Goal: Task Accomplishment & Management: Manage account settings

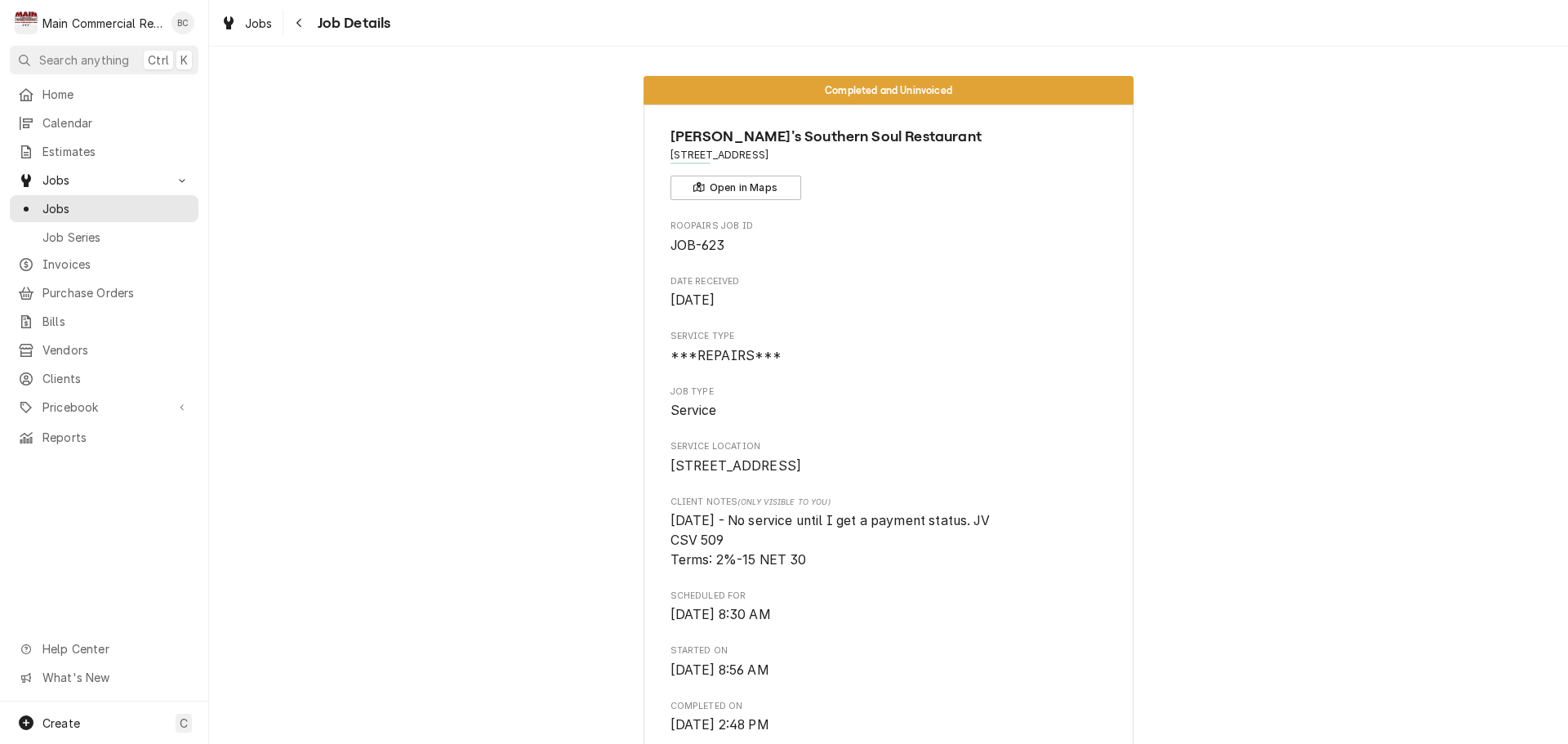
scroll to position [572, 0]
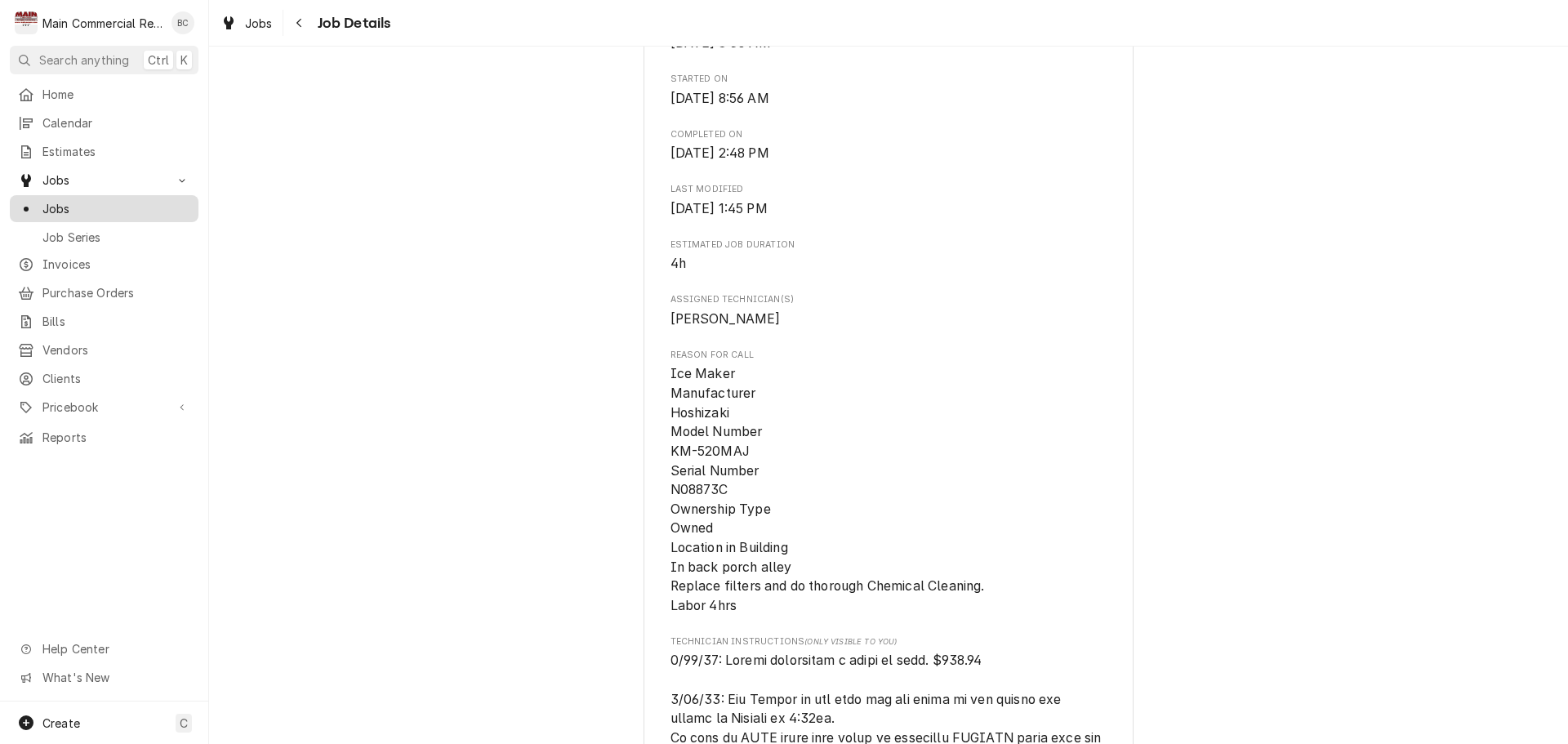
click at [124, 204] on span "Jobs" at bounding box center [117, 209] width 148 height 17
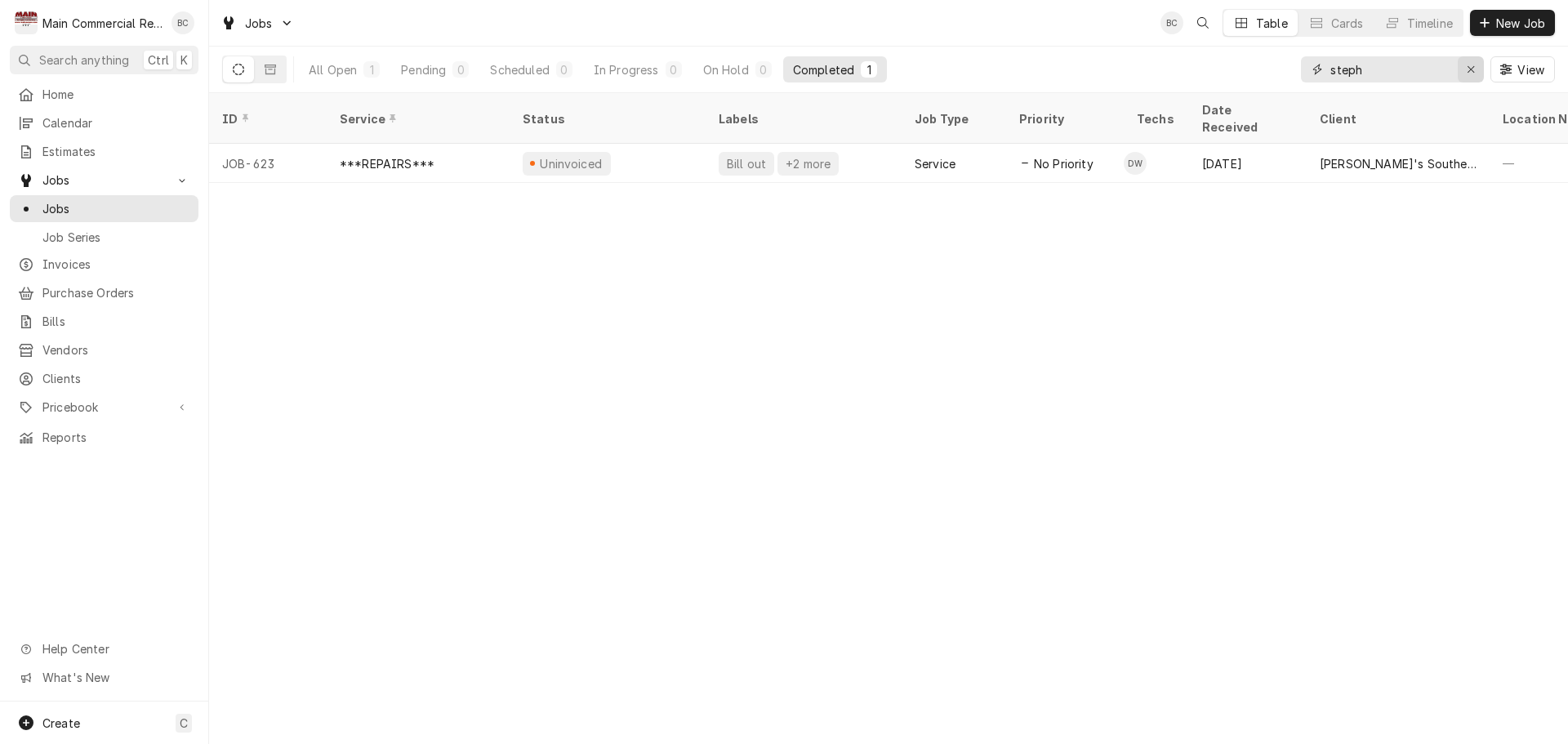
click at [1467, 74] on icon "Erase input" at bounding box center [1471, 69] width 9 height 12
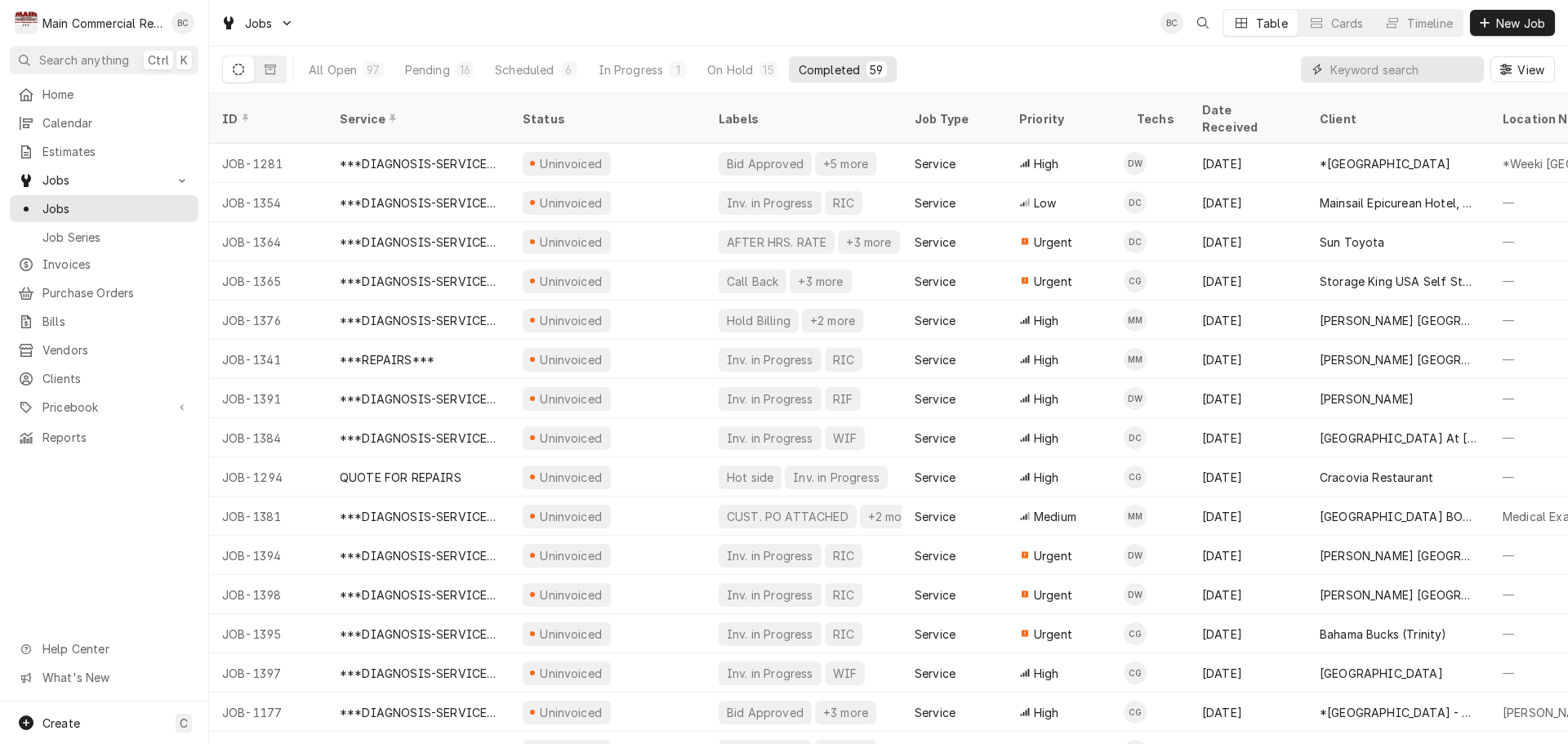
click at [1357, 75] on input "Dynamic Content Wrapper" at bounding box center [1403, 69] width 145 height 26
type input "bill out"
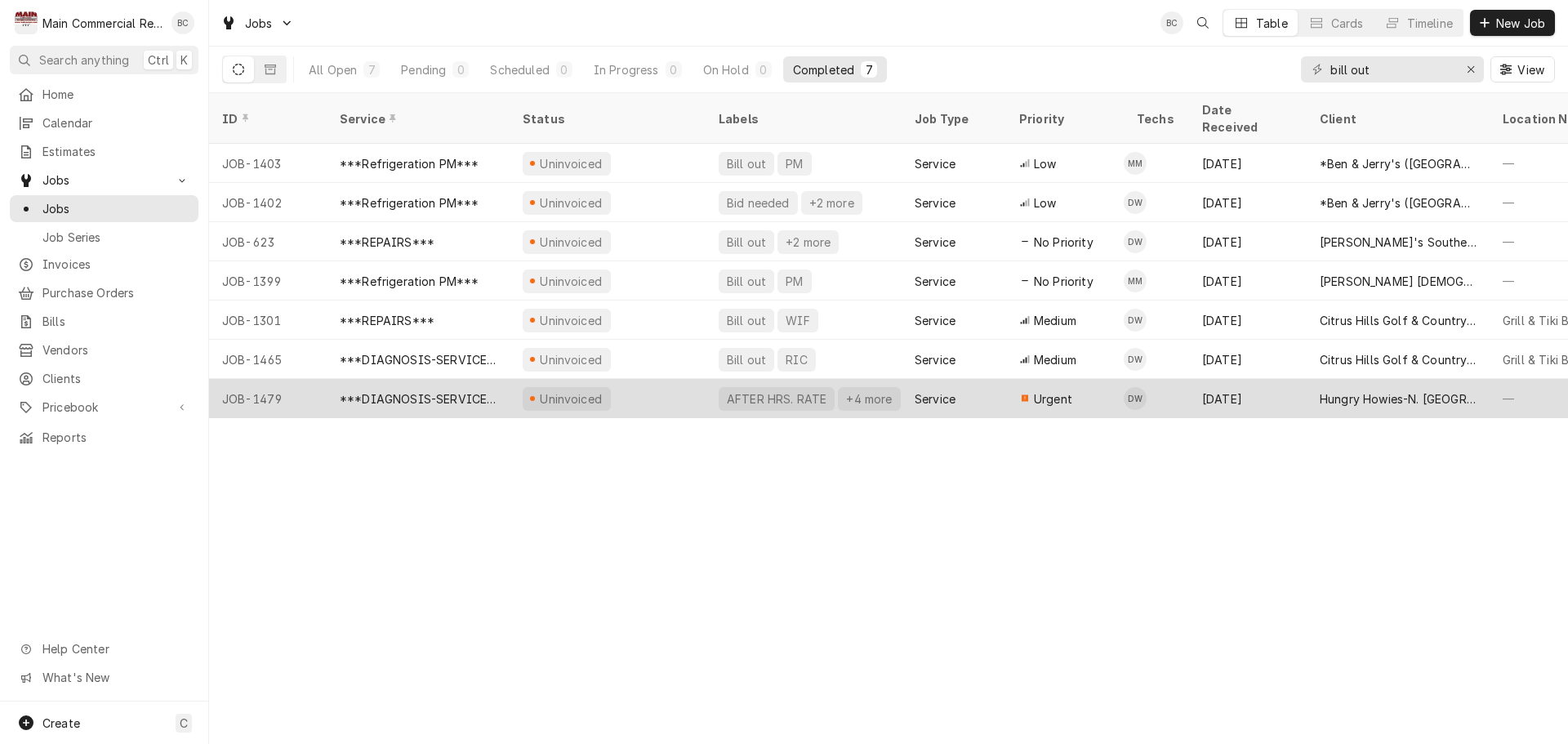
click at [772, 390] on div "AFTER HRS. RATE" at bounding box center [777, 398] width 103 height 17
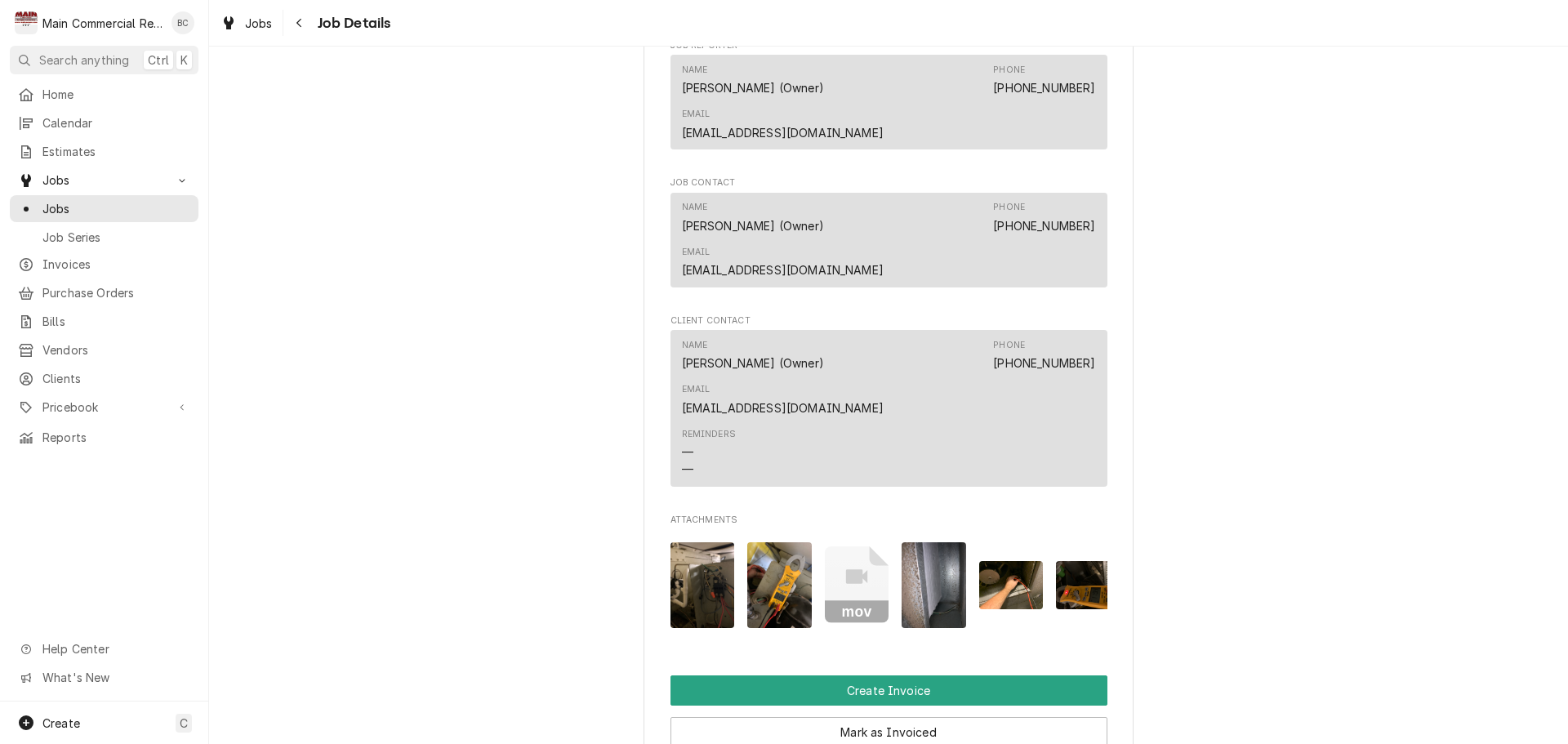
scroll to position [1225, 0]
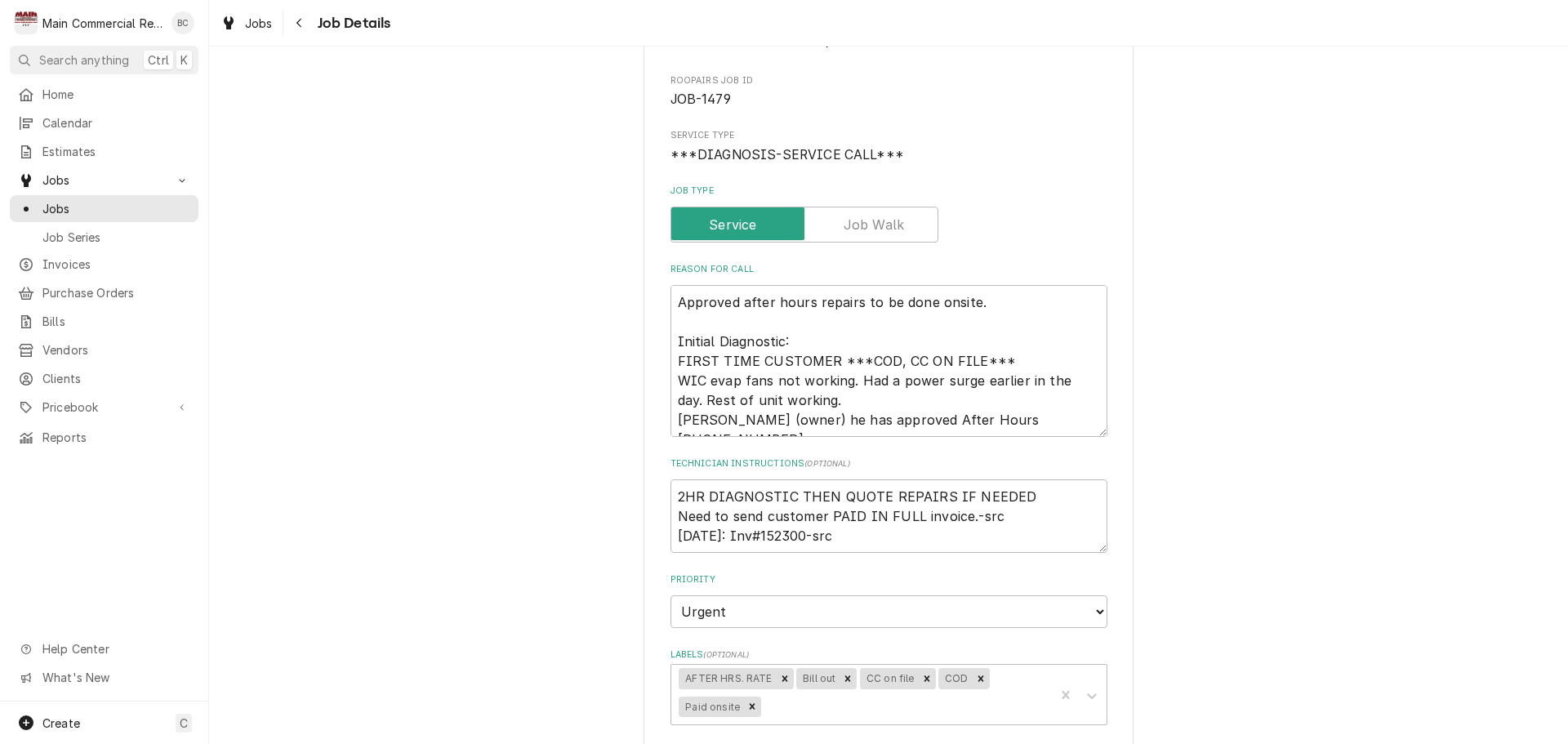
scroll to position [163, 0]
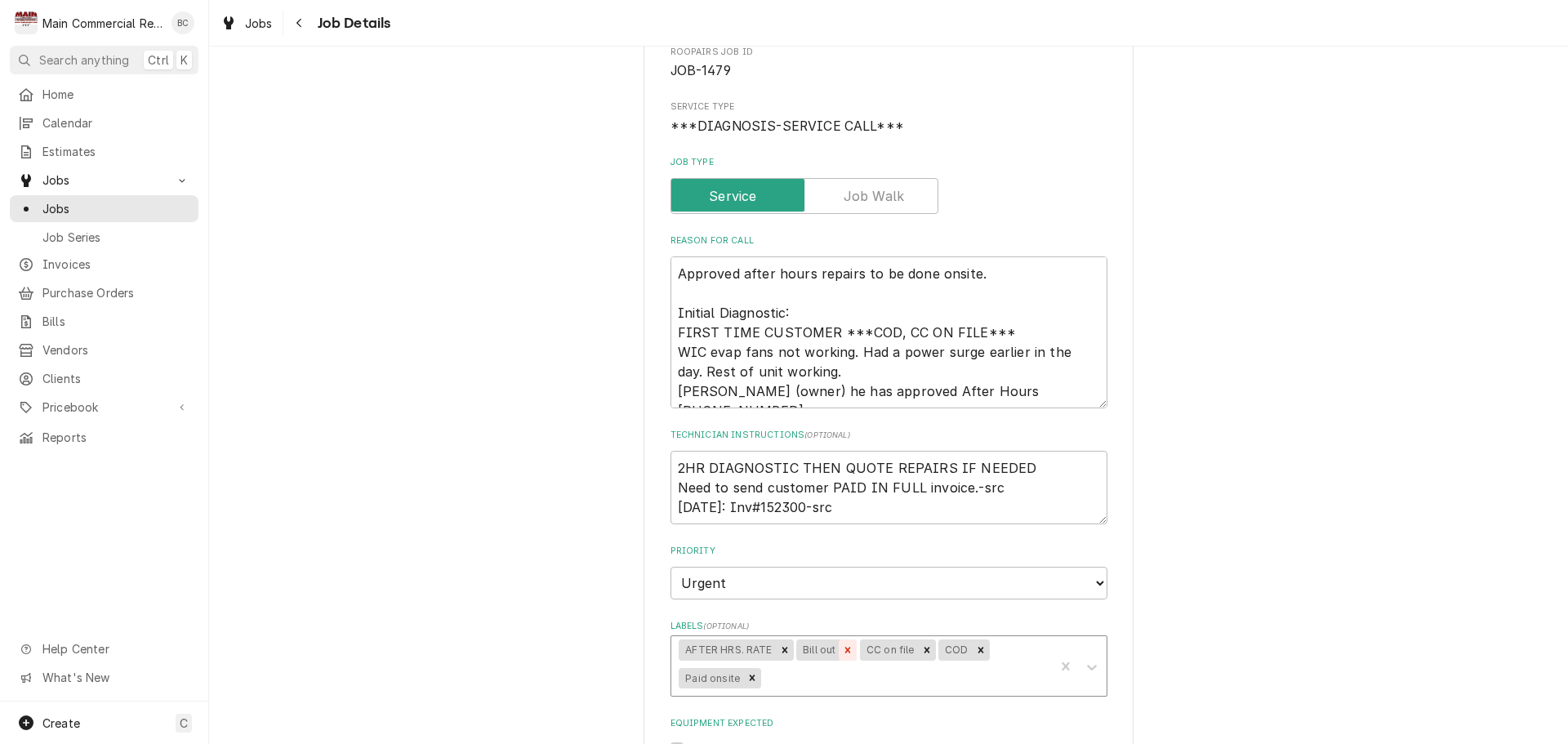
click at [842, 653] on icon "Remove Bill out" at bounding box center [848, 650] width 12 height 12
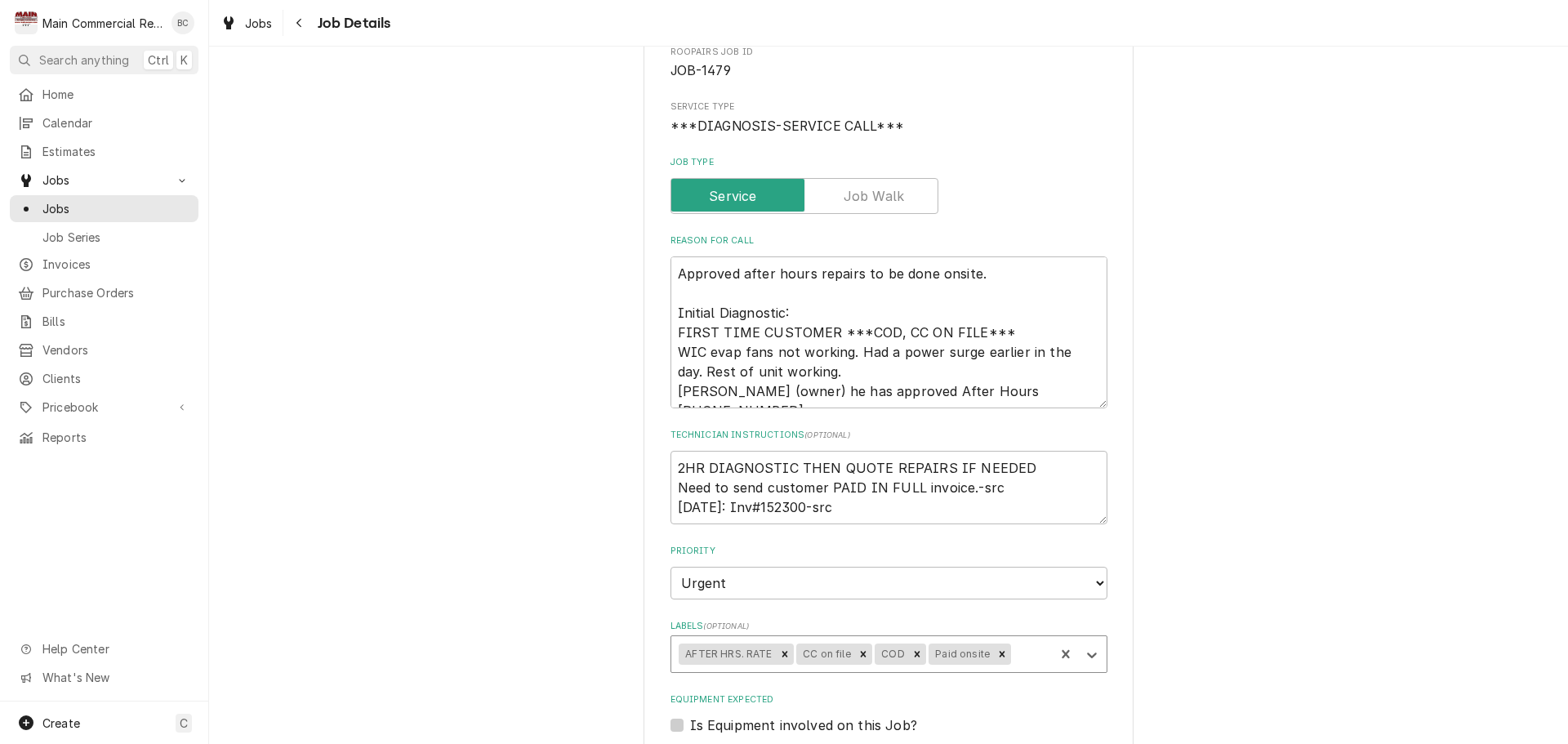
type textarea "x"
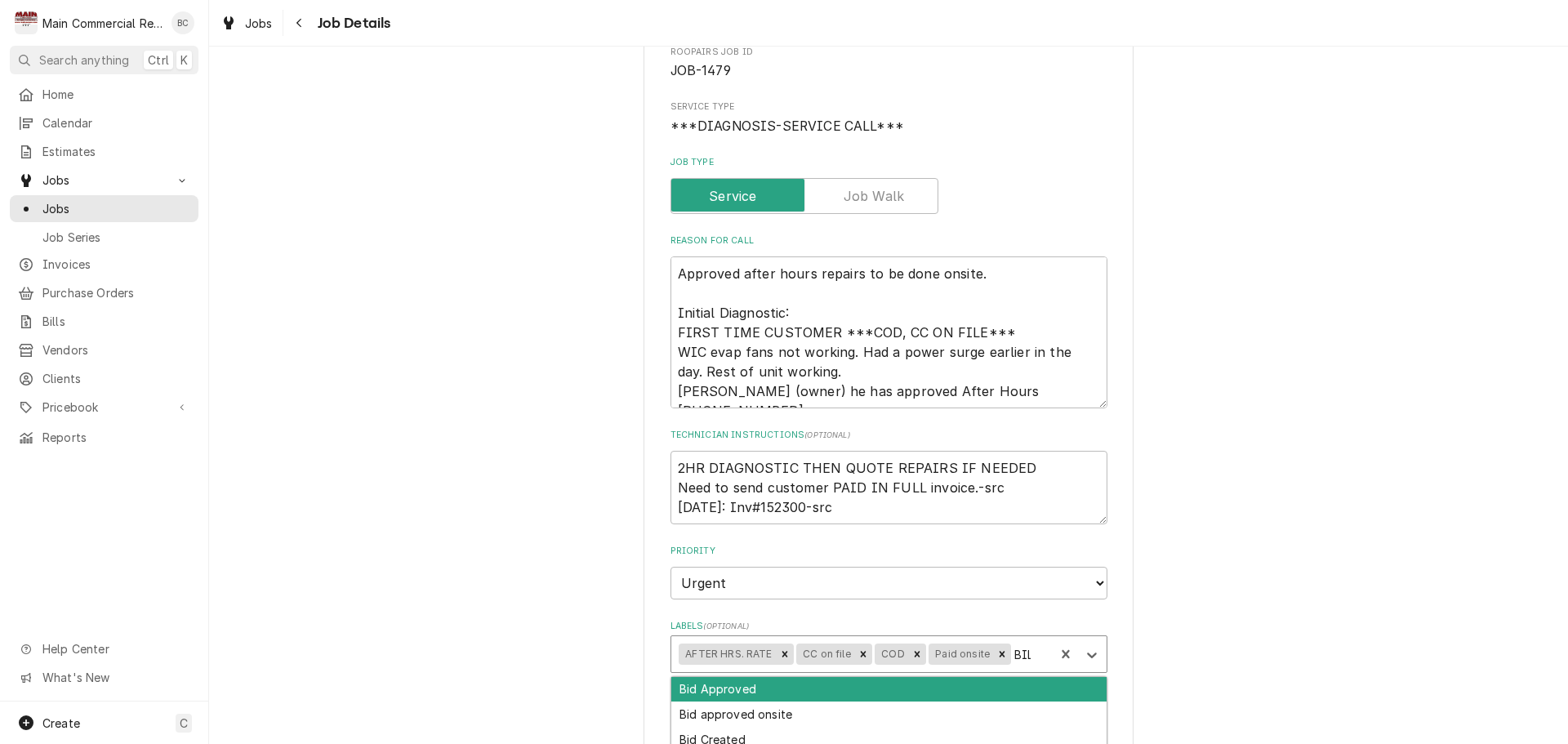
type input "BILL"
click at [746, 697] on div "Billed in [GEOGRAPHIC_DATA]" at bounding box center [890, 690] width 436 height 26
type textarea "x"
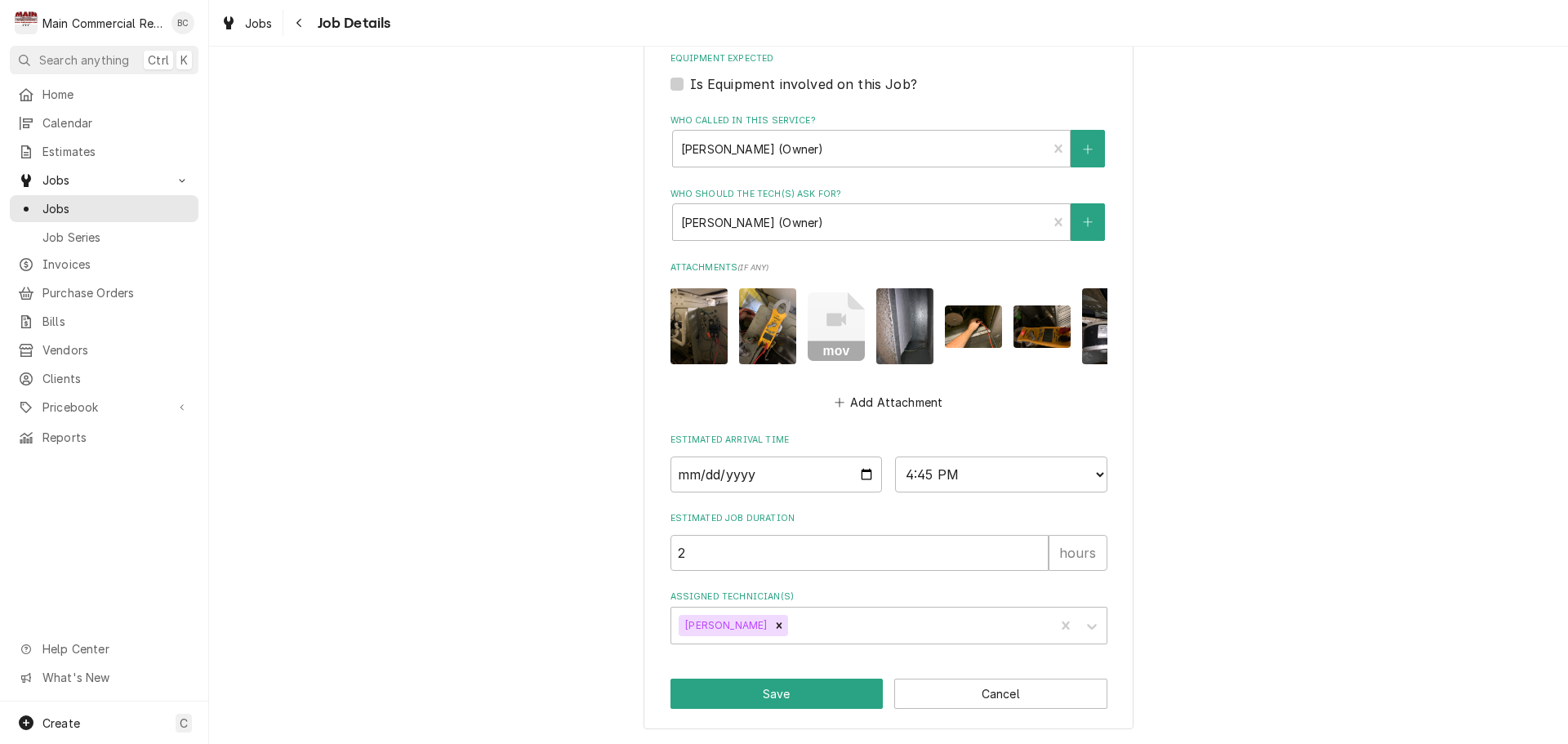
scroll to position [841, 0]
click at [774, 697] on button "Save" at bounding box center [778, 694] width 213 height 30
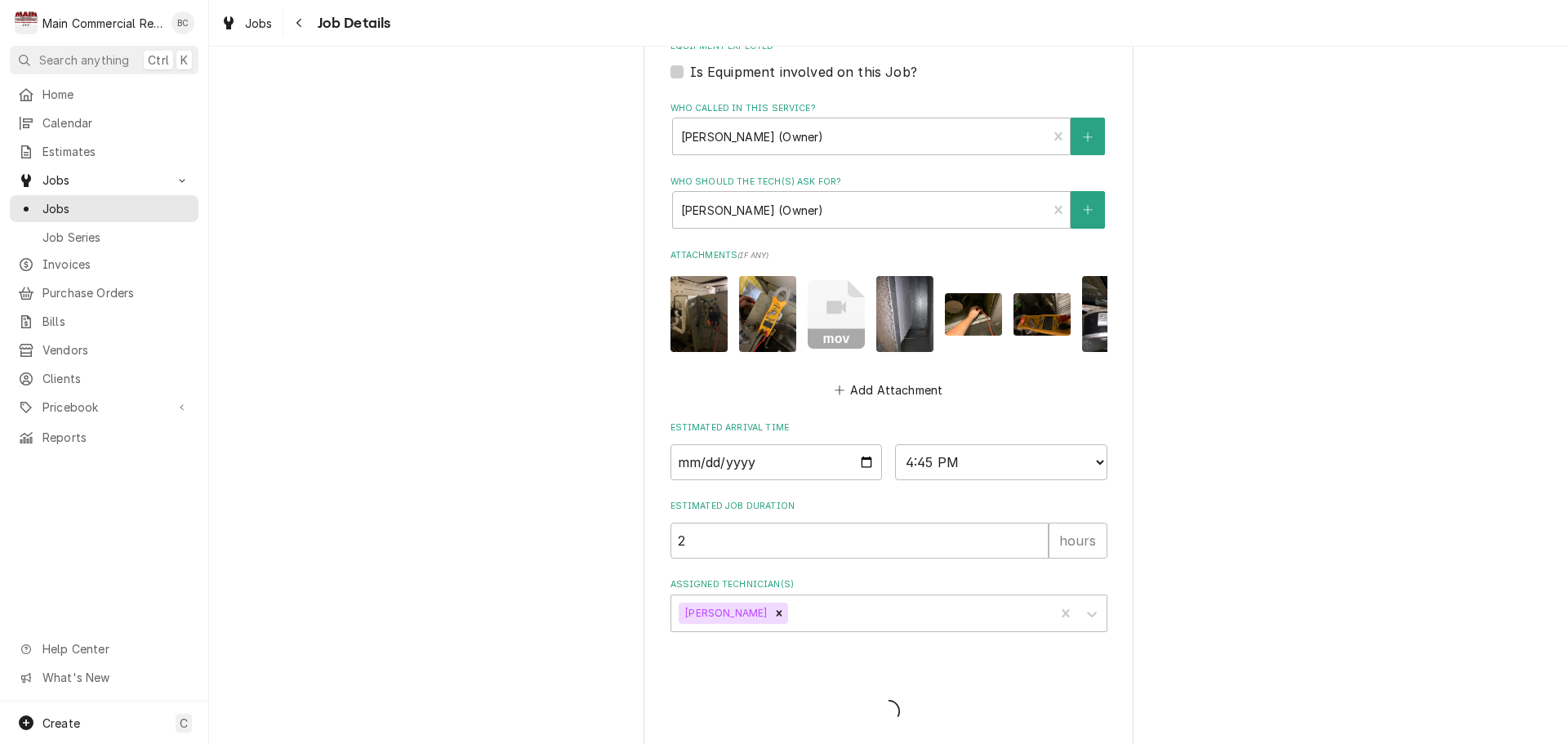
type textarea "x"
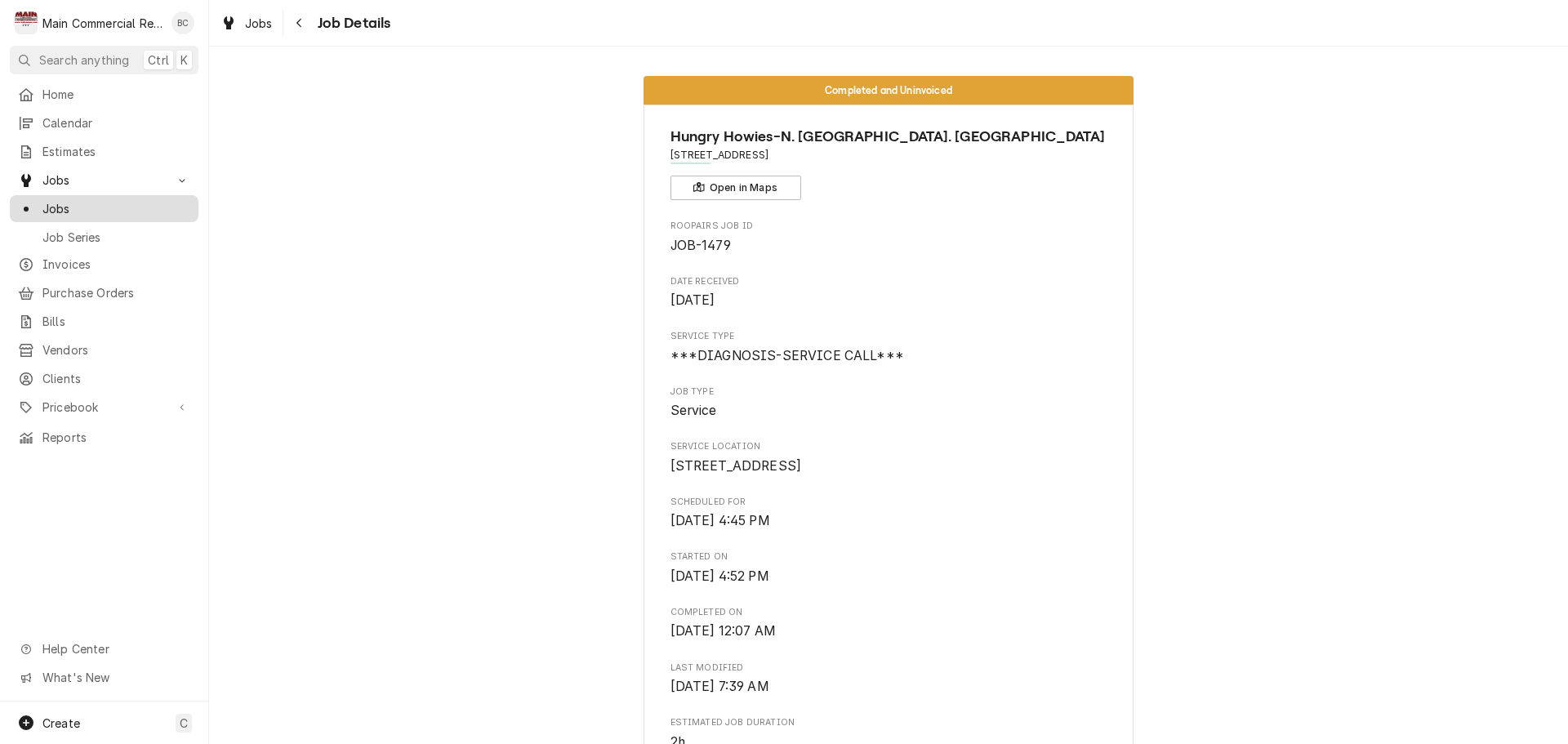
click at [167, 204] on span "Jobs" at bounding box center [117, 209] width 148 height 17
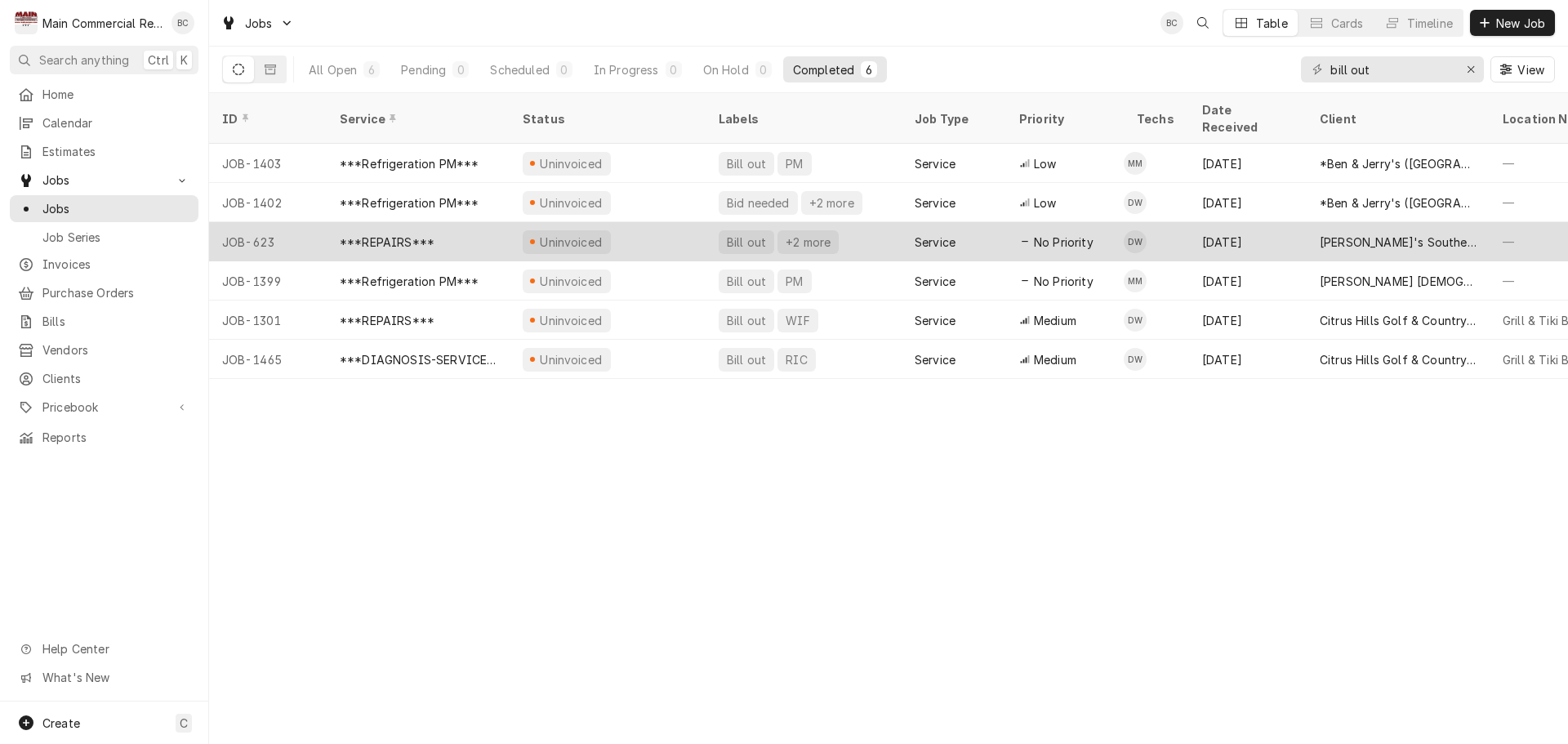
click at [731, 233] on div "Bill out" at bounding box center [747, 242] width 43 height 17
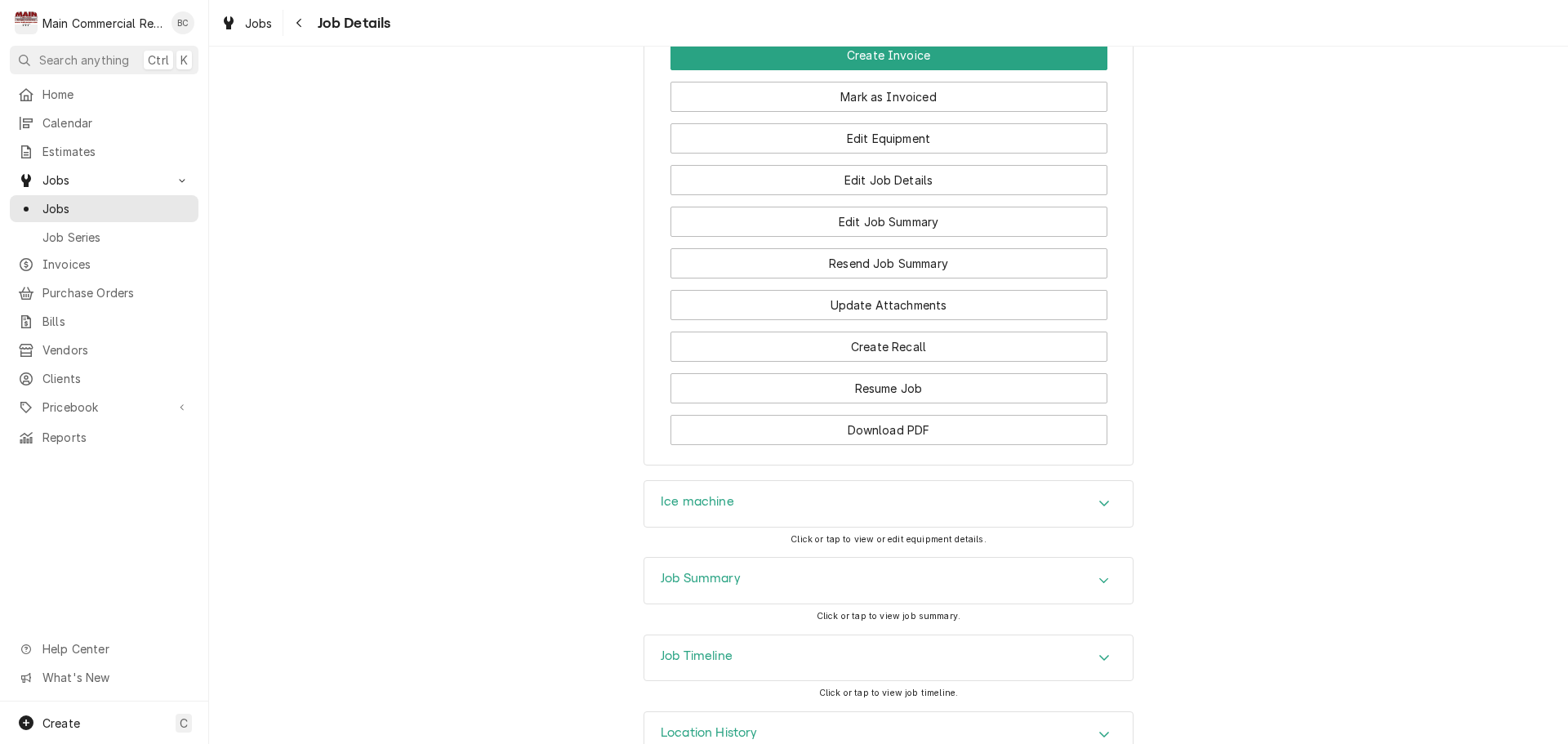
scroll to position [2941, 0]
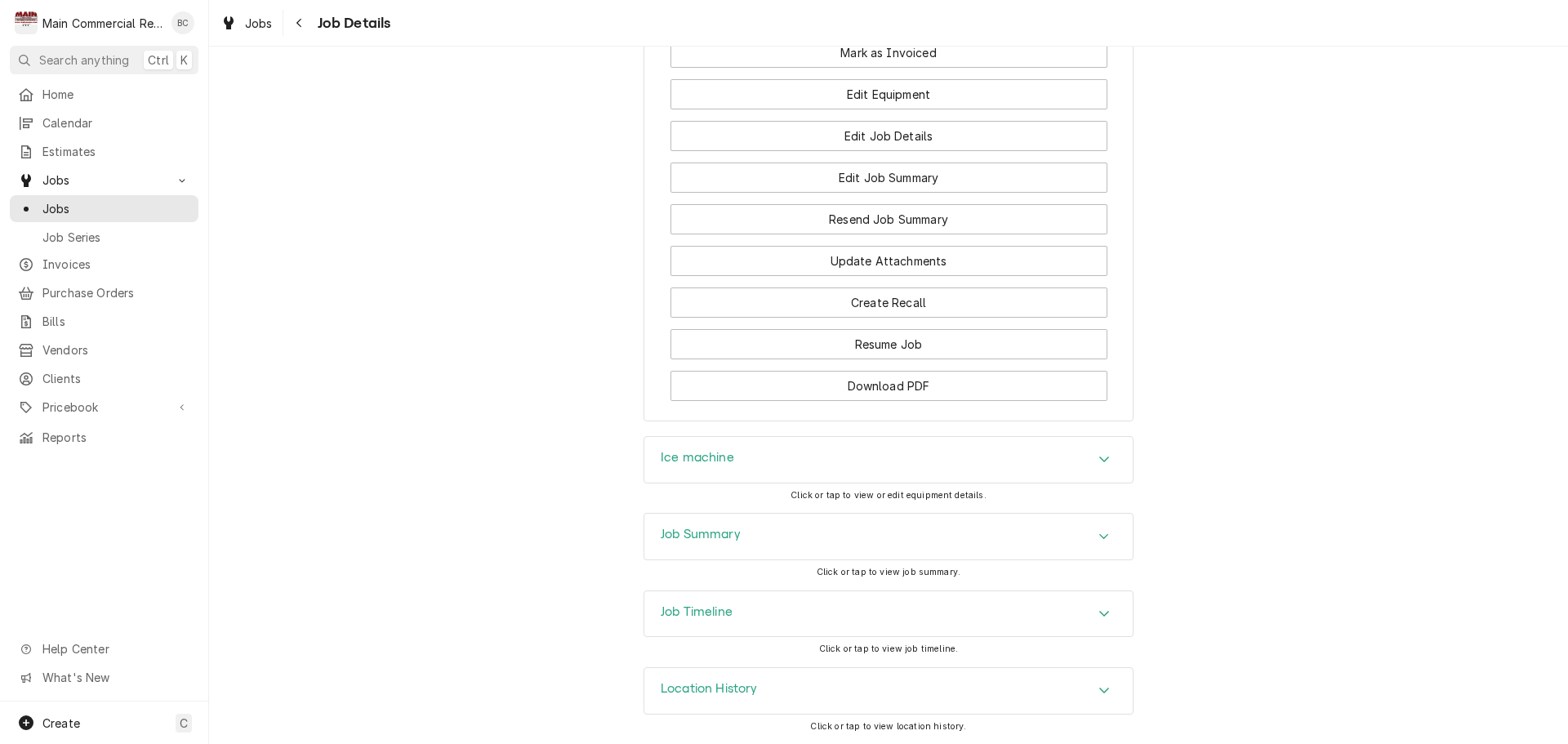
click at [687, 542] on h3 "Job Summary" at bounding box center [701, 534] width 80 height 16
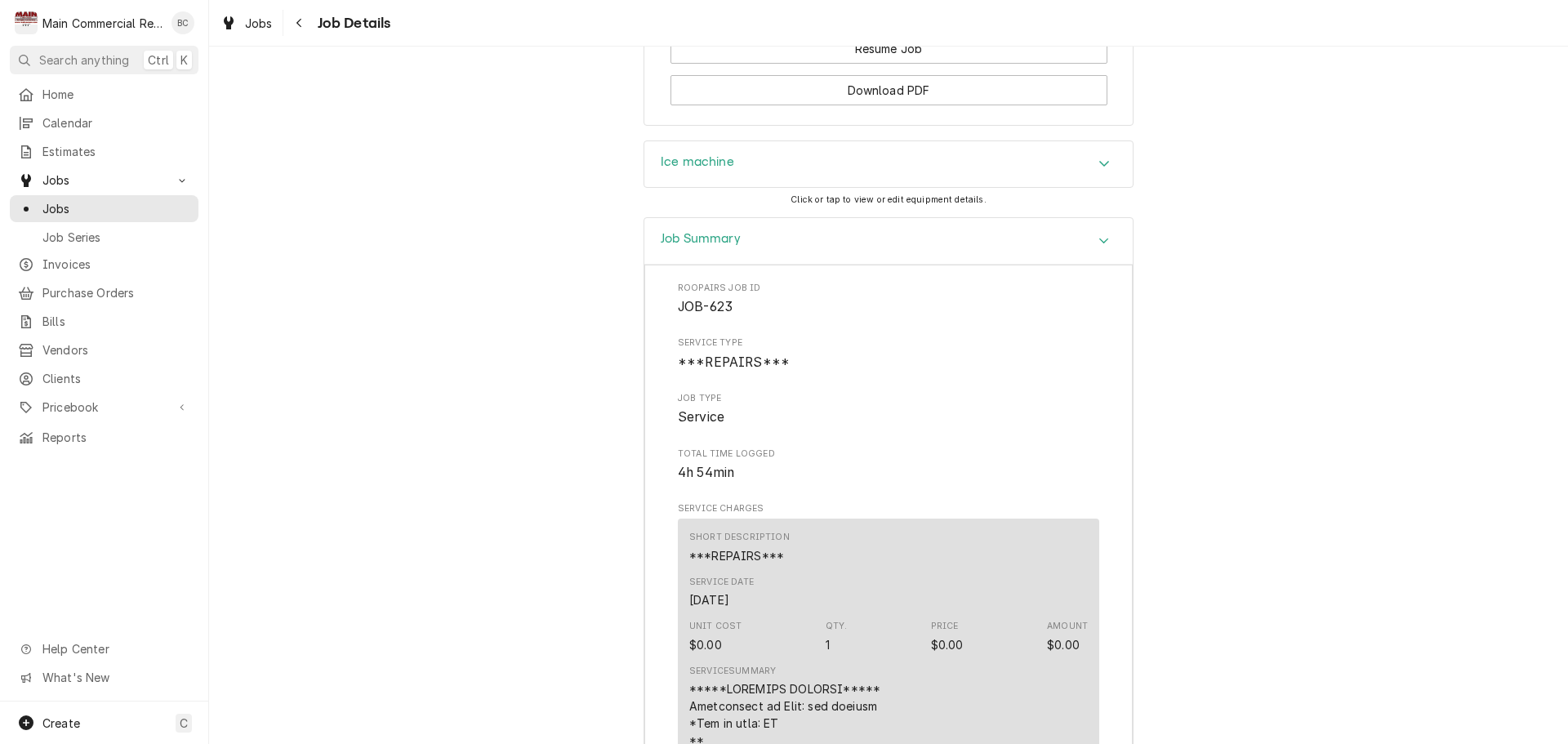
scroll to position [3186, 0]
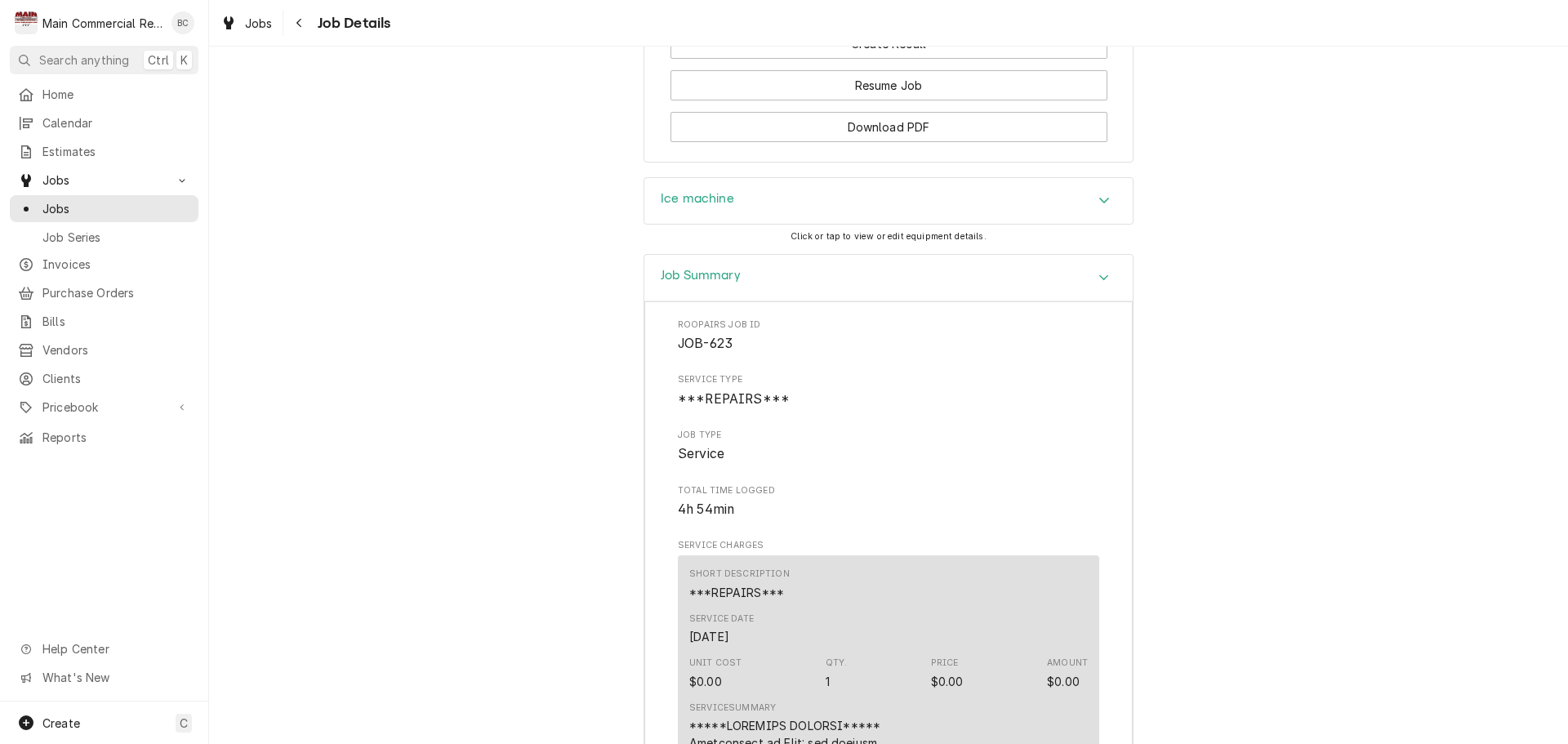
click at [704, 207] on h3 "Ice machine" at bounding box center [697, 199] width 74 height 16
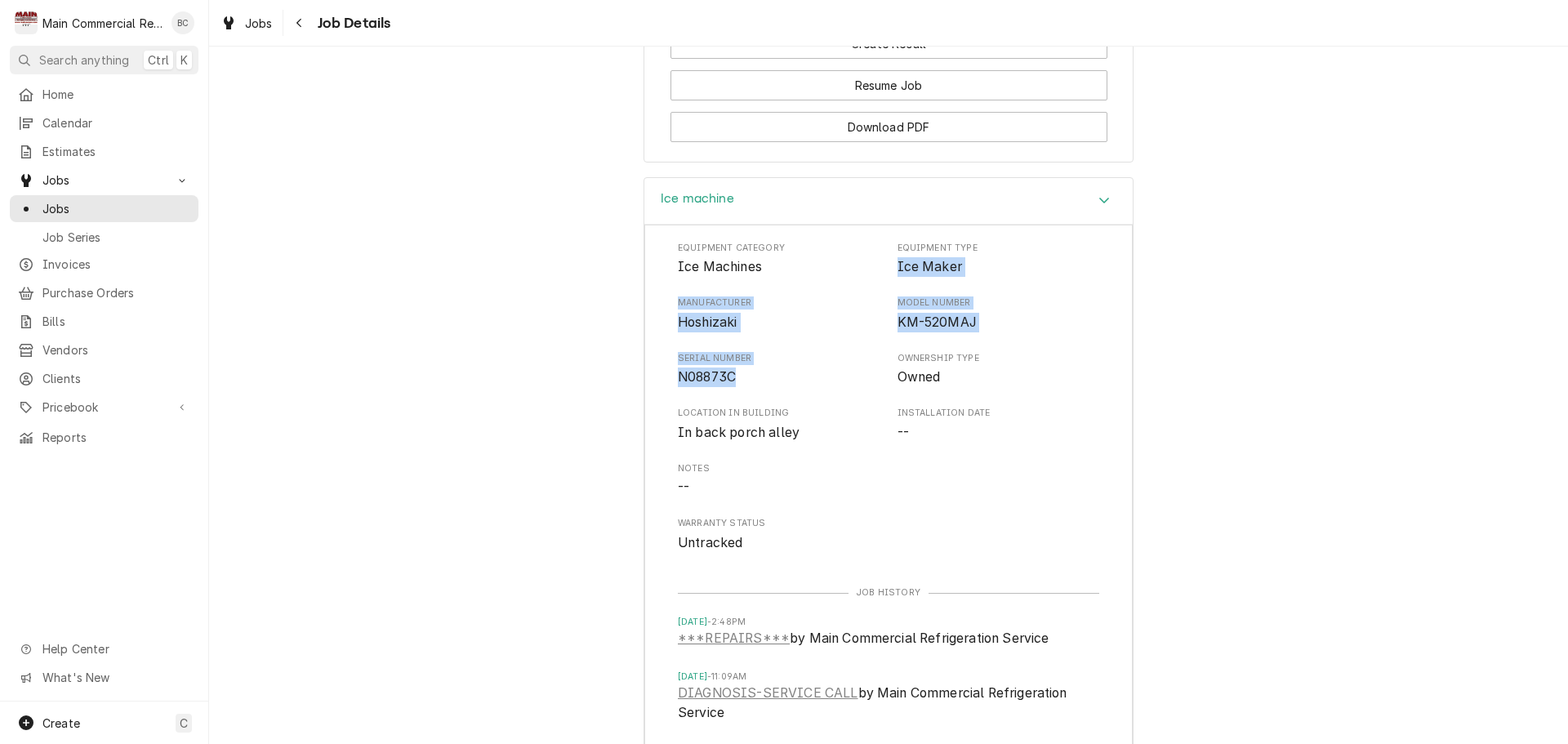
drag, startPoint x: 885, startPoint y: 297, endPoint x: 820, endPoint y: 405, distance: 126.1
click at [820, 405] on div "Equipment Category Ice Machines Equipment Type Ice Maker Manufacturer Hoshizaki…" at bounding box center [889, 397] width 421 height 311
copy div "Ice Maker Manufacturer Hoshizaki Model Number KM-520MAJ Serial Number N08873C"
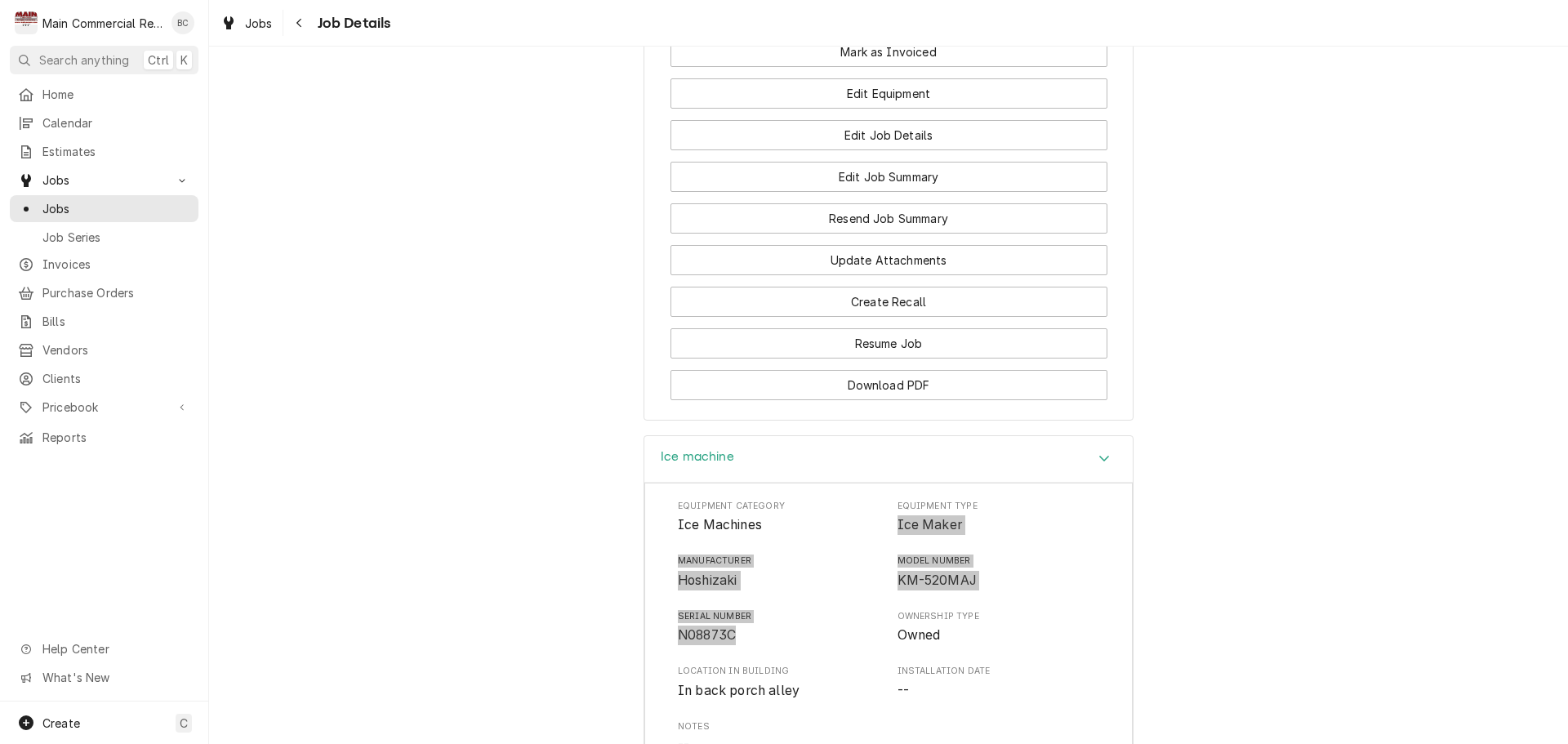
scroll to position [3022, 0]
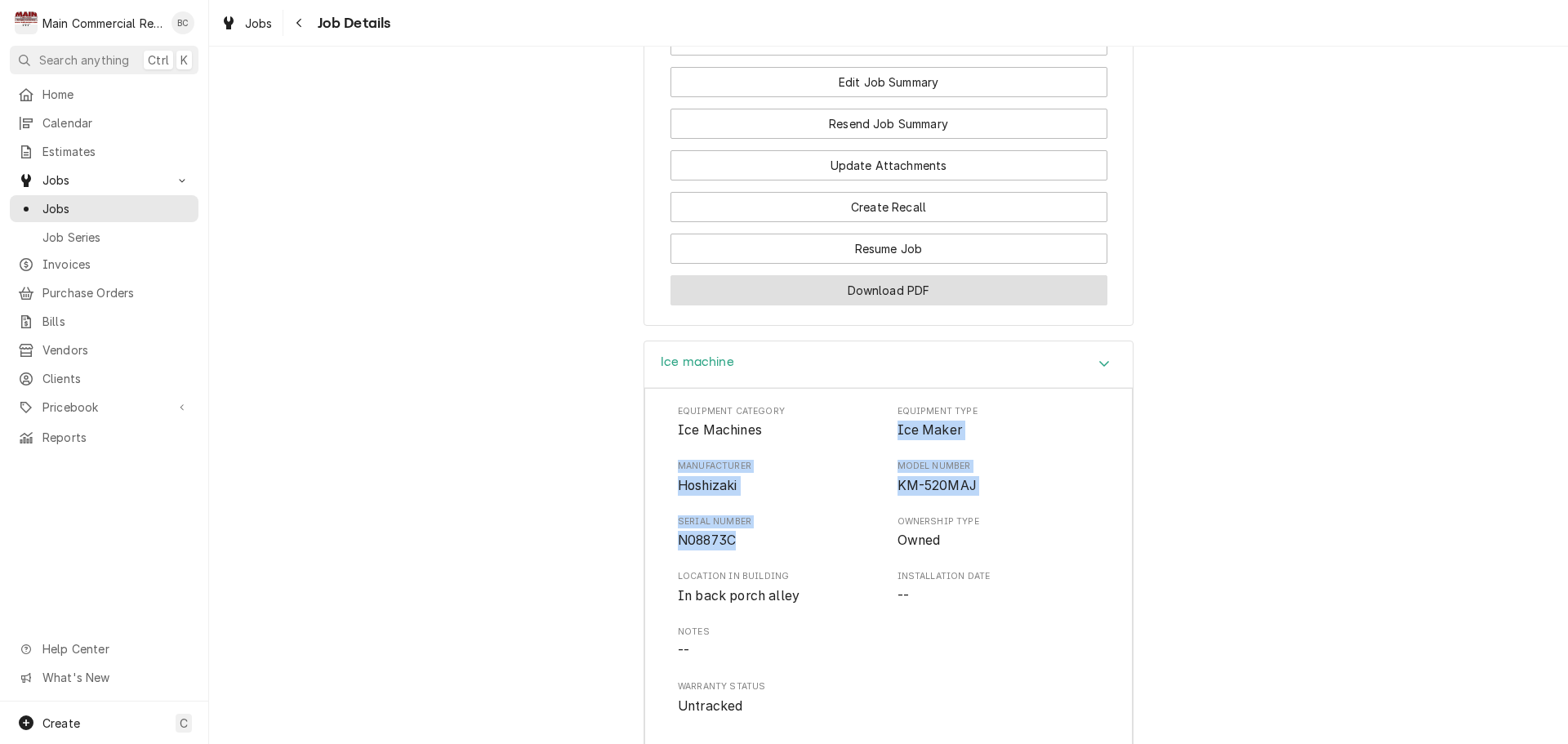
click at [856, 305] on button "Download PDF" at bounding box center [889, 290] width 437 height 30
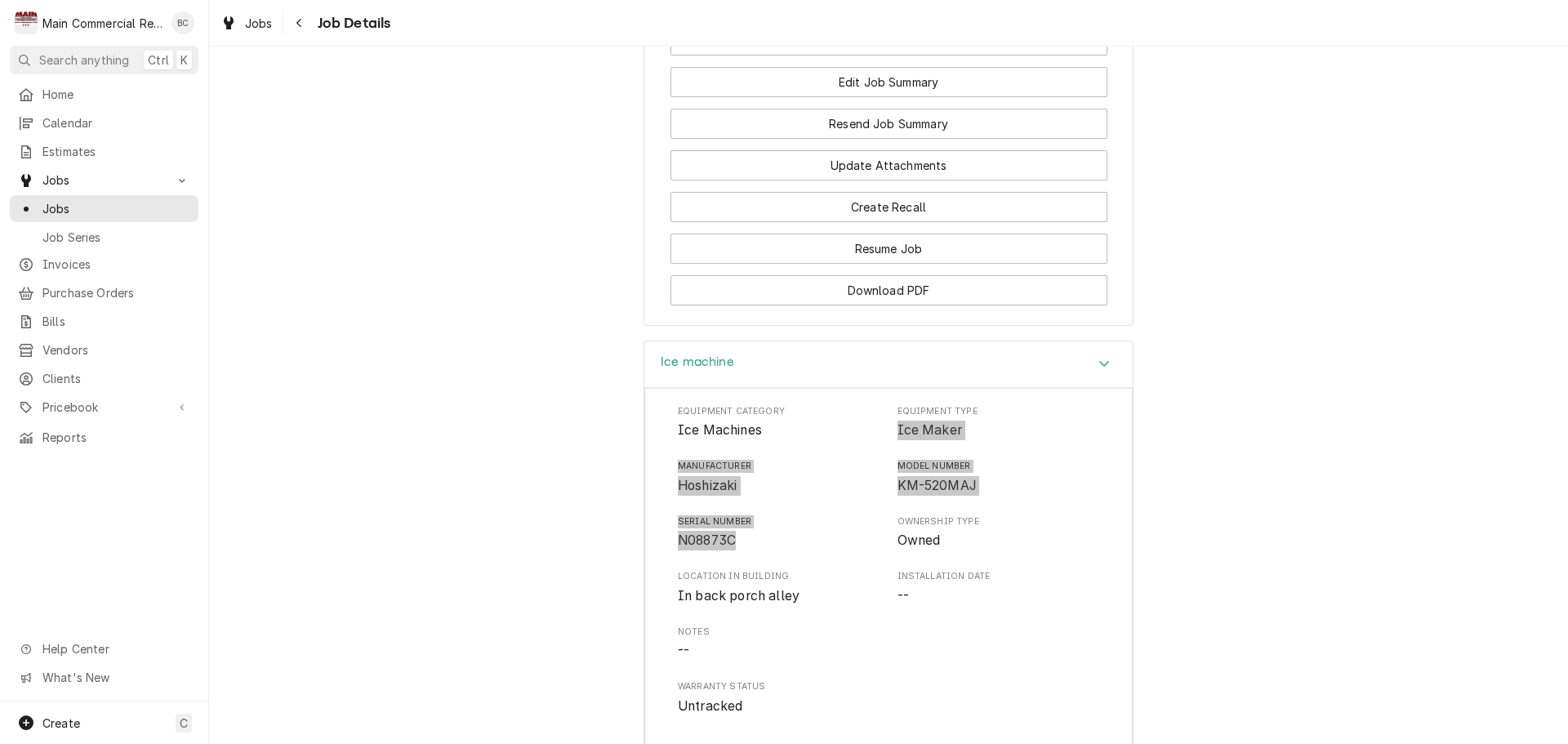
click at [579, 510] on div "Ice machine Equipment Category Ice Machines Equipment Type Ice Maker Manufactur…" at bounding box center [888, 661] width 1359 height 640
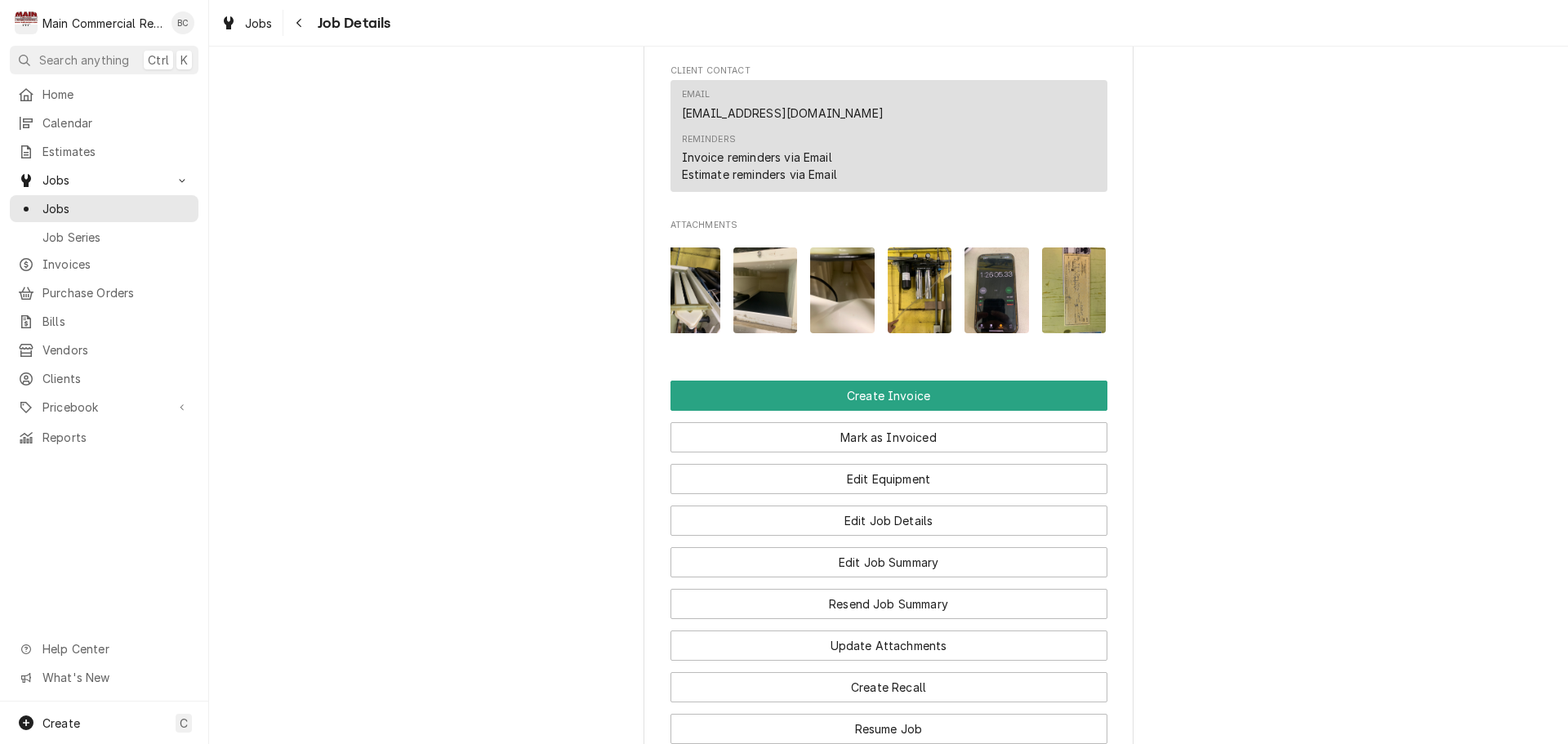
scroll to position [0, 412]
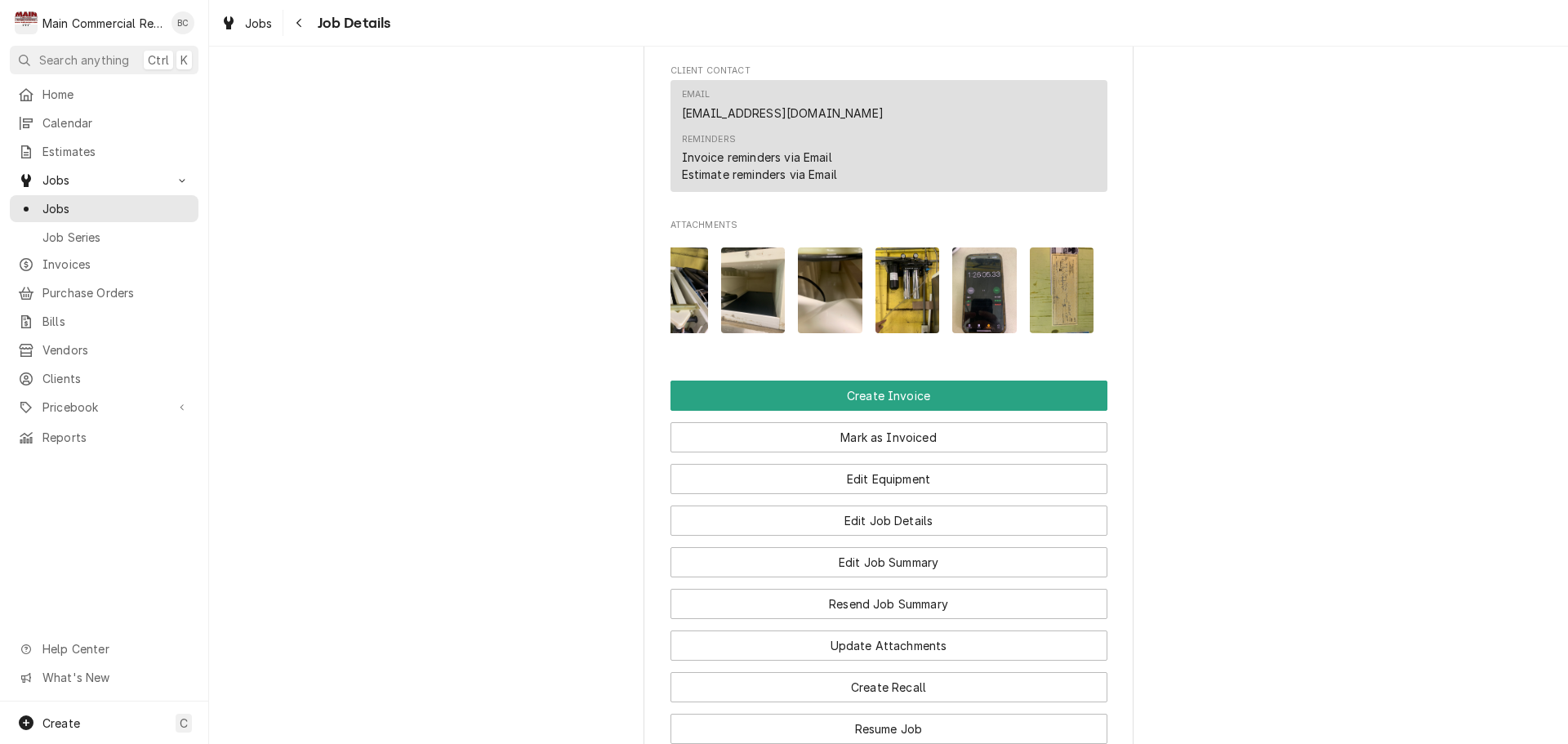
click at [1064, 318] on img "Attachments" at bounding box center [1062, 290] width 65 height 86
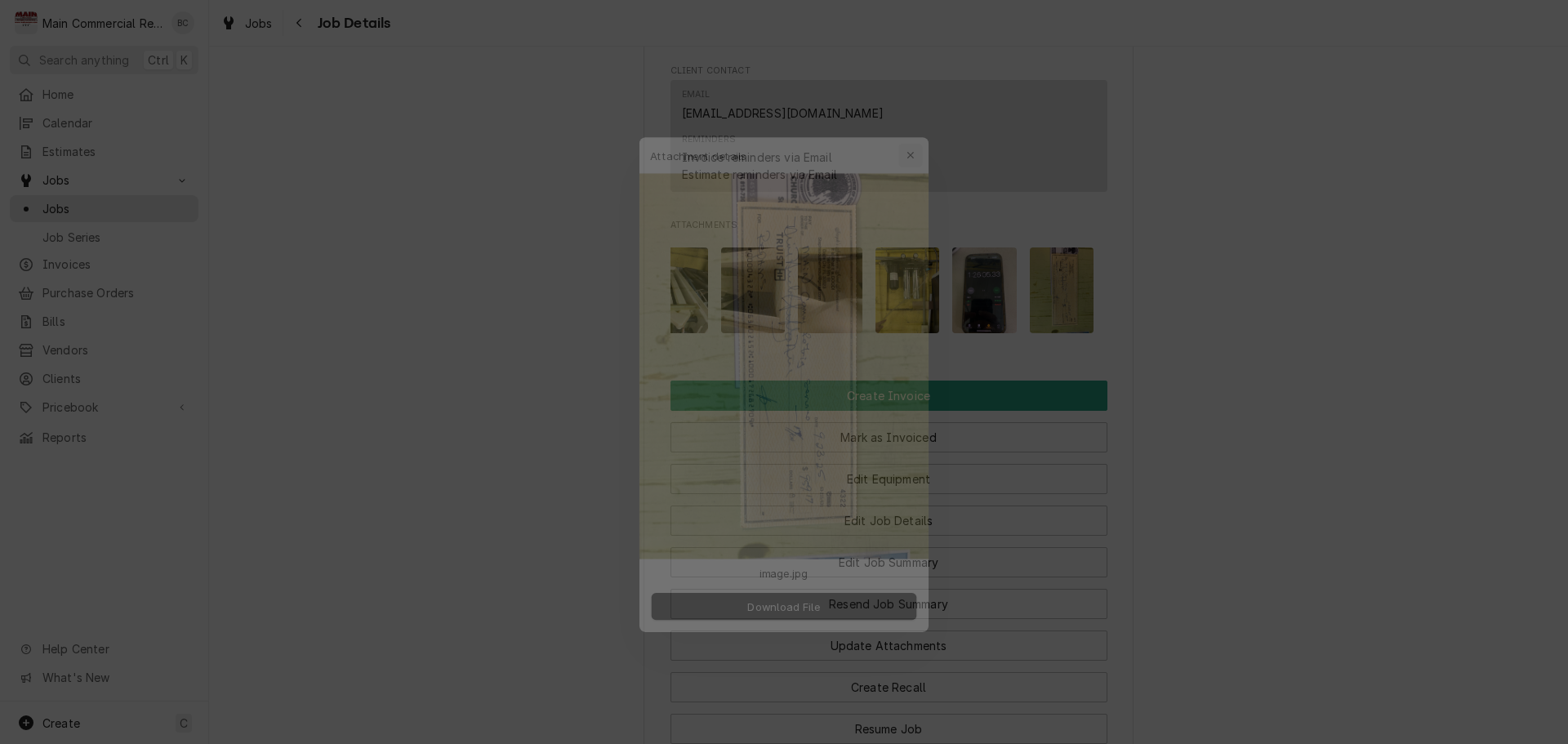
click at [924, 126] on icon "button" at bounding box center [922, 123] width 9 height 12
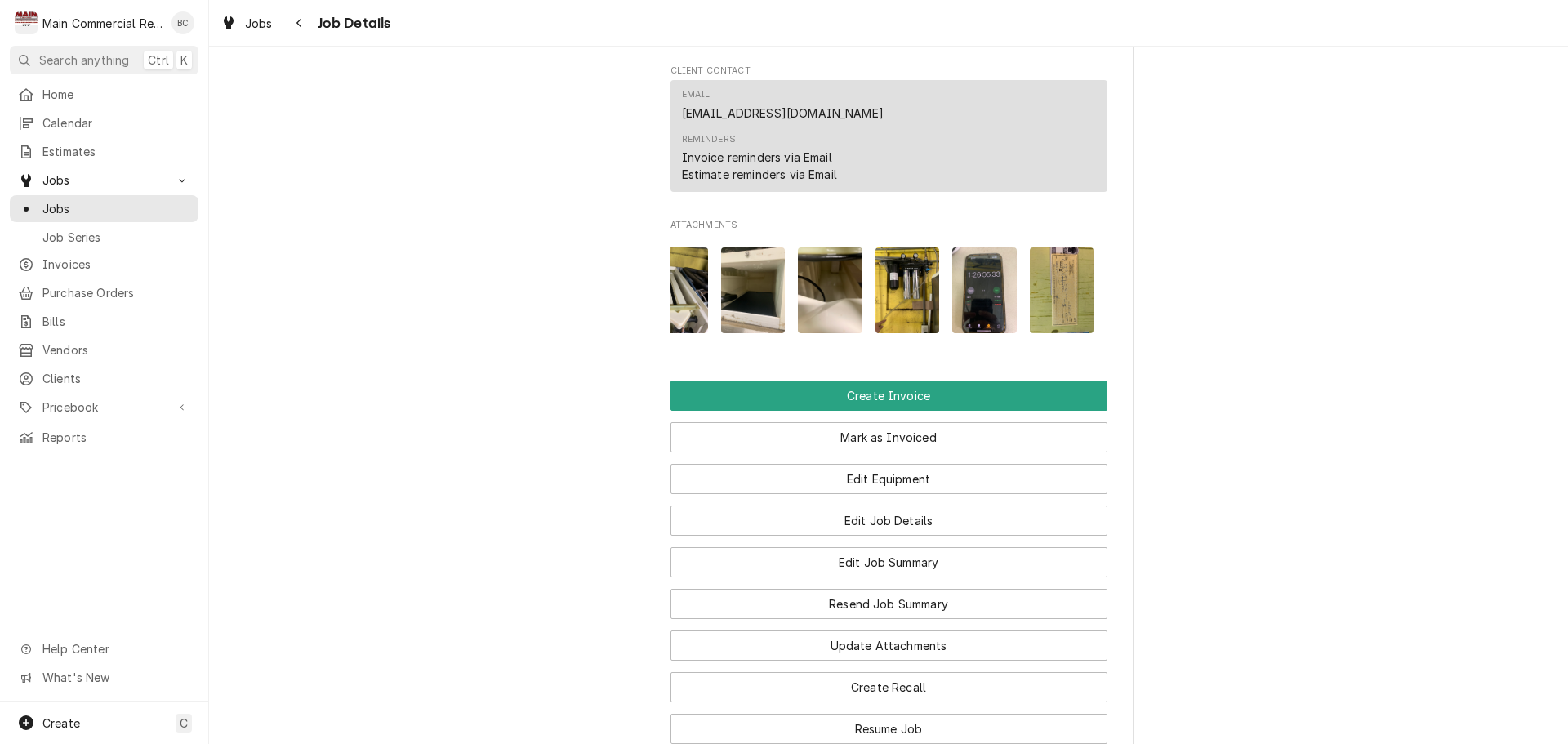
click at [995, 321] on img "Attachments" at bounding box center [985, 290] width 65 height 86
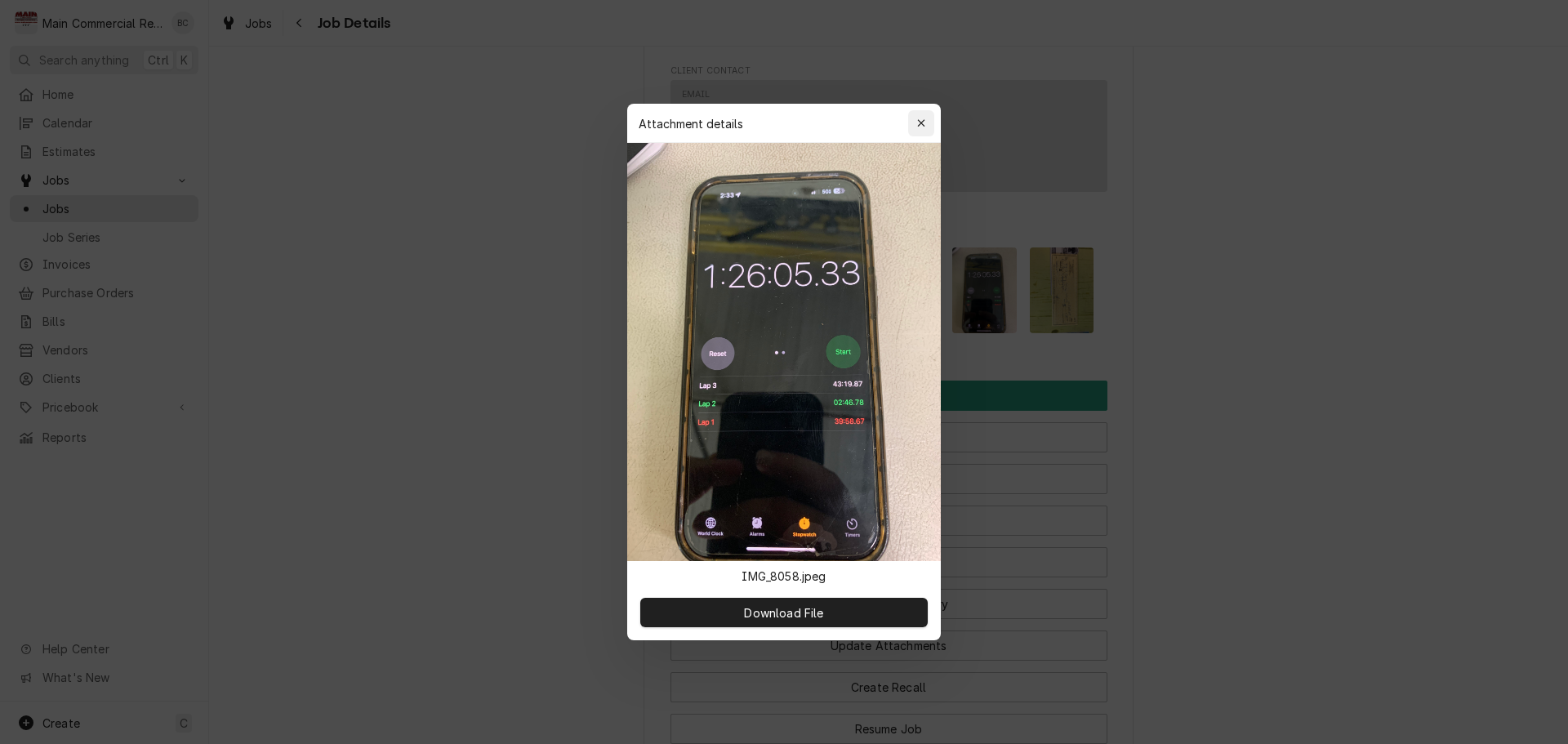
click at [927, 118] on div "button" at bounding box center [922, 123] width 16 height 16
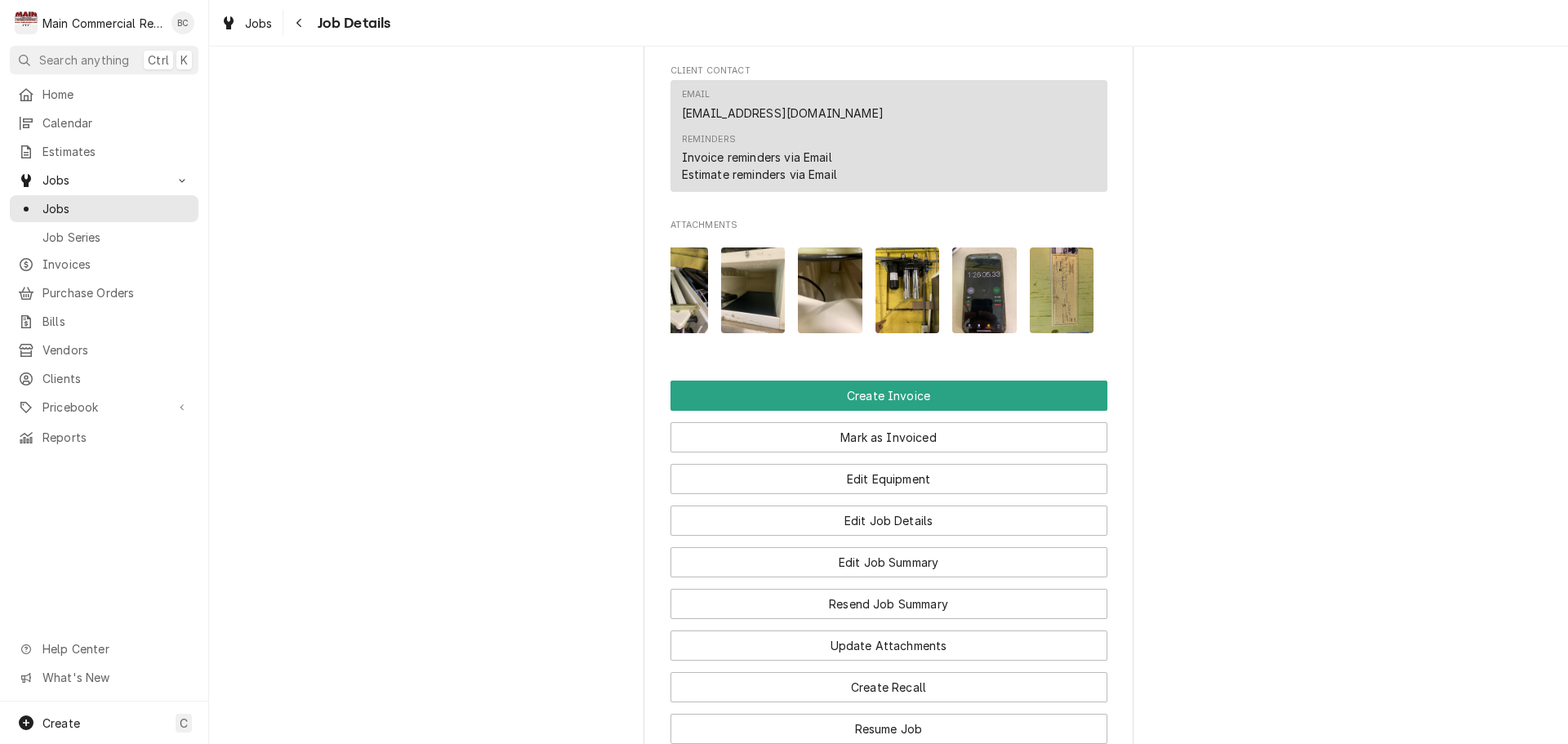
click at [911, 334] on img "Attachments" at bounding box center [908, 290] width 65 height 86
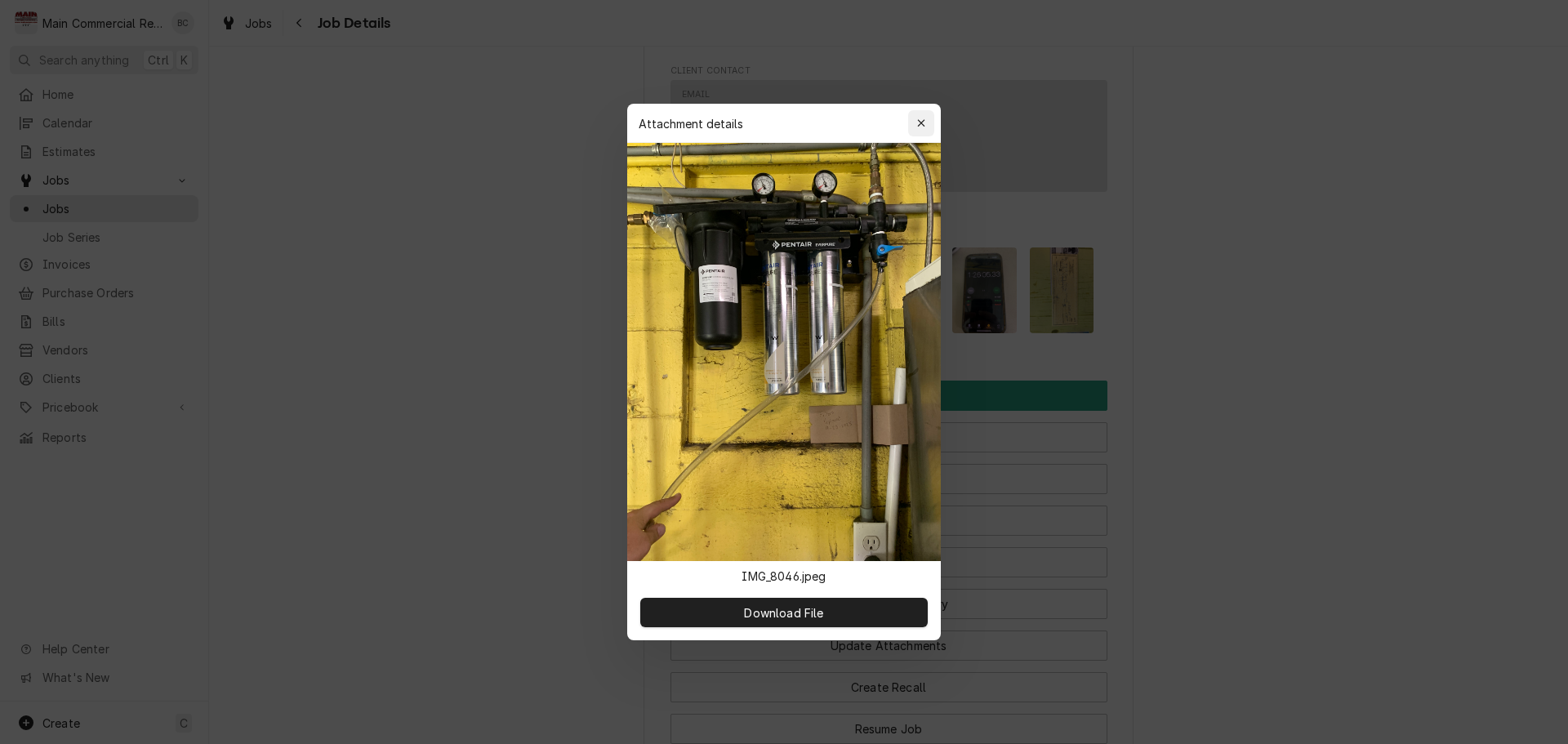
click at [924, 129] on div "button" at bounding box center [922, 123] width 16 height 16
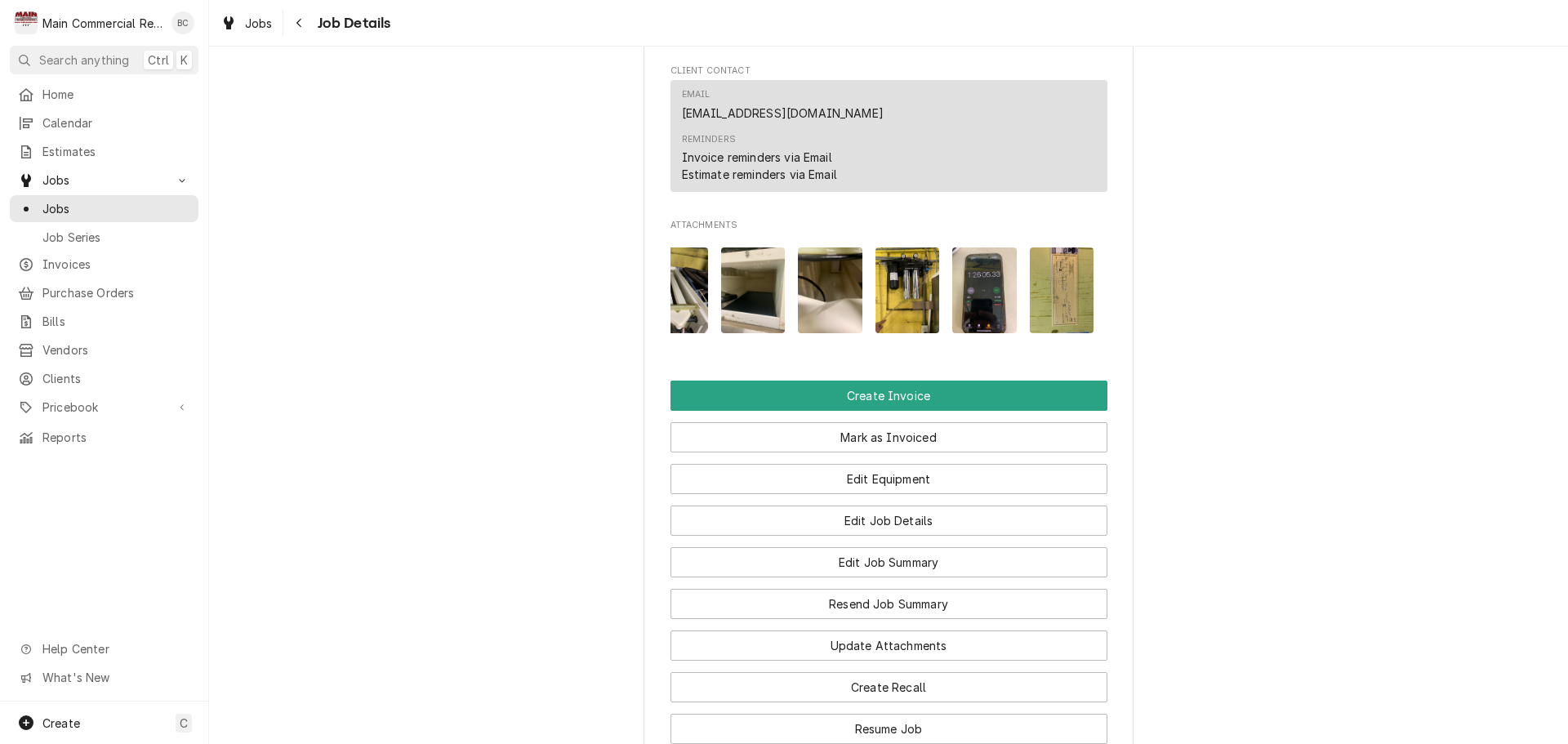
click at [830, 334] on img "Attachments" at bounding box center [830, 290] width 65 height 86
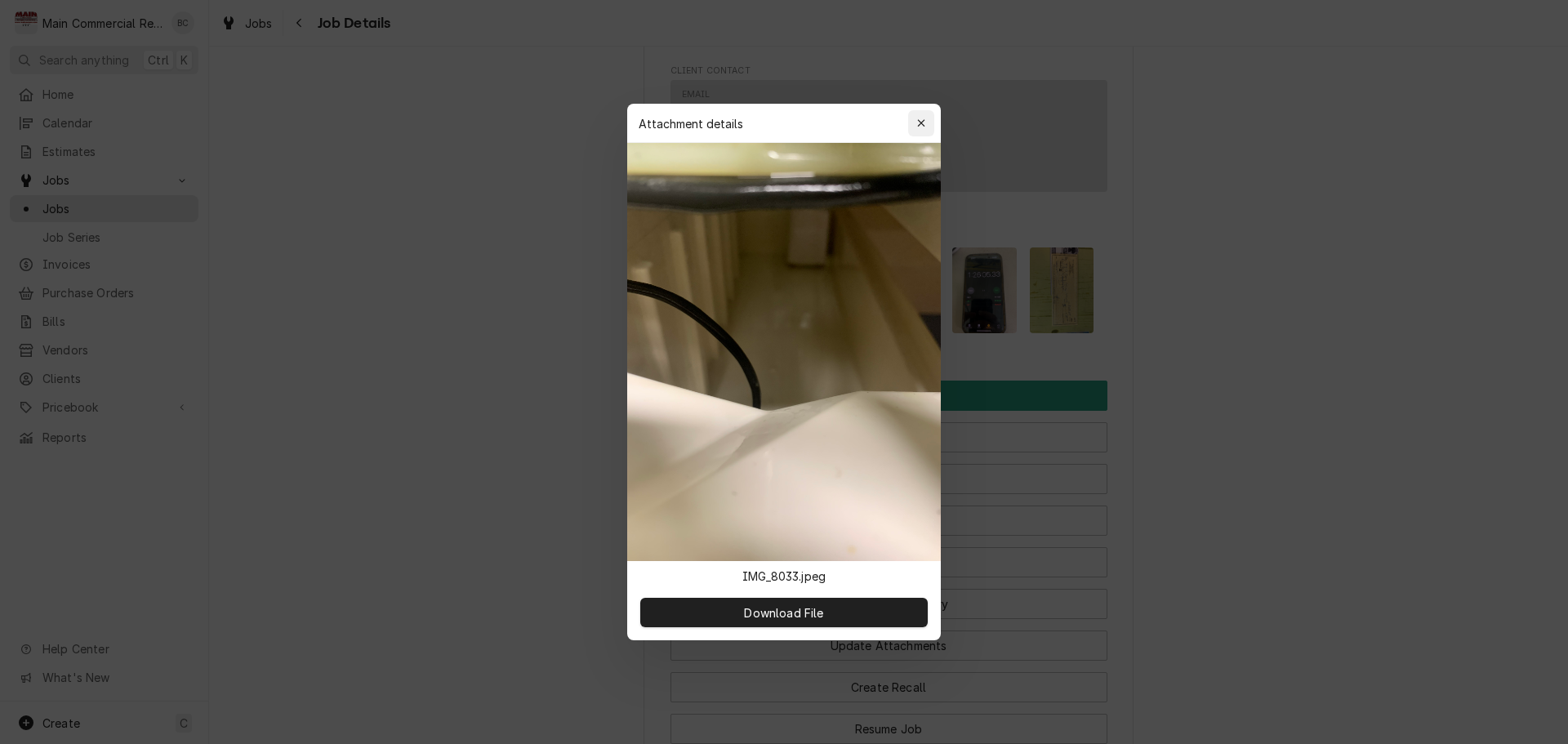
click at [922, 130] on div "button" at bounding box center [922, 123] width 16 height 16
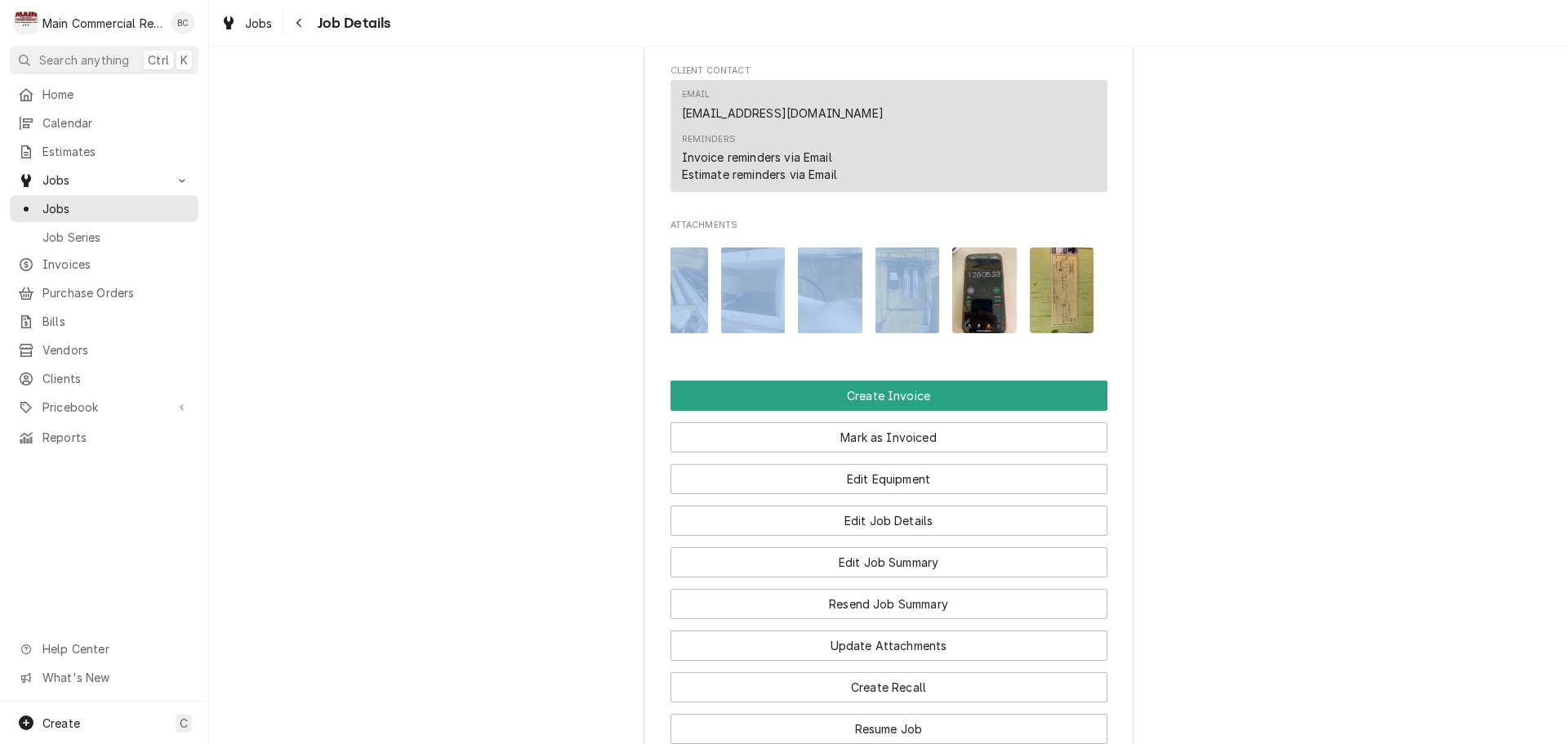
drag, startPoint x: 884, startPoint y: 378, endPoint x: 640, endPoint y: 392, distance: 244.4
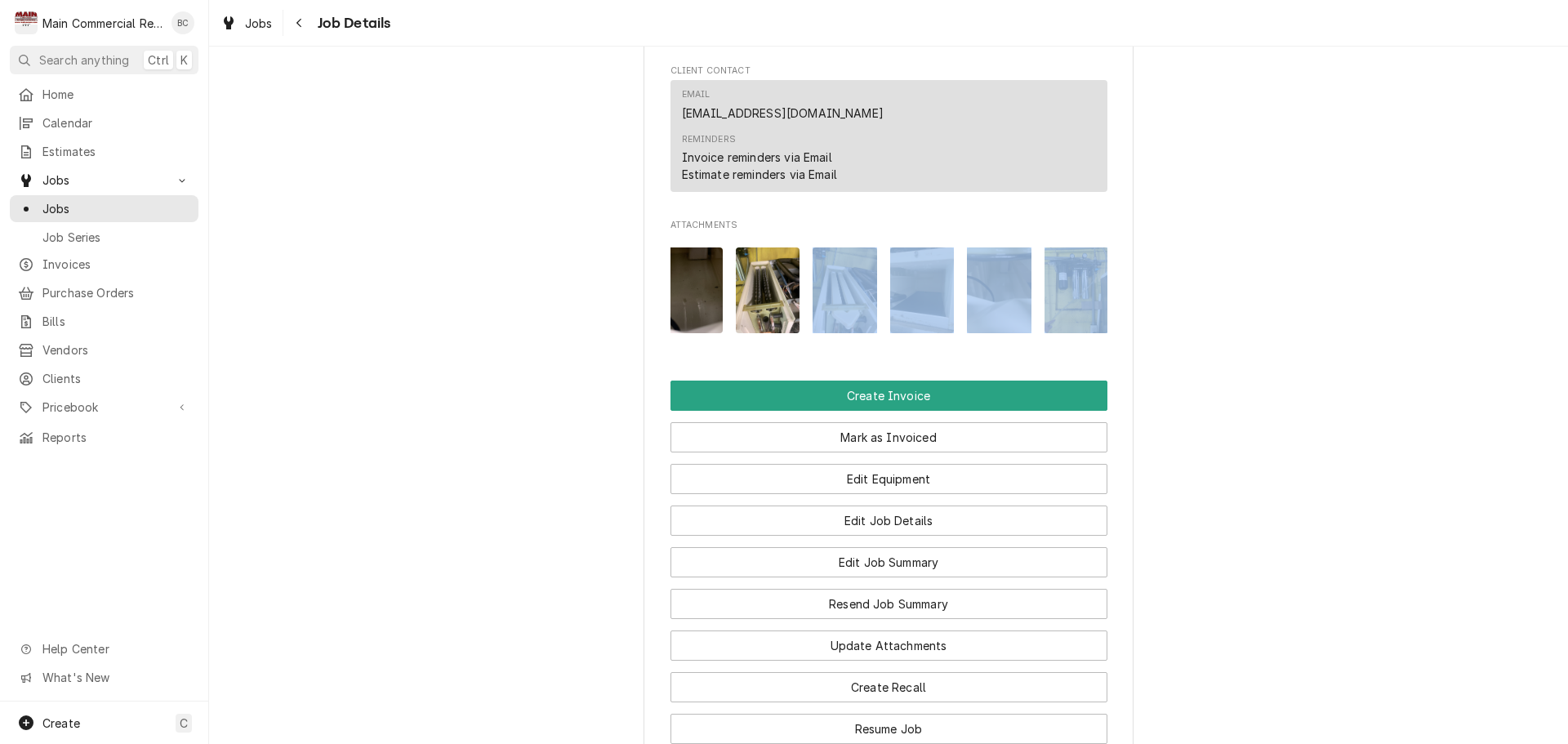
scroll to position [0, 0]
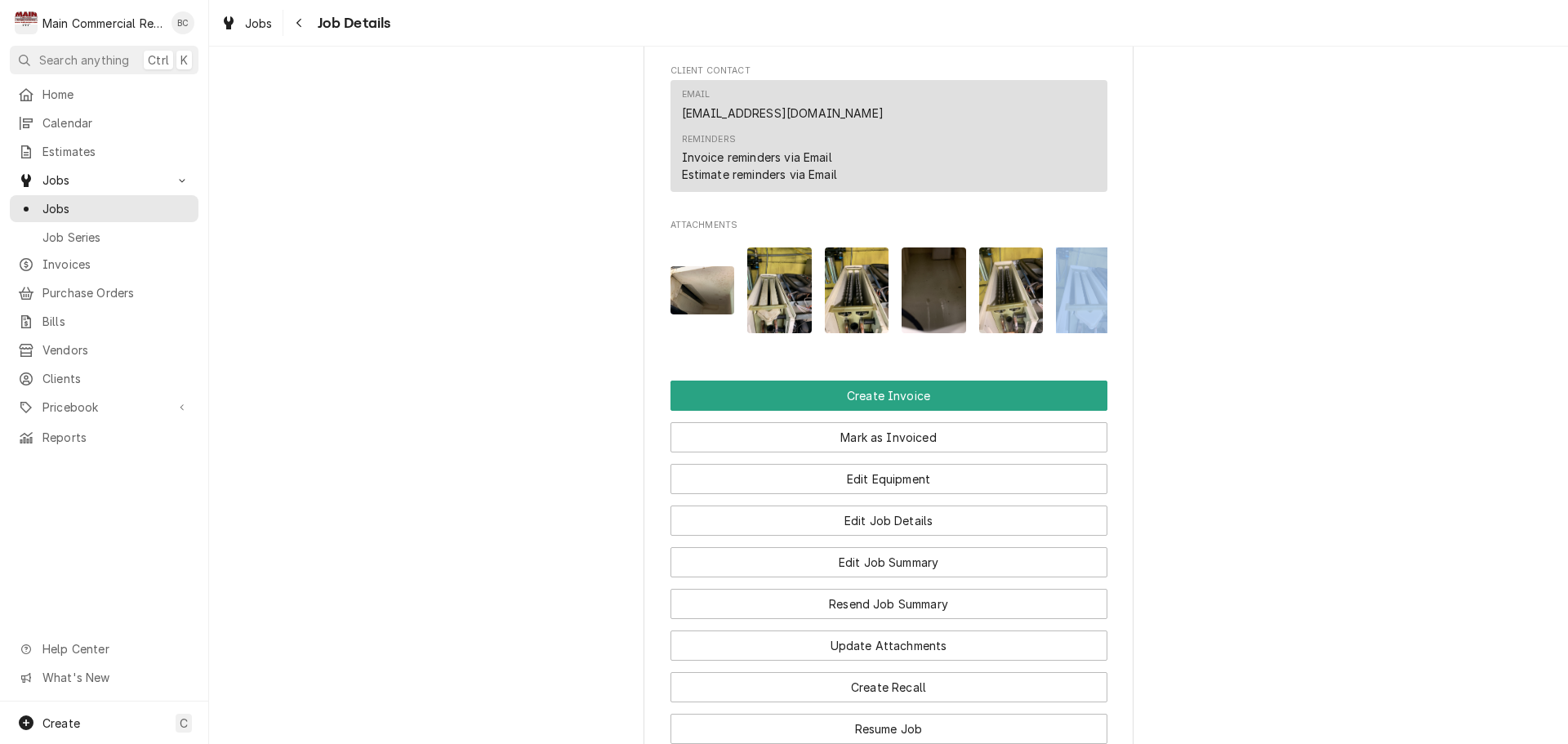
click at [696, 334] on button "Attachments" at bounding box center [703, 290] width 65 height 86
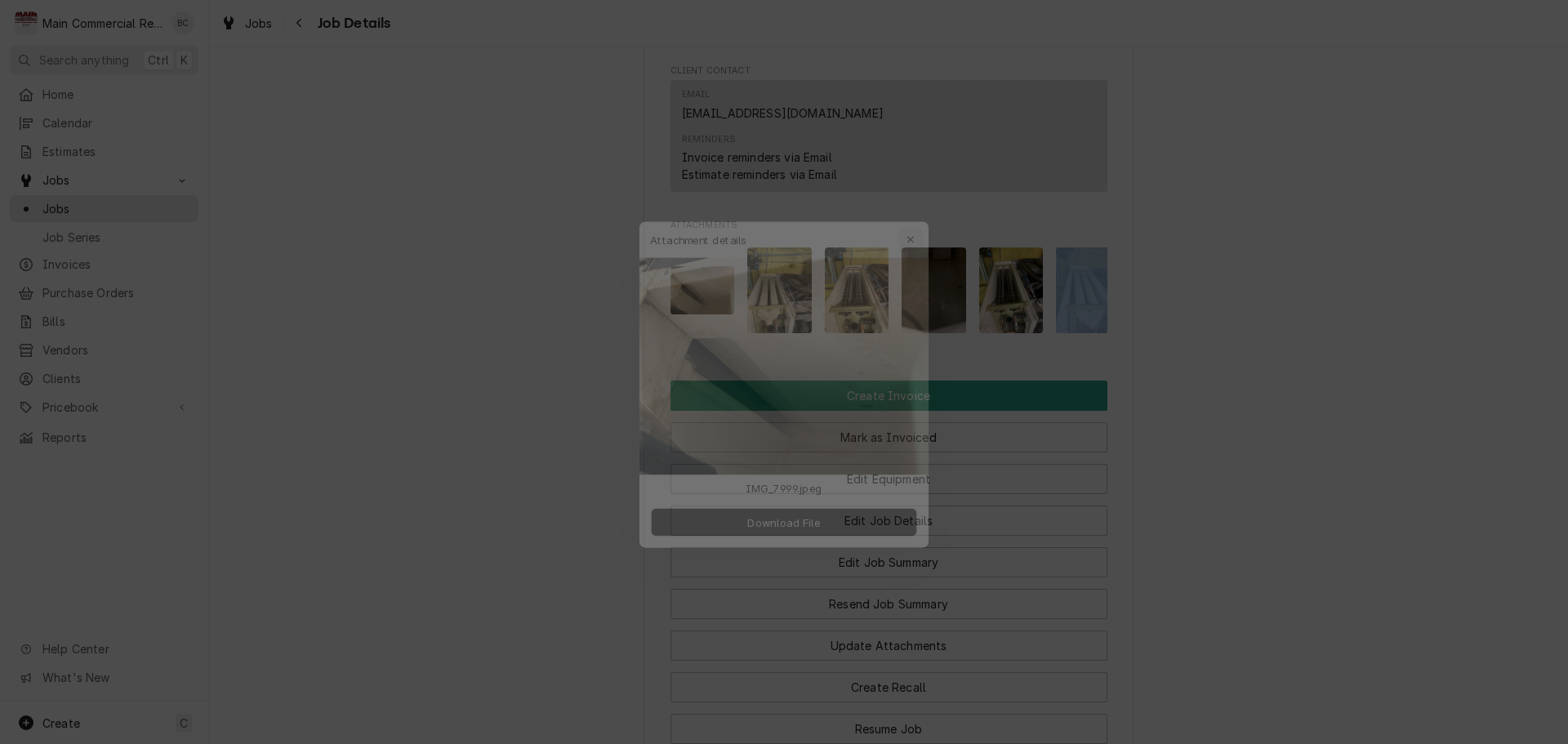
click at [921, 217] on icon "button" at bounding box center [922, 214] width 9 height 12
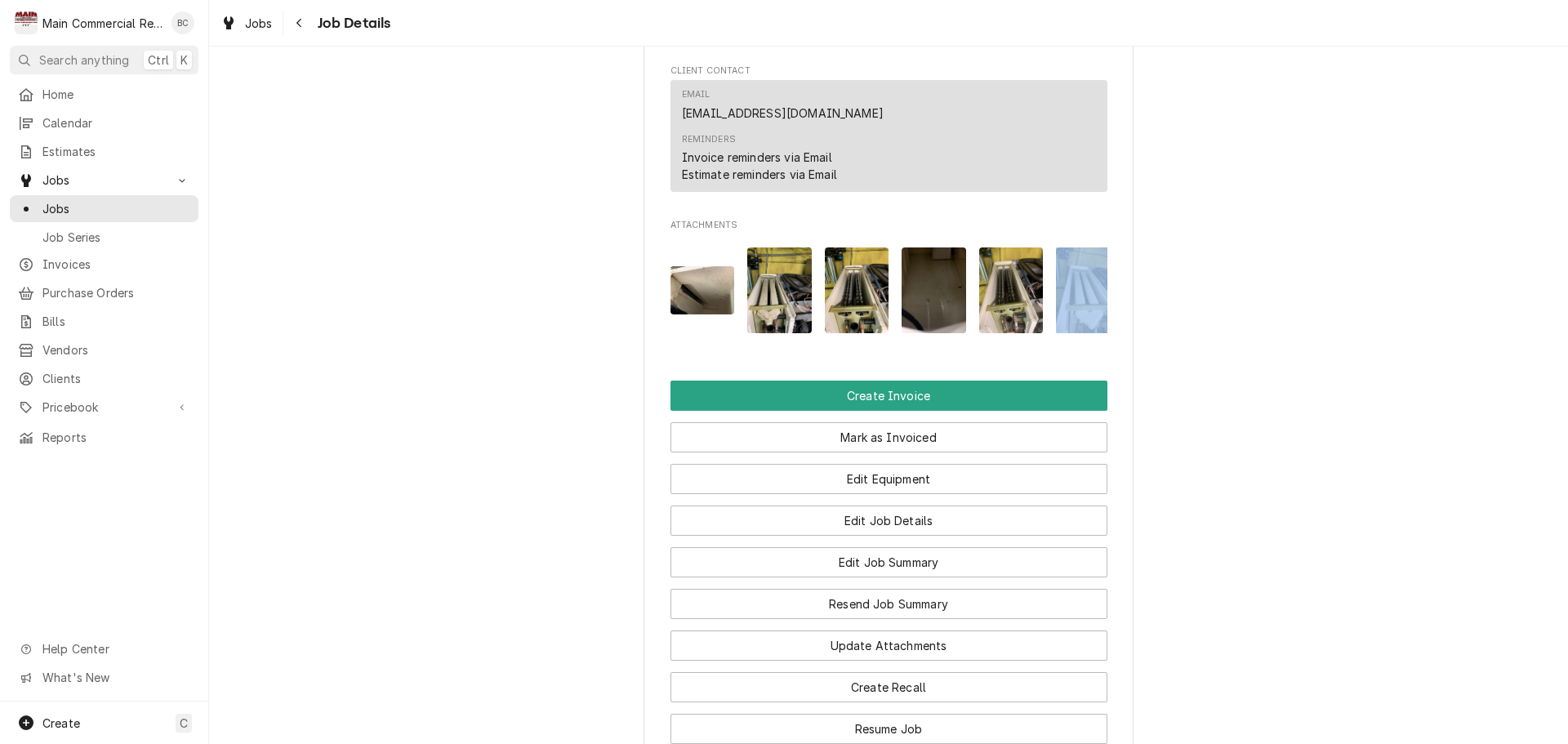
click at [774, 334] on img "Attachments" at bounding box center [779, 290] width 65 height 86
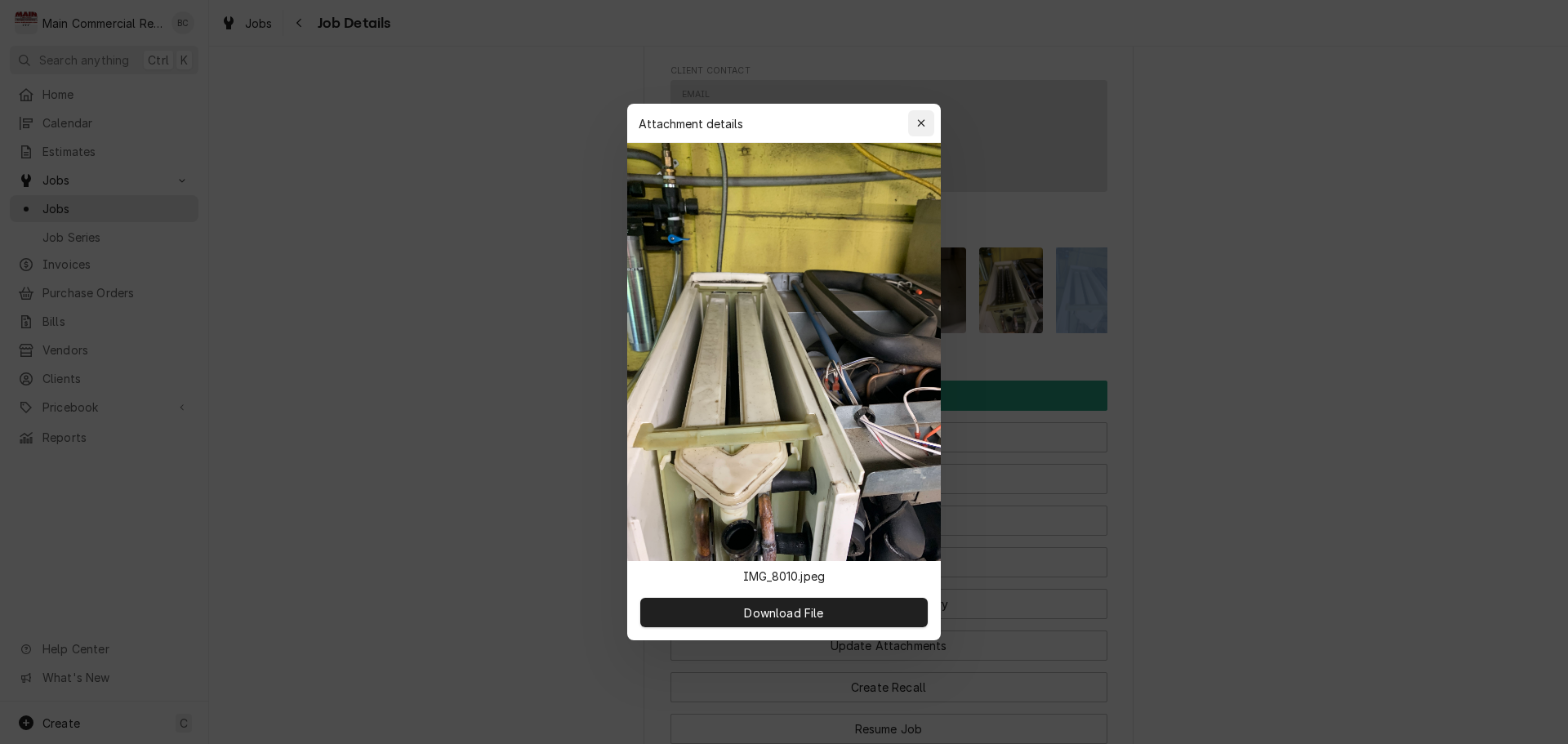
click at [930, 124] on button "button" at bounding box center [921, 123] width 26 height 26
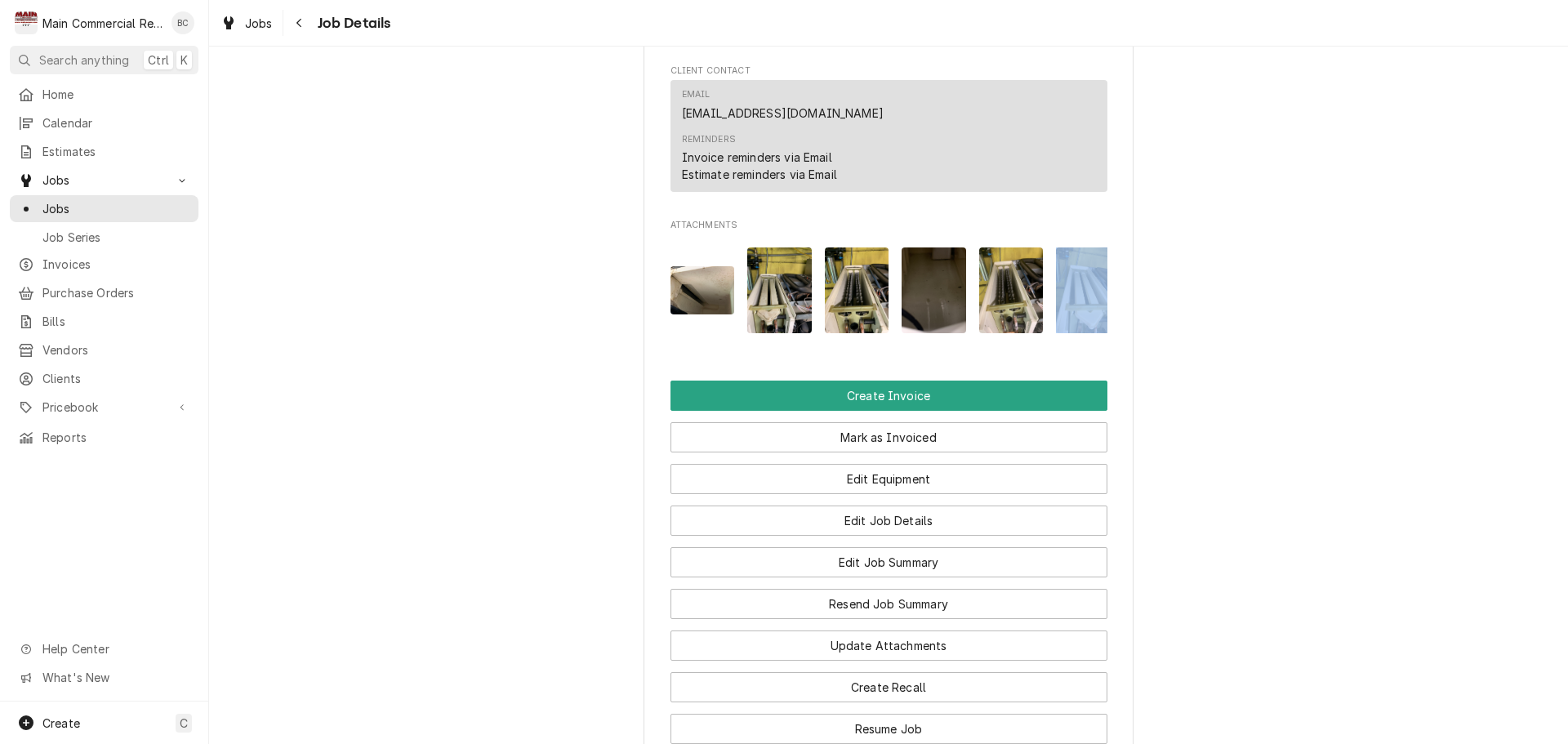
click at [861, 332] on img "Attachments" at bounding box center [857, 290] width 65 height 86
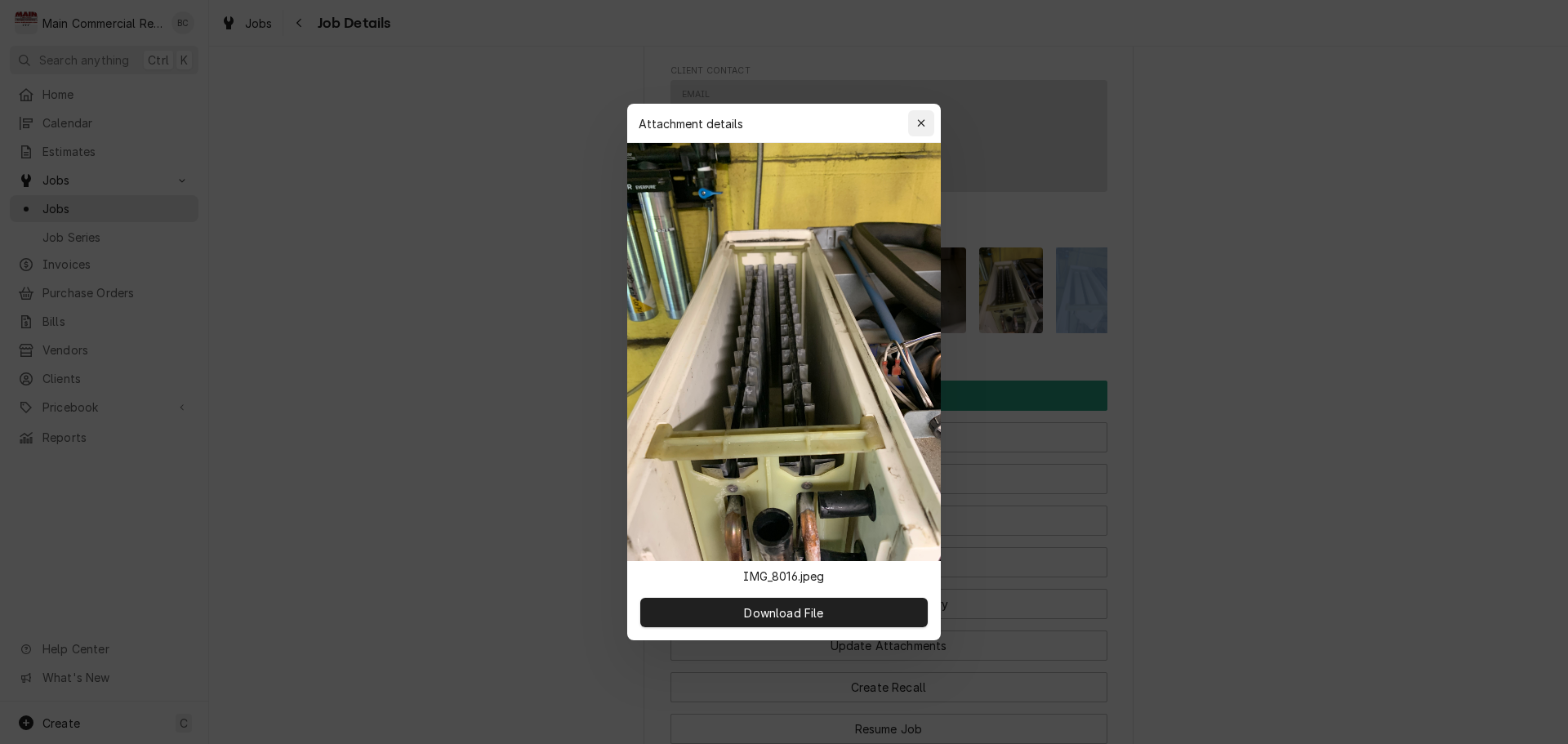
click at [923, 129] on div "button" at bounding box center [922, 123] width 16 height 16
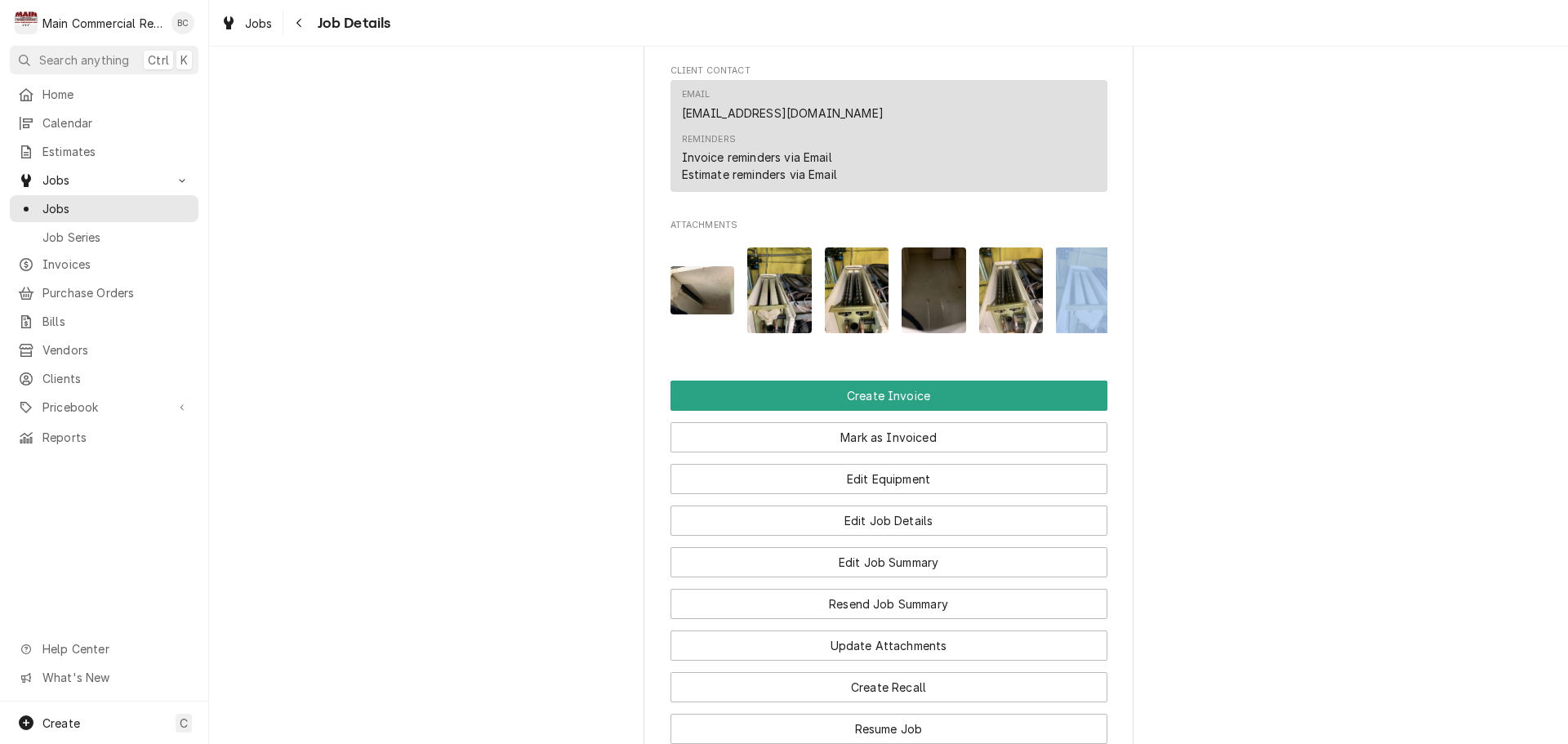
click at [922, 315] on img "Attachments" at bounding box center [934, 290] width 65 height 86
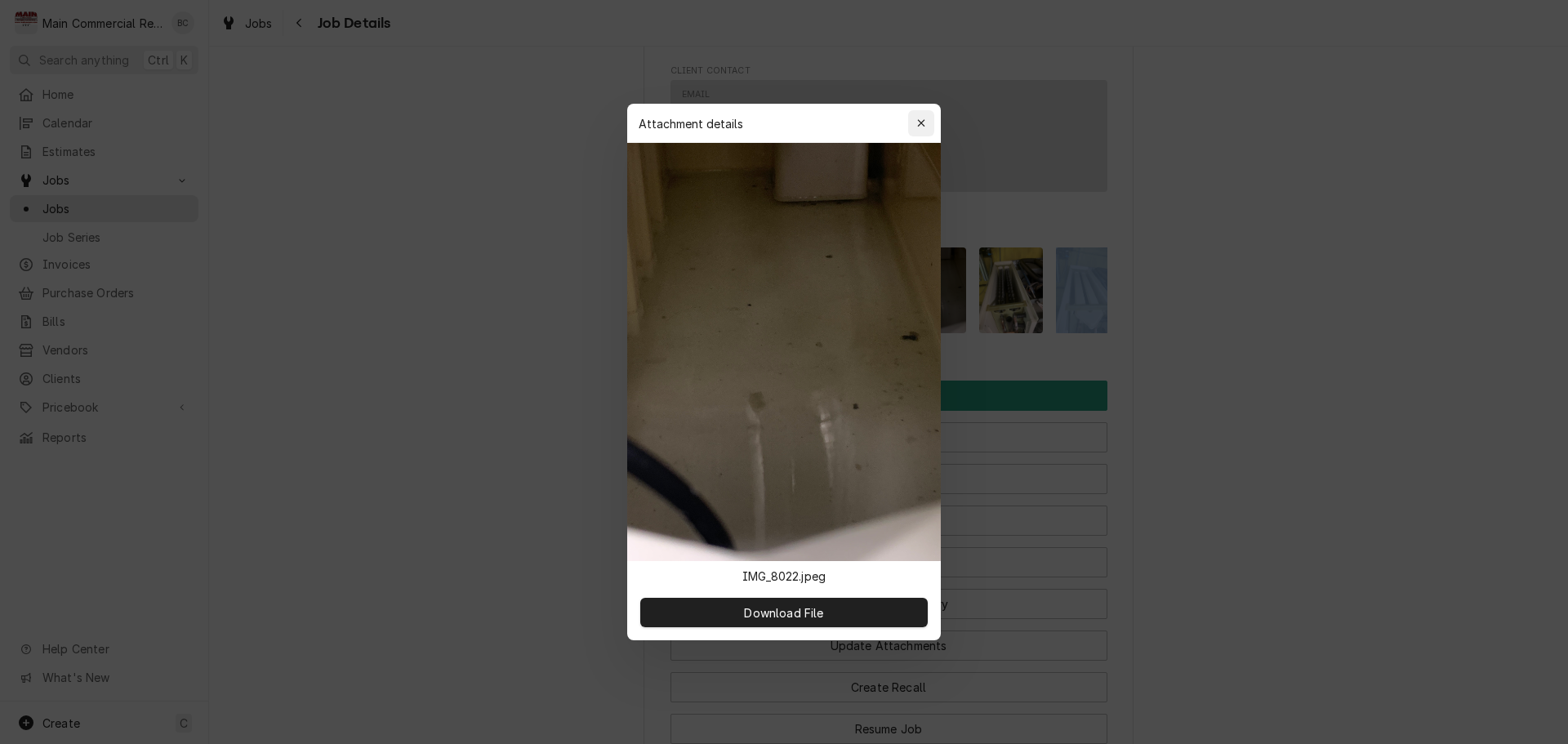
click at [927, 124] on div "button" at bounding box center [922, 123] width 16 height 16
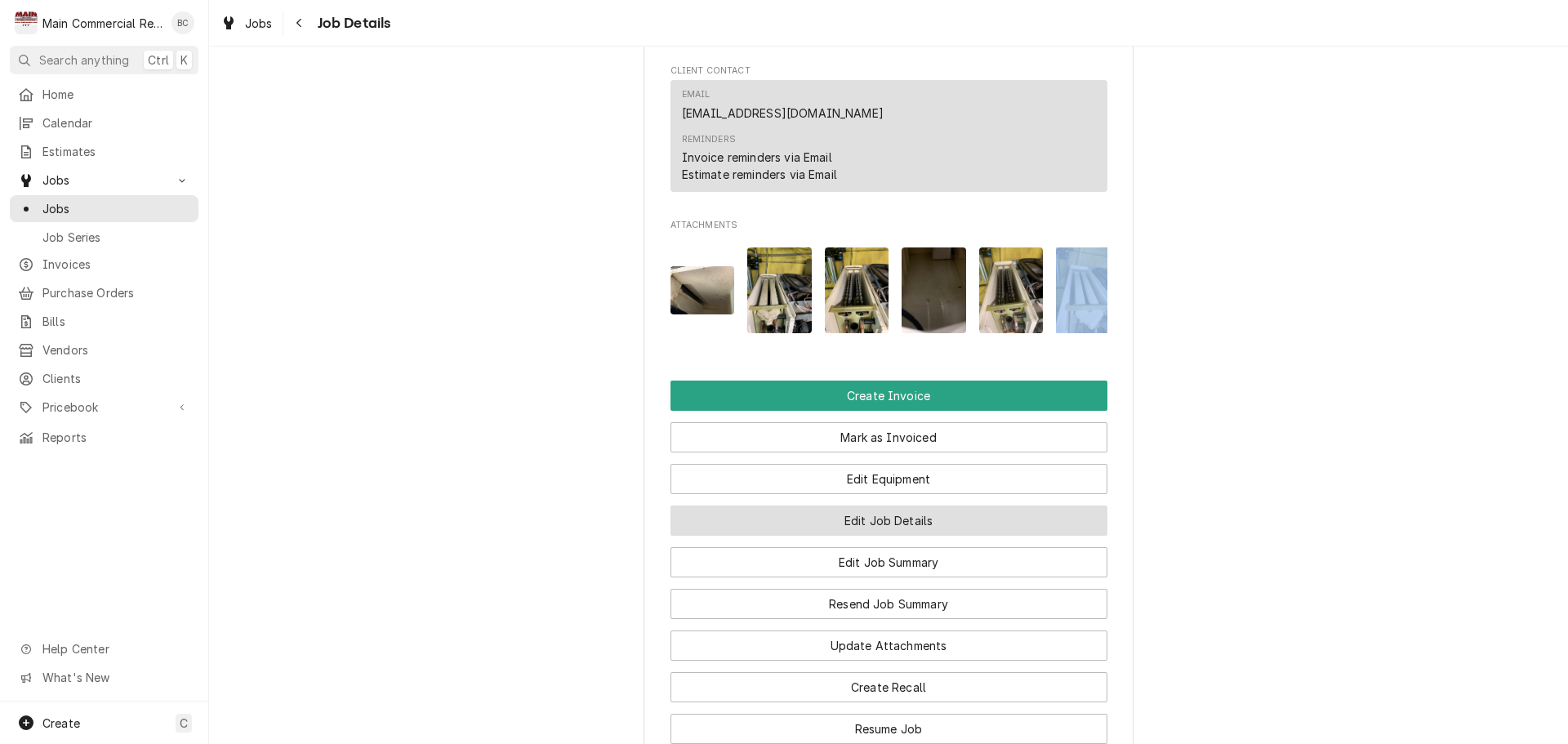
click at [809, 536] on button "Edit Job Details" at bounding box center [889, 521] width 437 height 30
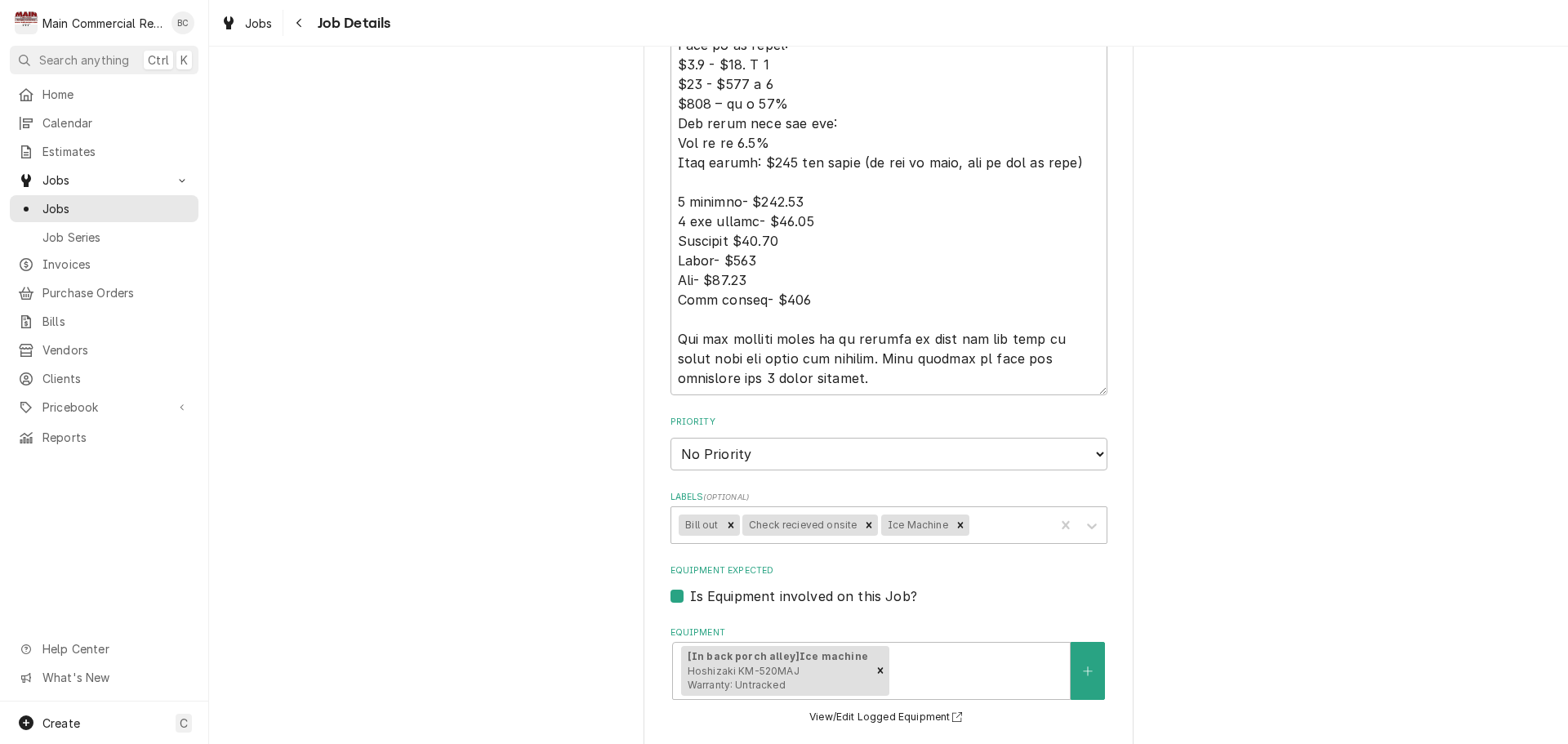
scroll to position [1471, 0]
click at [727, 525] on icon "Remove Bill out" at bounding box center [730, 523] width 5 height 5
type textarea "x"
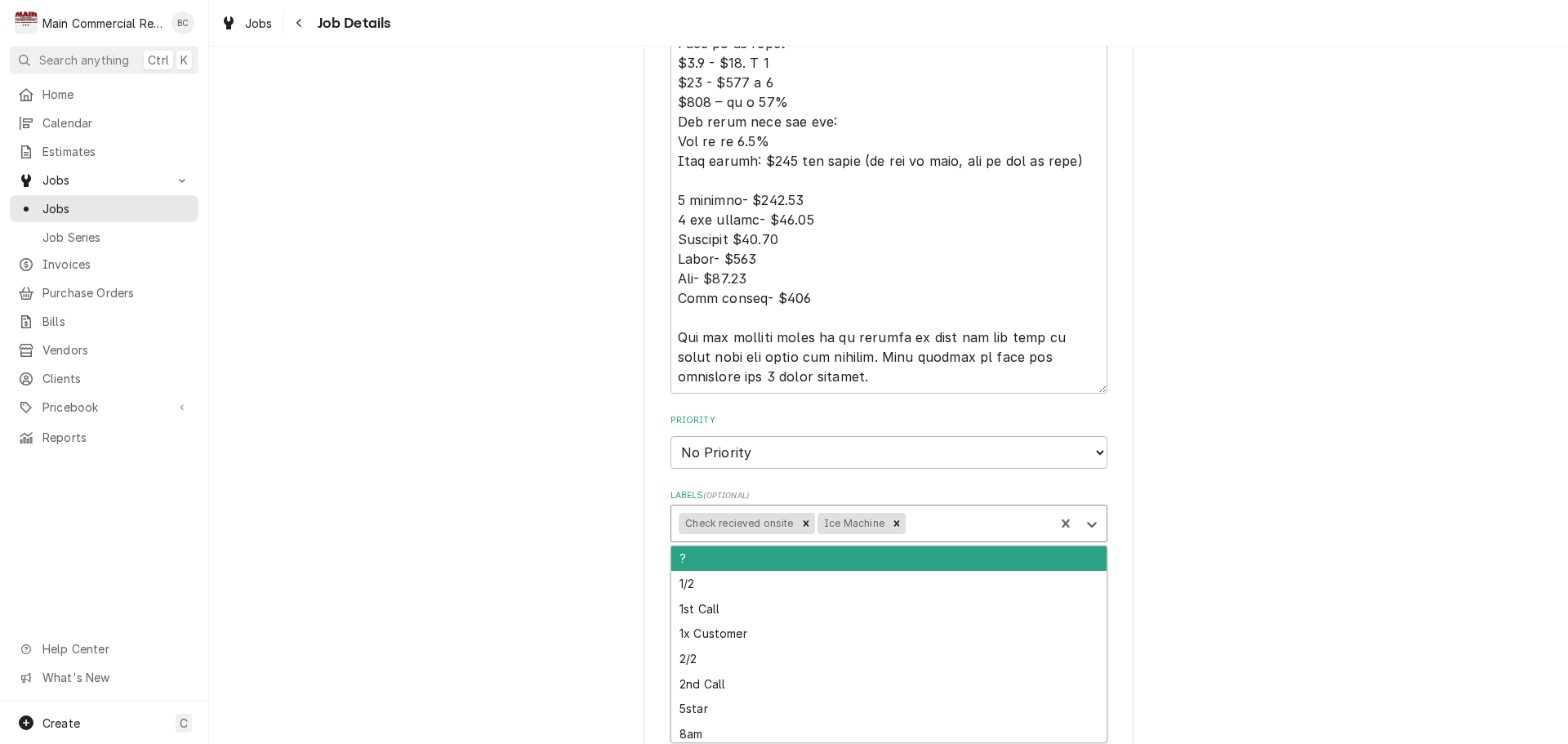
click at [916, 529] on div "Labels" at bounding box center [977, 523] width 138 height 29
type input "inv"
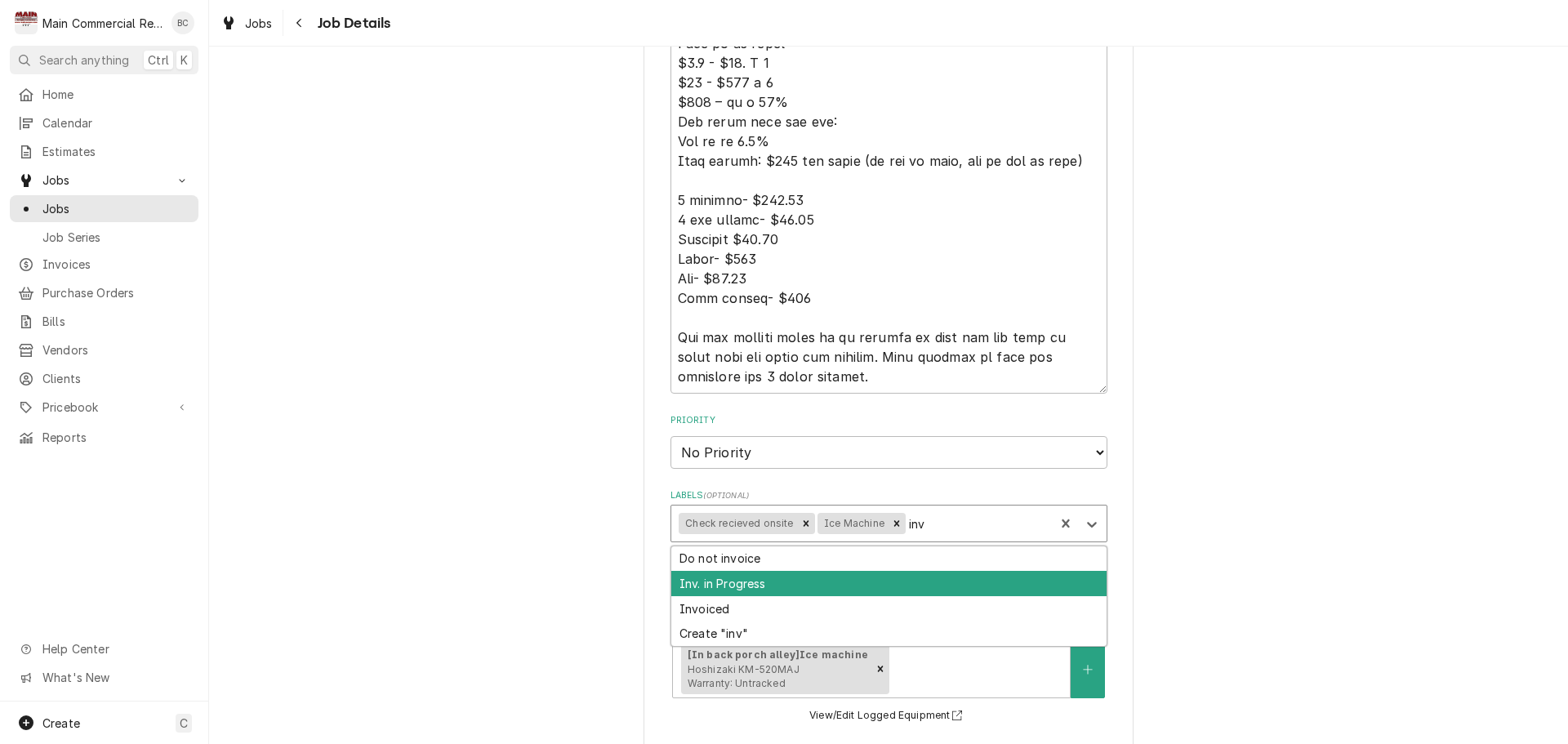
click at [838, 582] on div "Inv. in Progress" at bounding box center [890, 584] width 436 height 26
type textarea "x"
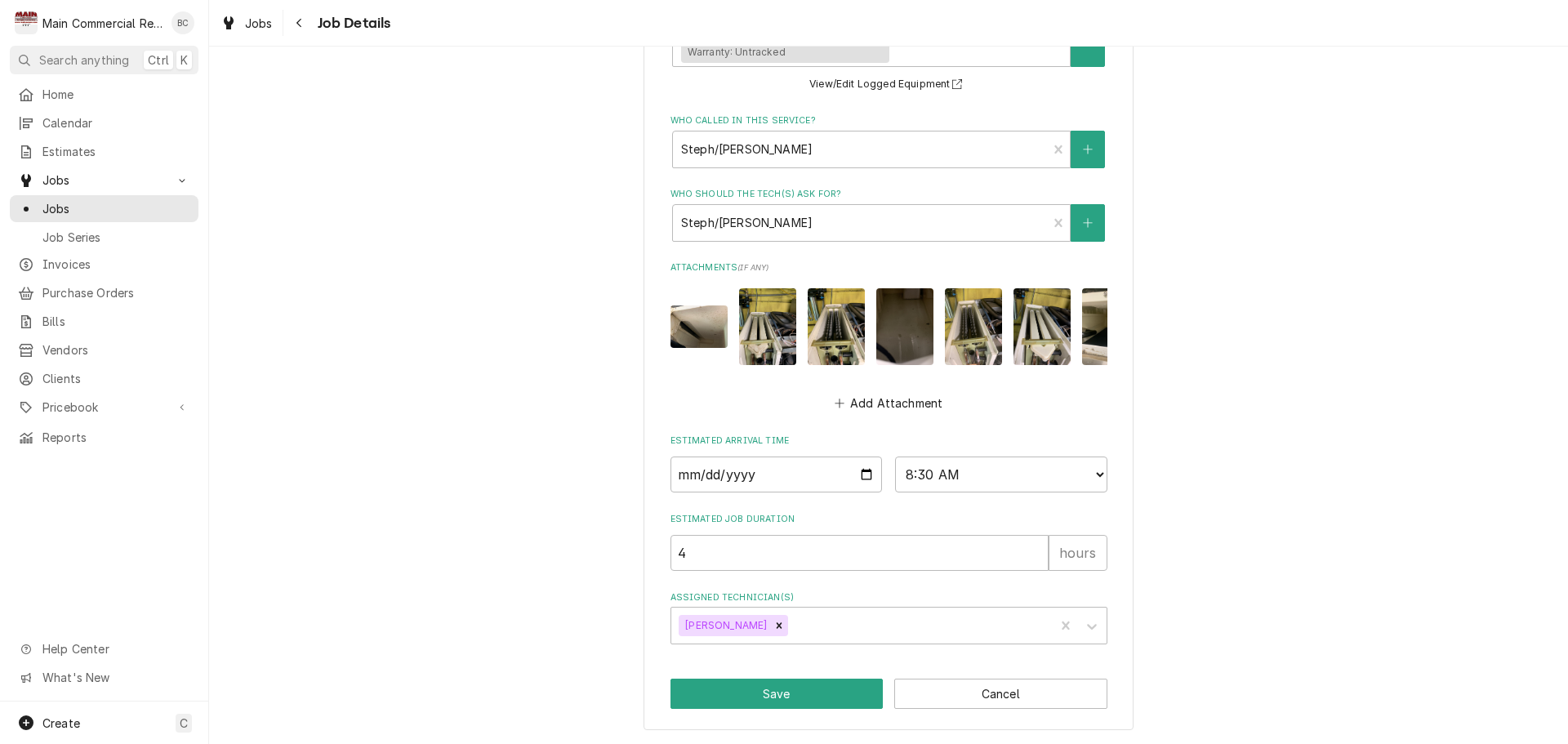
scroll to position [2114, 0]
click at [767, 697] on button "Save" at bounding box center [778, 694] width 213 height 30
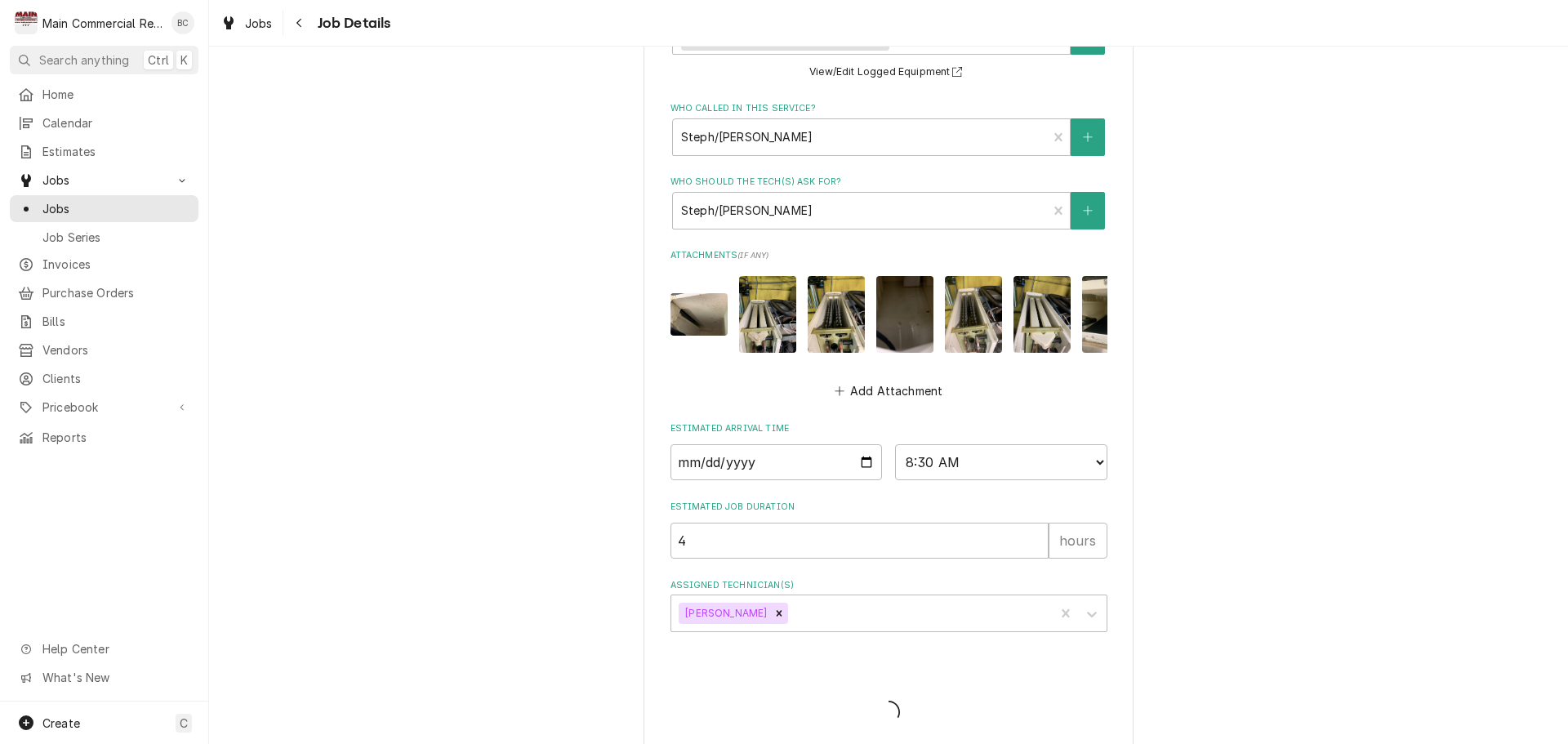
type textarea "x"
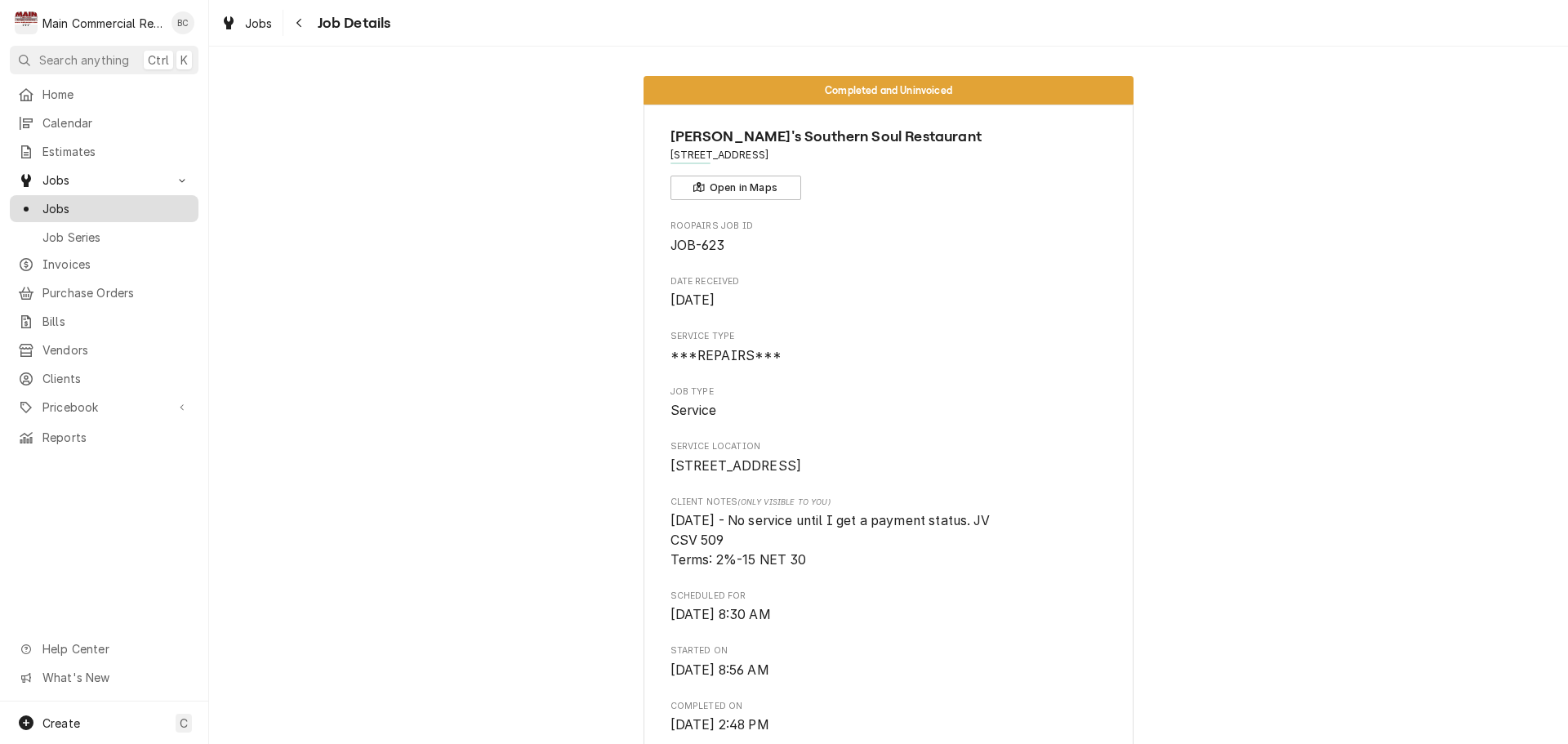
click at [150, 206] on span "Jobs" at bounding box center [117, 209] width 148 height 17
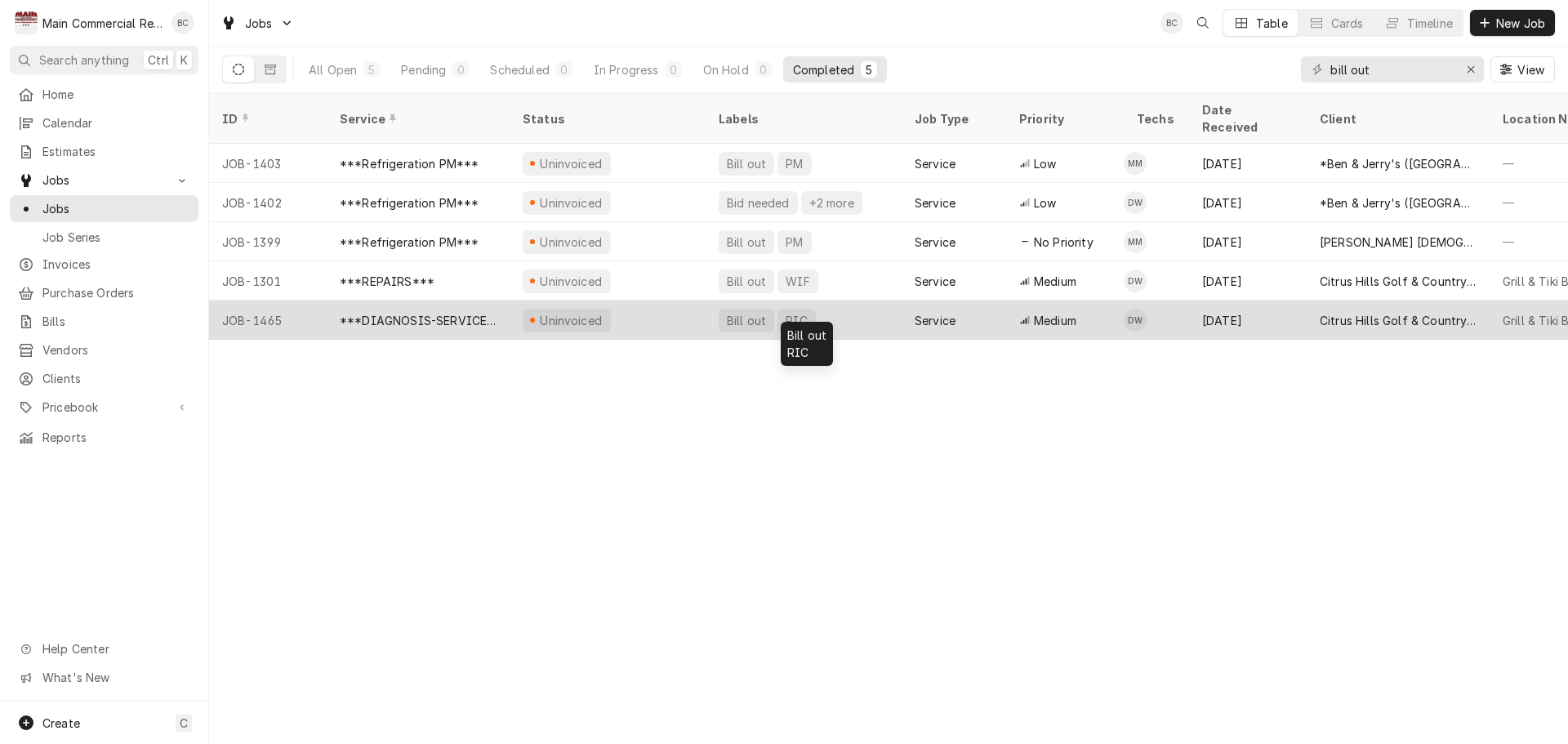
click at [748, 312] on div "Bill out" at bounding box center [747, 320] width 43 height 17
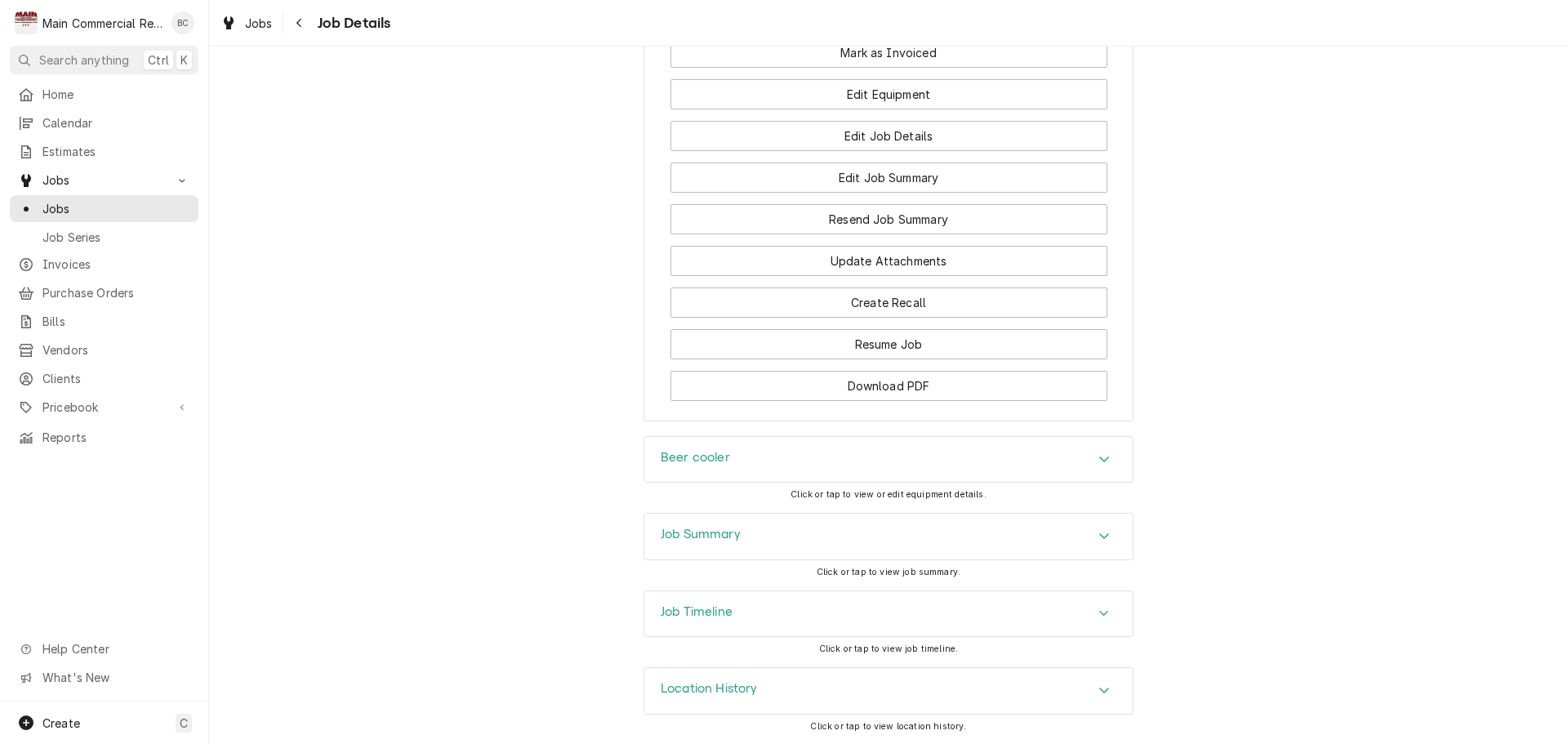
scroll to position [2050, 0]
click at [696, 534] on h3 "Job Summary" at bounding box center [701, 534] width 80 height 16
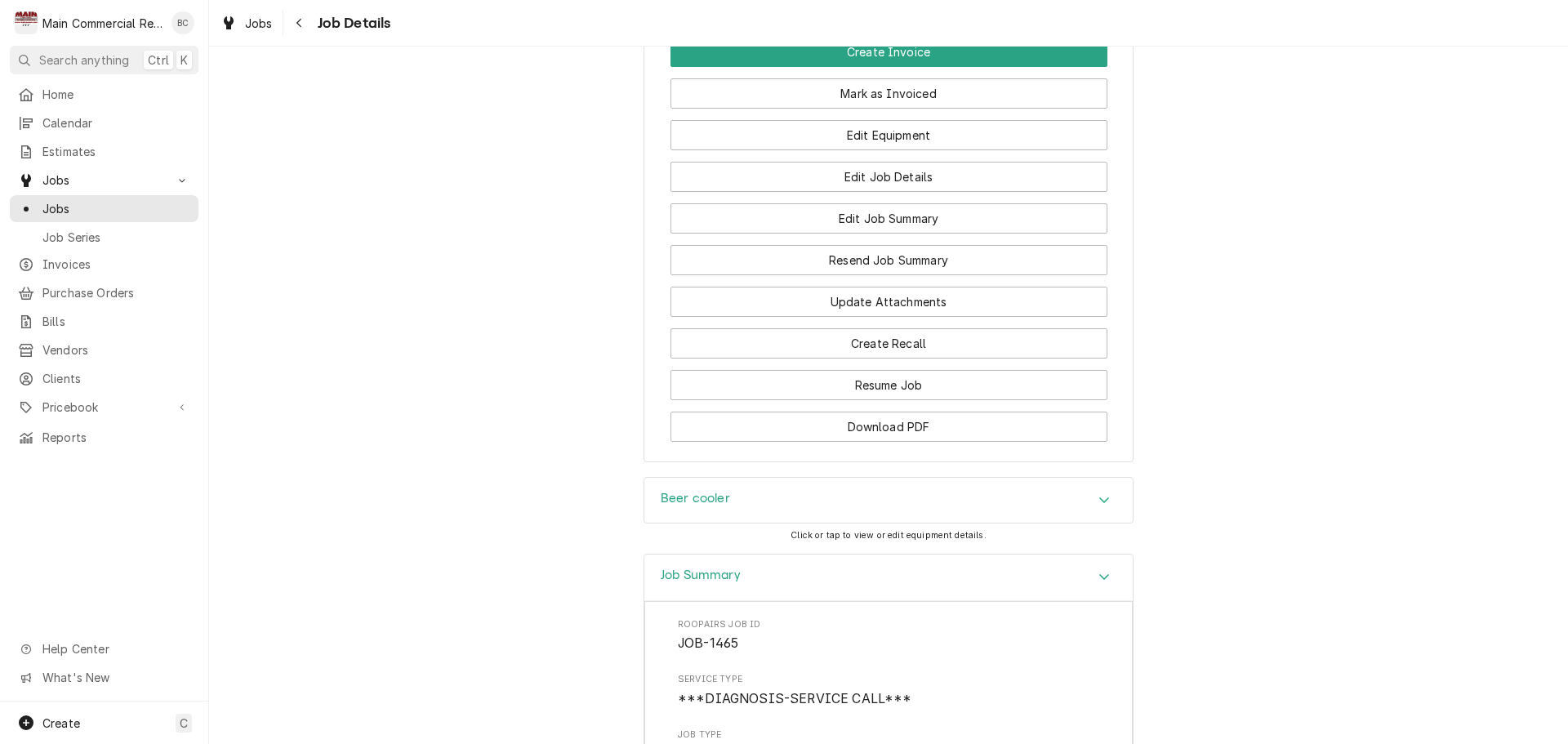
scroll to position [2132, 0]
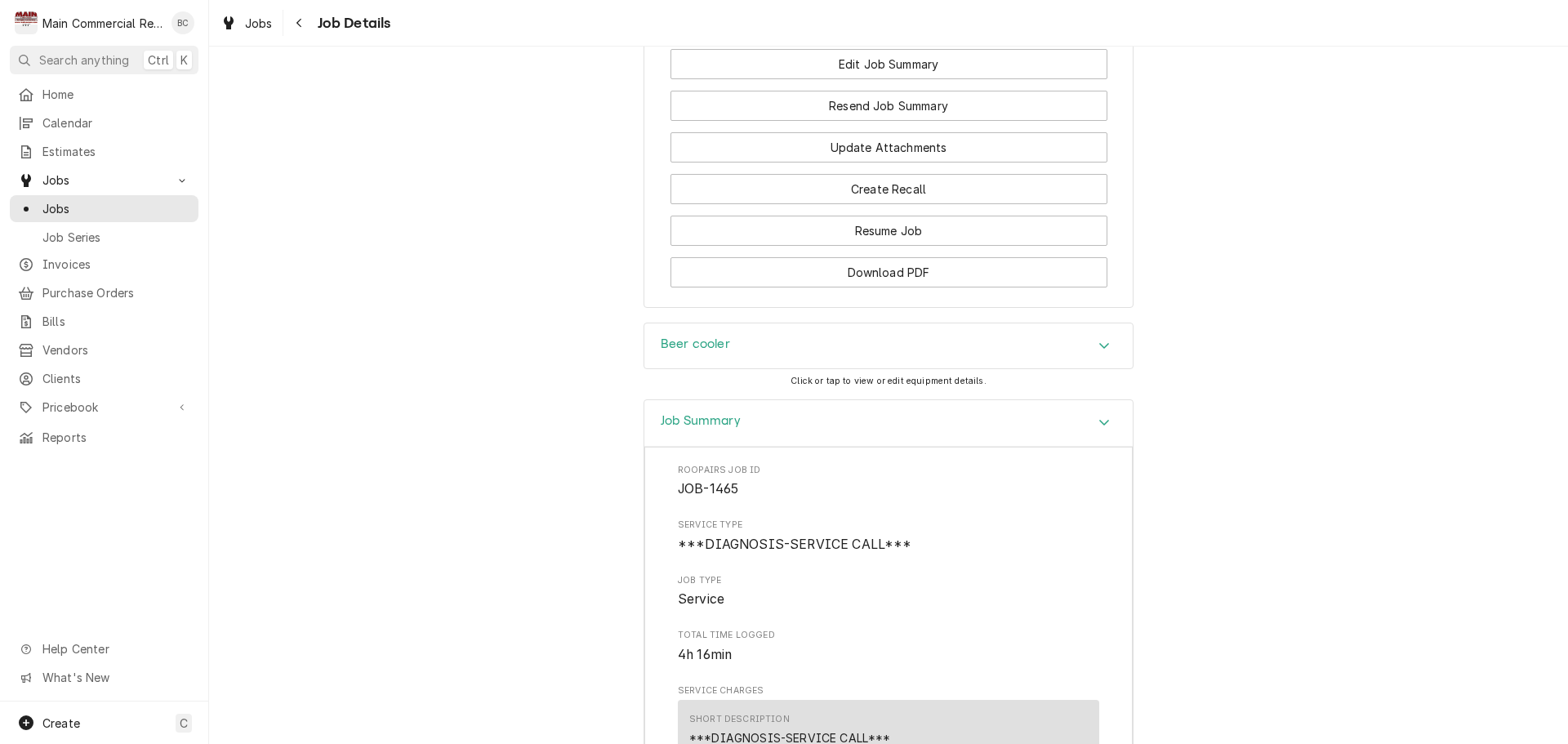
click at [684, 352] on h3 "Beer cooler" at bounding box center [696, 344] width 69 height 16
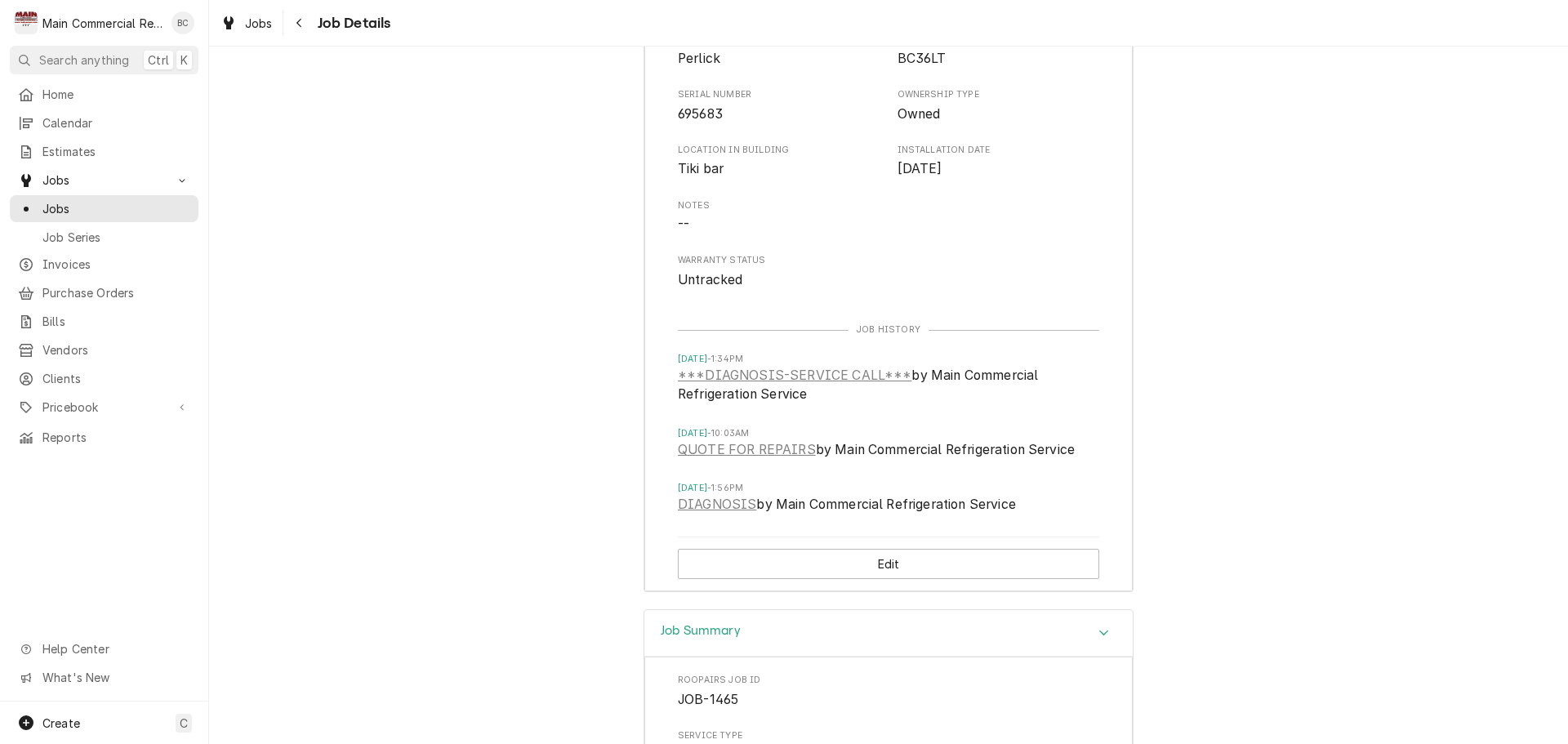
scroll to position [2295, 0]
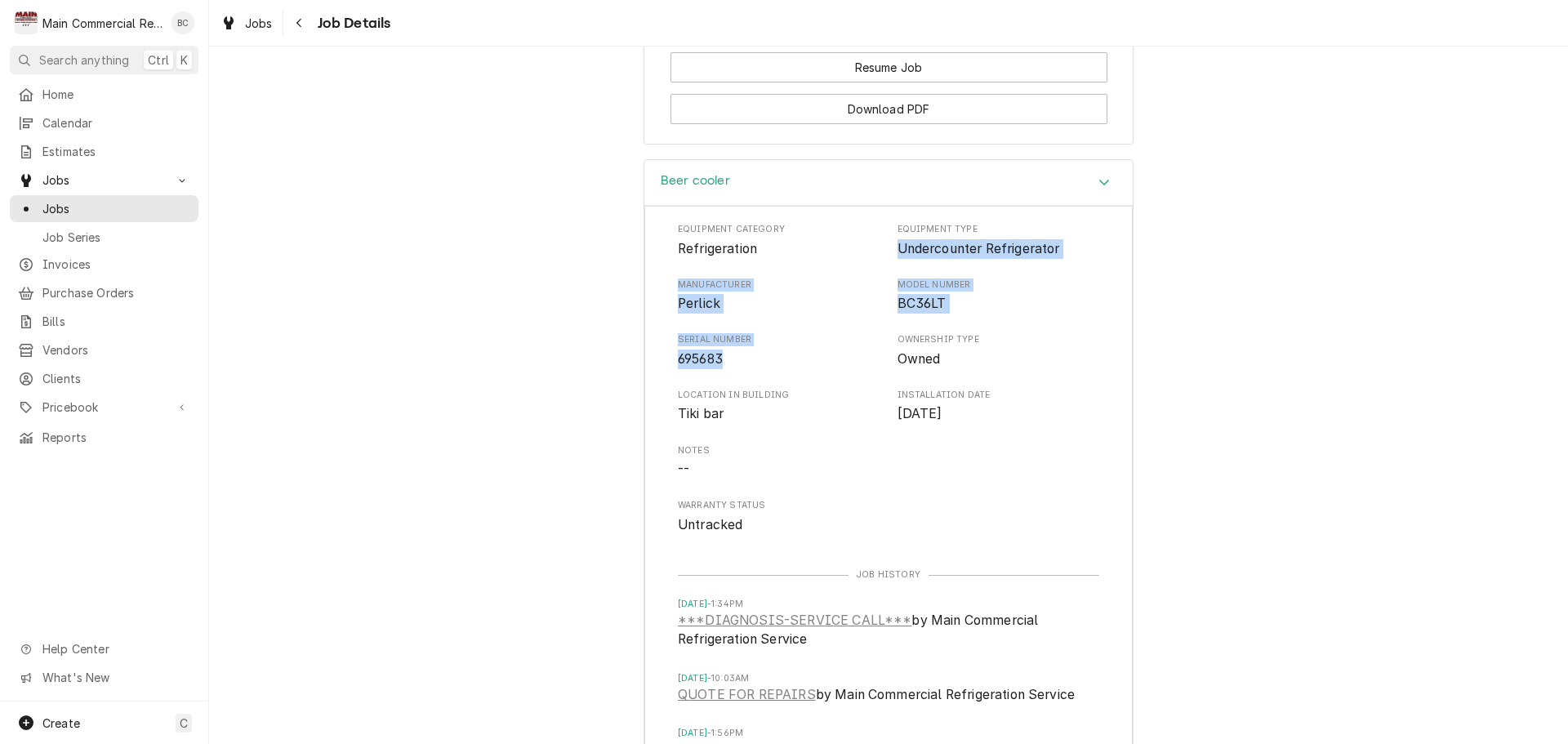
drag, startPoint x: 892, startPoint y: 277, endPoint x: 751, endPoint y: 389, distance: 180.1
click at [751, 389] on div "Equipment Category Refrigeration Equipment Type Undercounter Refrigerator Manuf…" at bounding box center [889, 378] width 421 height 311
copy div "Undercounter Refrigerator Manufacturer Perlick Model Number BC36LT Serial Numbe…"
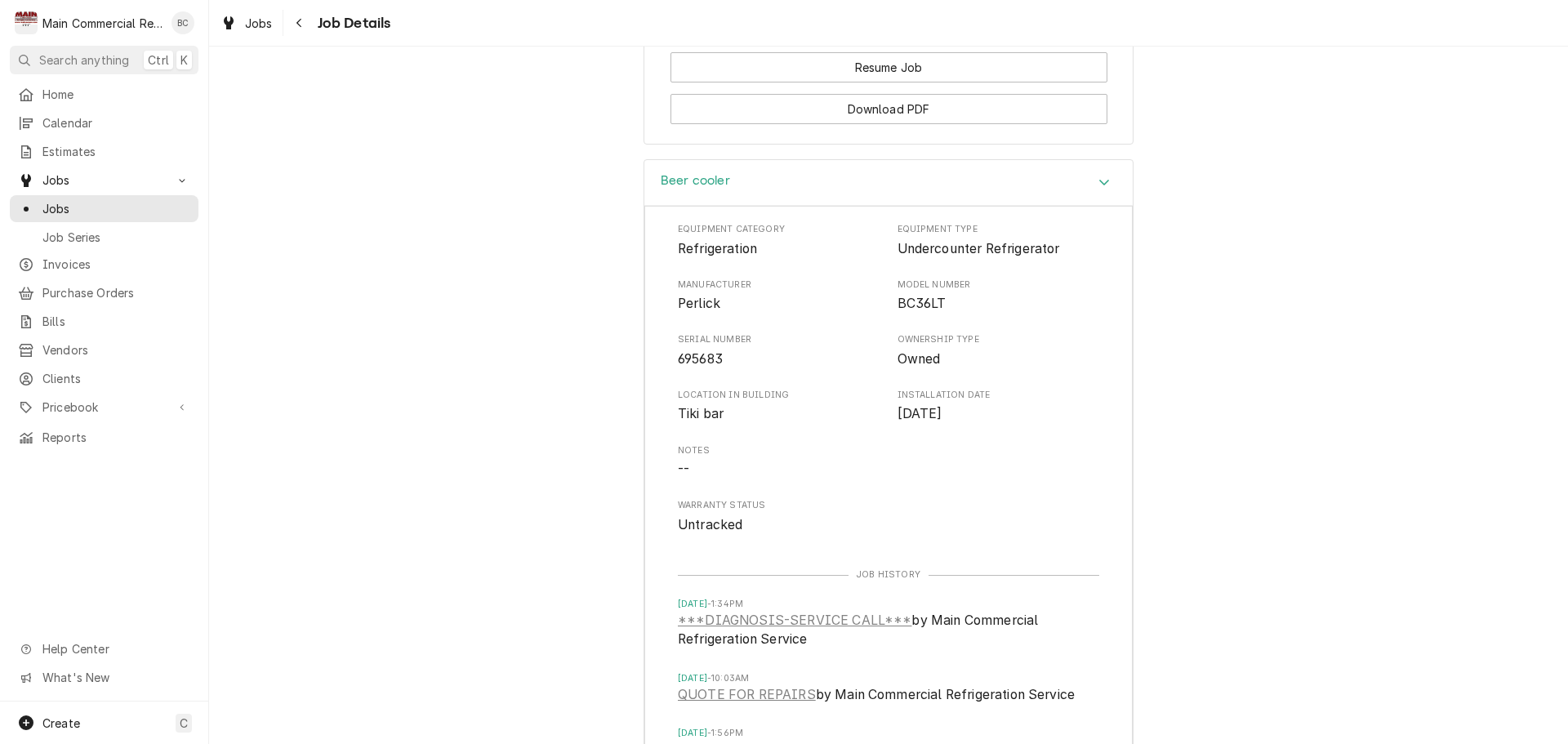
click at [770, 480] on span "--" at bounding box center [889, 470] width 421 height 20
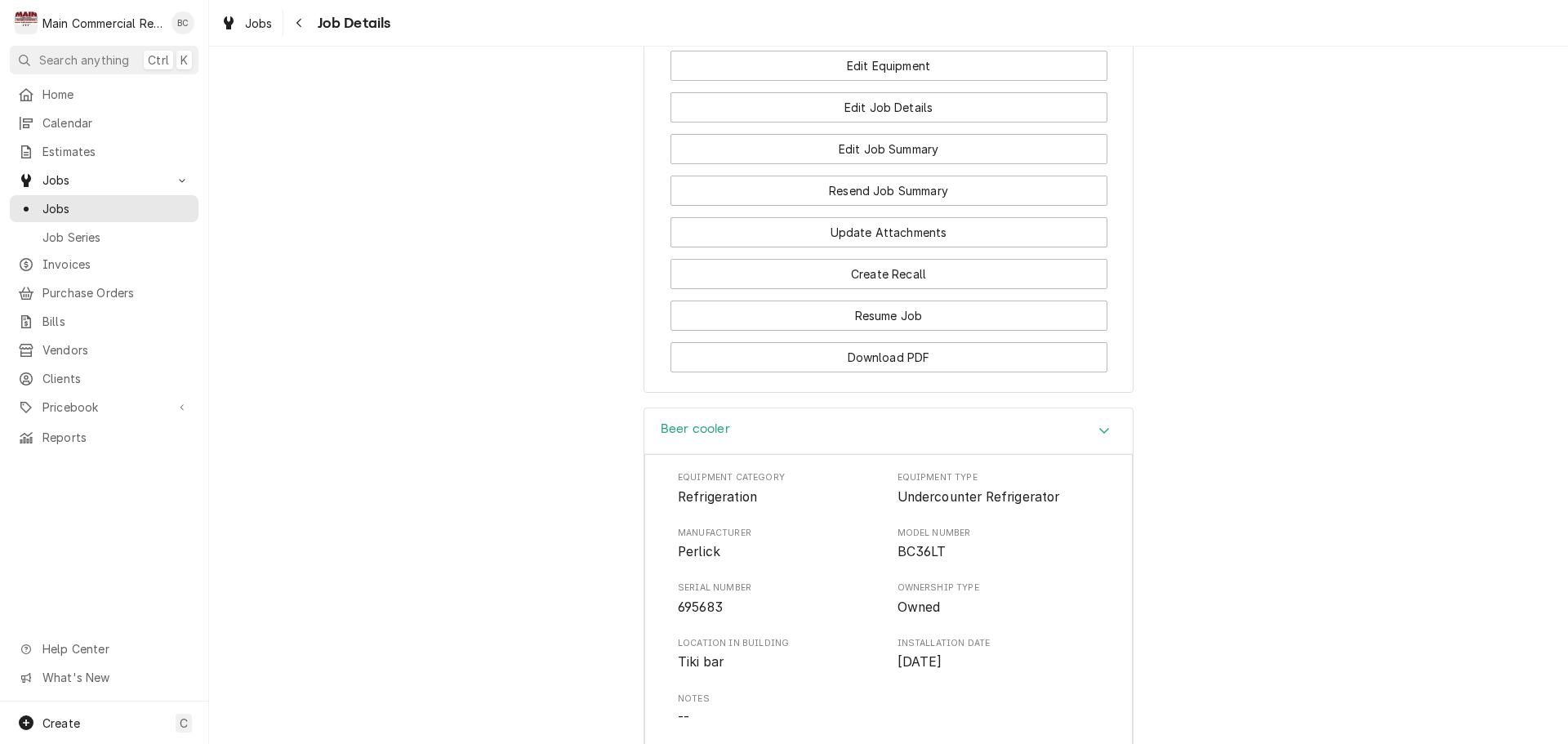
scroll to position [2050, 0]
click at [890, 369] on button "Download PDF" at bounding box center [889, 354] width 437 height 30
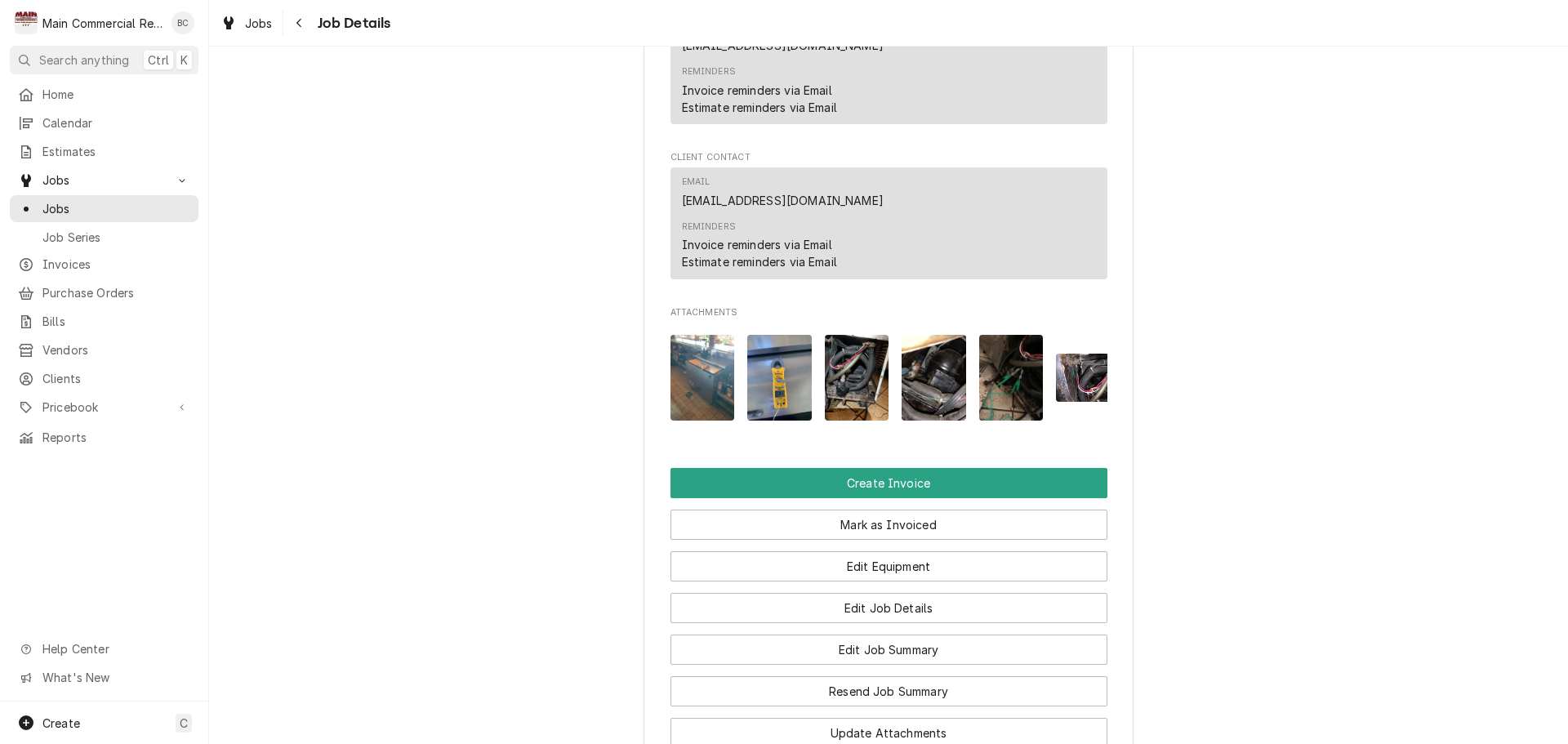
scroll to position [1560, 0]
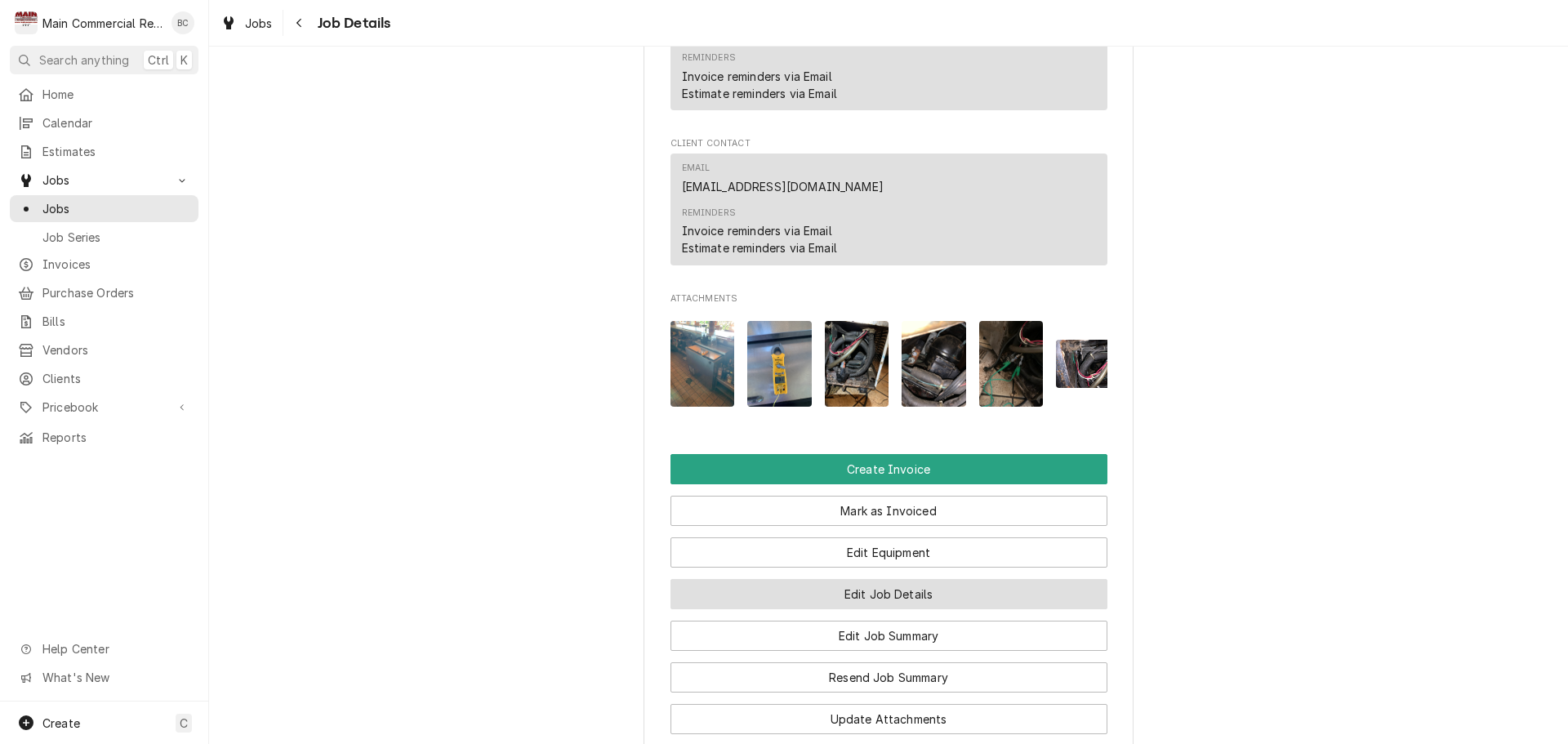
click at [813, 609] on button "Edit Job Details" at bounding box center [889, 594] width 437 height 30
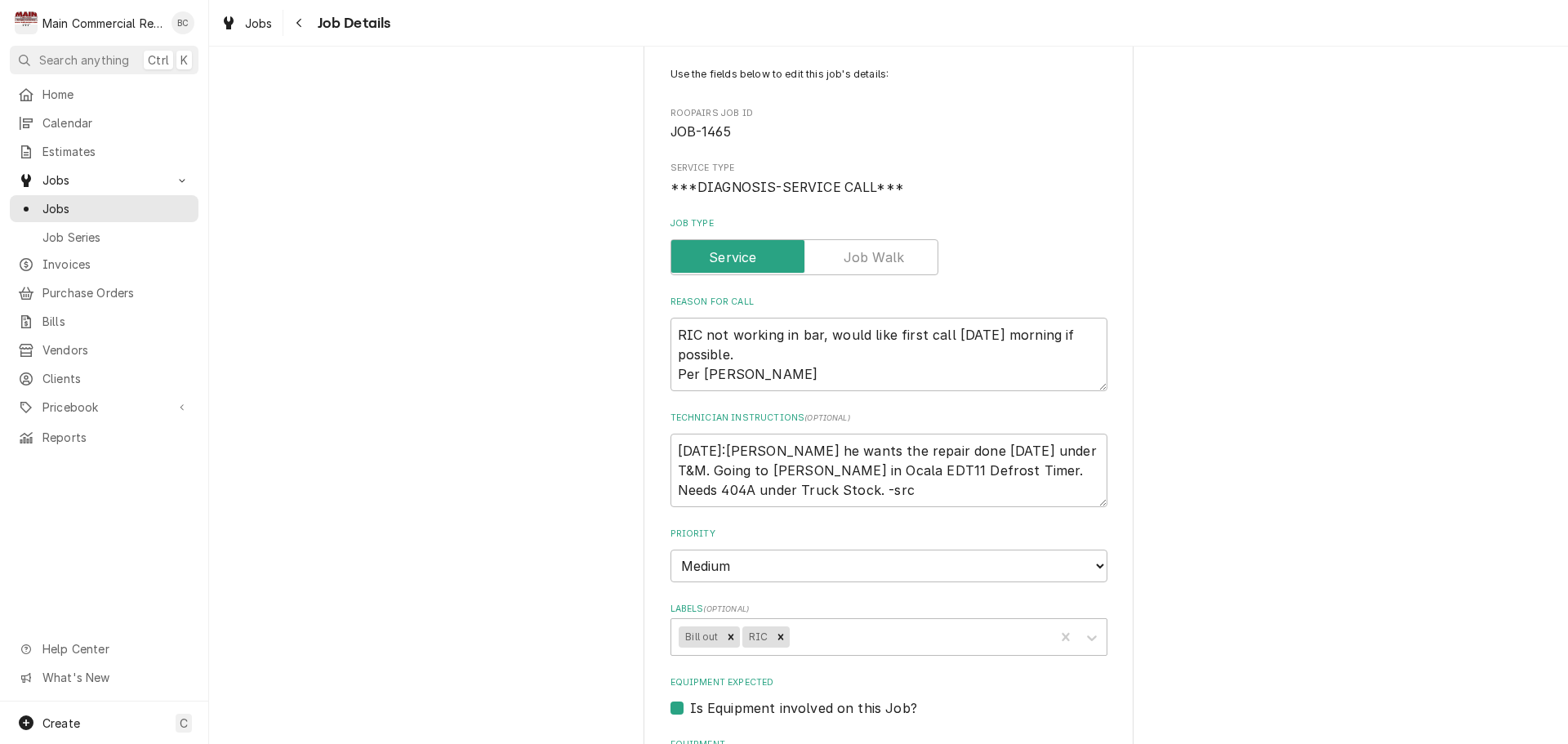
scroll to position [245, 0]
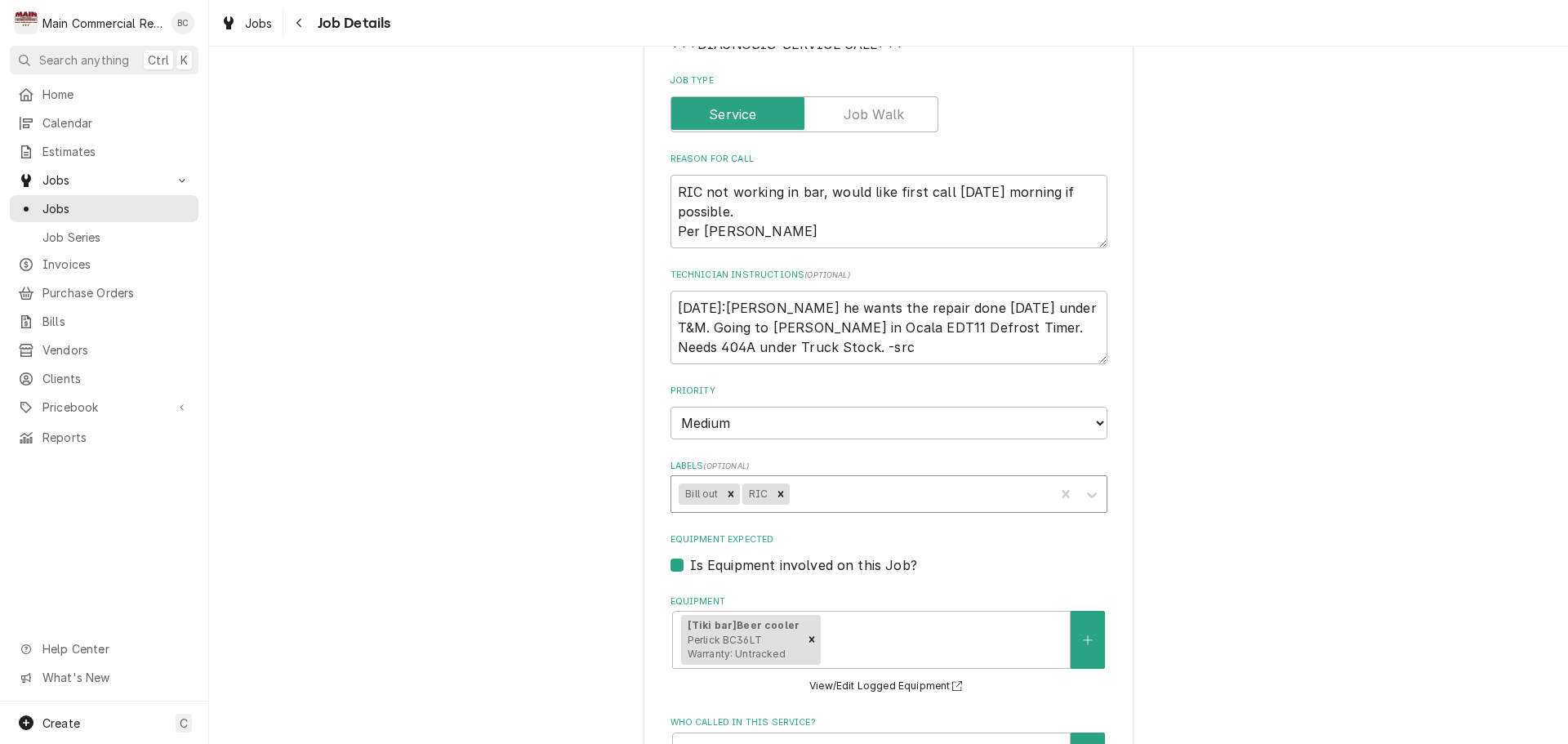
click at [726, 493] on icon "Remove Bill out" at bounding box center [731, 494] width 12 height 12
type textarea "x"
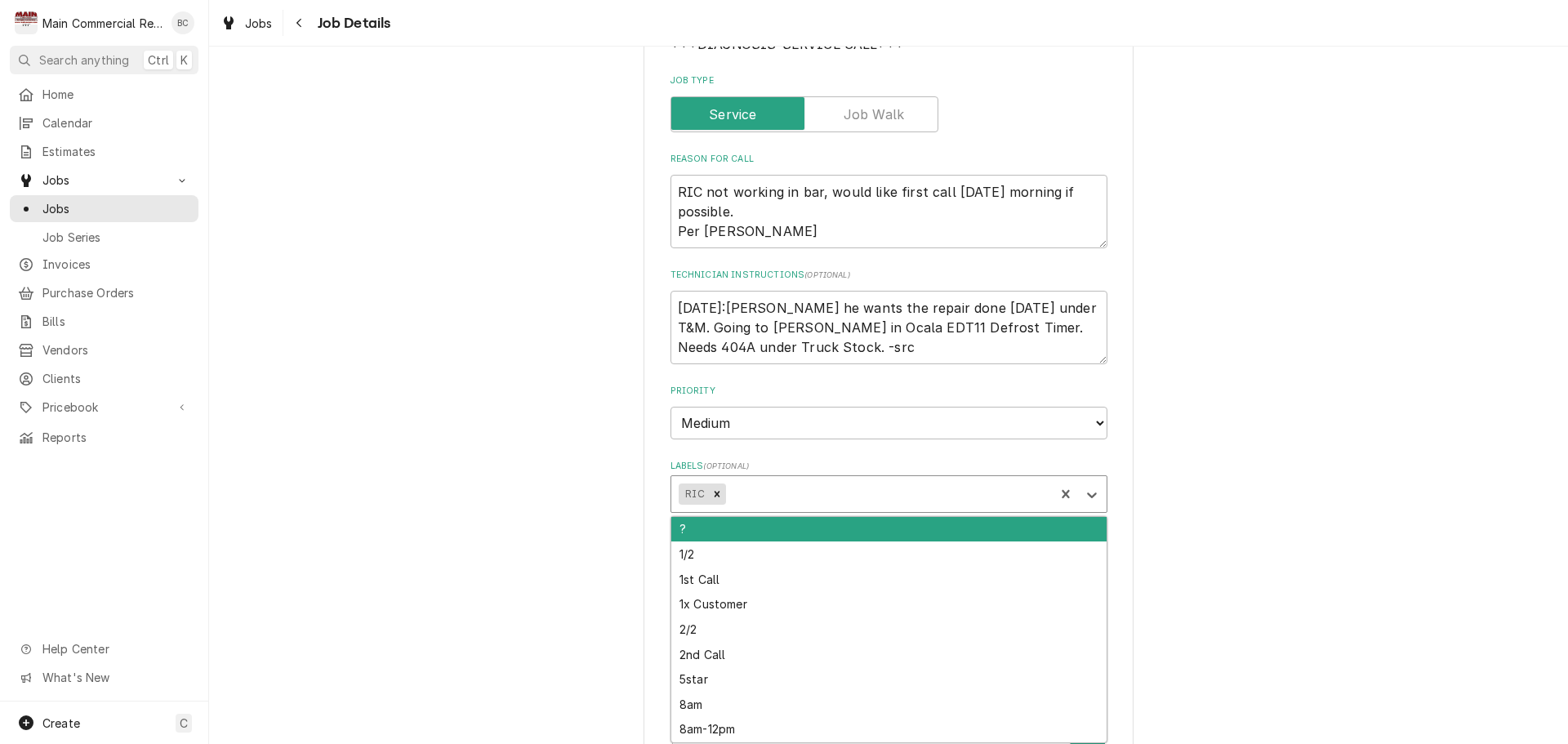
click at [728, 495] on input "Labels" at bounding box center [730, 494] width 4 height 26
type input "inv"
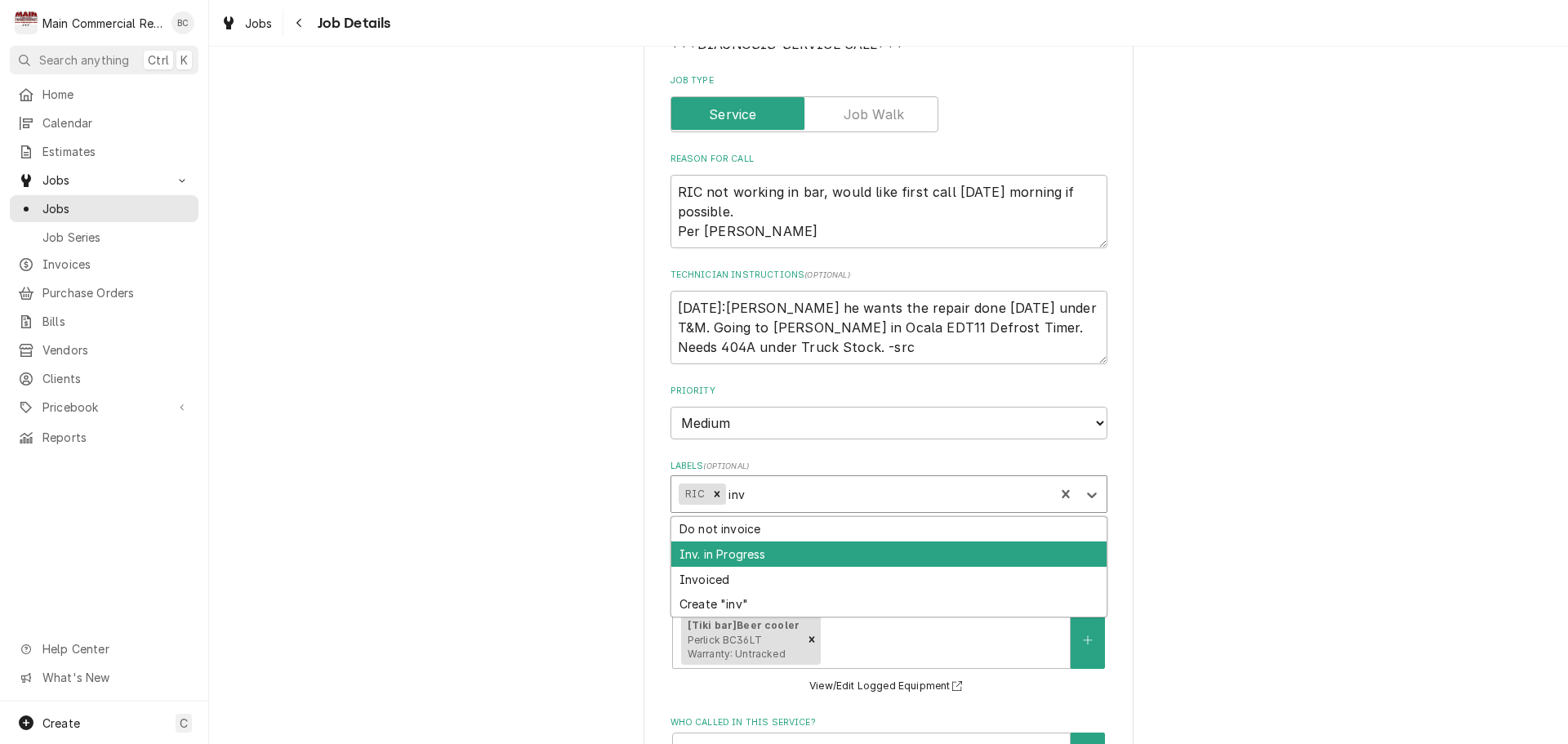
click at [745, 550] on div "Inv. in Progress" at bounding box center [890, 554] width 436 height 26
type textarea "x"
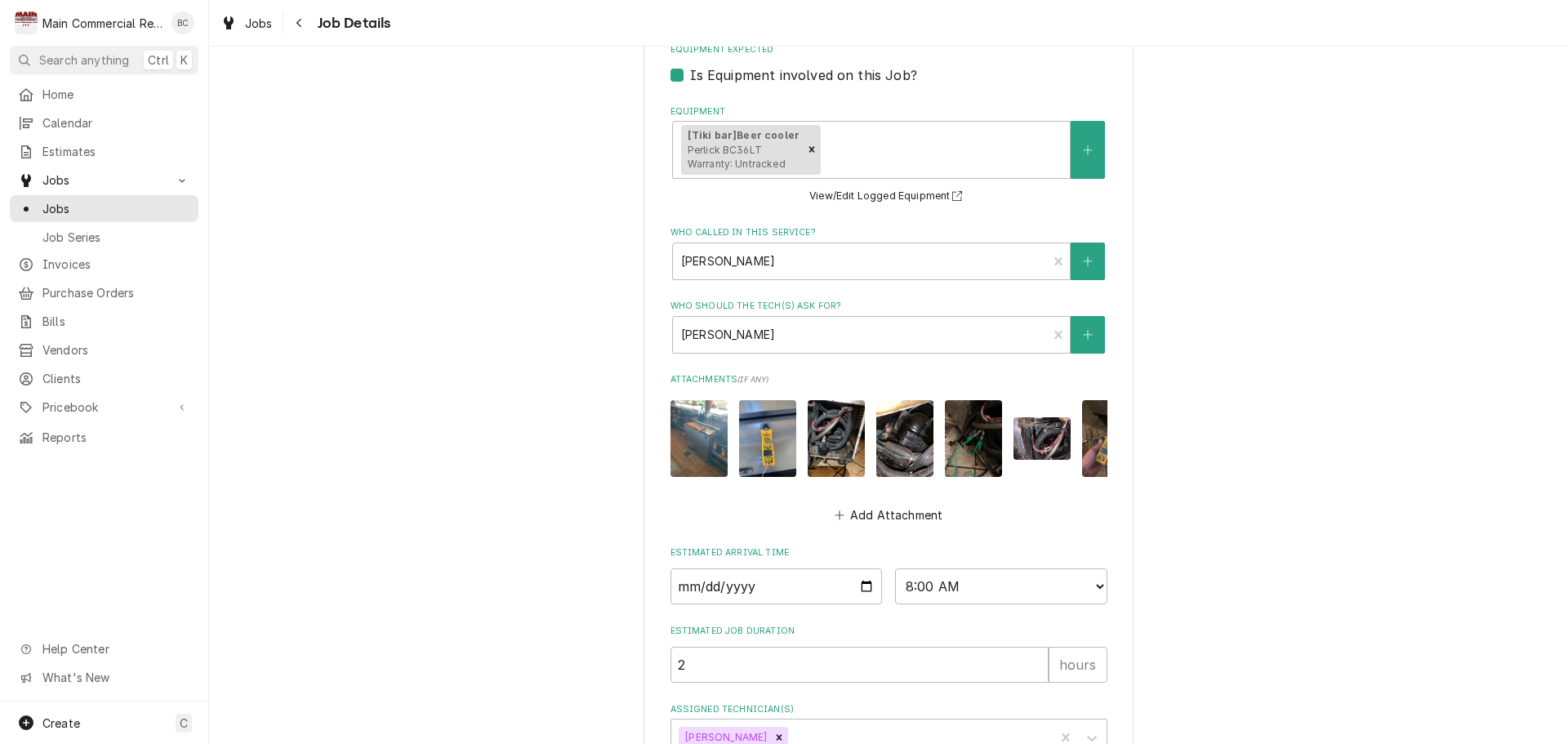
scroll to position [860, 0]
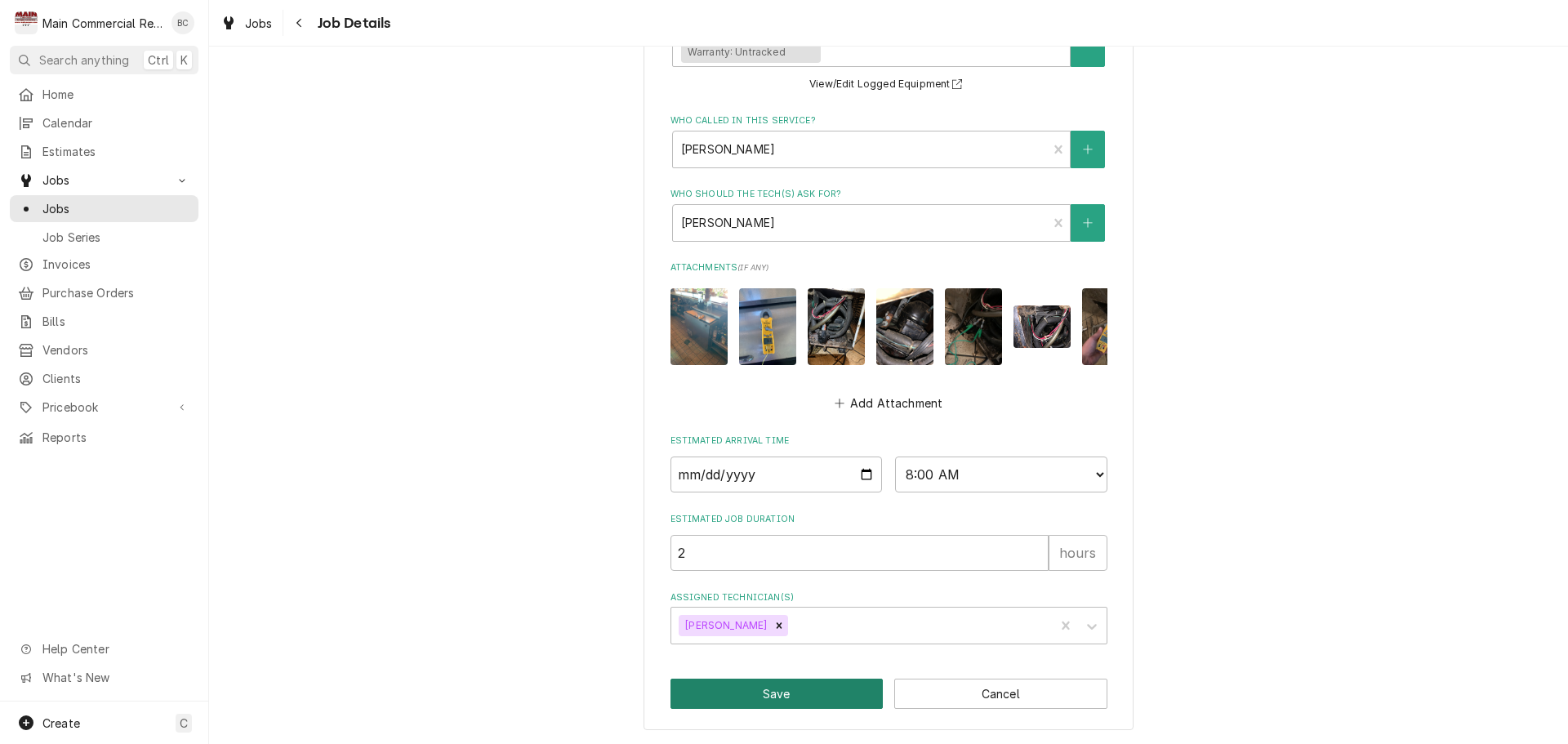
click at [787, 695] on button "Save" at bounding box center [778, 694] width 213 height 30
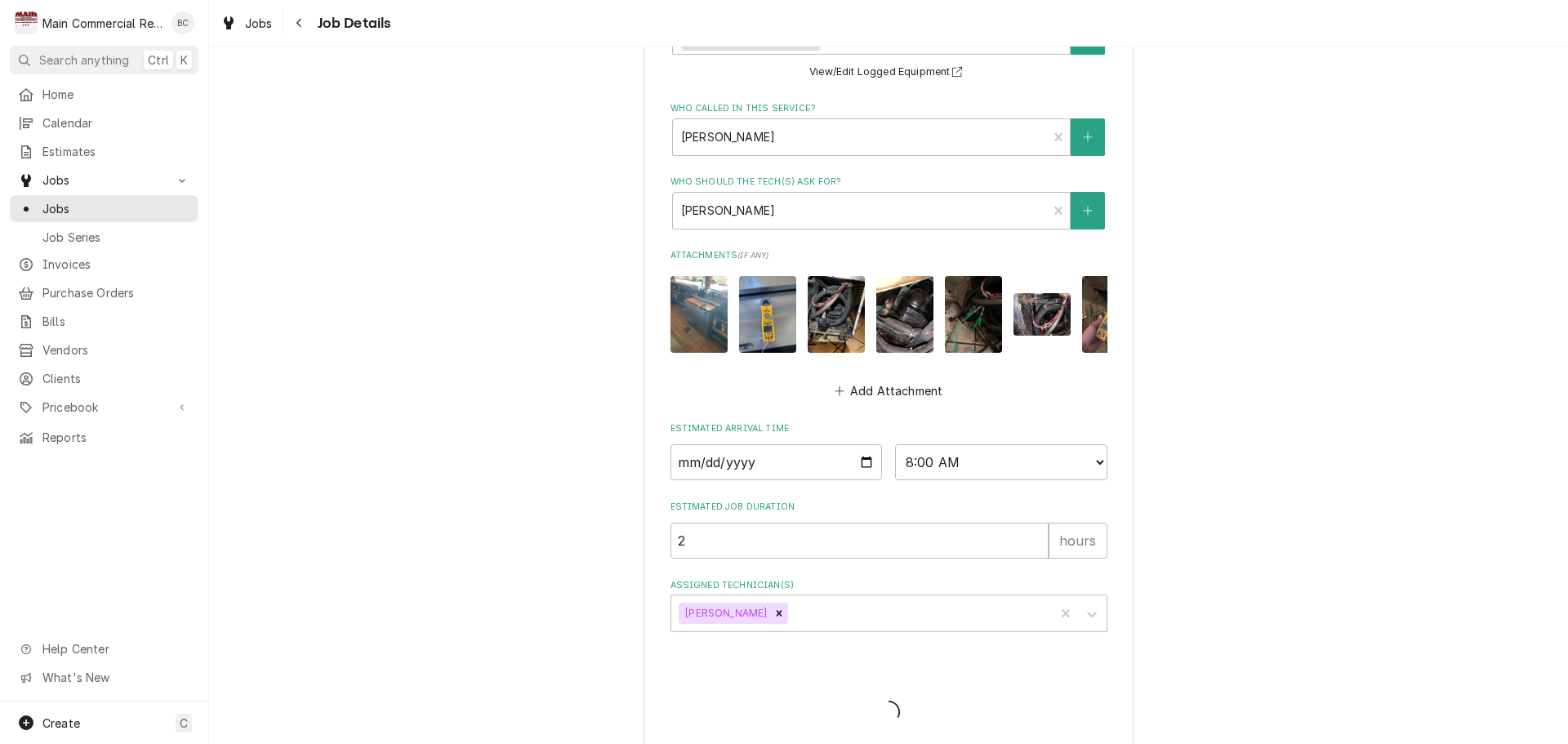
type textarea "x"
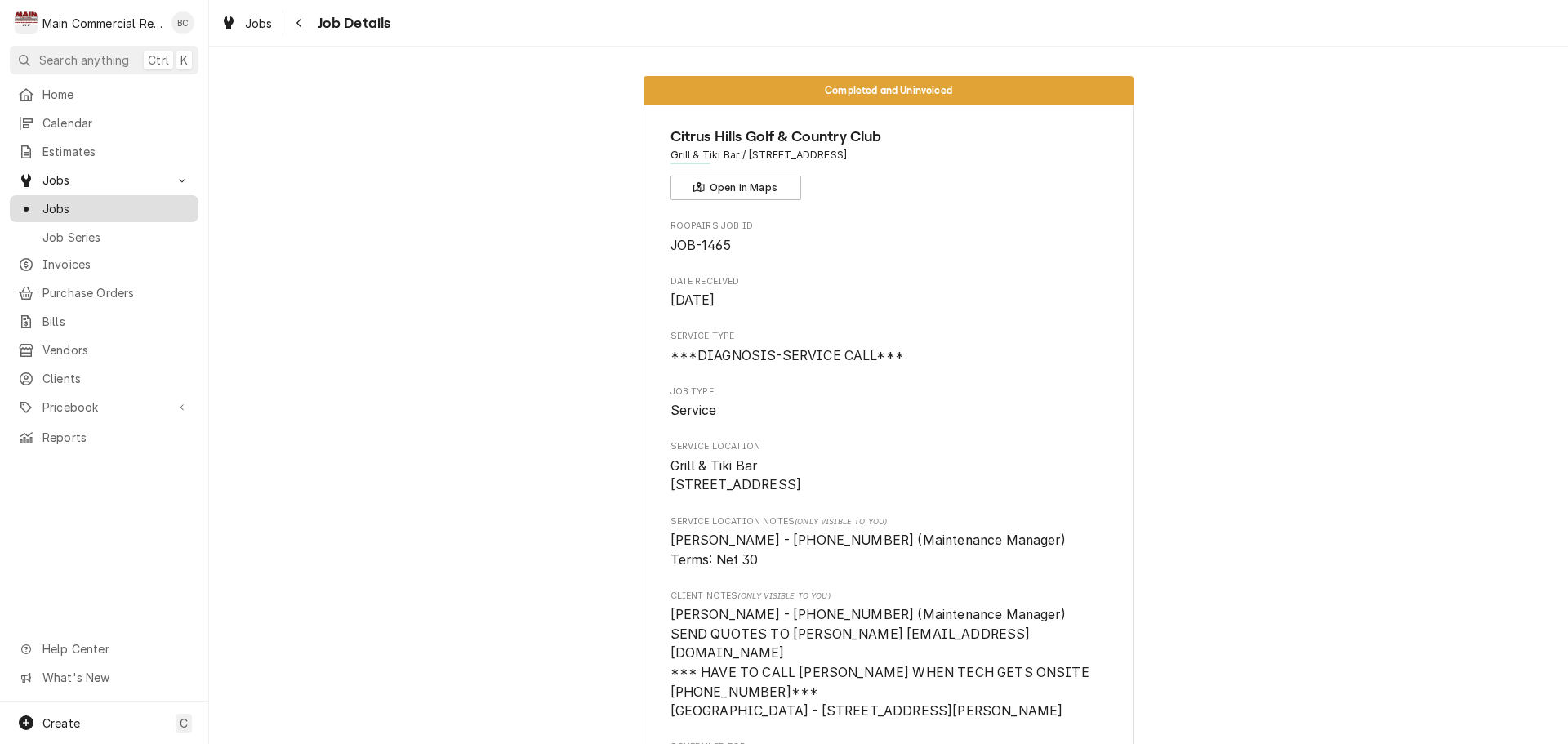
click at [113, 205] on span "Jobs" at bounding box center [117, 209] width 148 height 17
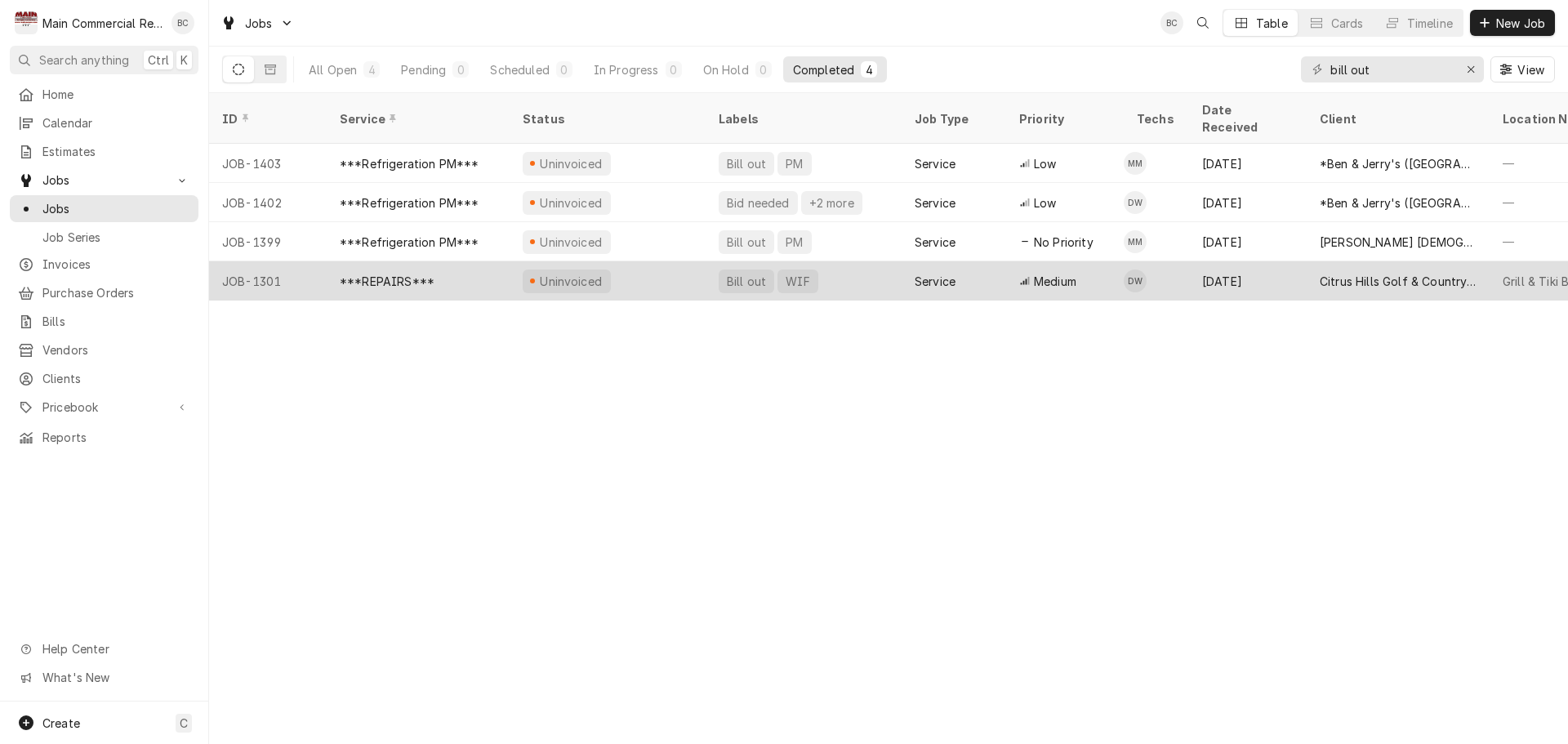
click at [736, 273] on div "Bill out" at bounding box center [747, 281] width 43 height 17
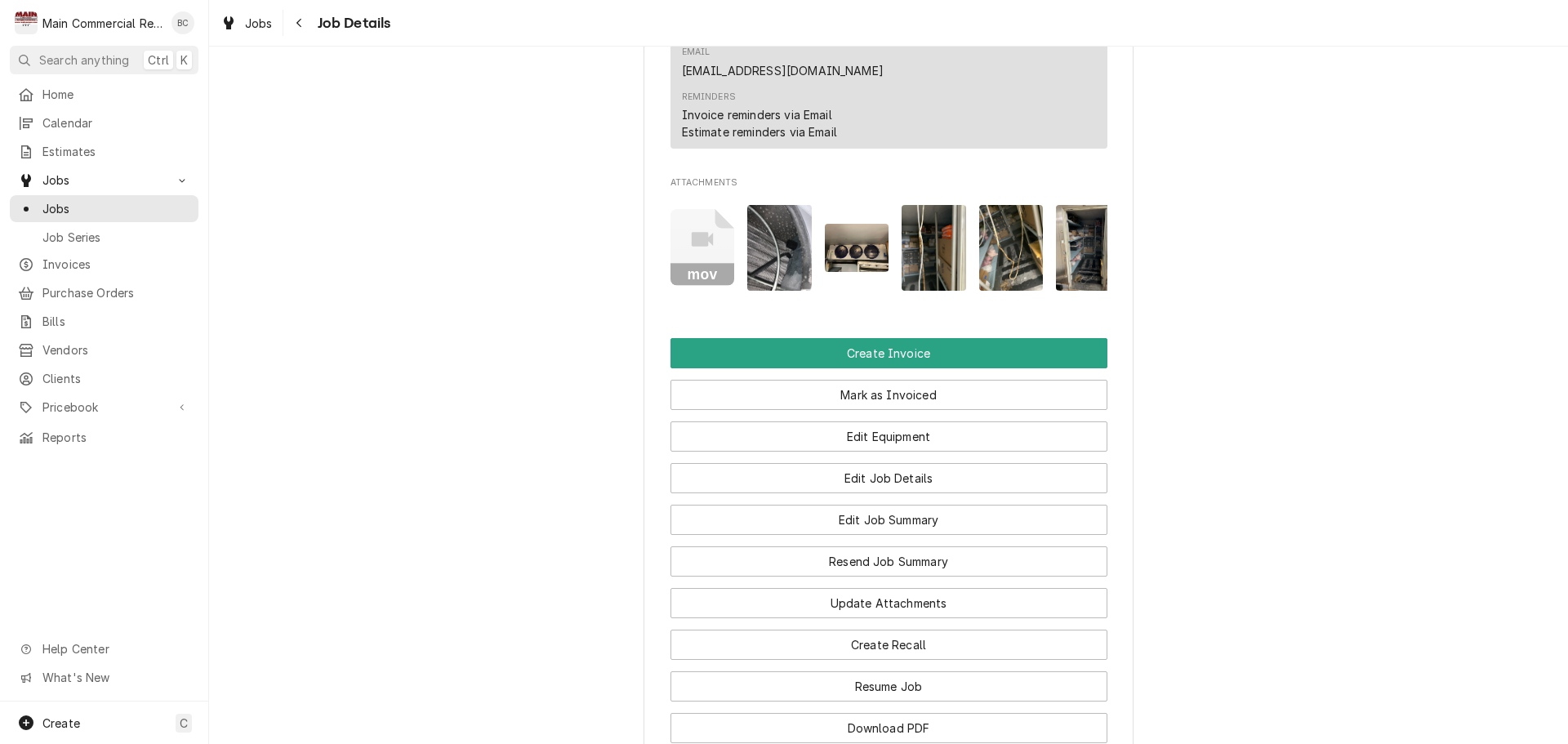
scroll to position [2320, 0]
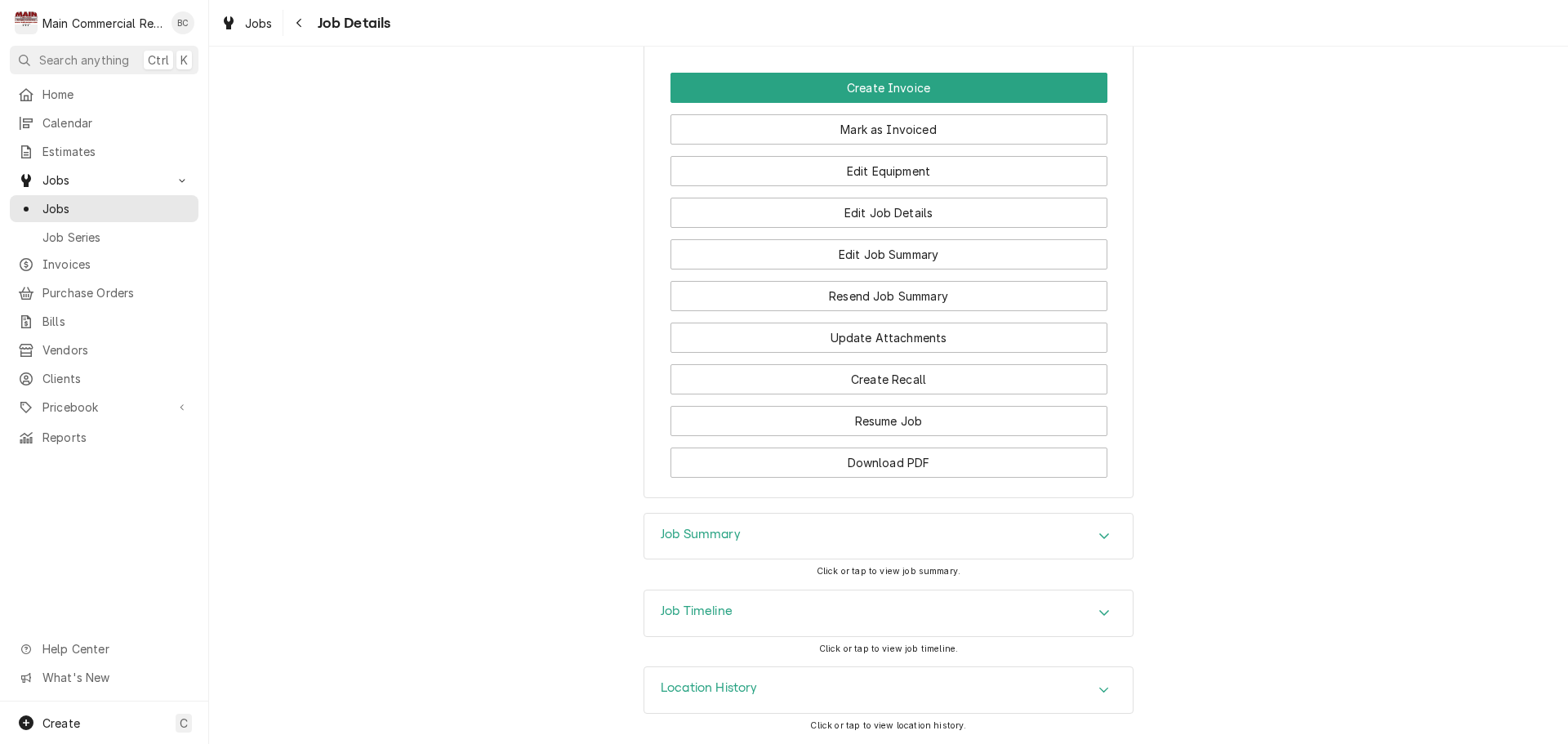
click at [672, 533] on h3 "Job Summary" at bounding box center [701, 534] width 80 height 16
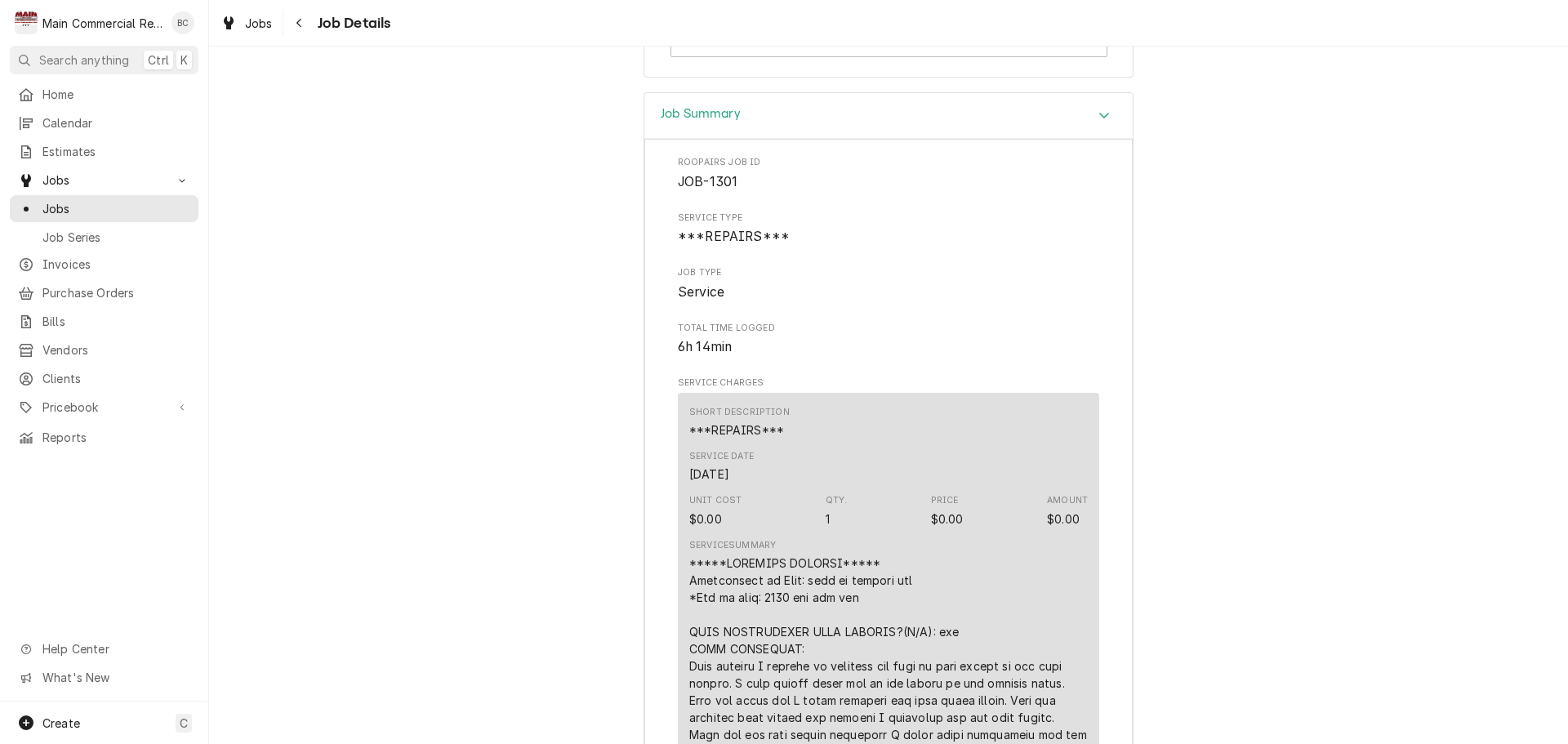
scroll to position [2810, 0]
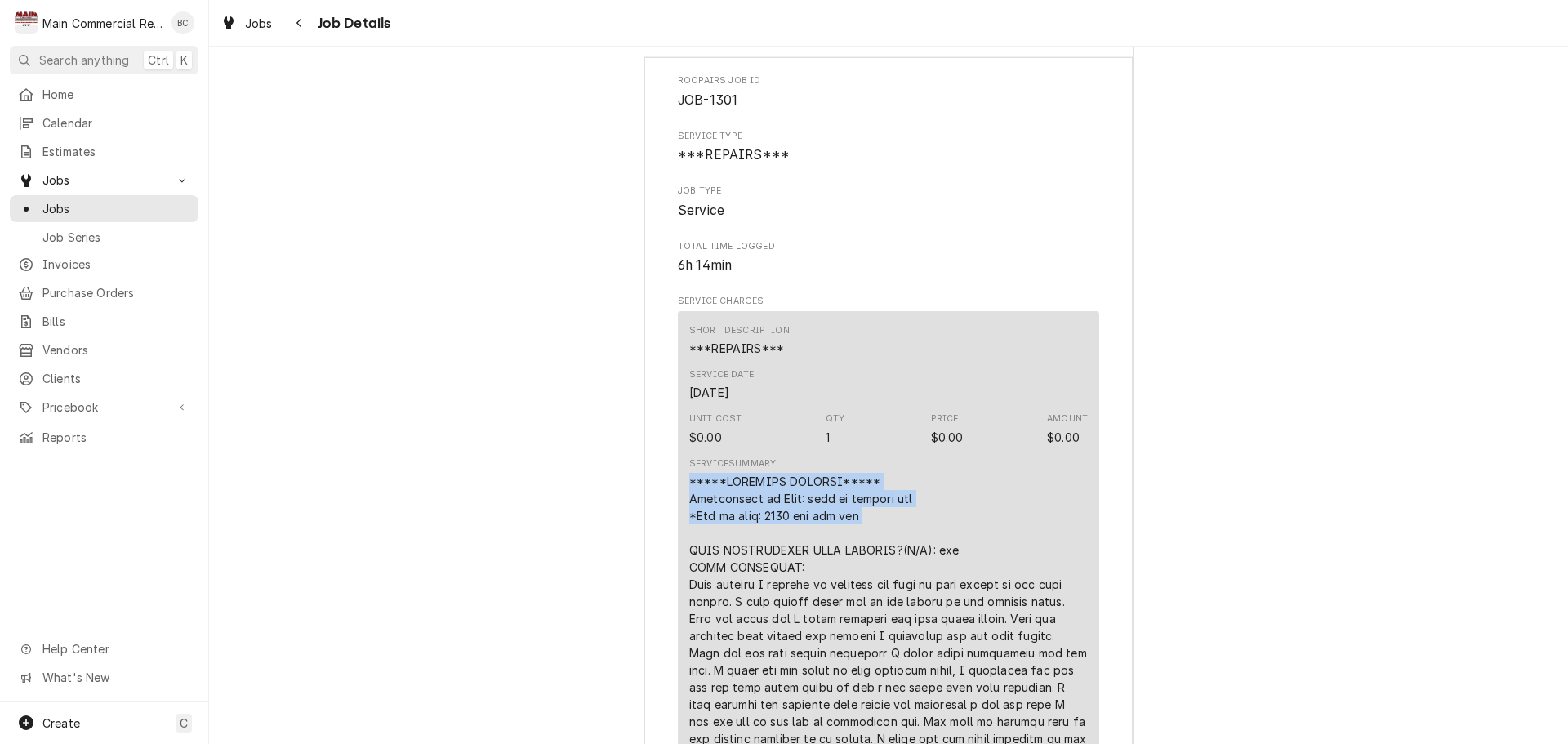
drag, startPoint x: 686, startPoint y: 492, endPoint x: 868, endPoint y: 530, distance: 185.9
copy div "*****APPROVED REPAIRS***** Description of Unit: walk in freezer box *Age of uni…"
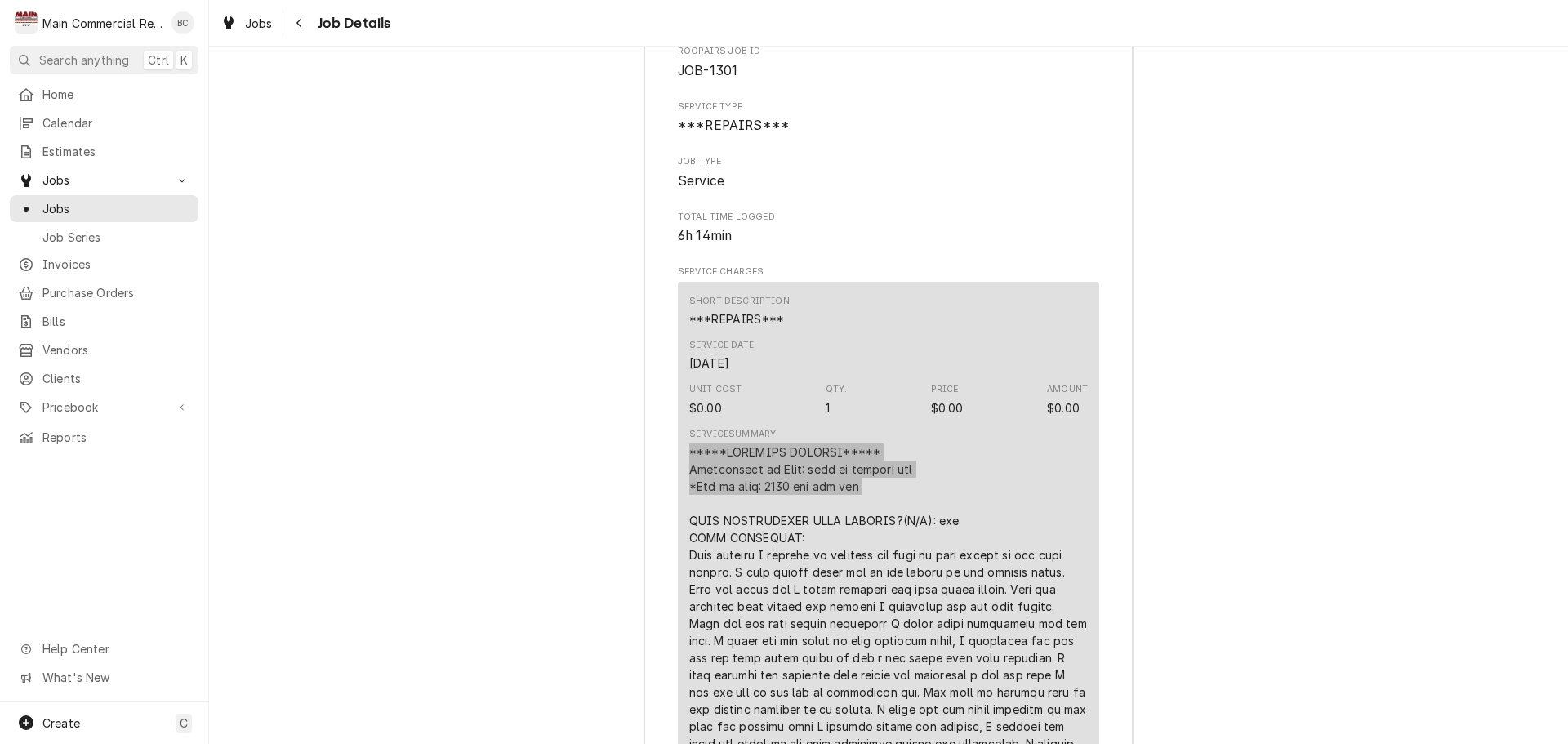
scroll to position [2817, 0]
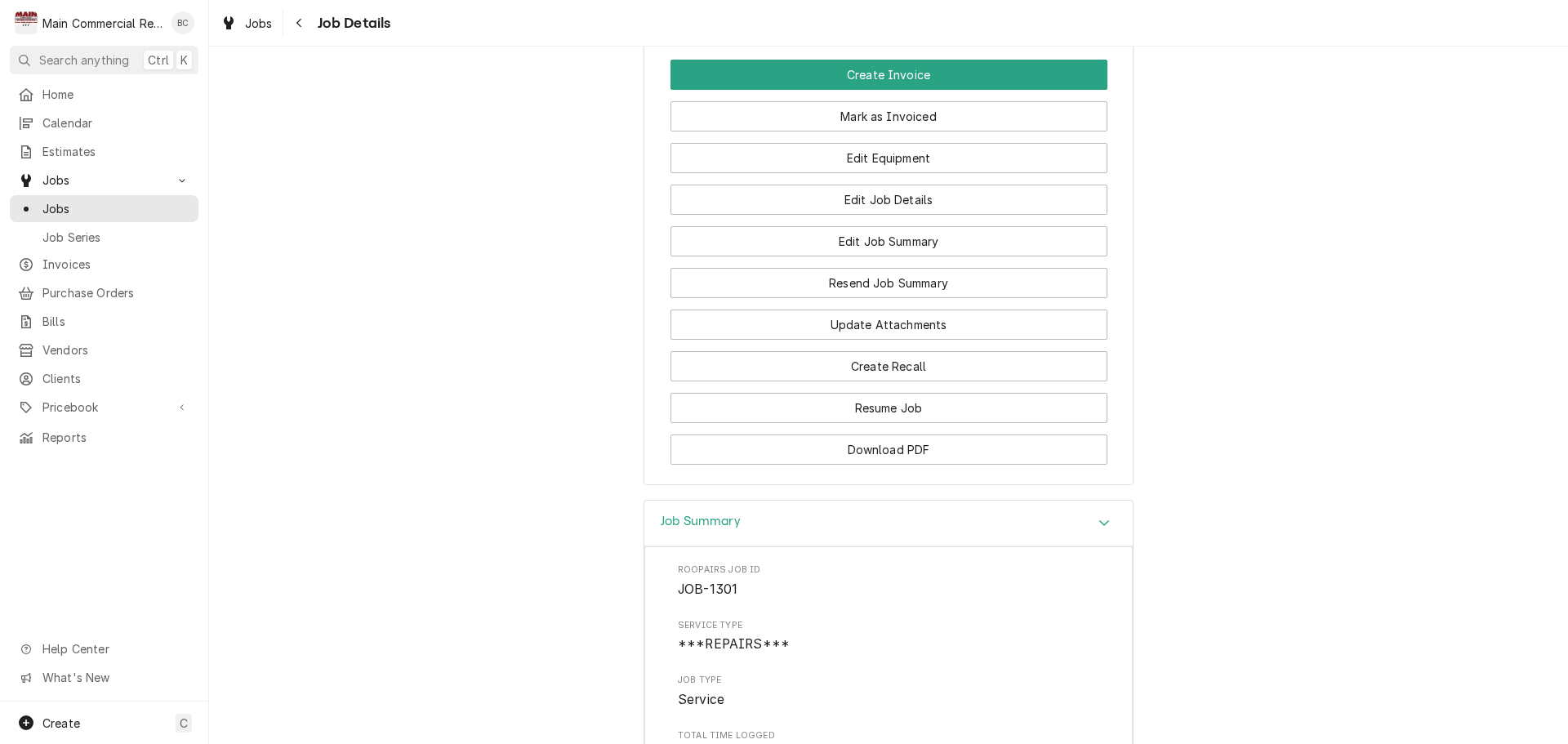
scroll to position [2165, 0]
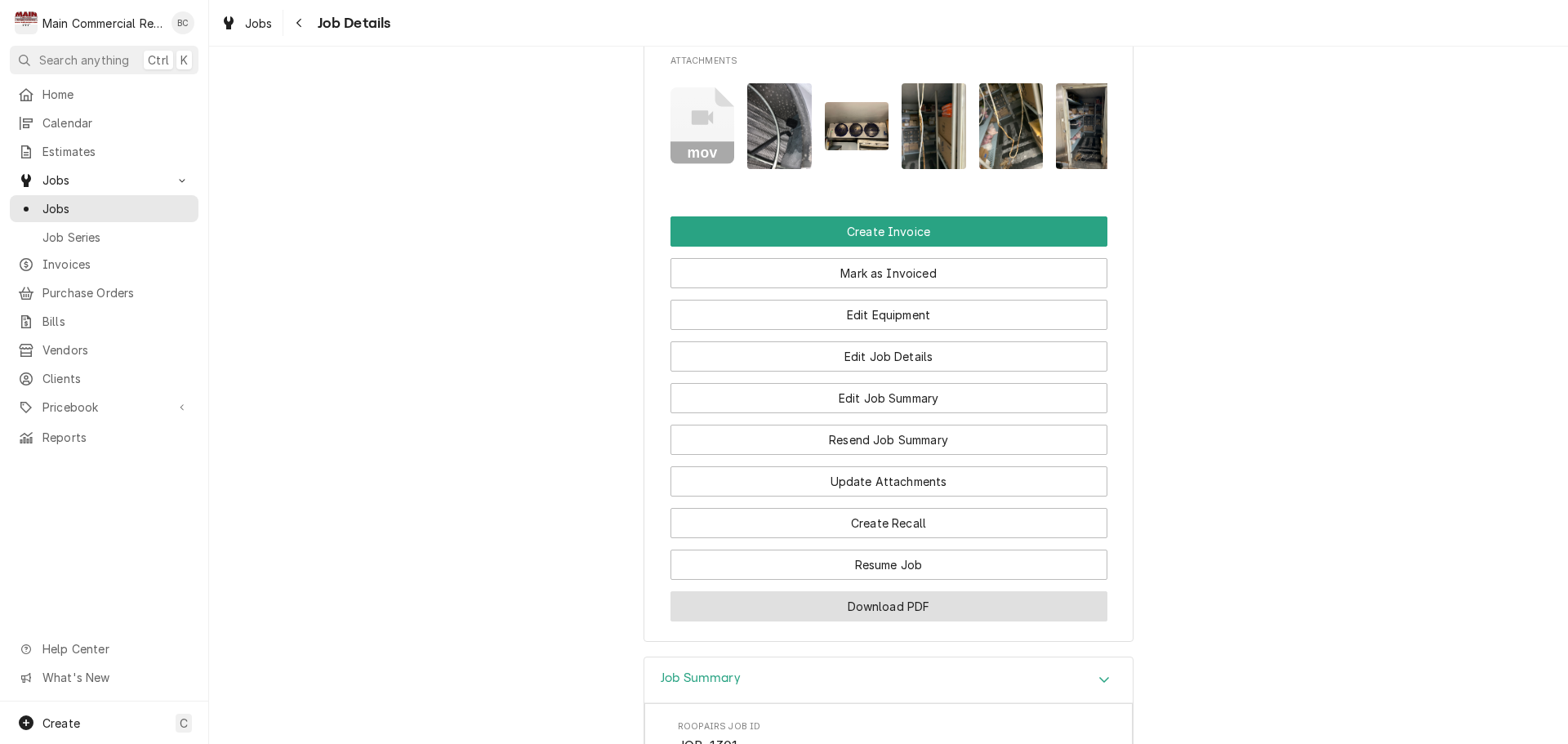
click at [900, 620] on button "Download PDF" at bounding box center [889, 606] width 437 height 30
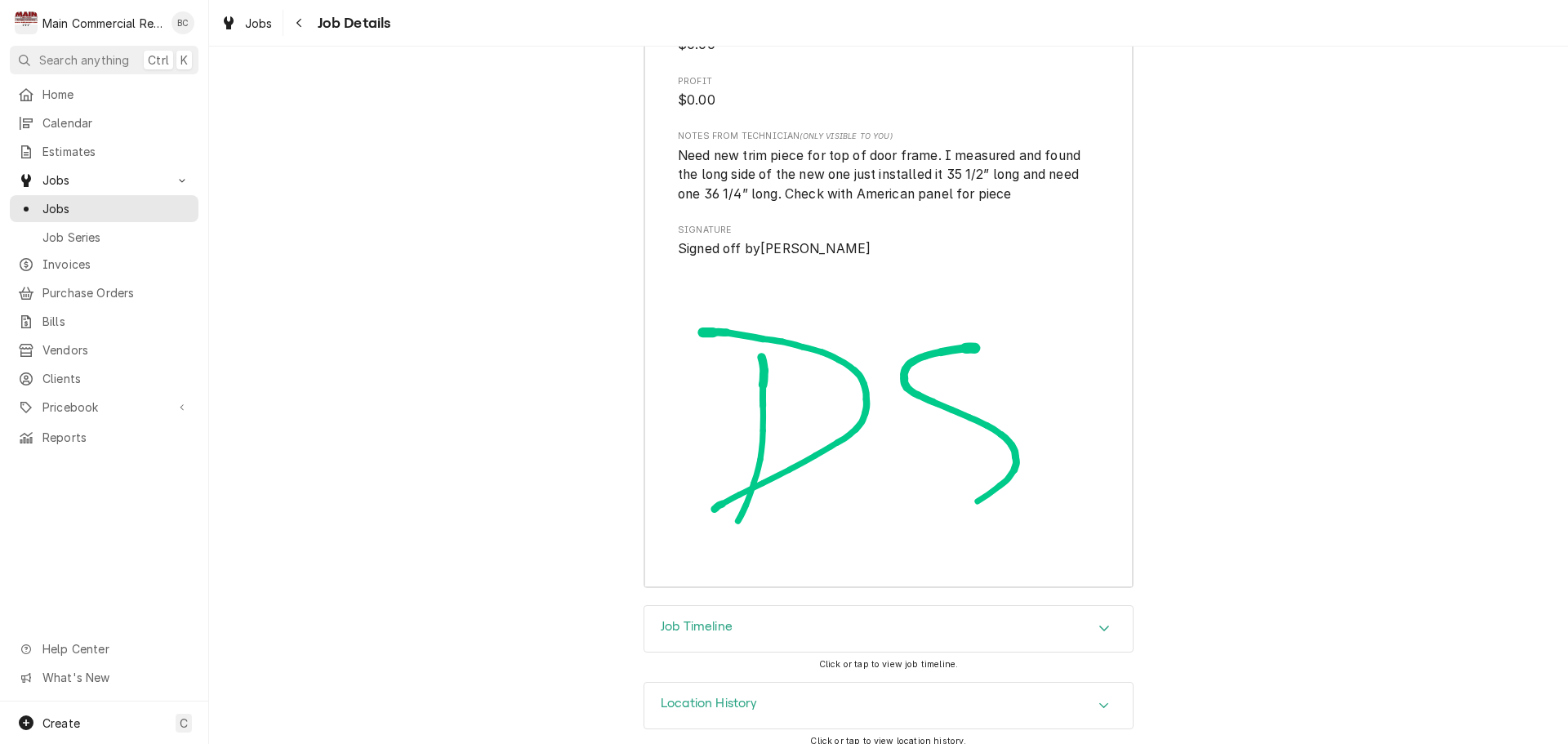
scroll to position [4451, 0]
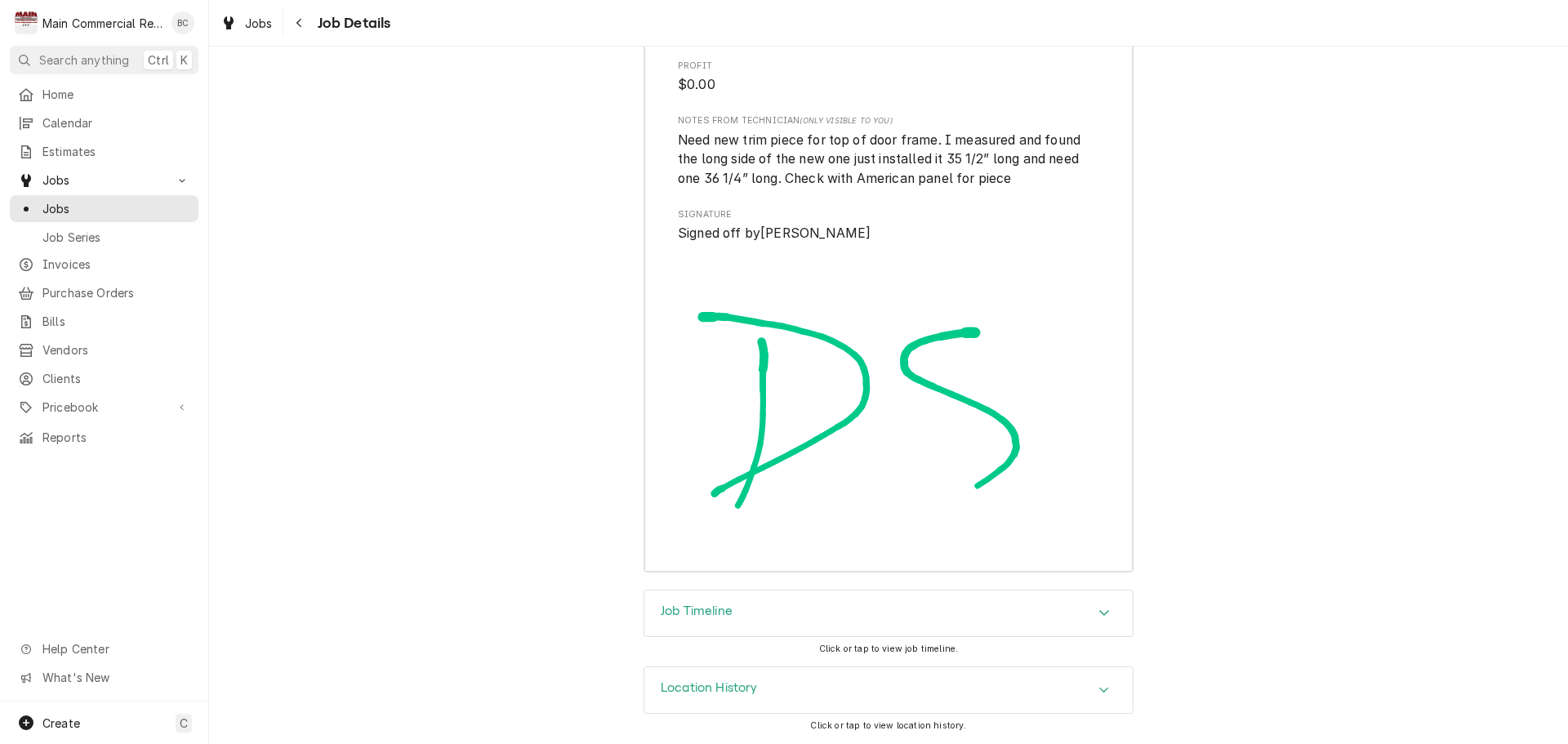
click at [687, 613] on h3 "Job Timeline" at bounding box center [696, 611] width 72 height 16
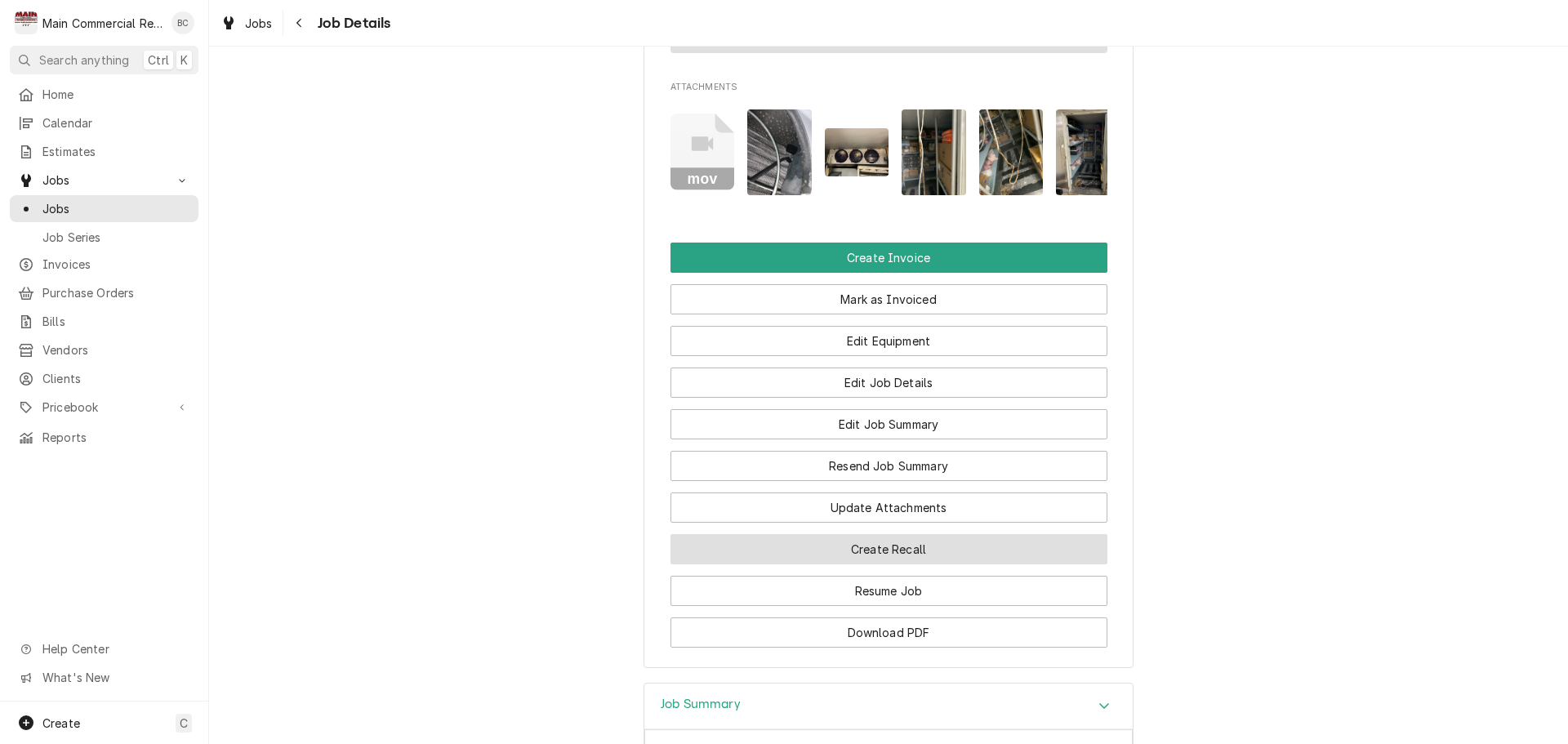
scroll to position [2124, 0]
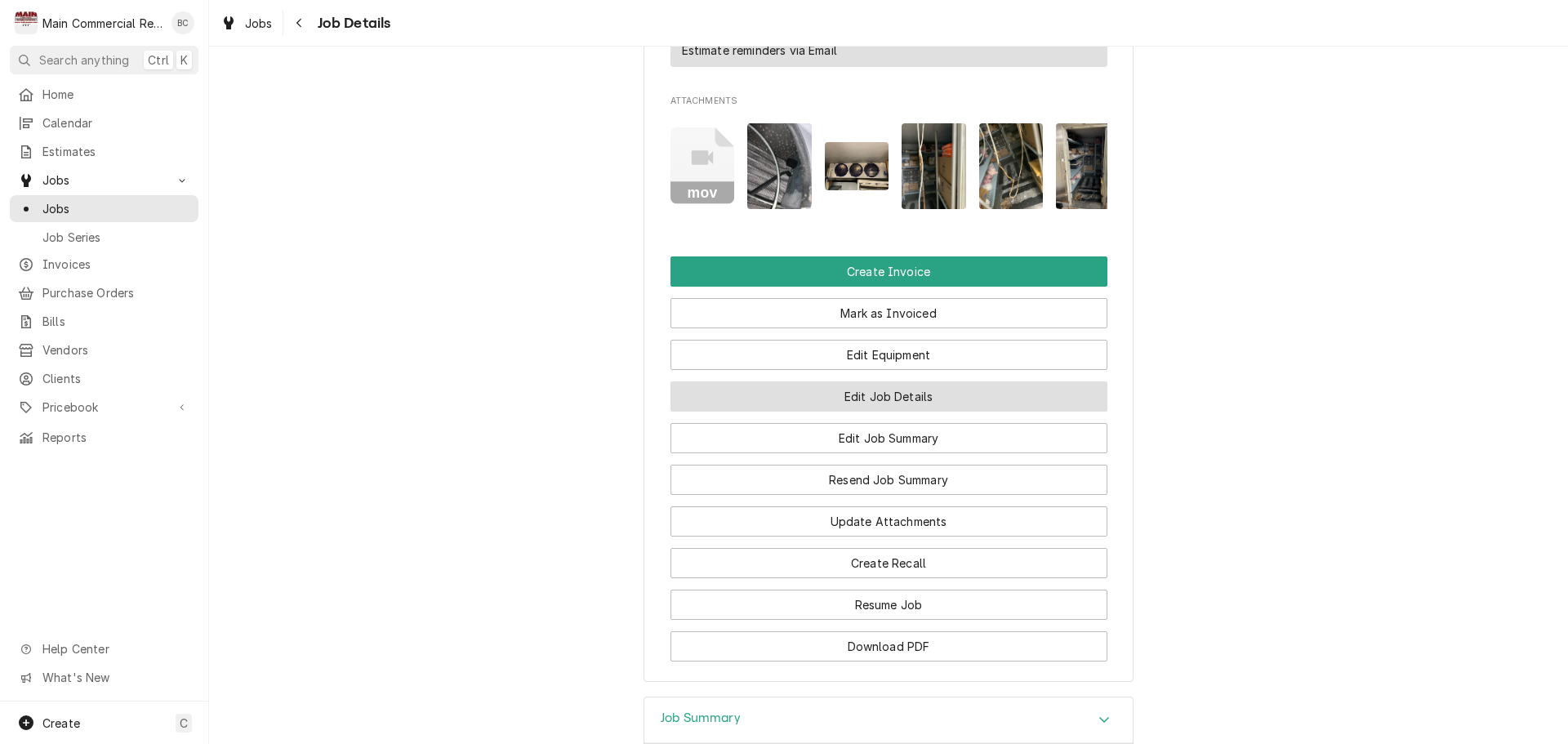
click at [862, 412] on button "Edit Job Details" at bounding box center [889, 396] width 437 height 30
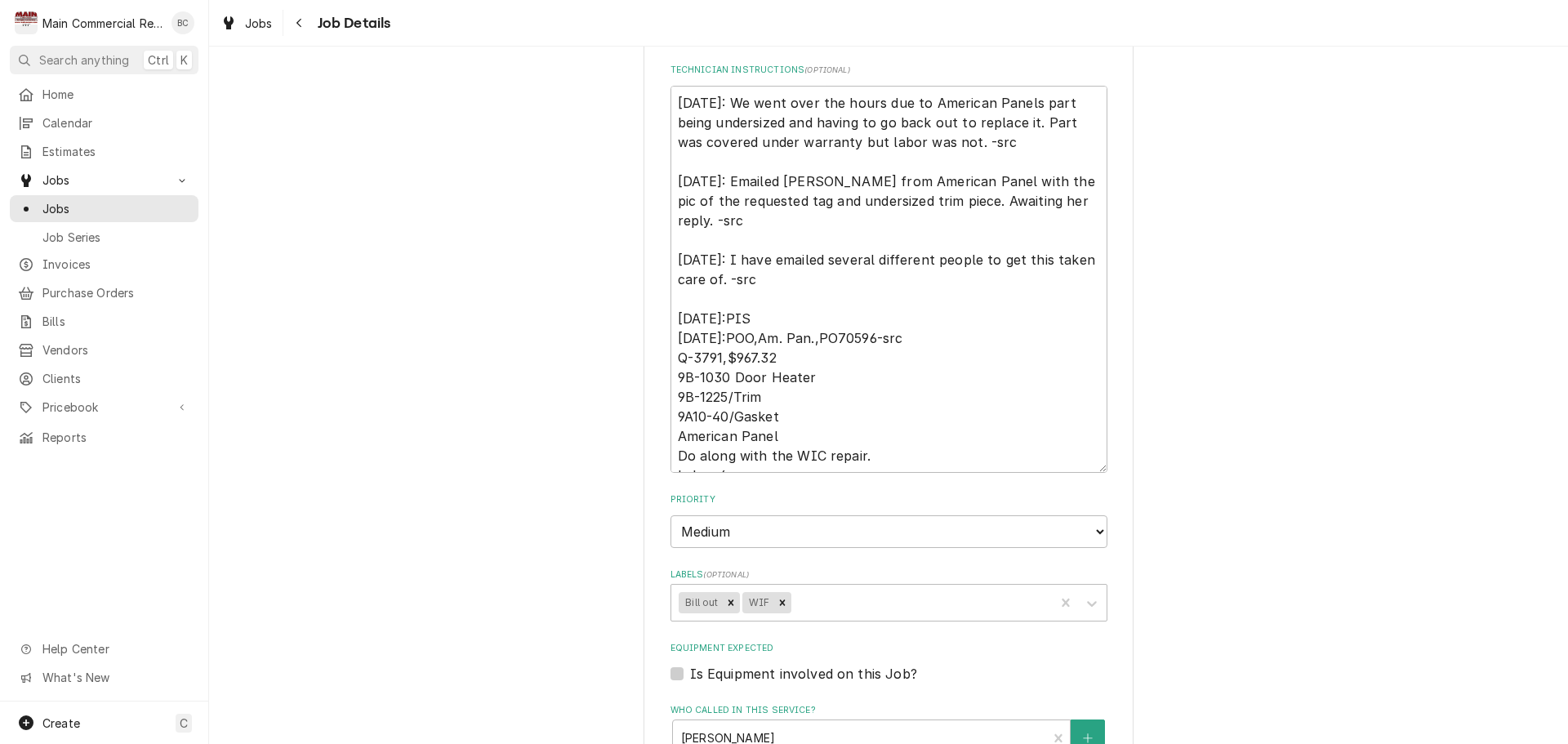
scroll to position [491, 0]
click at [727, 601] on icon "Remove Bill out" at bounding box center [730, 602] width 5 height 5
type textarea "x"
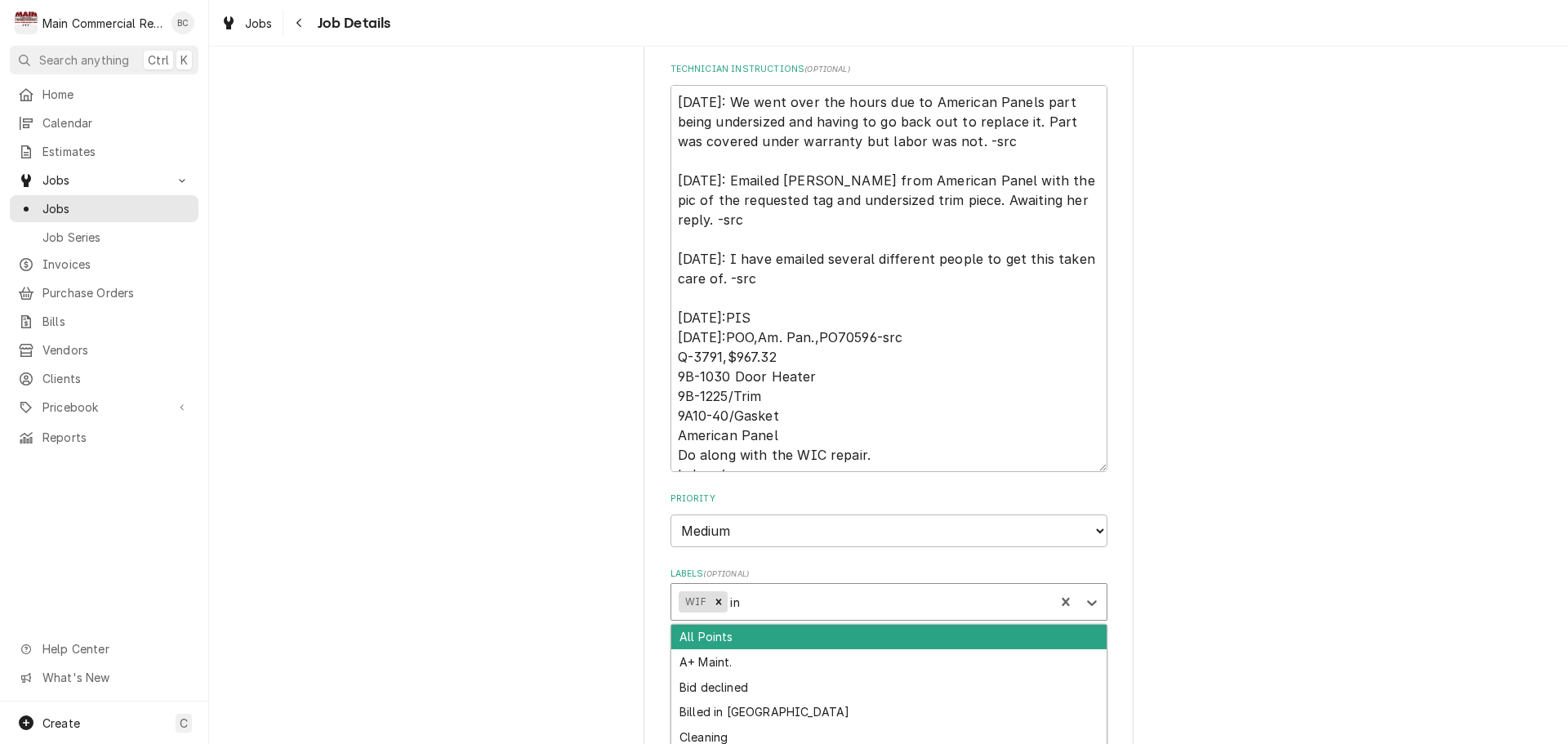
type input "inv"
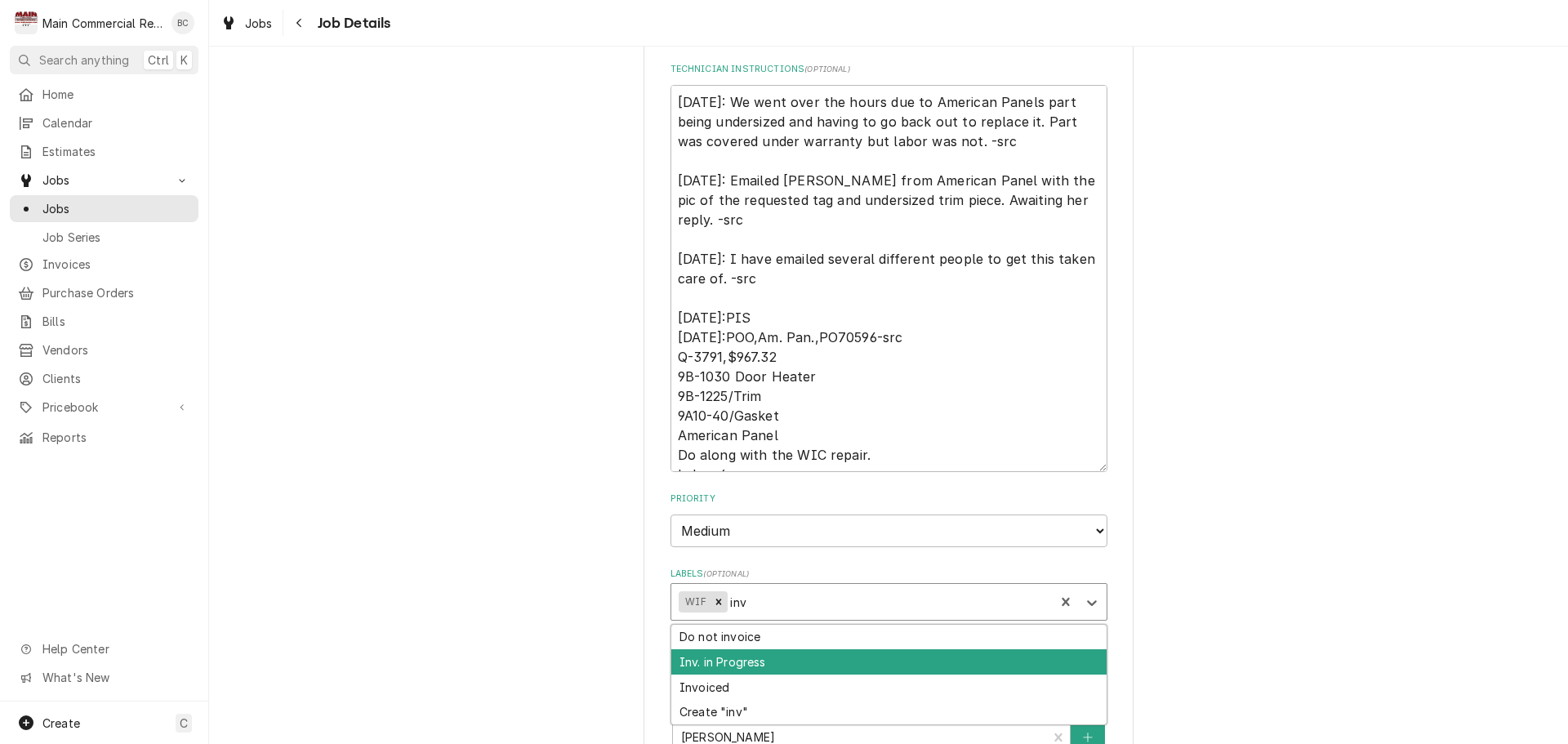
click at [731, 668] on div "Inv. in Progress" at bounding box center [890, 662] width 436 height 26
type textarea "x"
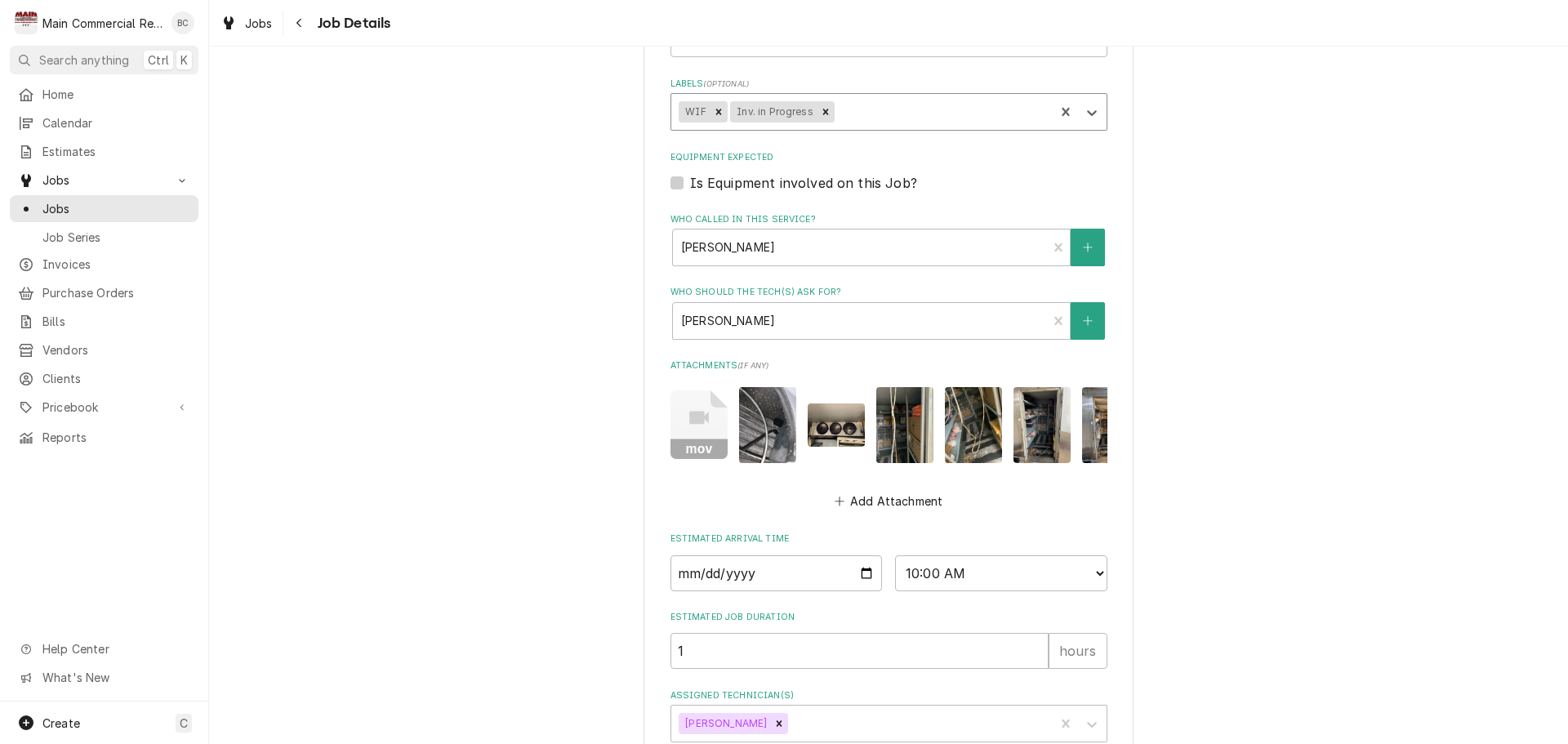
scroll to position [1090, 0]
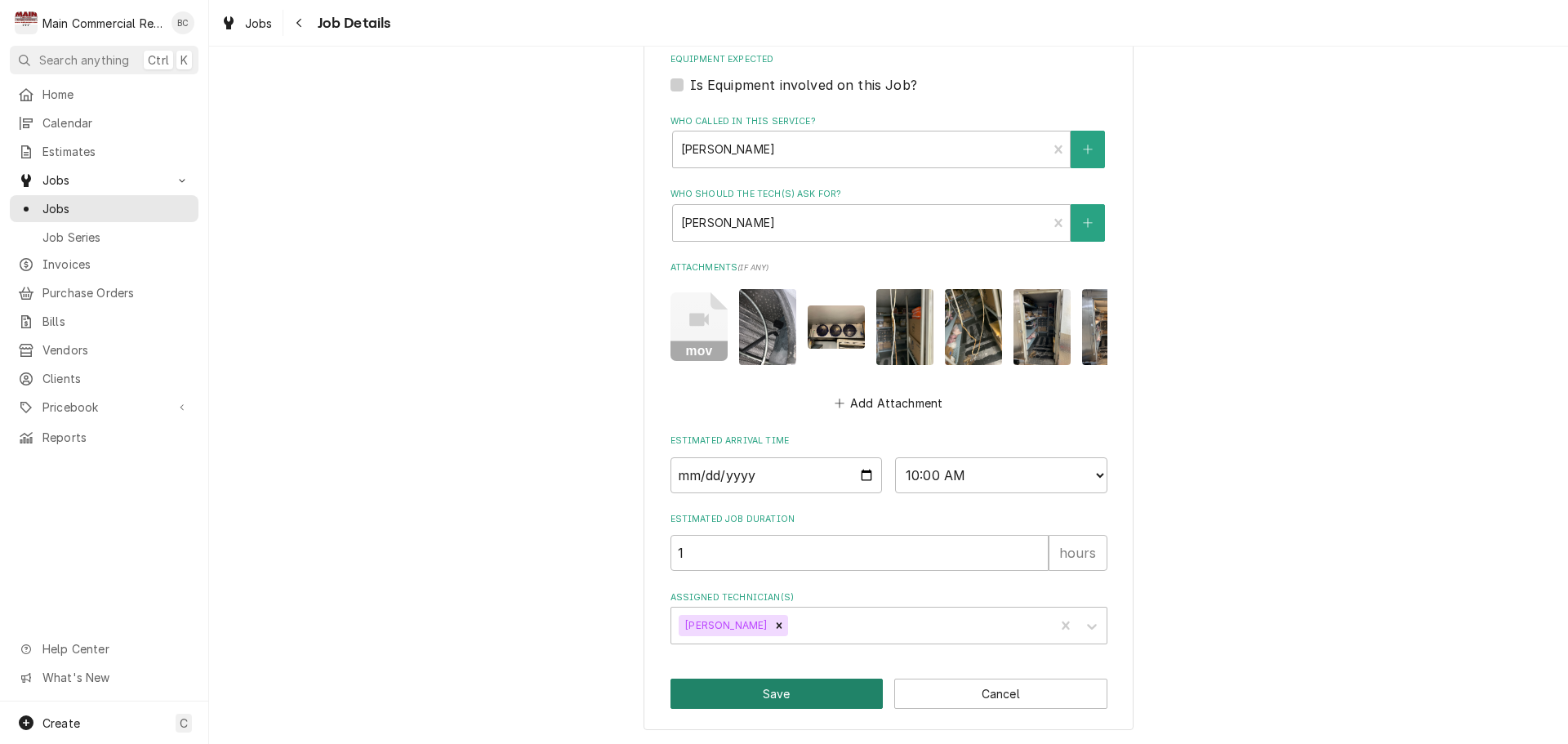
click at [792, 699] on button "Save" at bounding box center [778, 694] width 213 height 30
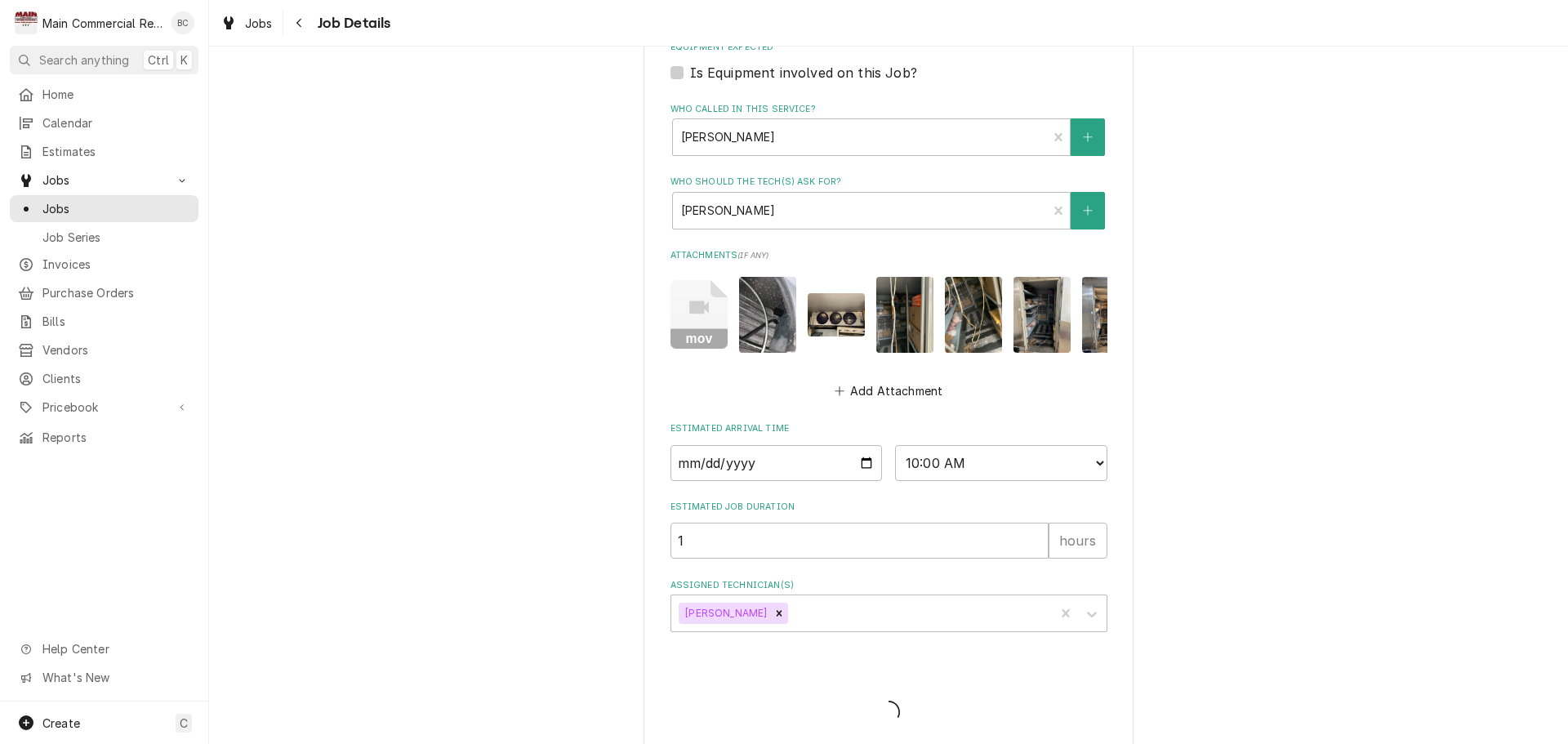
type textarea "x"
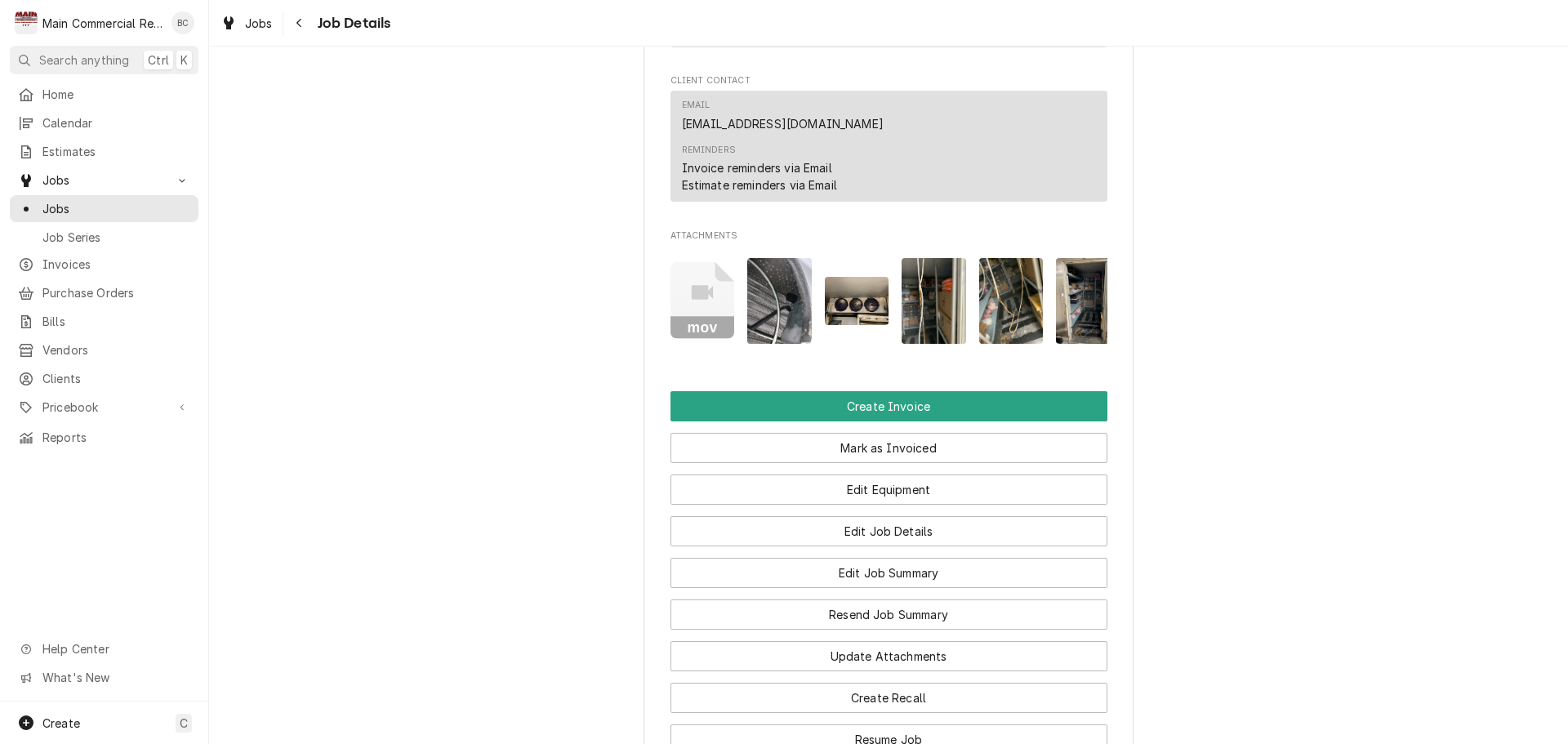
scroll to position [2042, 0]
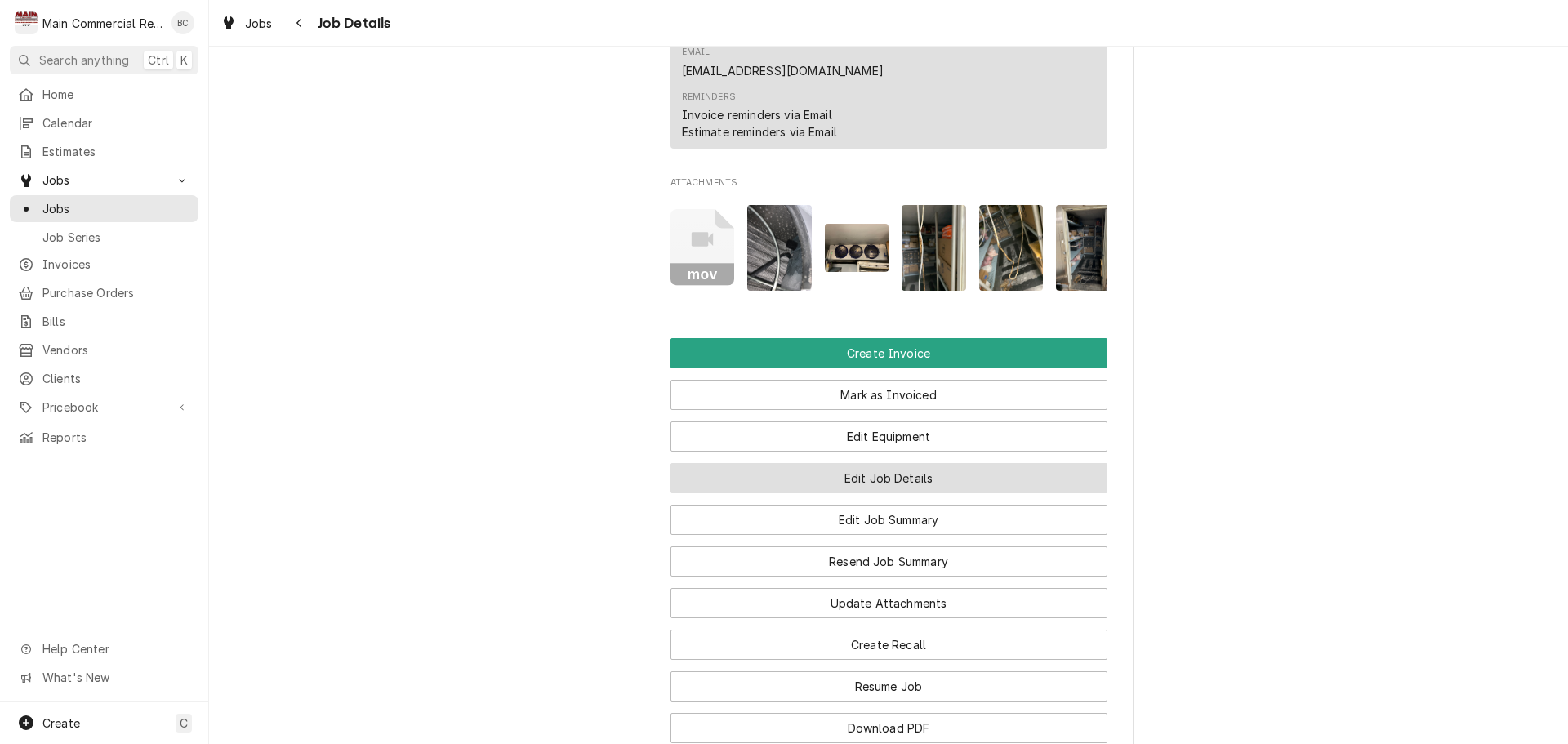
click at [825, 489] on button "Edit Job Details" at bounding box center [889, 478] width 437 height 30
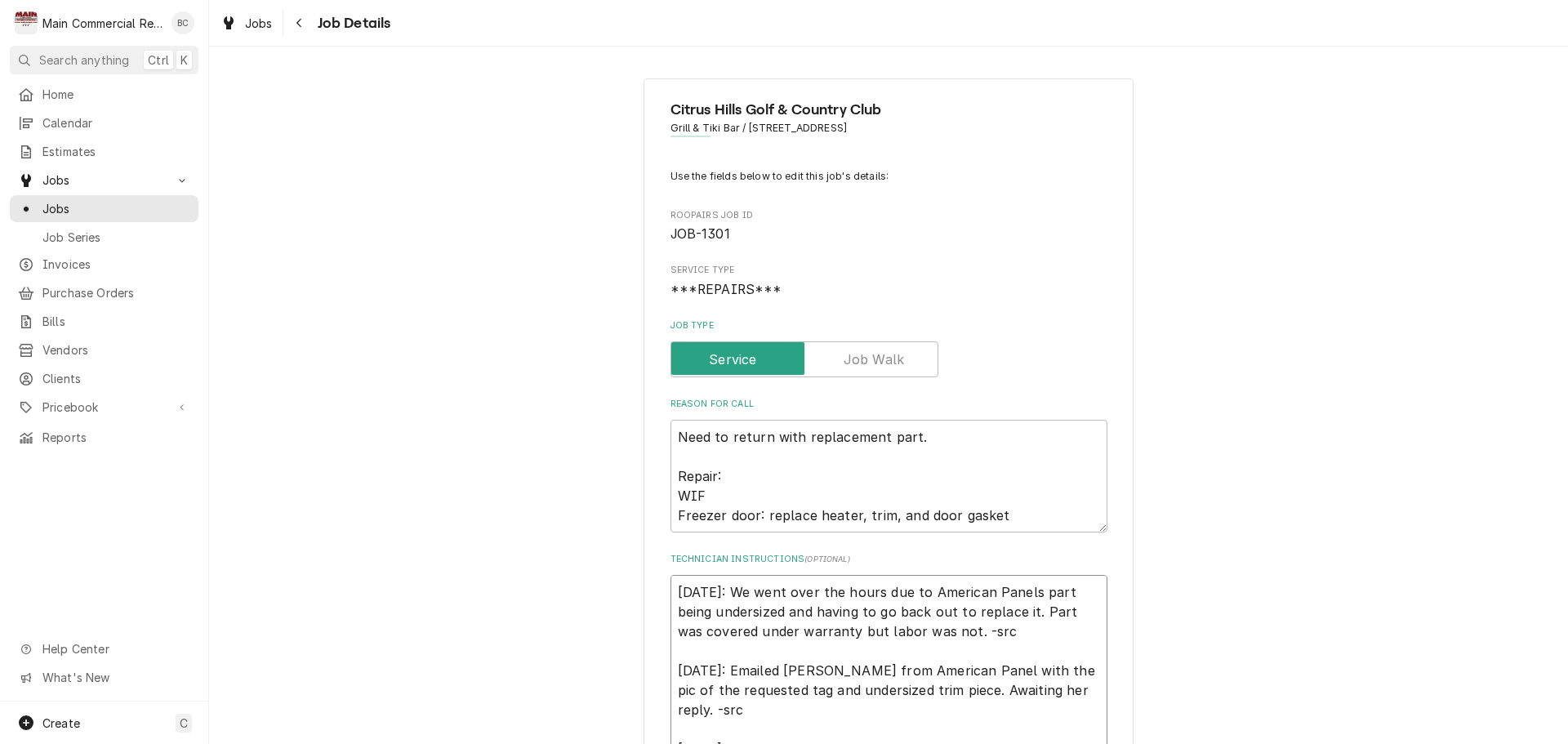
type textarea "x"
type textarea "9/25/25: We went over the hours due to American Panels part being undersized an…"
type textarea "x"
type textarea "I 9/25/25: We went over the hours due to American Panels part being undersized …"
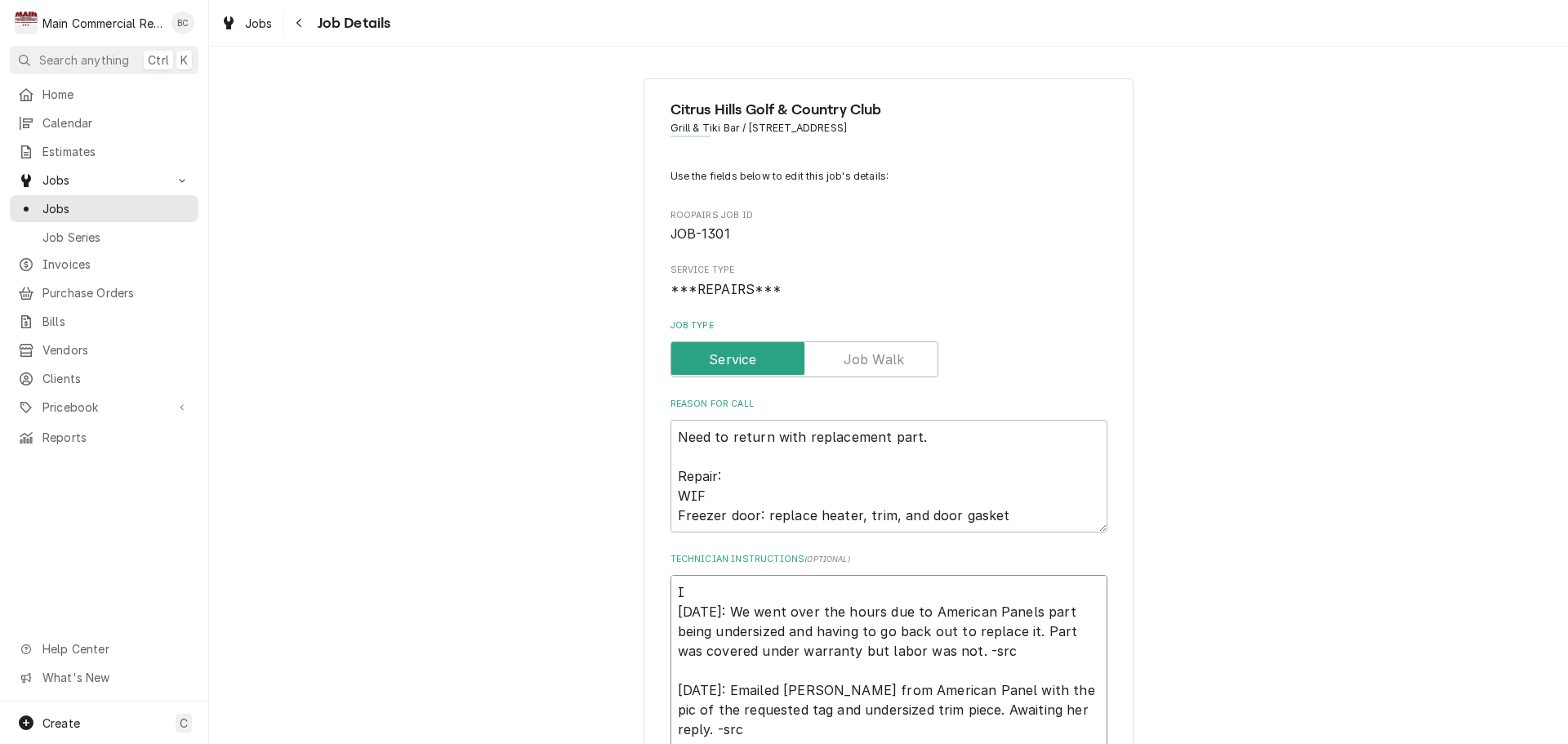
type textarea "x"
type textarea "IN 9/25/25: We went over the hours due to American Panels part being undersized…"
type textarea "x"
type textarea "INV 9/25/25: We went over the hours due to American Panels part being undersize…"
type textarea "x"
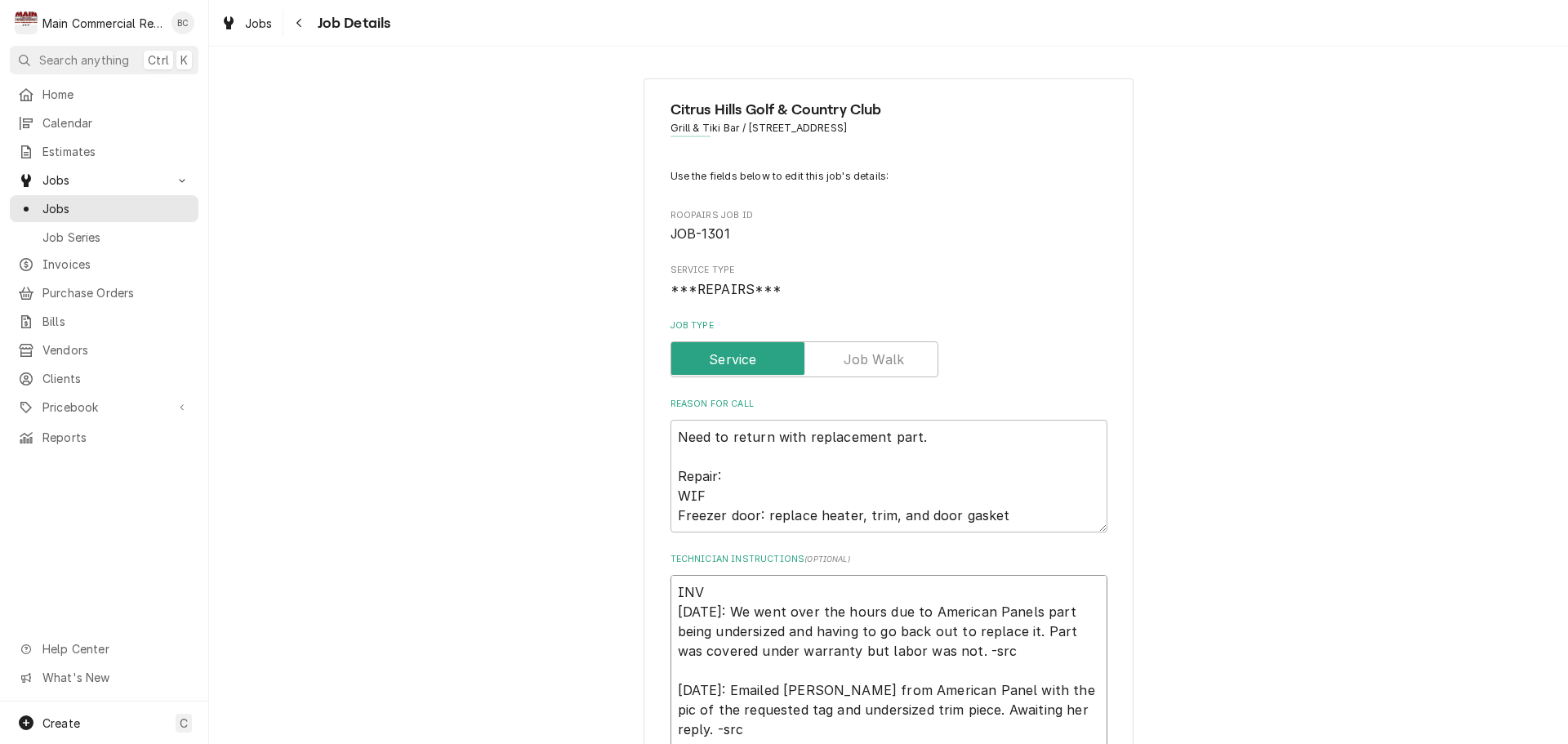
type textarea "INV# 9/25/25: We went over the hours due to American Panels part being undersiz…"
type textarea "x"
type textarea "INV#1 9/25/25: We went over the hours due to American Panels part being undersi…"
type textarea "x"
type textarea "INV#15 9/25/25: We went over the hours due to American Panels part being unders…"
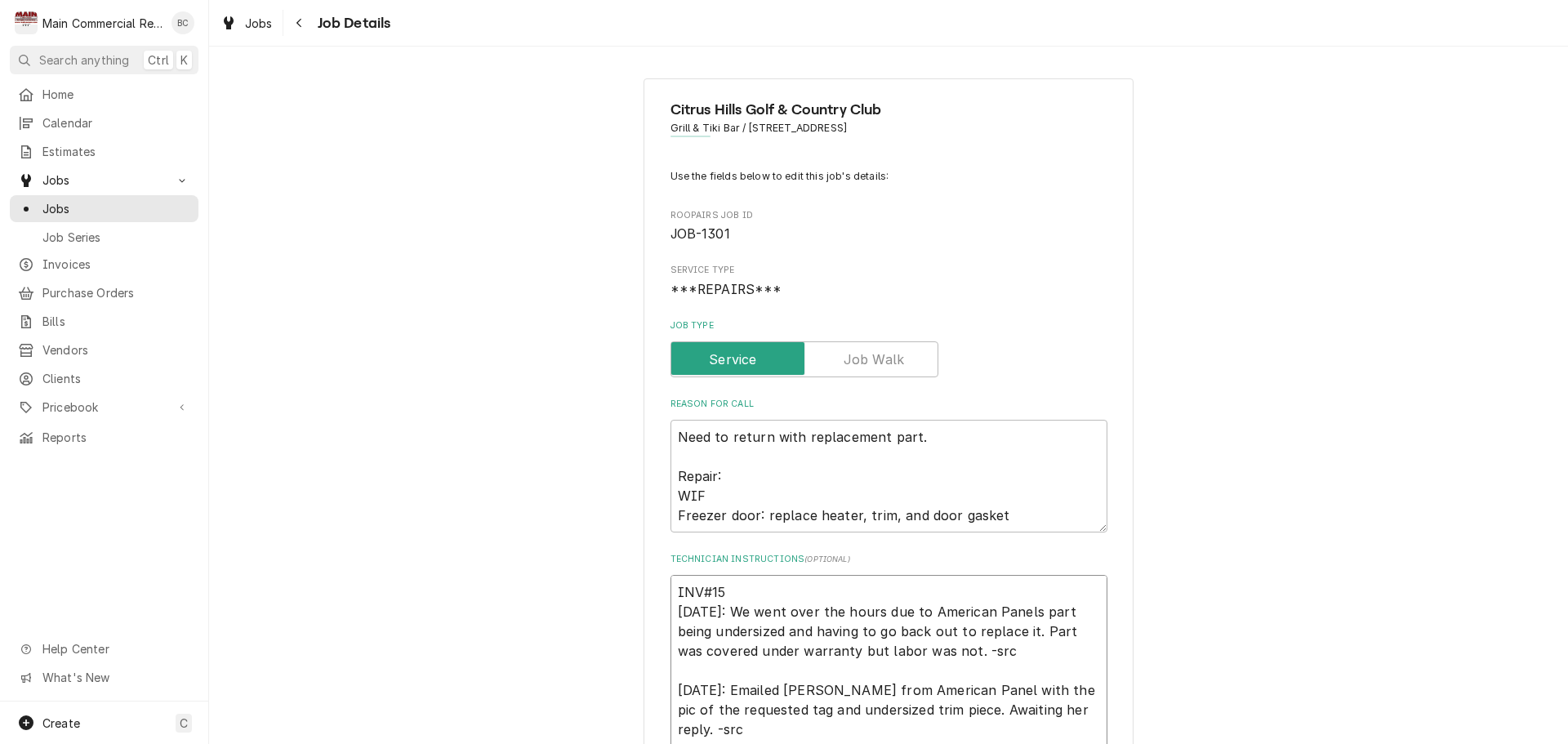
type textarea "x"
type textarea "INV#152 9/25/25: We went over the hours due to American Panels part being under…"
type textarea "x"
type textarea "INV#1523 9/25/25: We went over the hours due to American Panels part being unde…"
type textarea "x"
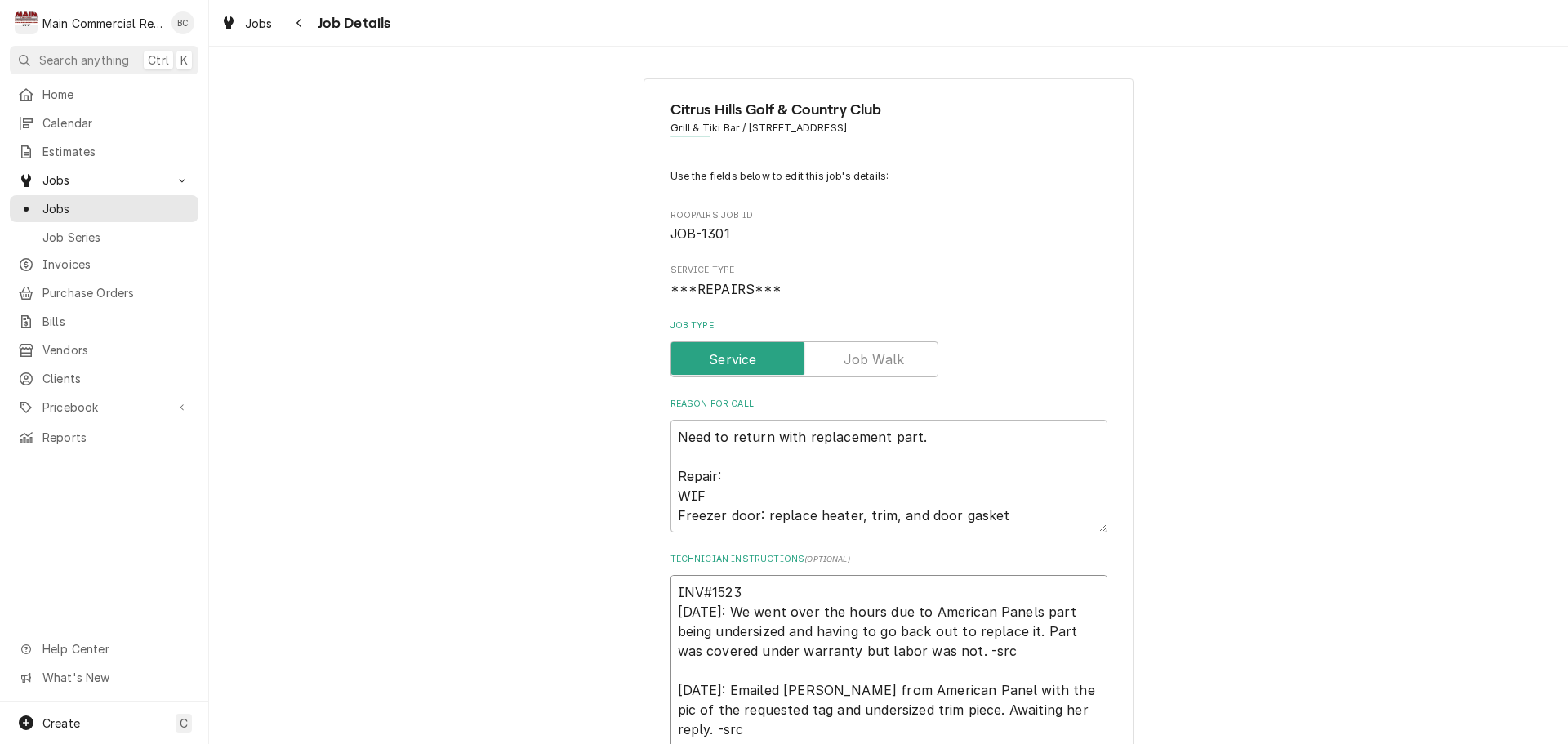
type textarea "INV#15230 9/25/25: We went over the hours due to American Panels part being und…"
type textarea "x"
type textarea "INV#152303 9/25/25: We went over the hours due to American Panels part being un…"
type textarea "x"
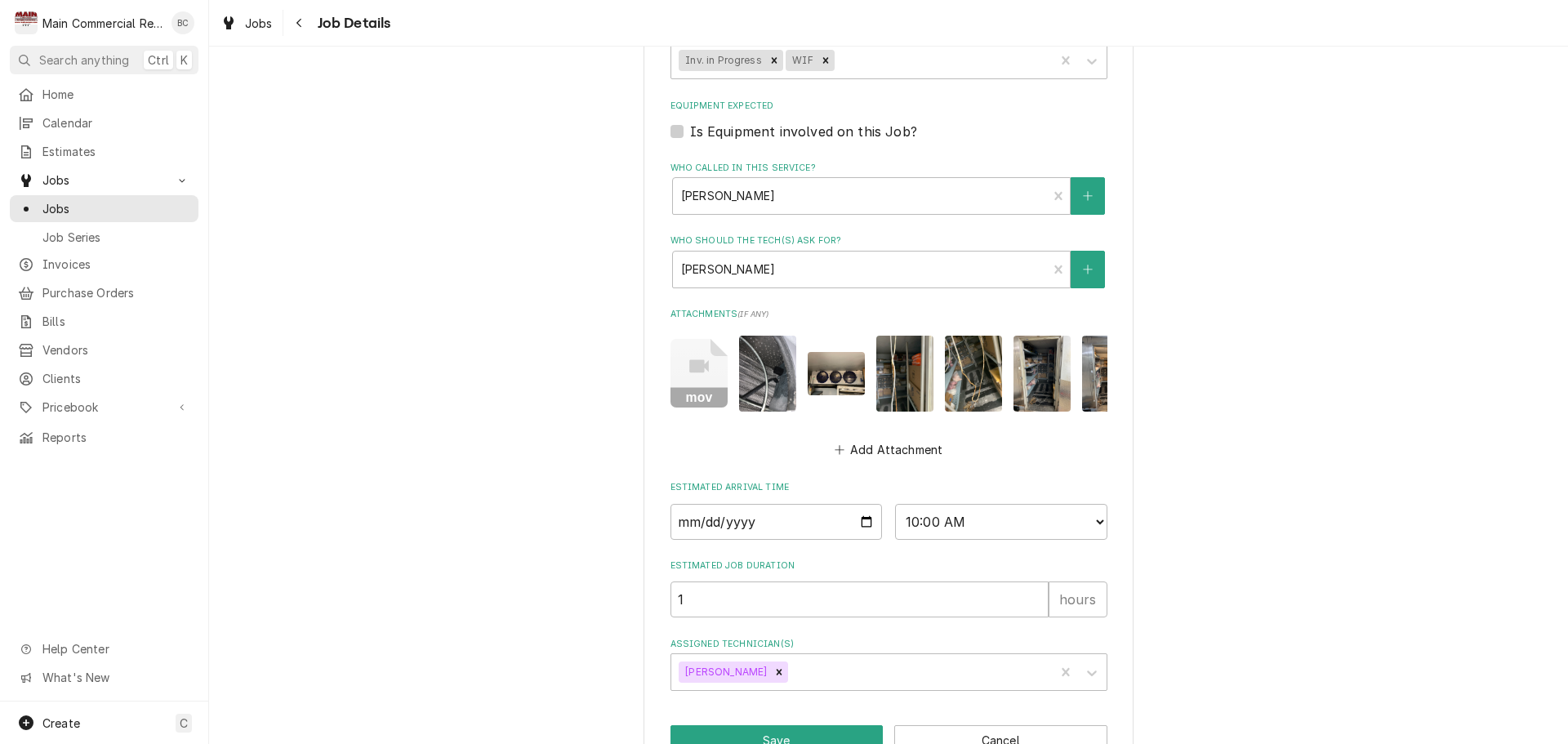
scroll to position [1111, 0]
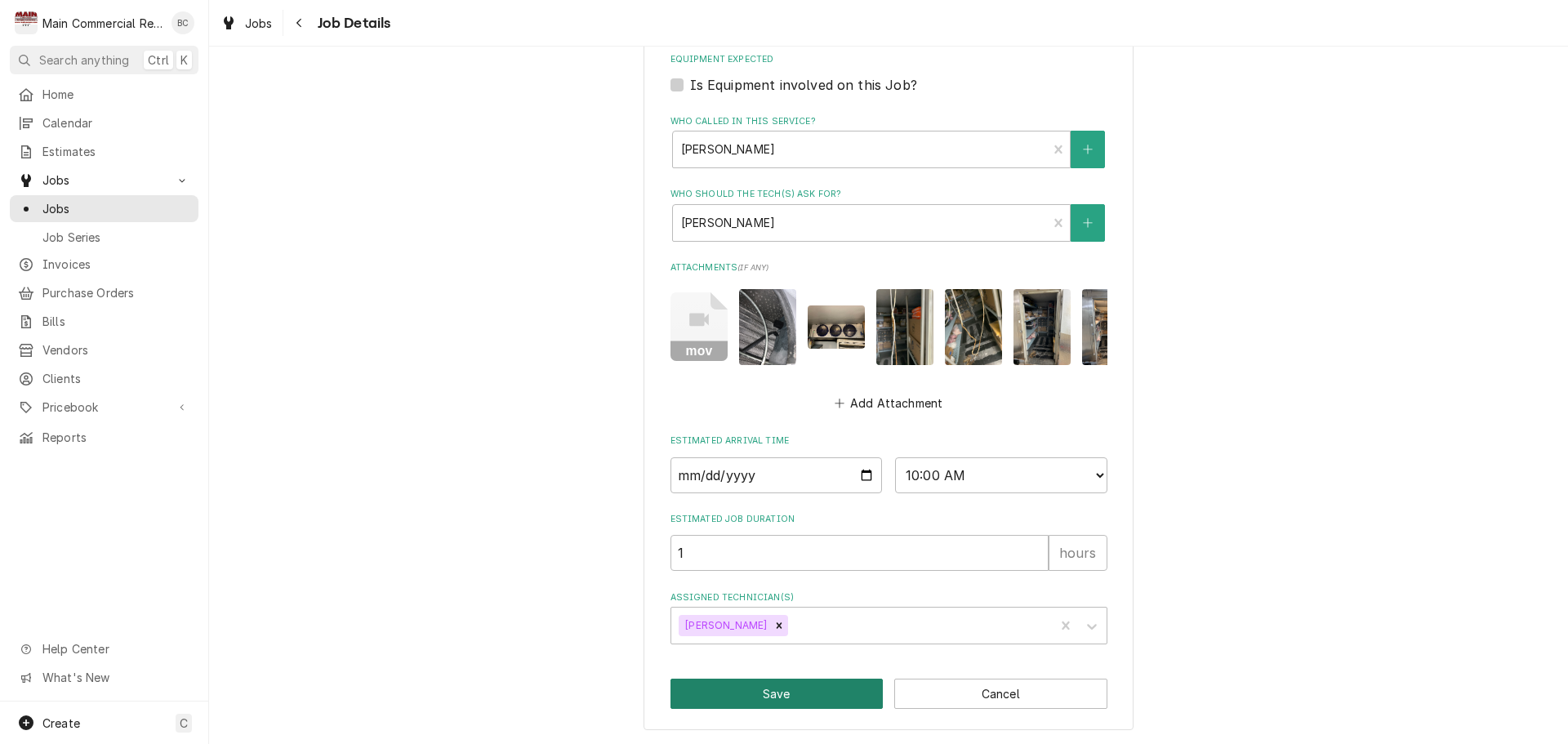
type textarea "INV#152303 9/25/25: We went over the hours due to American Panels part being un…"
click at [841, 692] on button "Save" at bounding box center [778, 694] width 213 height 30
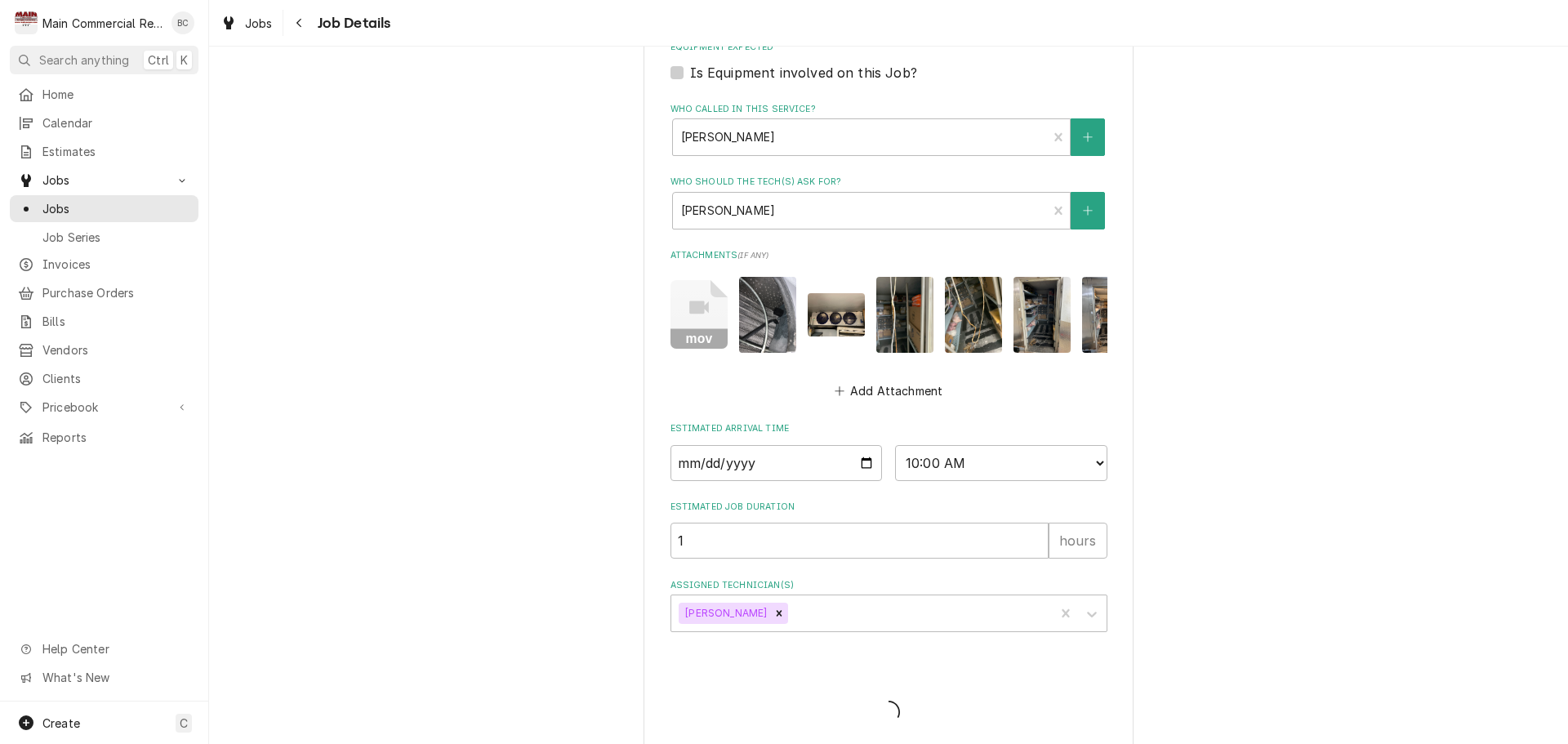
type textarea "x"
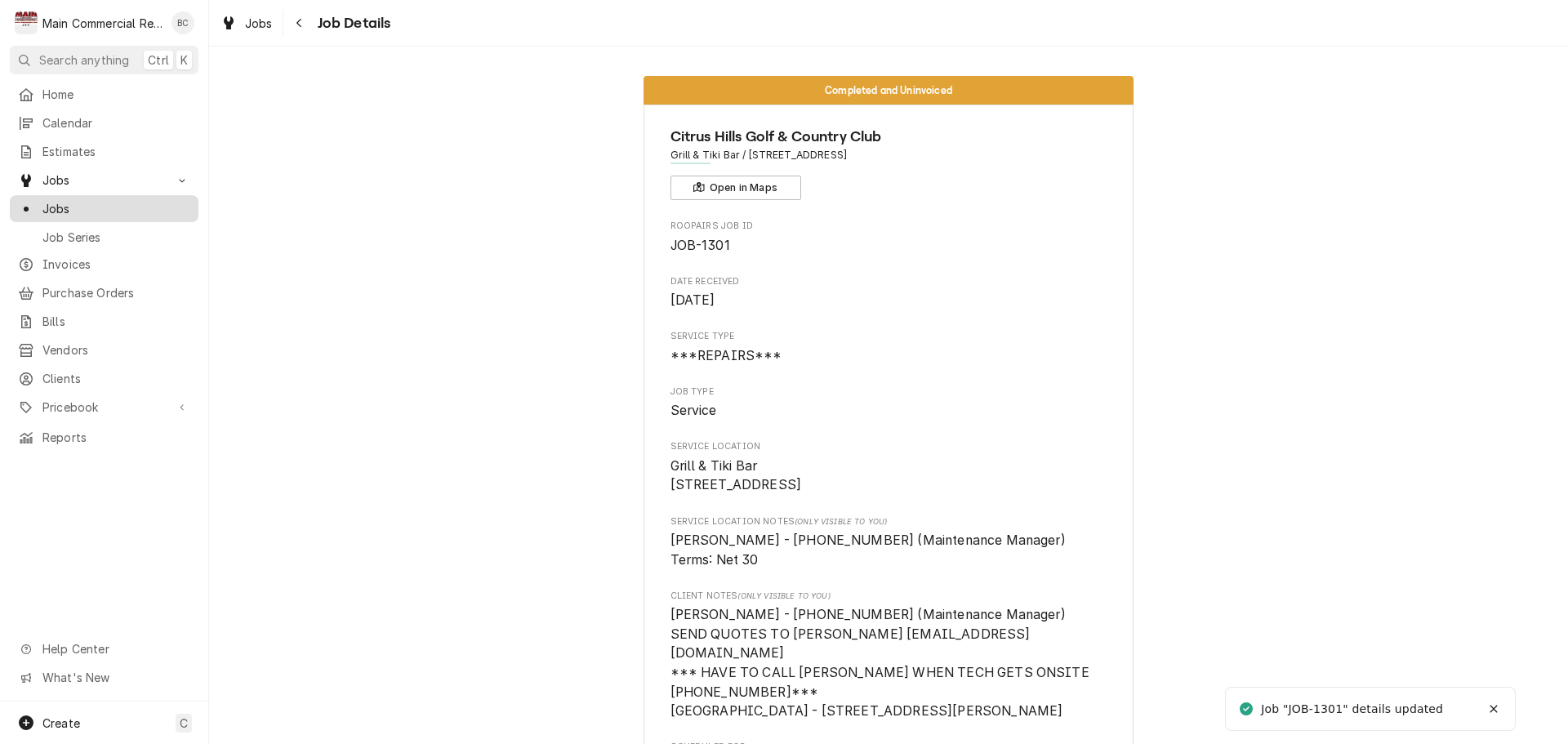
click at [121, 201] on span "Jobs" at bounding box center [117, 209] width 148 height 17
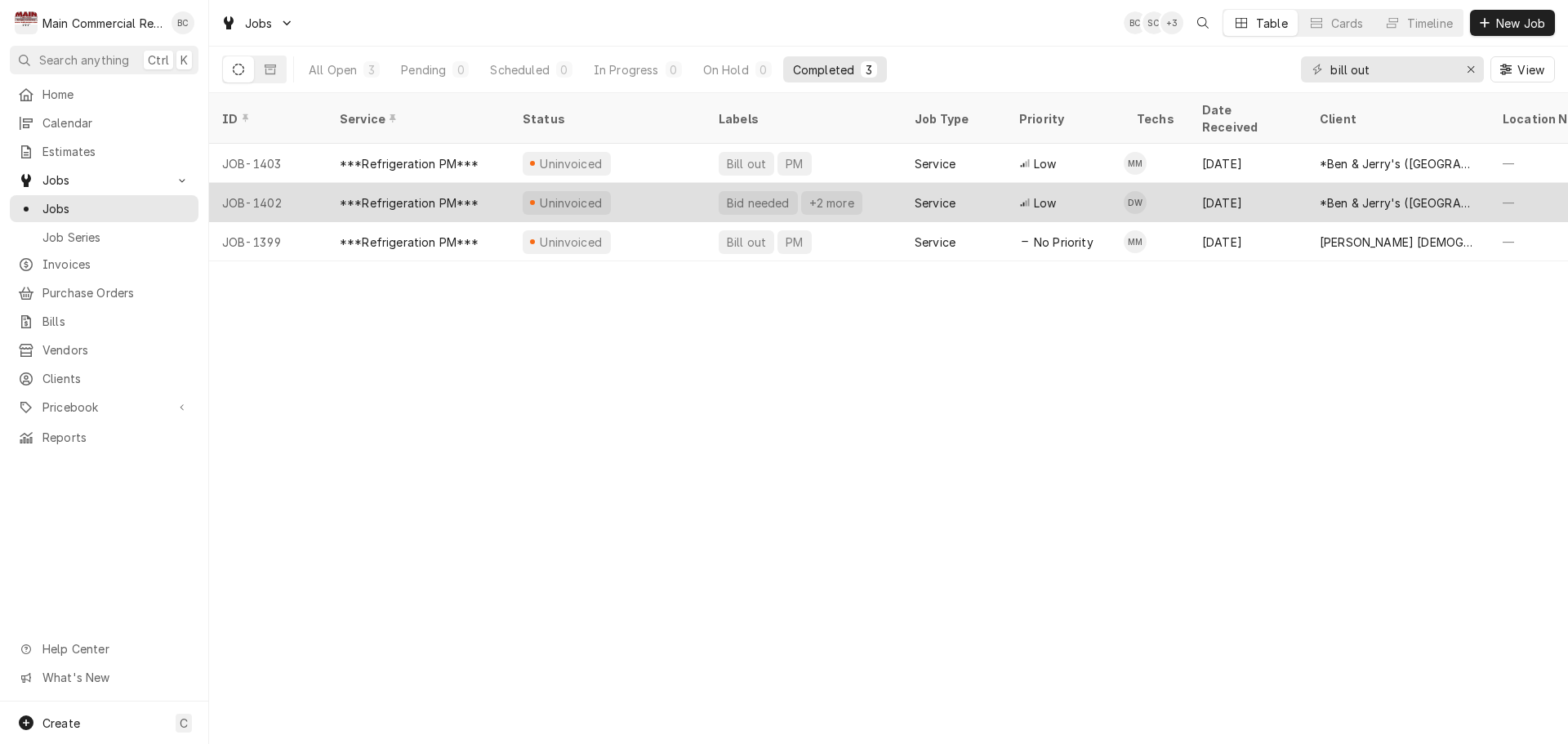
click at [746, 194] on div "Bid needed" at bounding box center [758, 202] width 67 height 17
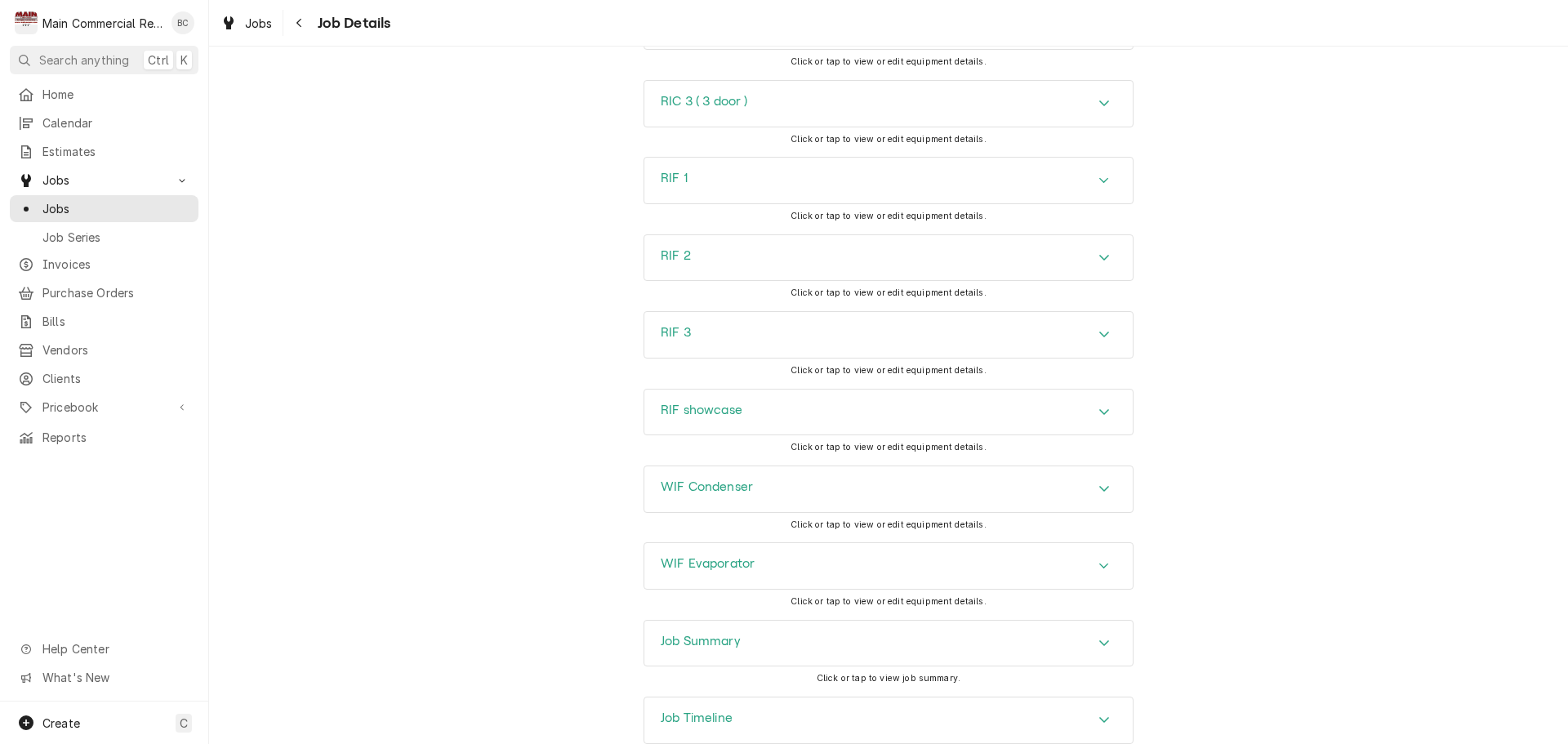
scroll to position [3134, 0]
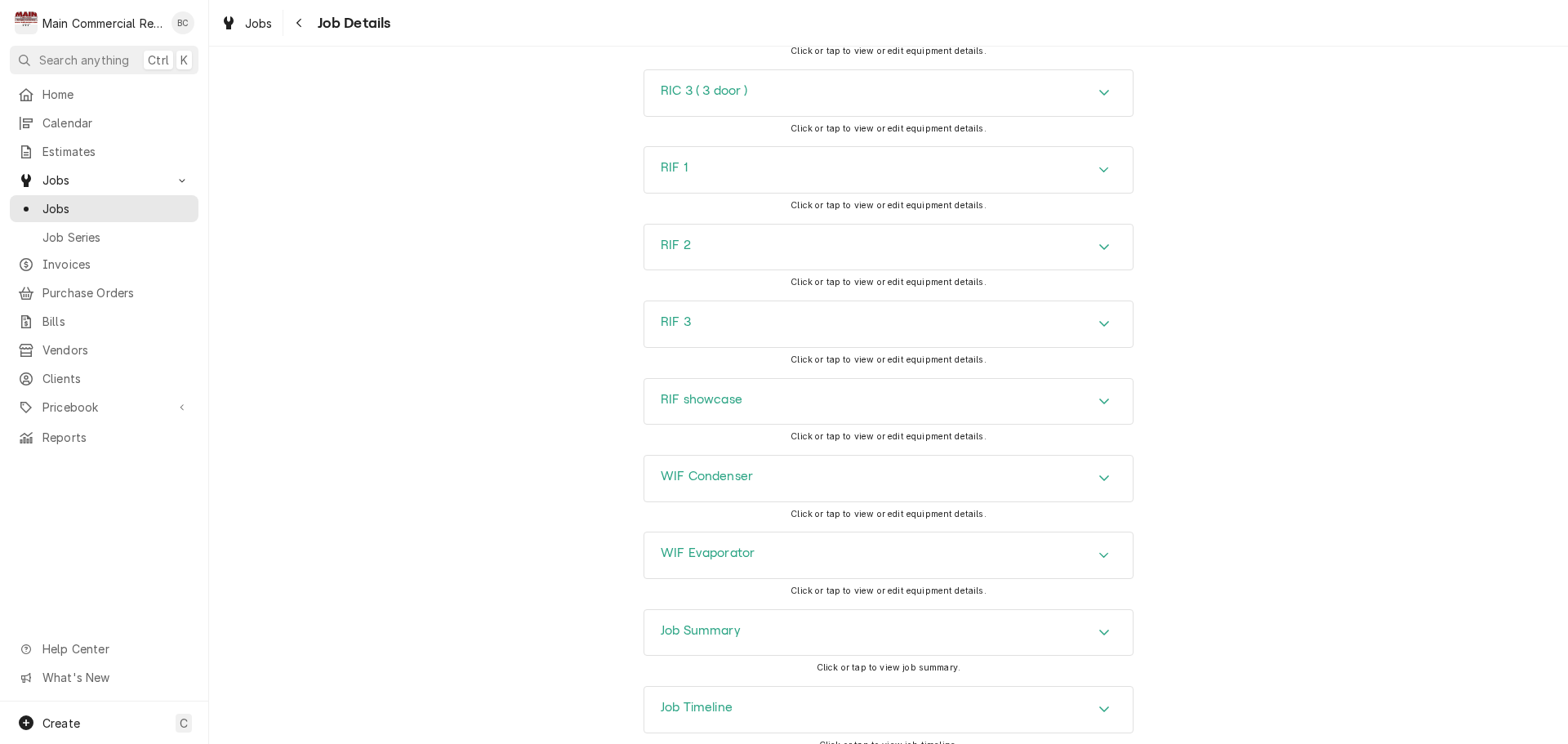
click at [727, 624] on h3 "Job Summary" at bounding box center [701, 631] width 80 height 16
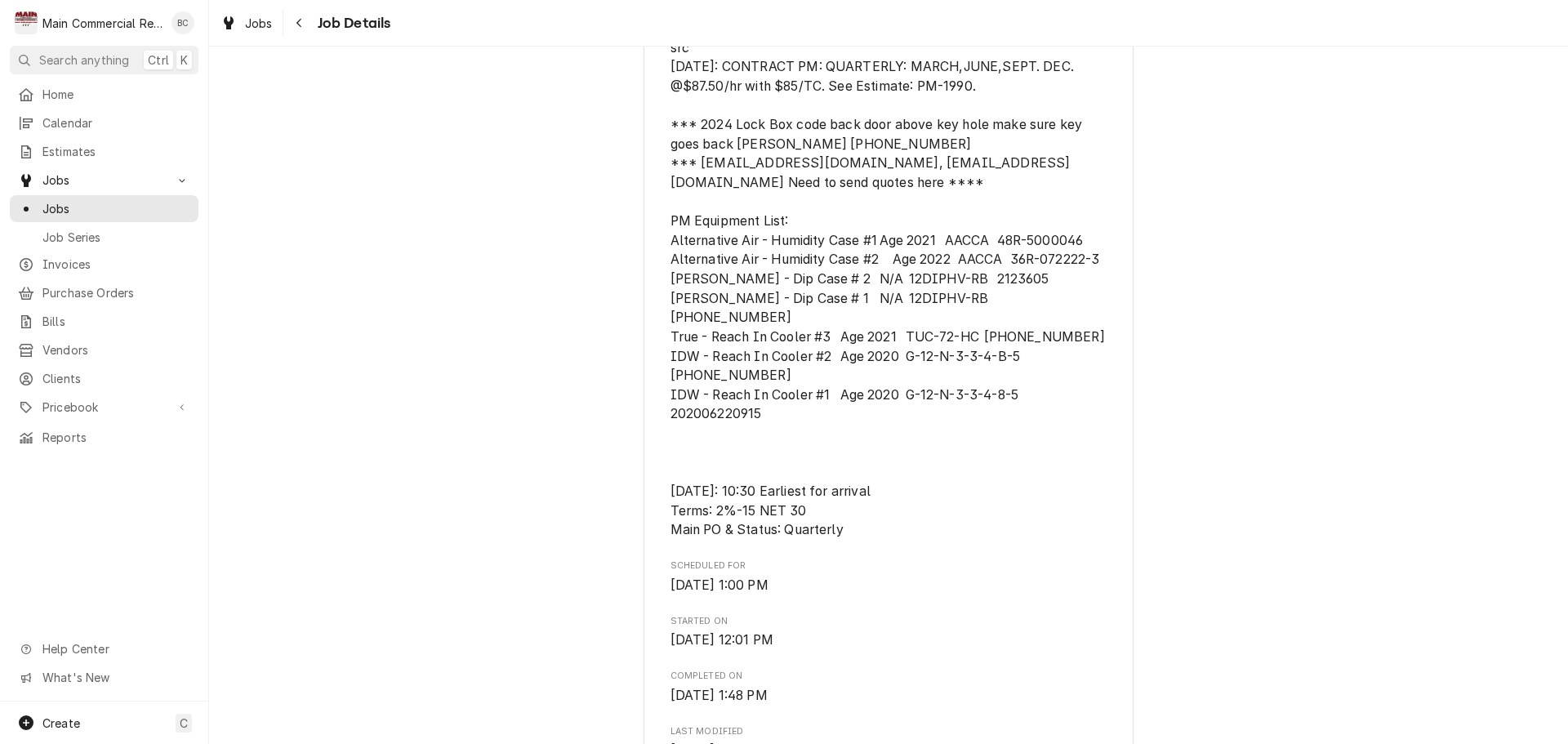
scroll to position [520, 0]
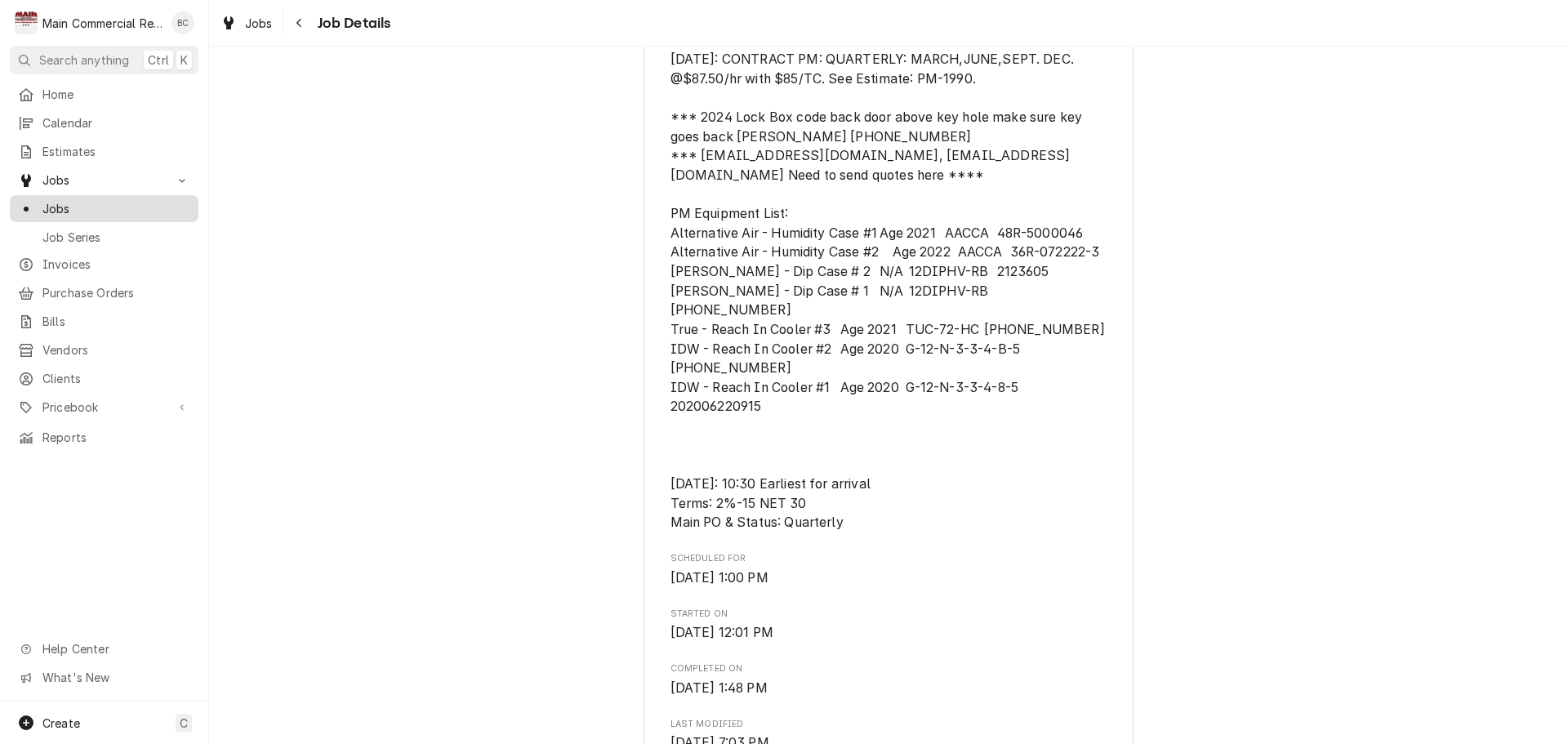
click at [86, 208] on span "Jobs" at bounding box center [117, 209] width 148 height 17
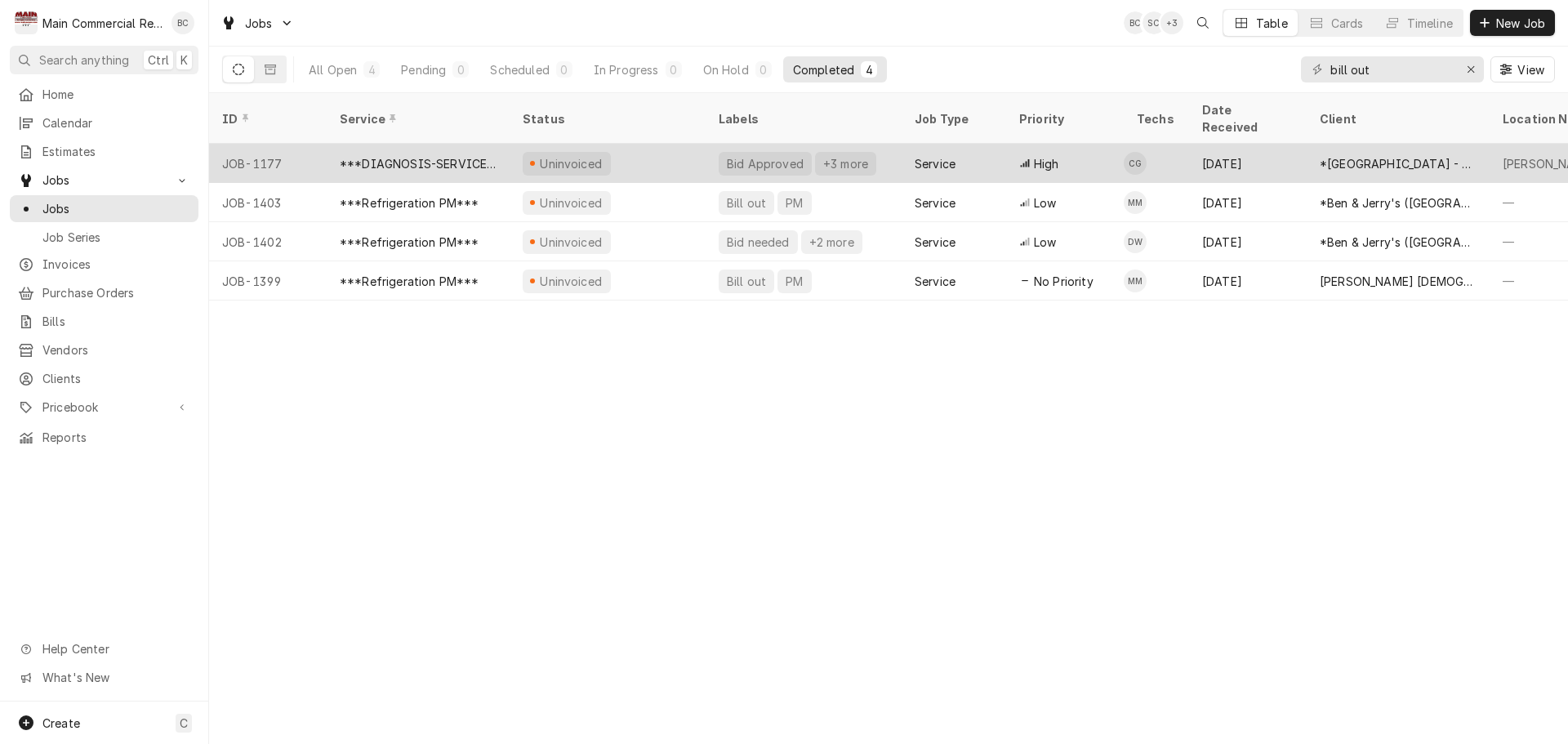
click at [742, 155] on div "Bid Approved" at bounding box center [766, 163] width 80 height 17
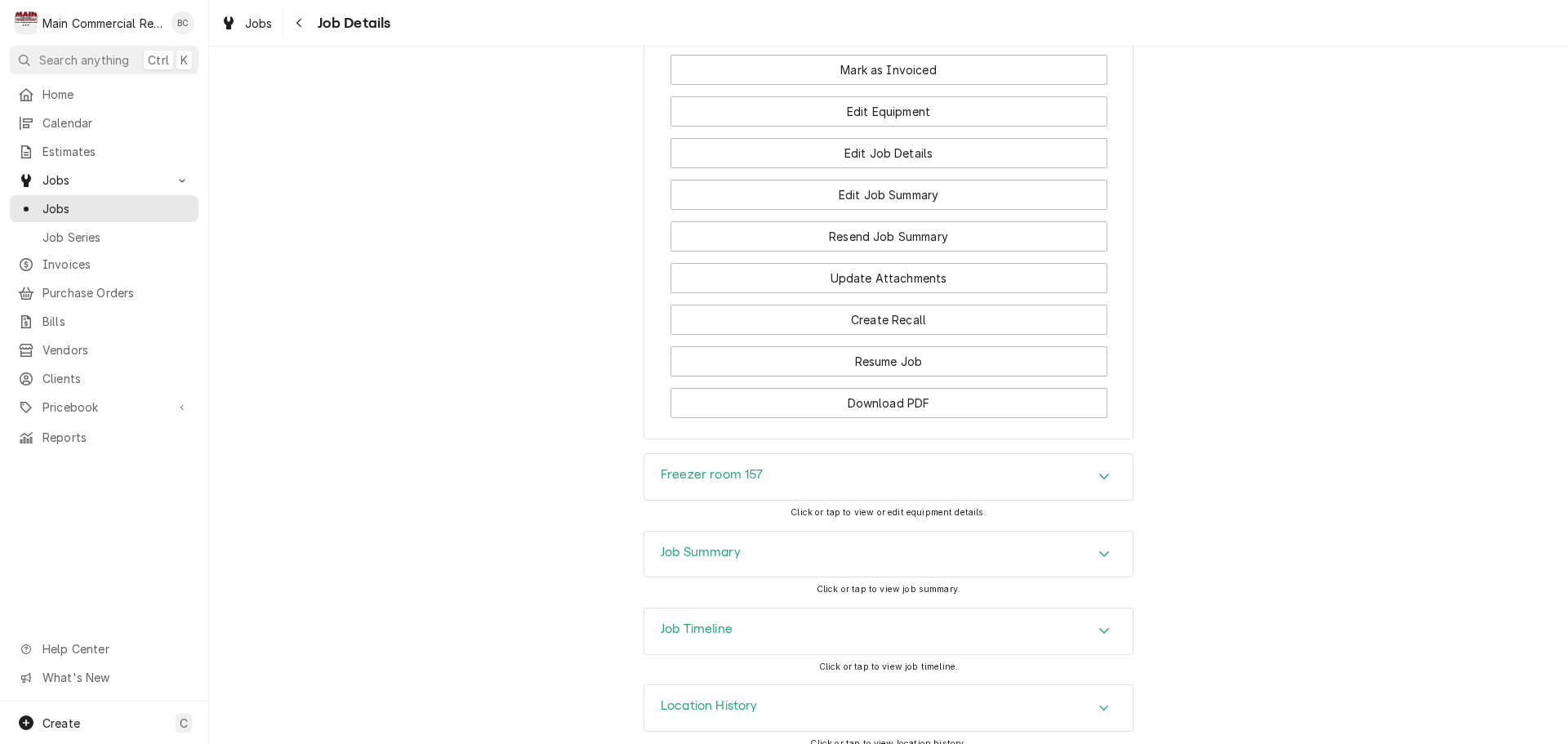
scroll to position [2398, 0]
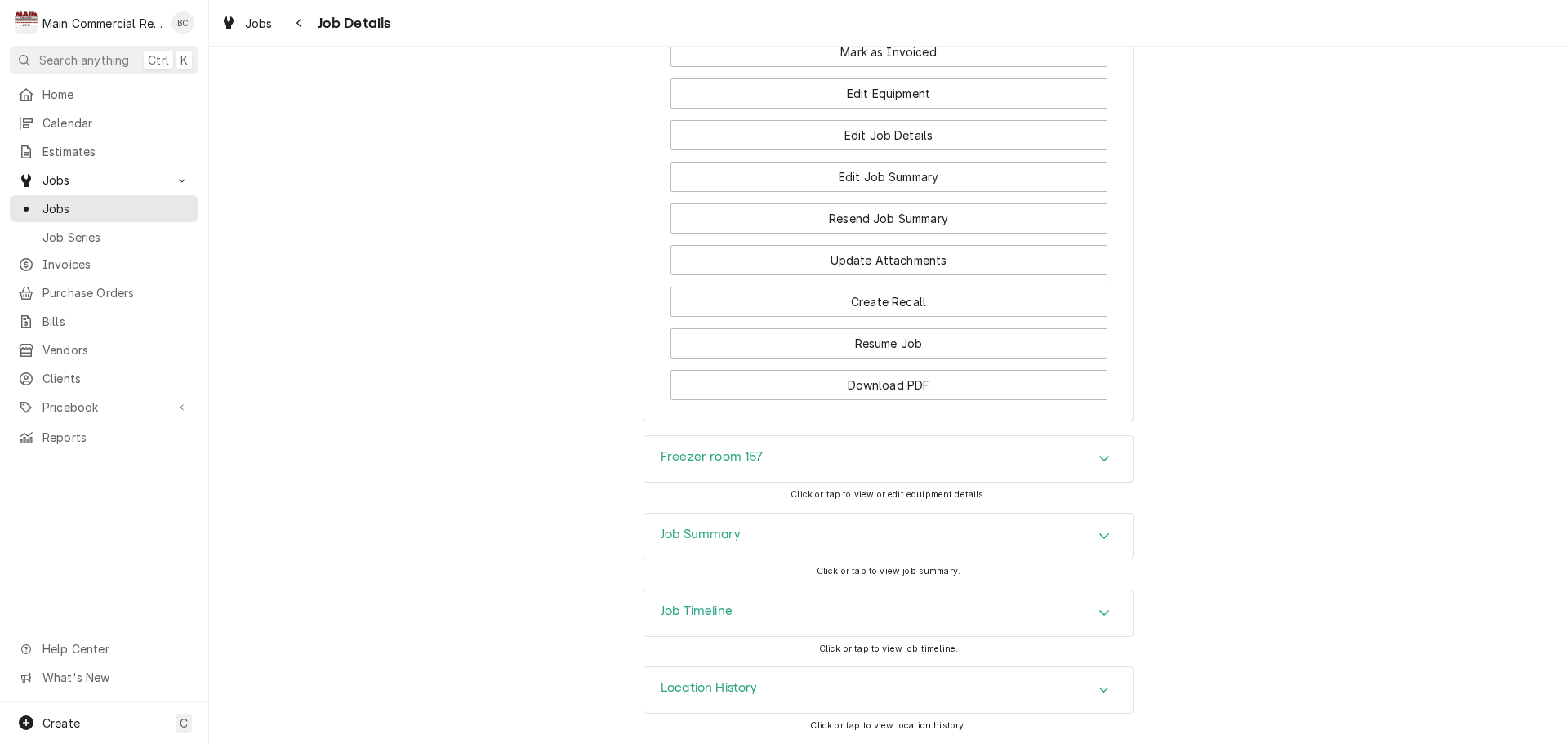
click at [682, 531] on h3 "Job Summary" at bounding box center [701, 534] width 80 height 16
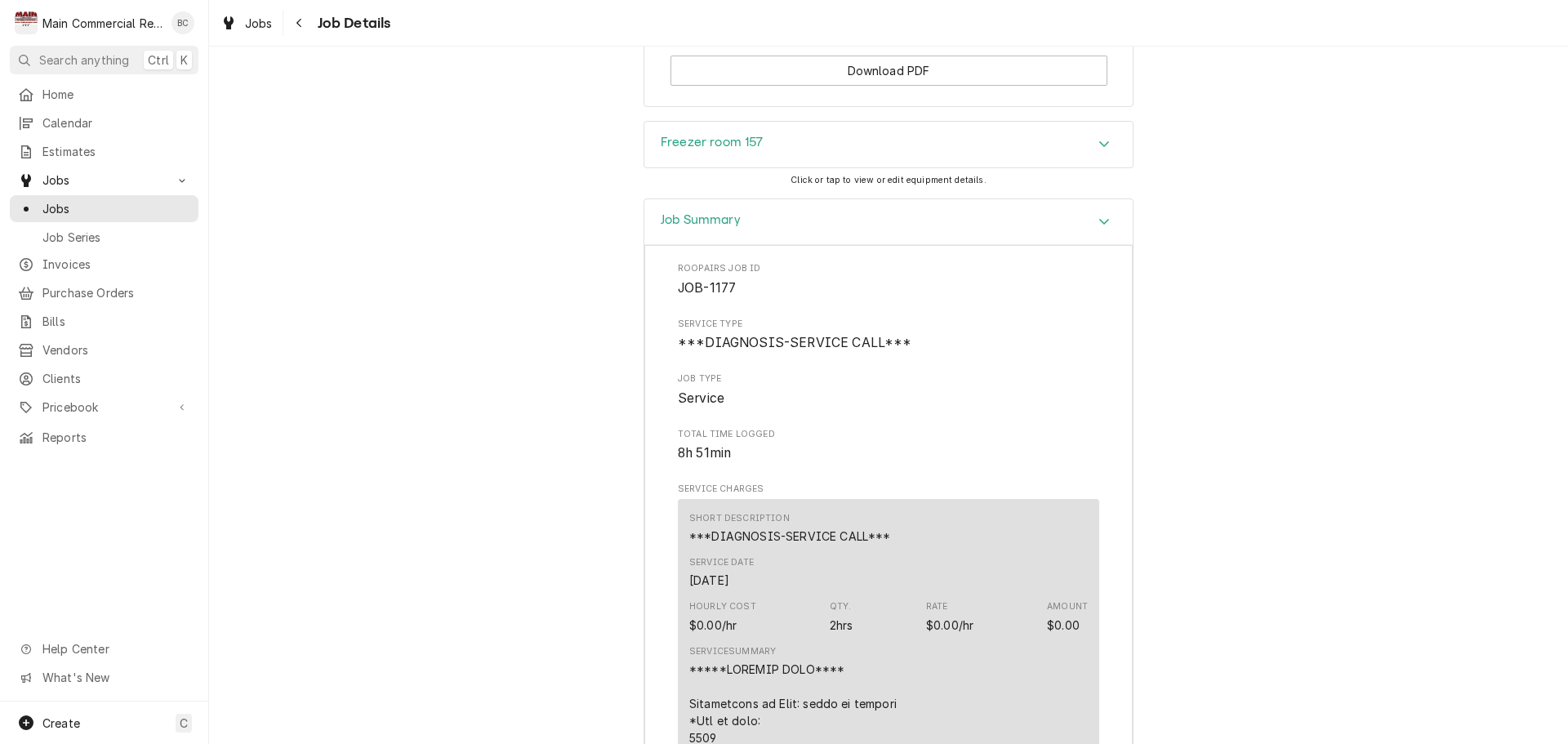
scroll to position [2696, 0]
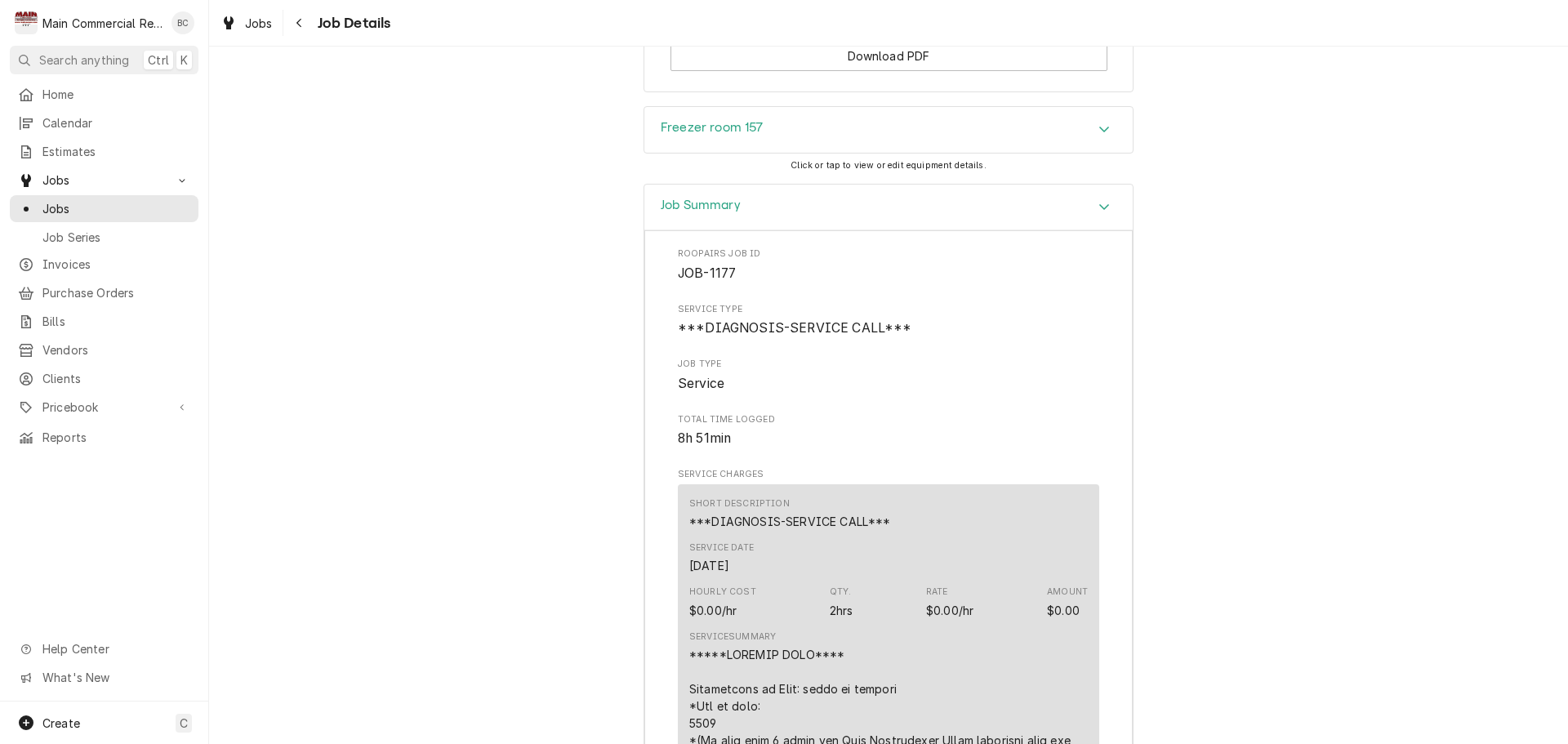
click at [711, 136] on h3 "Freezer room 157" at bounding box center [712, 128] width 103 height 16
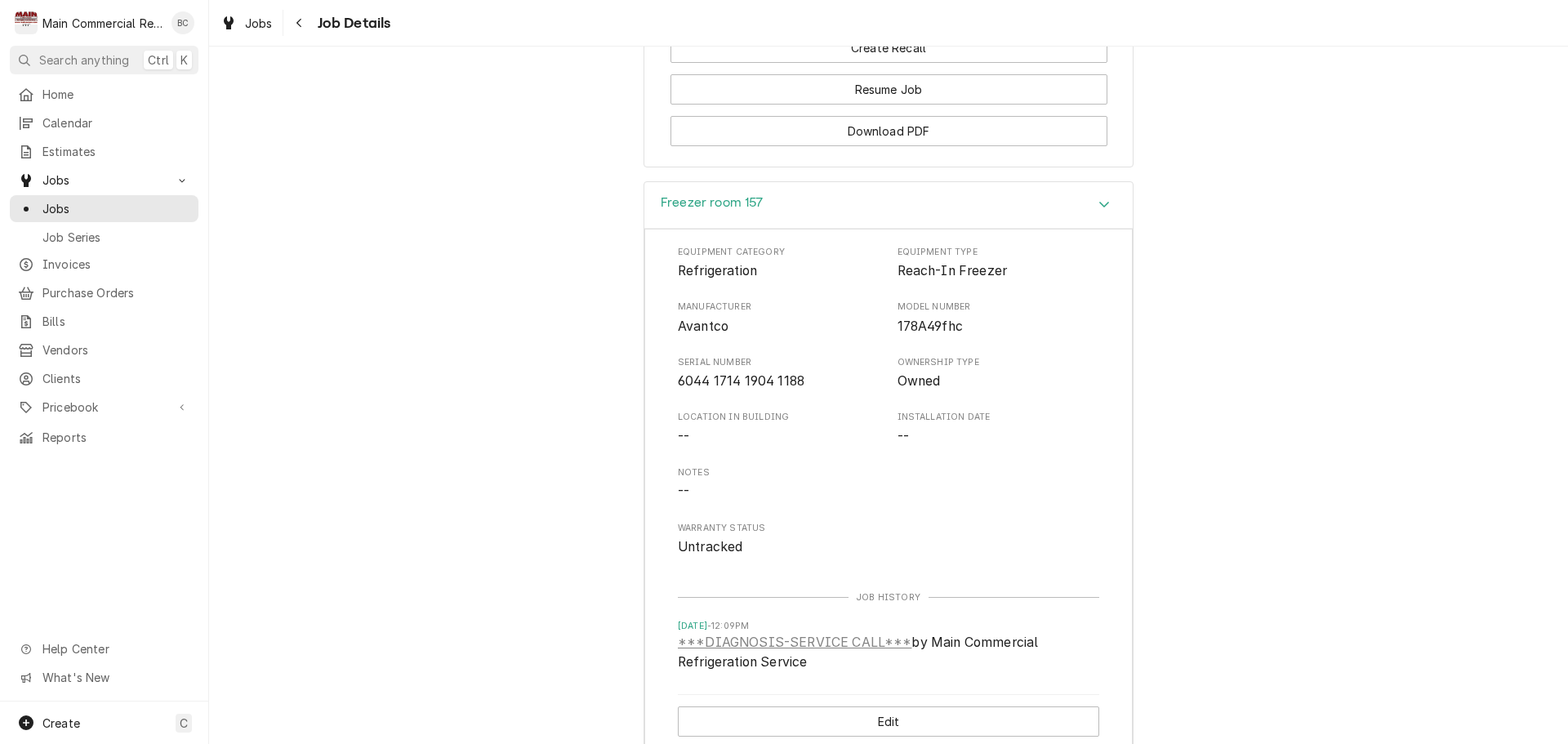
scroll to position [2614, 0]
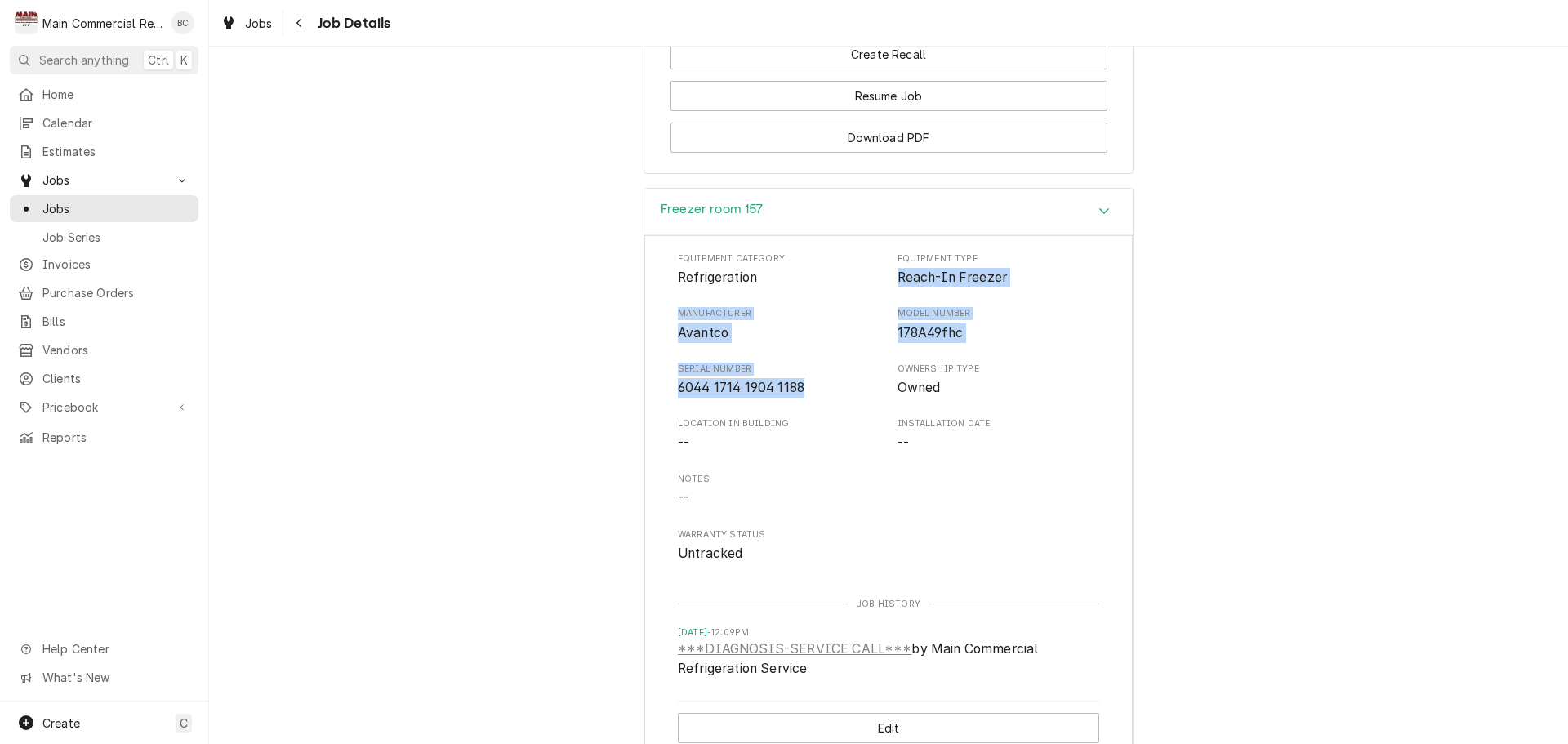
drag, startPoint x: 894, startPoint y: 303, endPoint x: 813, endPoint y: 422, distance: 144.0
click at [813, 422] on div "Equipment Category Refrigeration Equipment Type Reach-In Freezer Manufacturer A…" at bounding box center [889, 408] width 421 height 311
copy div "Reach-In Freezer Manufacturer Avantco Model Number 178A49fhc Serial Number 6044…"
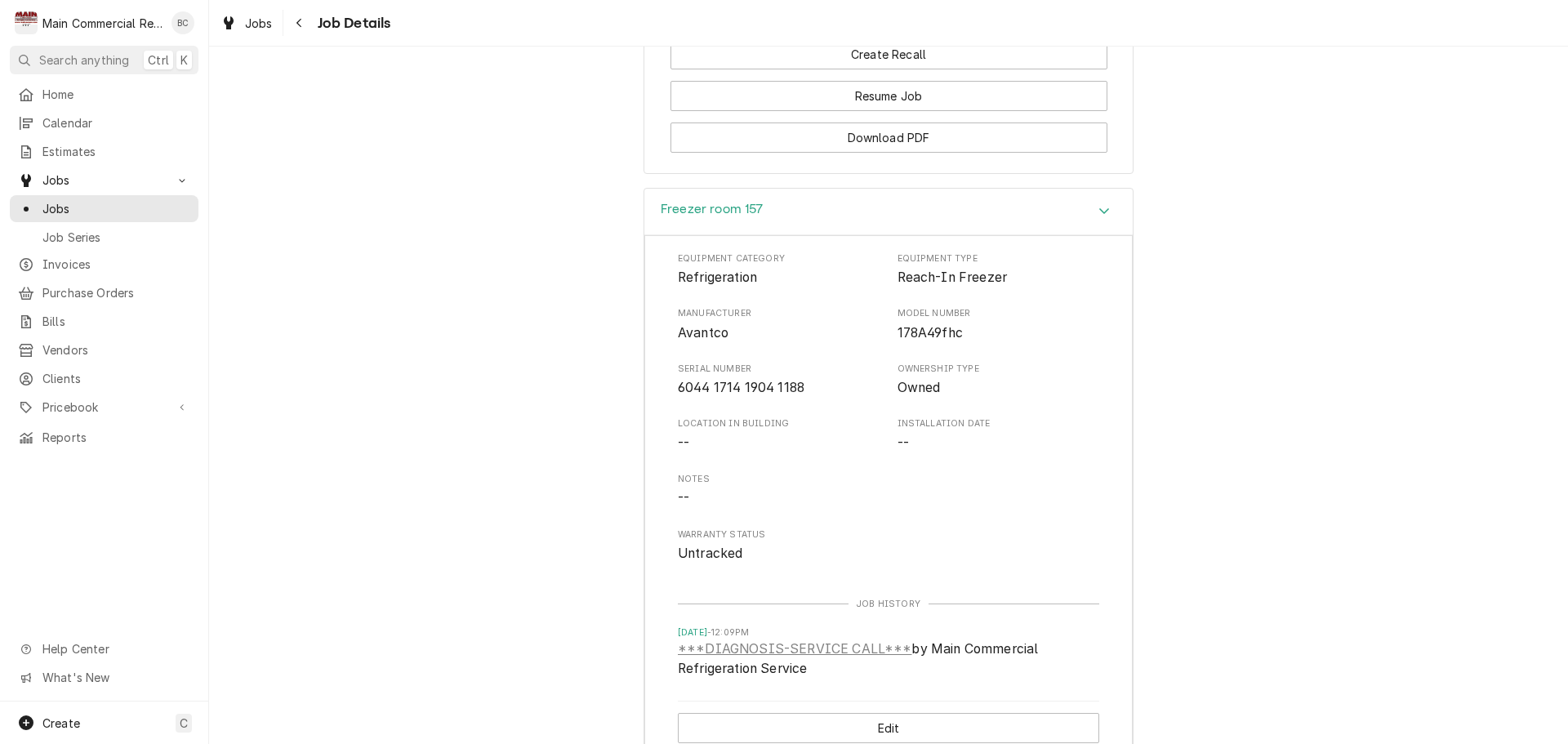
click at [524, 480] on div "Freezer room 157 Equipment Category Refrigeration Equipment Type Reach-In Freez…" at bounding box center [888, 480] width 1359 height 585
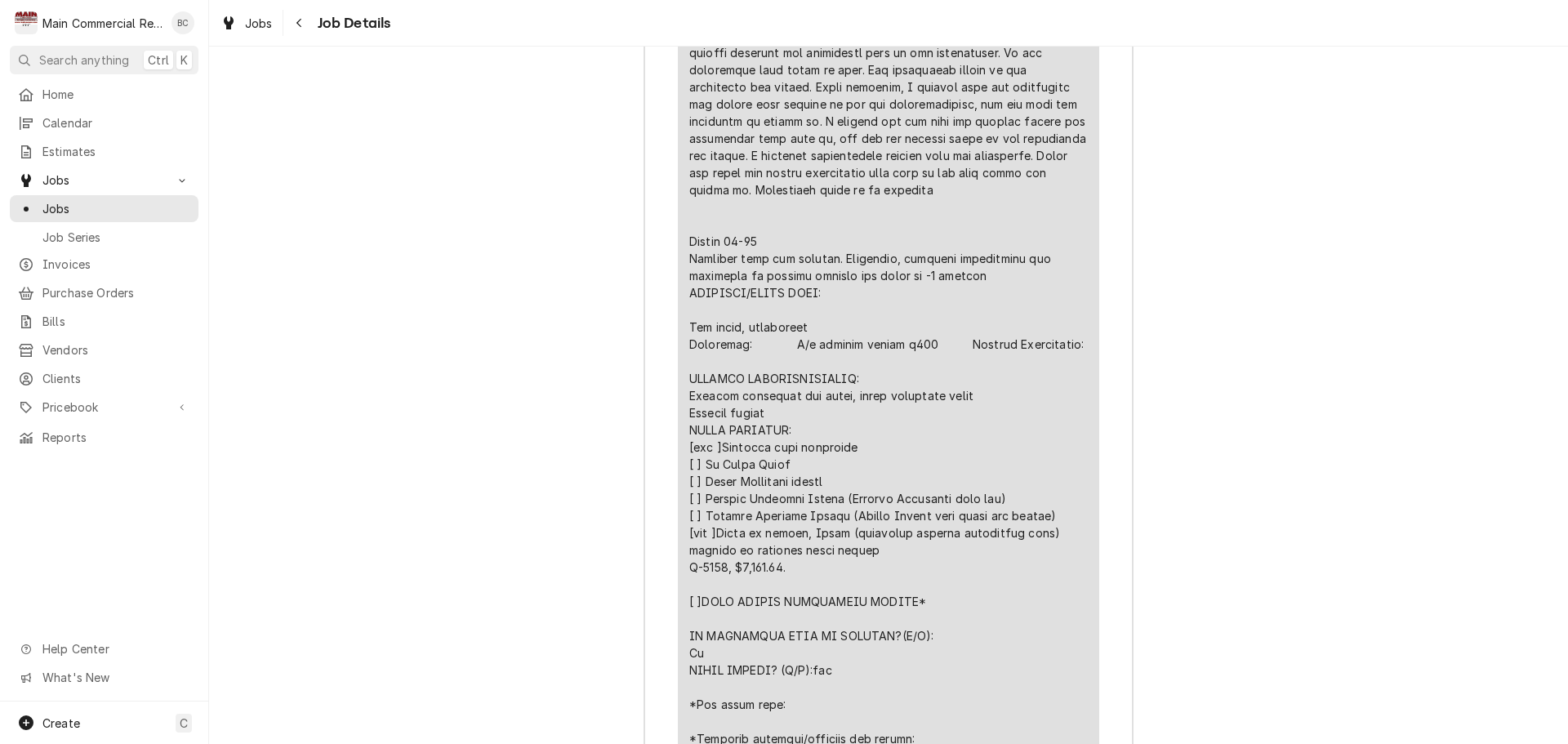
scroll to position [4330, 0]
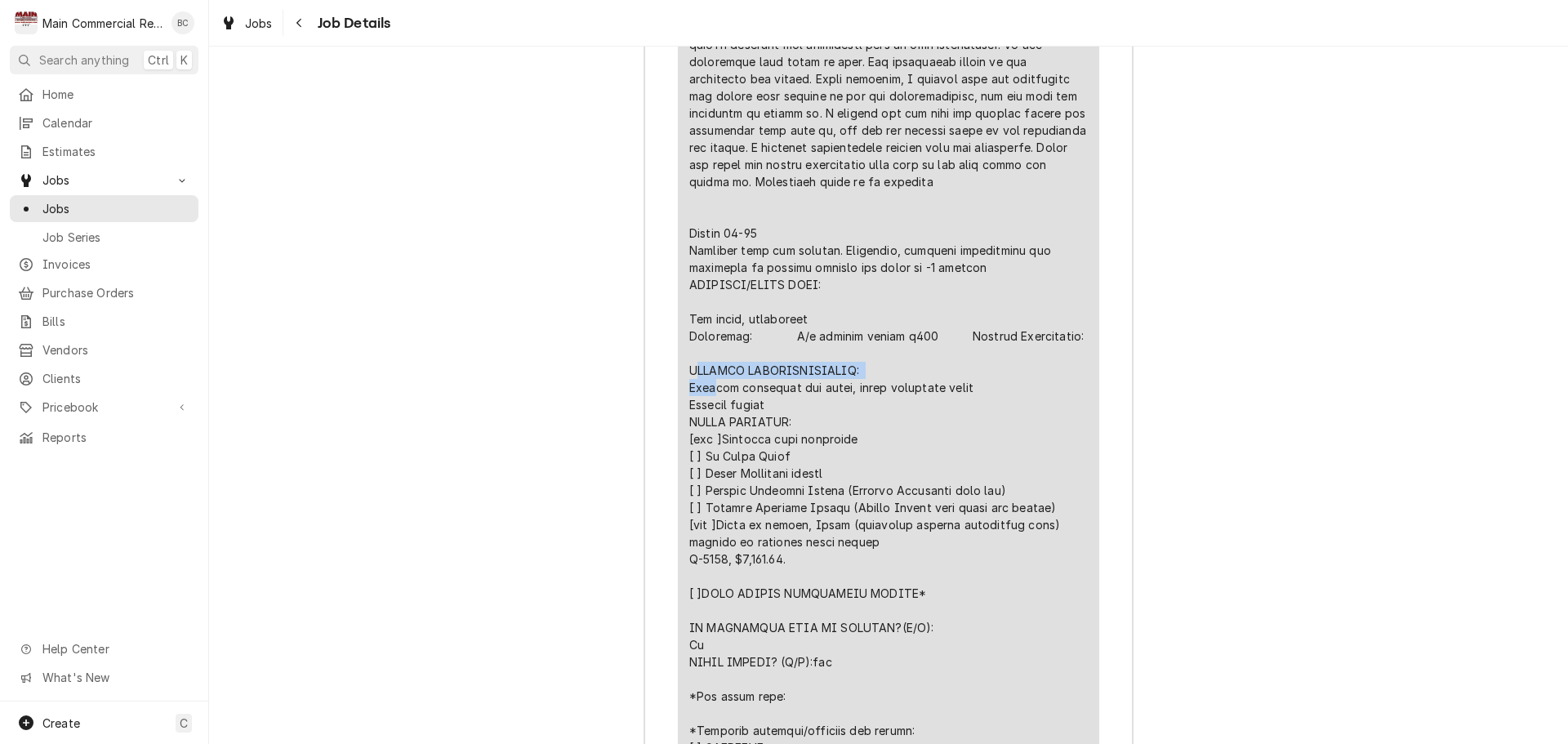
drag, startPoint x: 687, startPoint y: 416, endPoint x: 707, endPoint y: 434, distance: 26.9
click at [707, 434] on div "Line Item" at bounding box center [888, 164] width 398 height 1286
drag, startPoint x: 685, startPoint y: 414, endPoint x: 778, endPoint y: 450, distance: 99.7
click at [778, 450] on div "Line Item" at bounding box center [888, 164] width 398 height 1286
copy div "FURTHER RECOMMENDATIONS: Replace condenser fan motor, clean condenser coils Rep…"
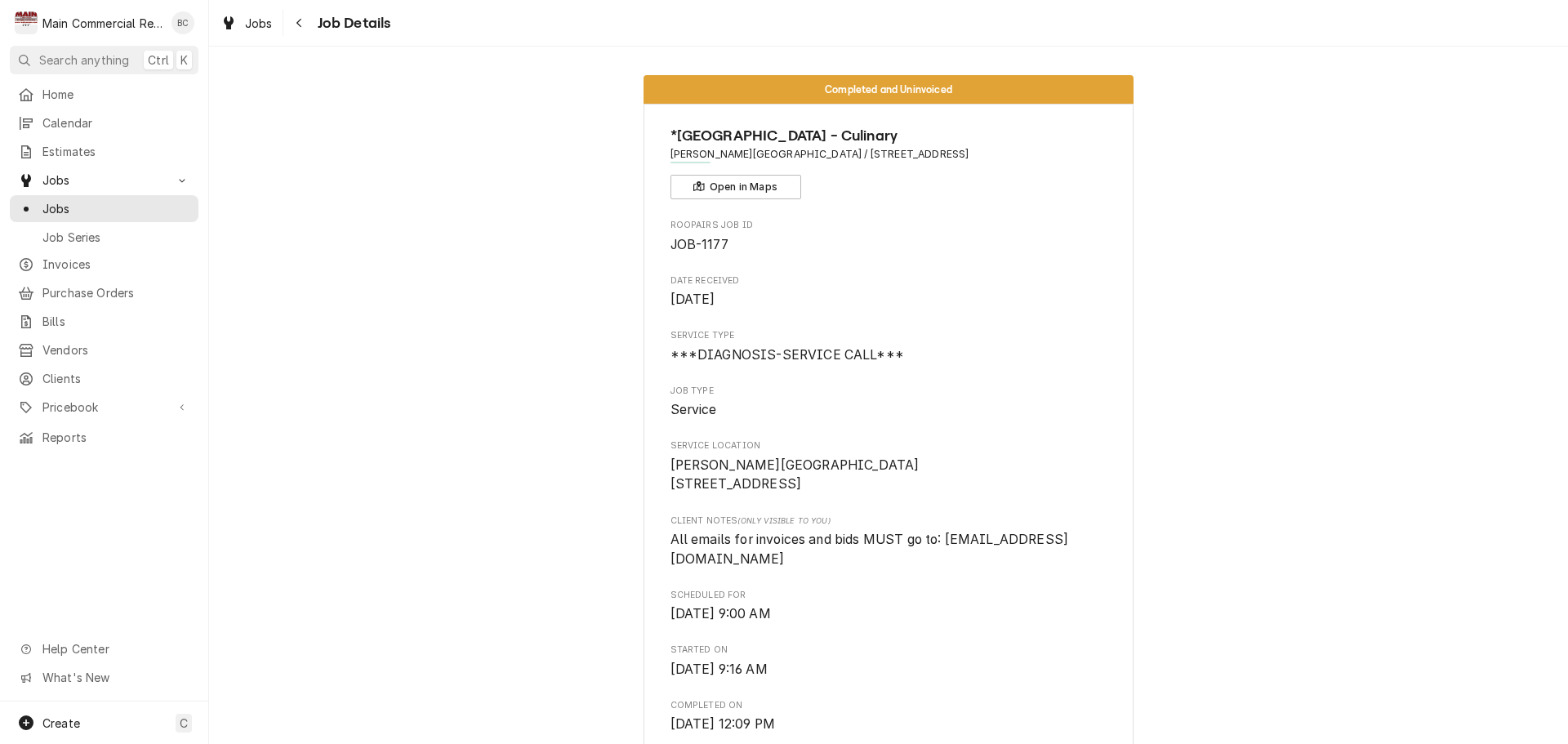
scroll to position [0, 0]
click at [102, 213] on link "Jobs" at bounding box center [104, 209] width 189 height 27
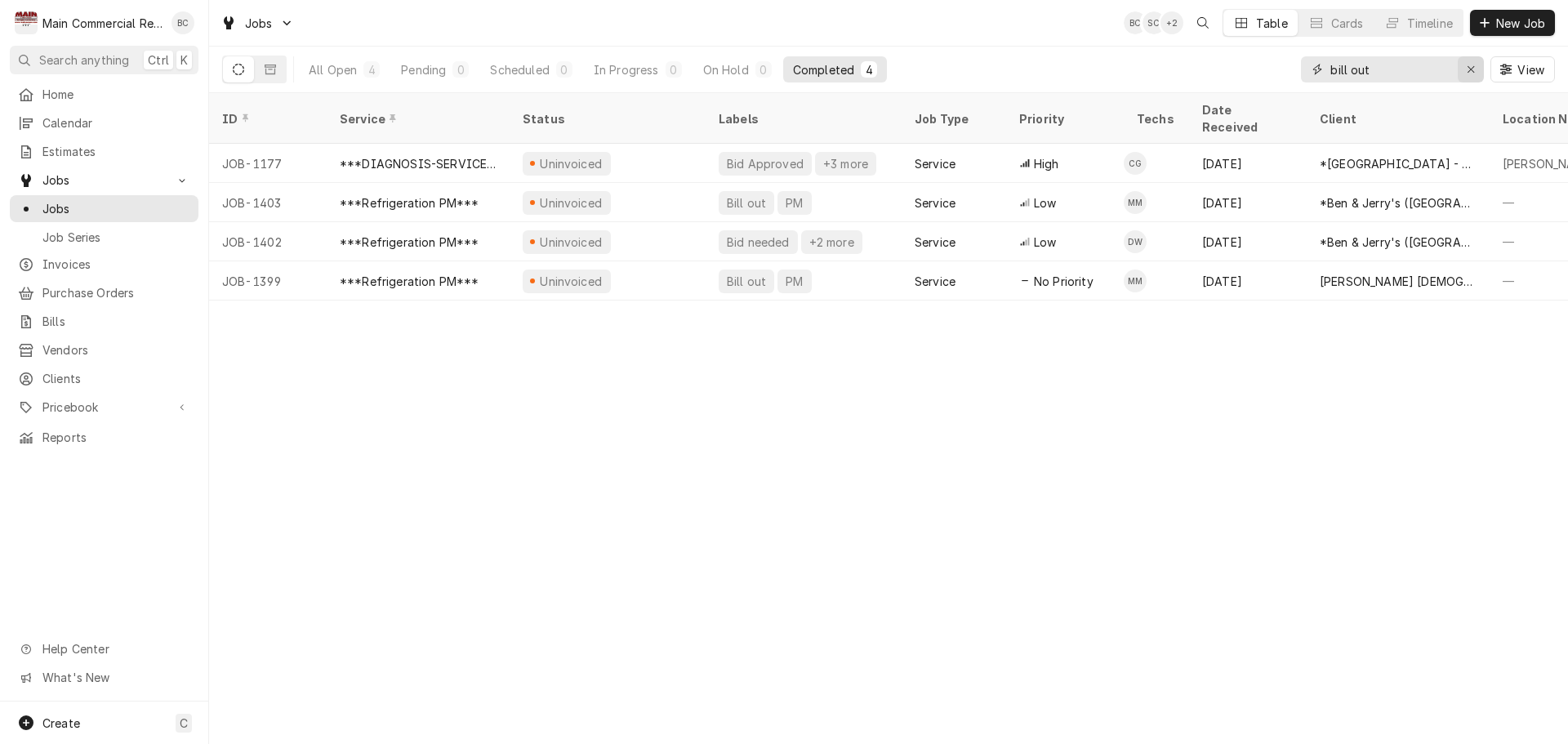
click at [1467, 70] on icon "Erase input" at bounding box center [1471, 69] width 9 height 12
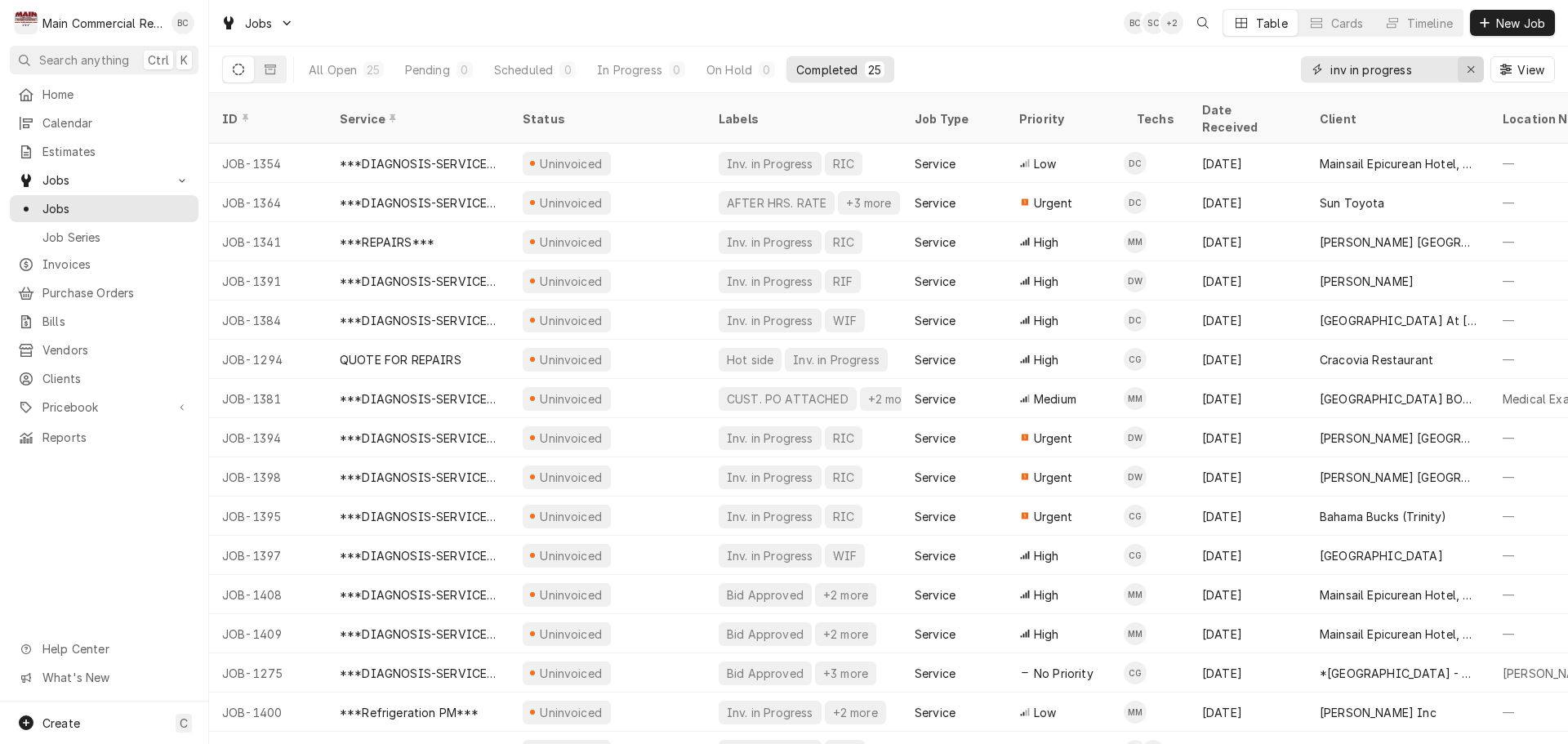
type input "inv in progress"
click at [1467, 70] on icon "Erase input" at bounding box center [1471, 69] width 9 height 12
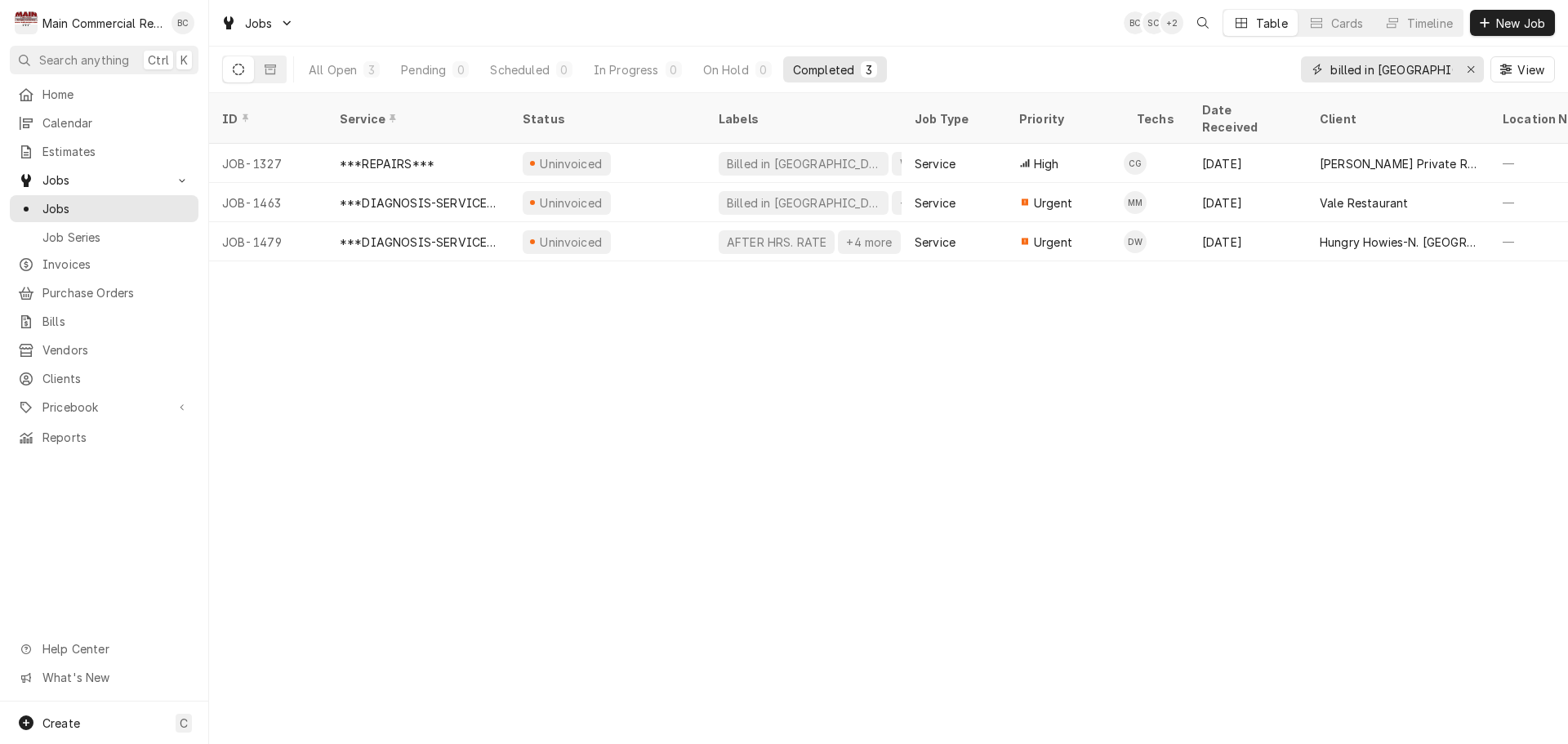
type input "billed in qbo"
click at [1472, 74] on icon "Erase input" at bounding box center [1471, 69] width 9 height 12
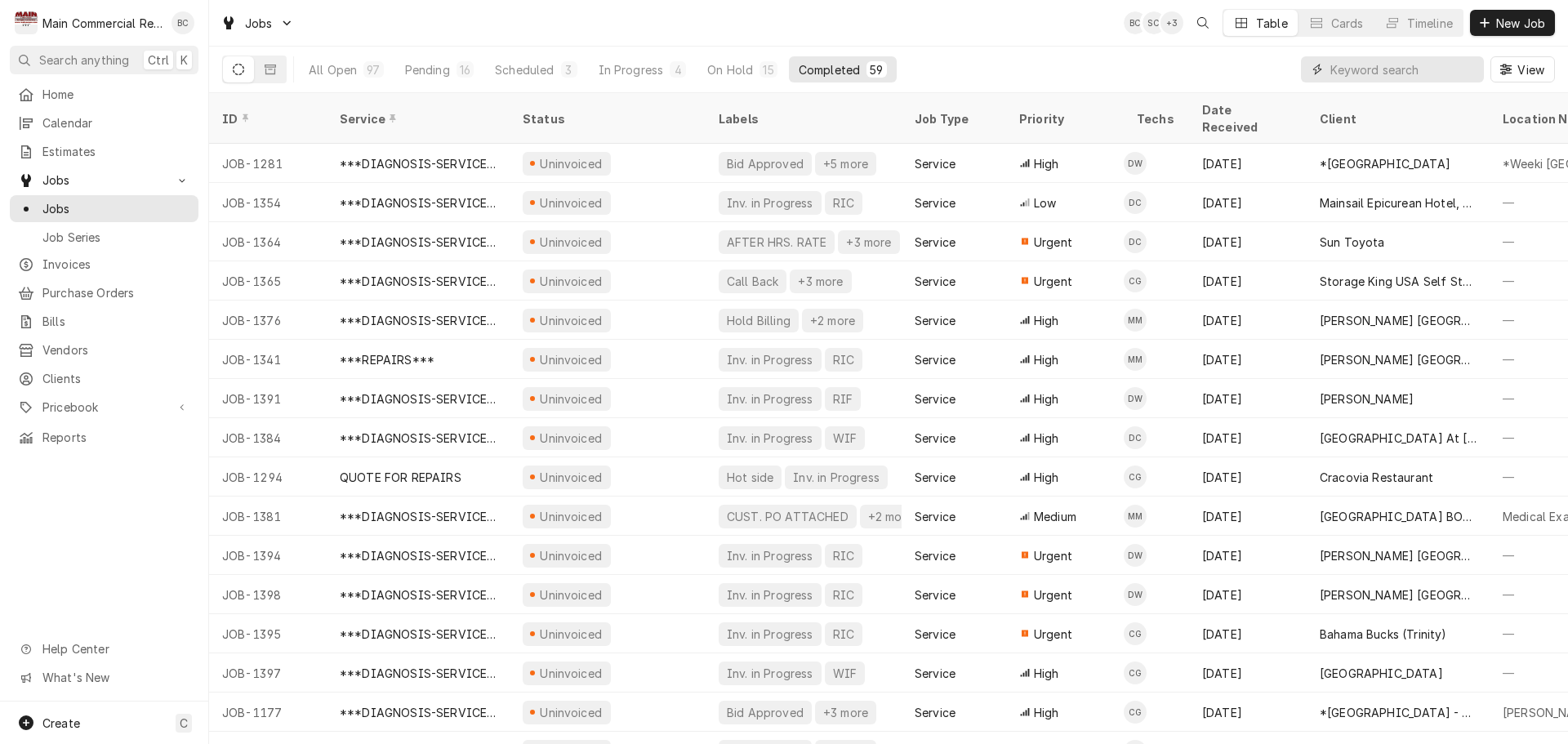
click at [1341, 67] on input "Dynamic Content Wrapper" at bounding box center [1403, 69] width 145 height 26
type input "bill out"
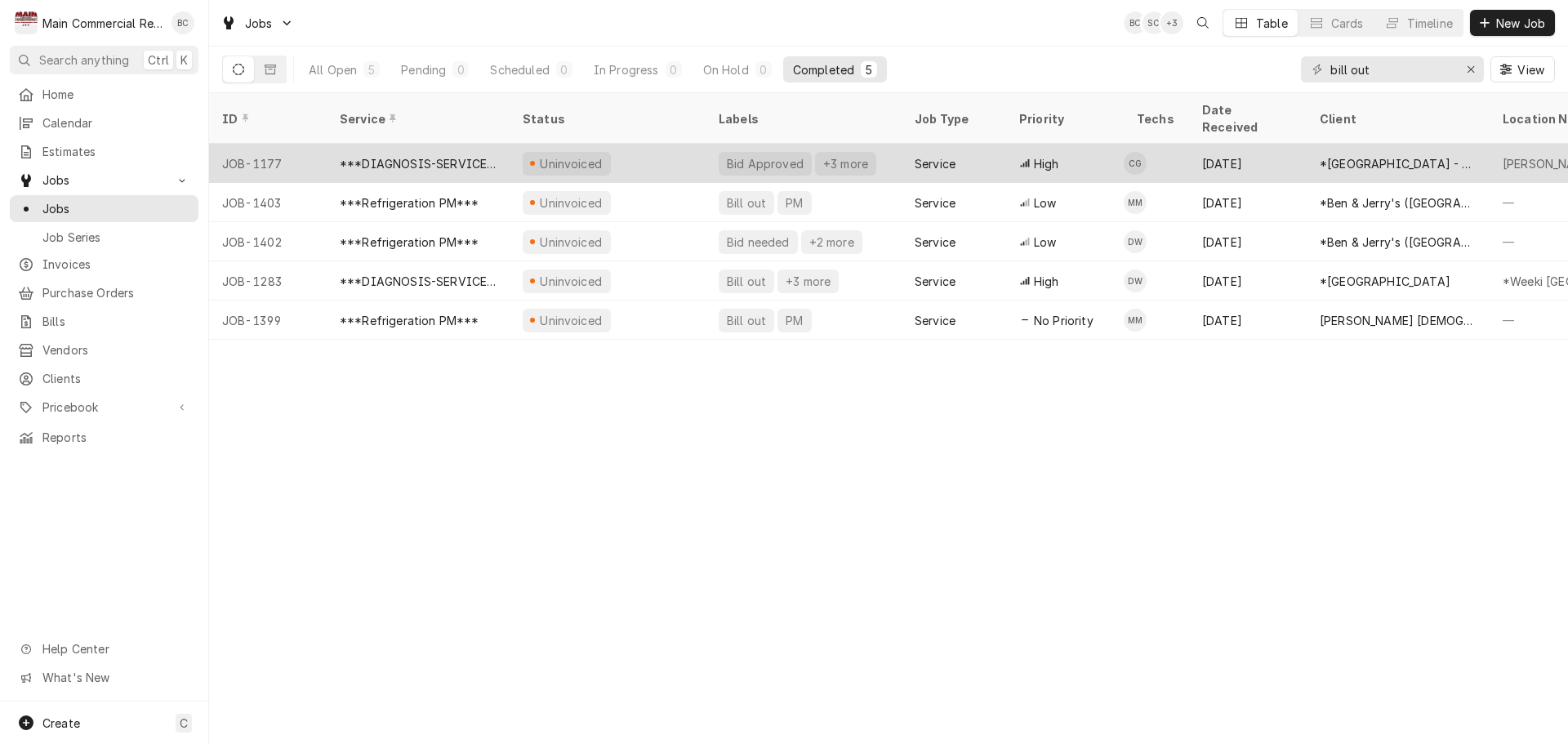
click at [483, 155] on div "***DIAGNOSIS-SERVICE CALL***" at bounding box center [418, 163] width 157 height 17
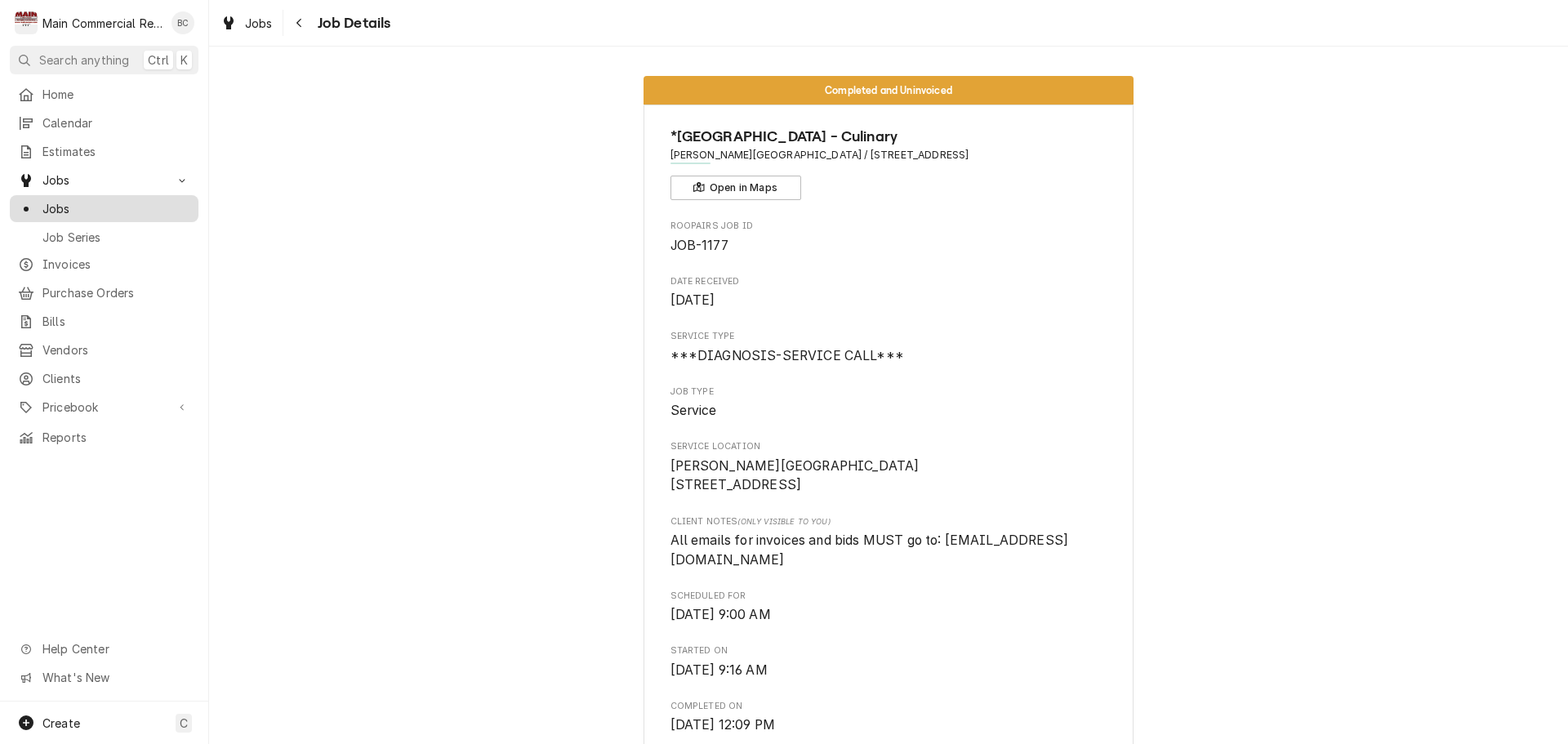
click at [72, 207] on span "Jobs" at bounding box center [117, 209] width 148 height 17
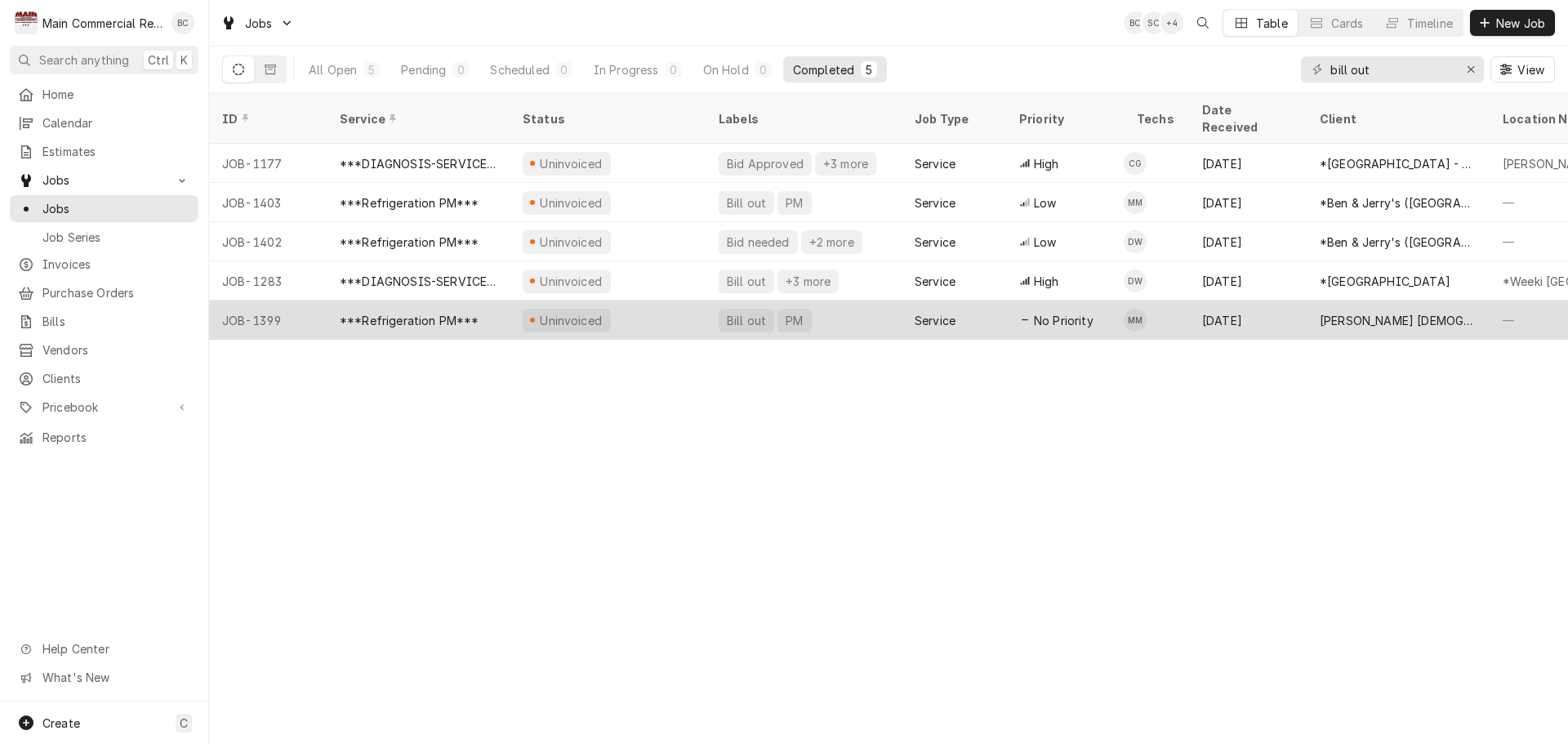
click at [415, 312] on div "***Refrigeration PM***" at bounding box center [409, 320] width 139 height 17
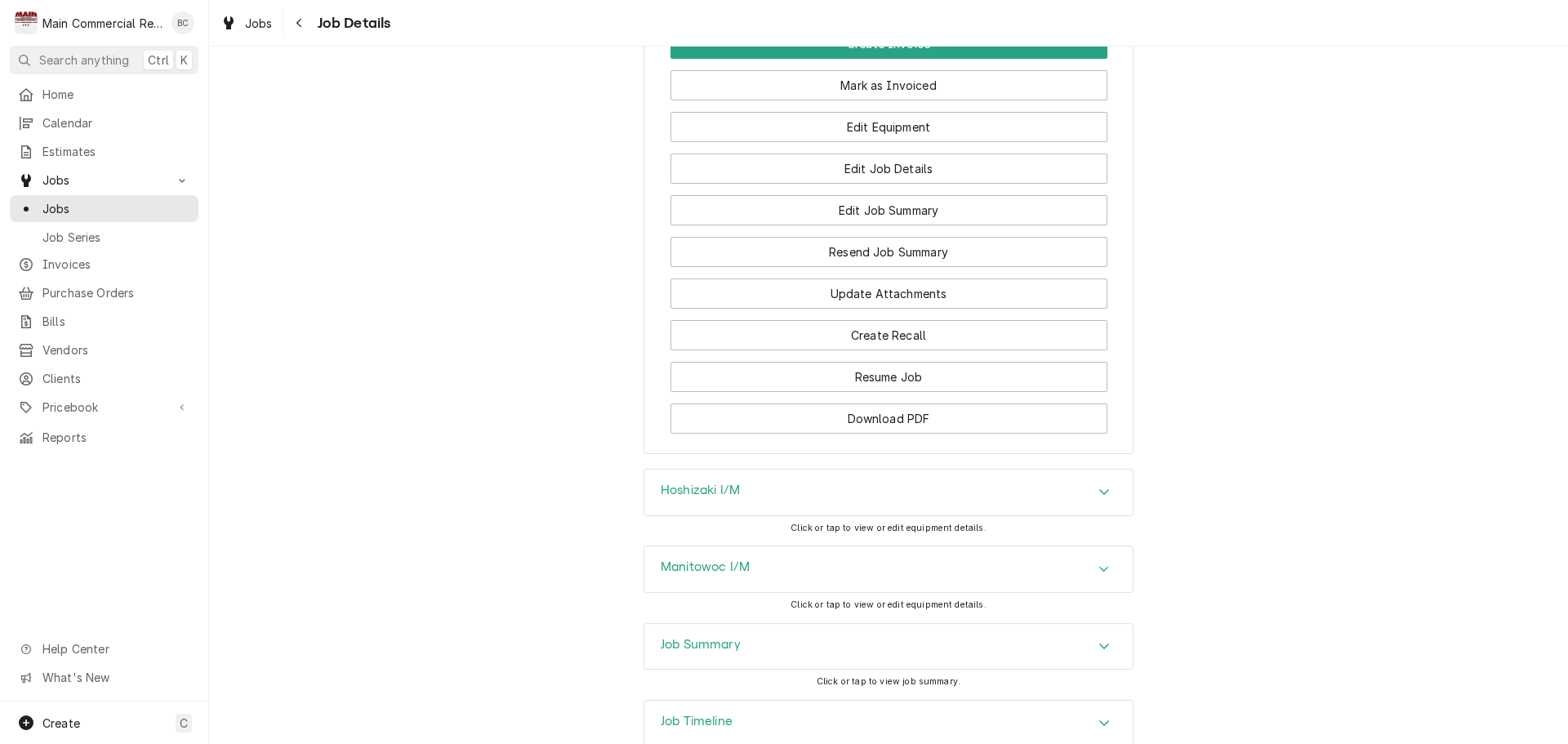
scroll to position [1762, 0]
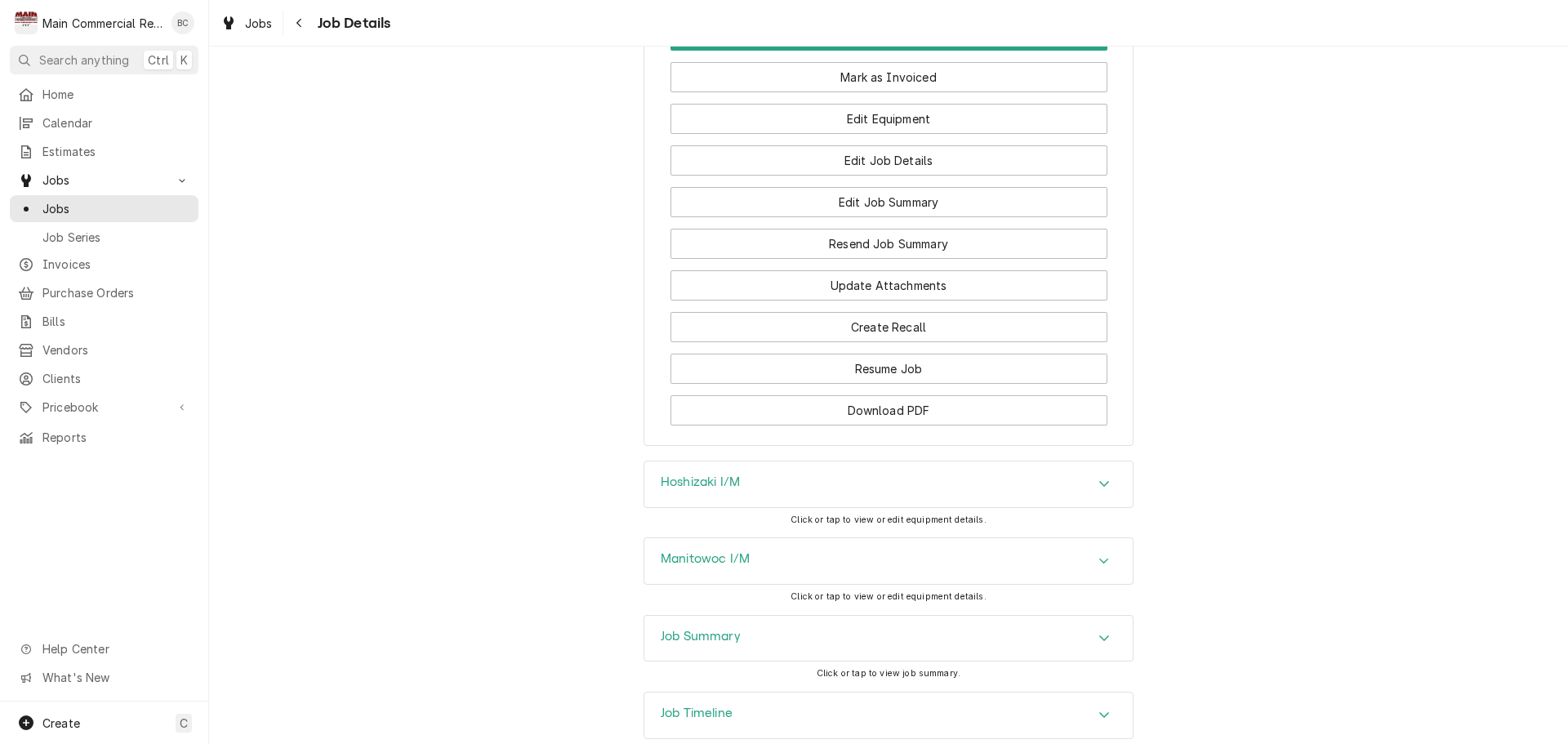
click at [672, 629] on h3 "Job Summary" at bounding box center [701, 636] width 80 height 16
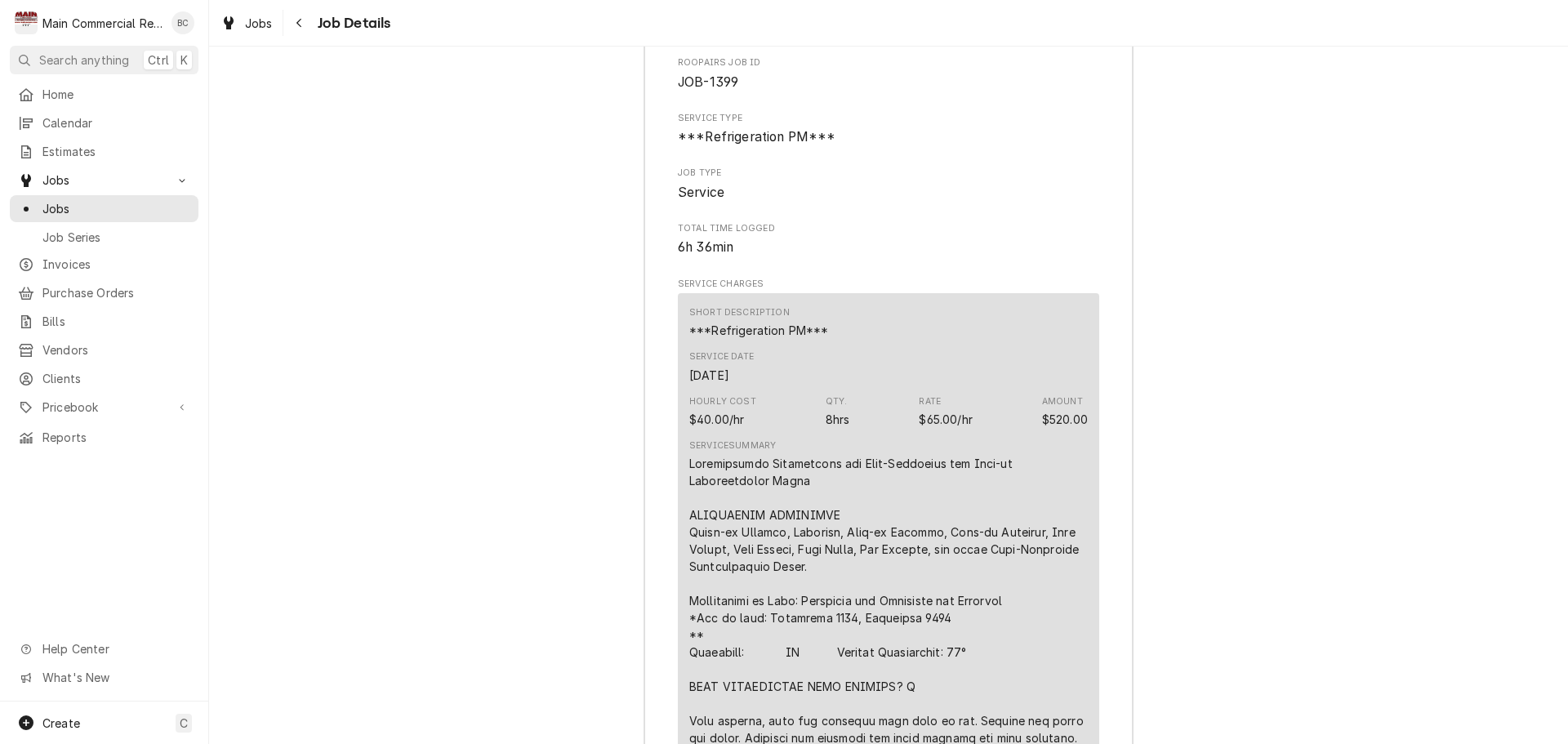
scroll to position [2451, 0]
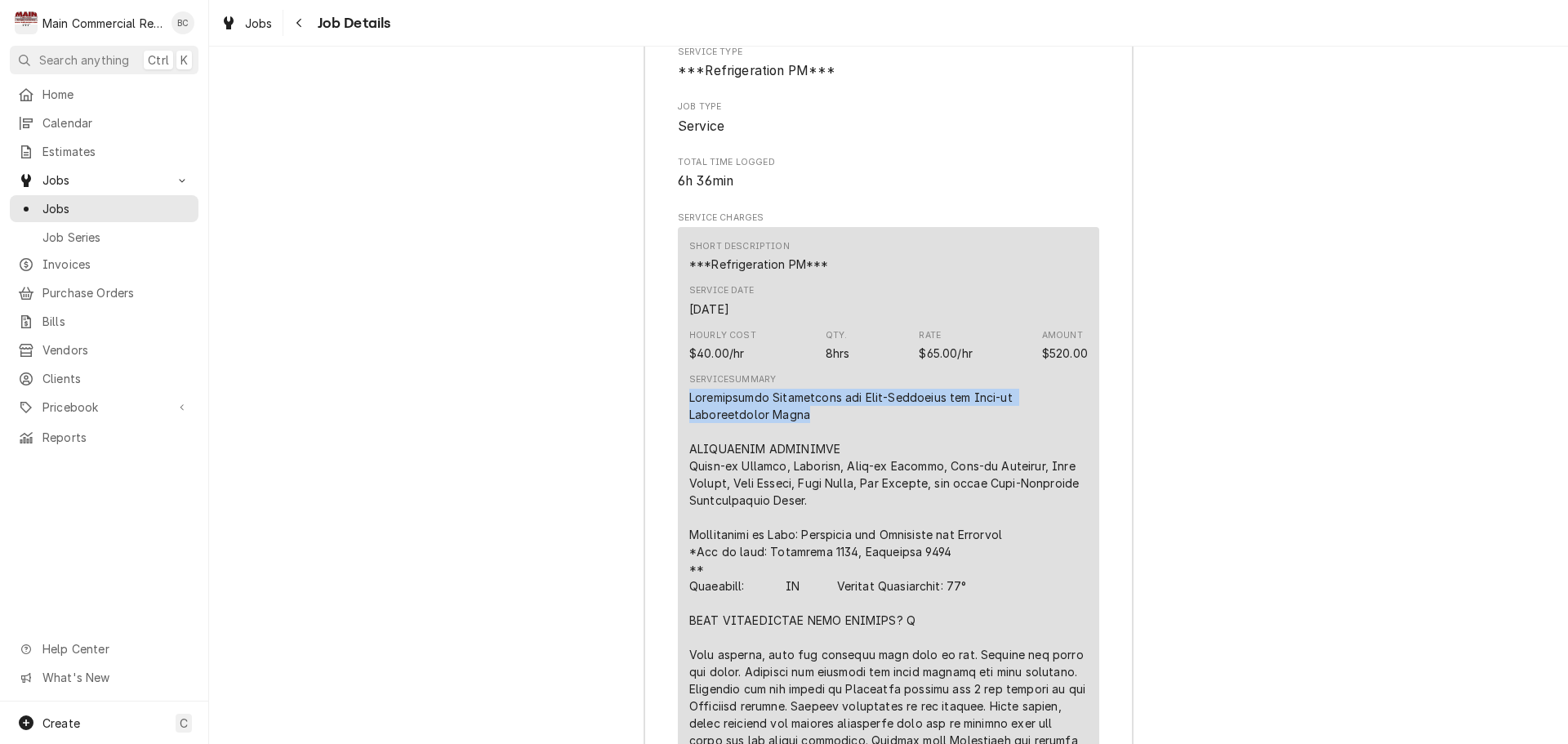
drag, startPoint x: 685, startPoint y: 295, endPoint x: 717, endPoint y: 314, distance: 37.2
copy div "Preventative Maintenance for Self-Contained and Walk-in Refrigeration Units"
drag, startPoint x: 38, startPoint y: 462, endPoint x: 742, endPoint y: 299, distance: 722.6
copy div "Preventative Maintenance for Self-Contained and Walk-in Refrigeration Units"
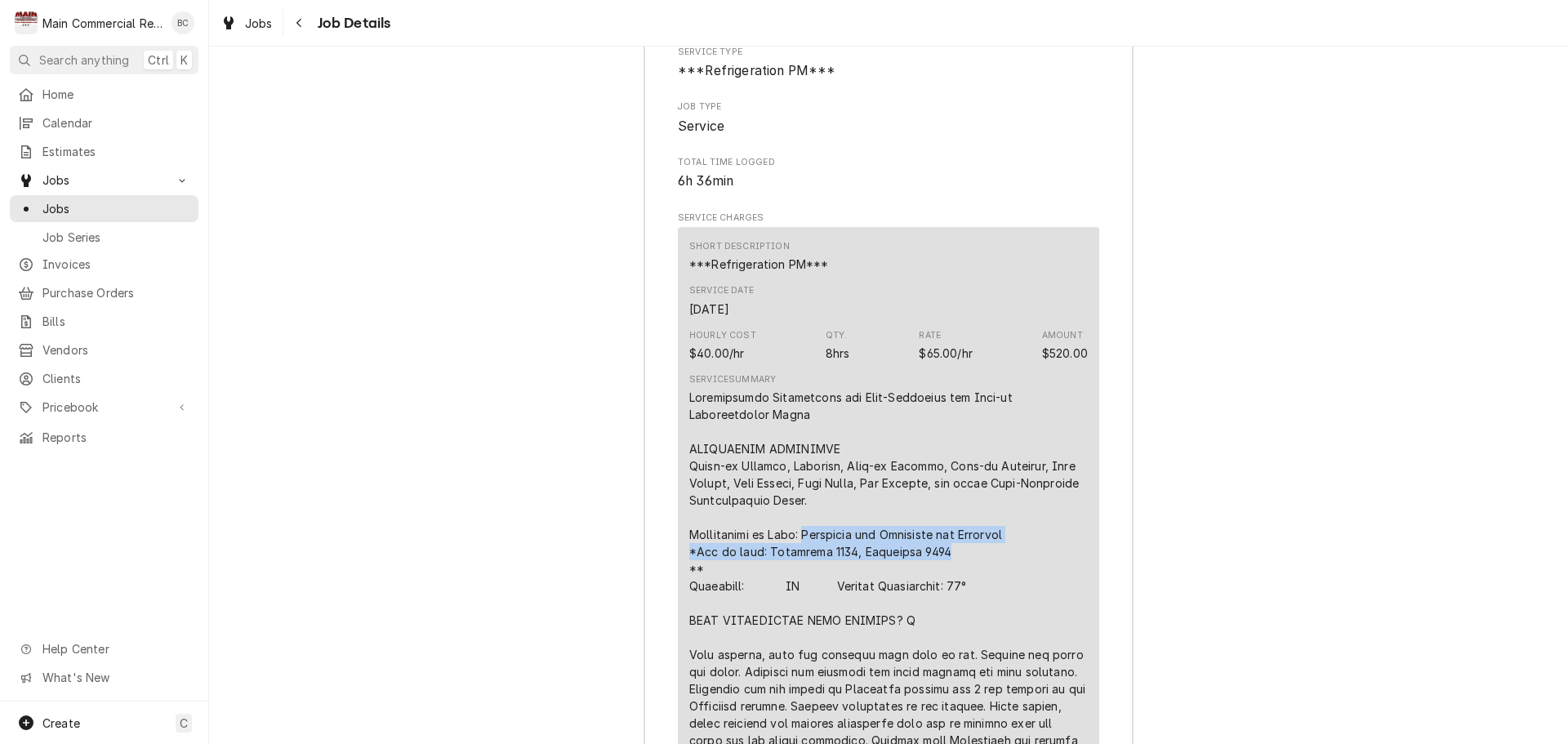
drag, startPoint x: 798, startPoint y: 436, endPoint x: 953, endPoint y: 452, distance: 155.8
copy div "Manitowoc and Hoshizaki ice Machines *Age of unit: Manitowoc 2018, Hoshizaki 20…"
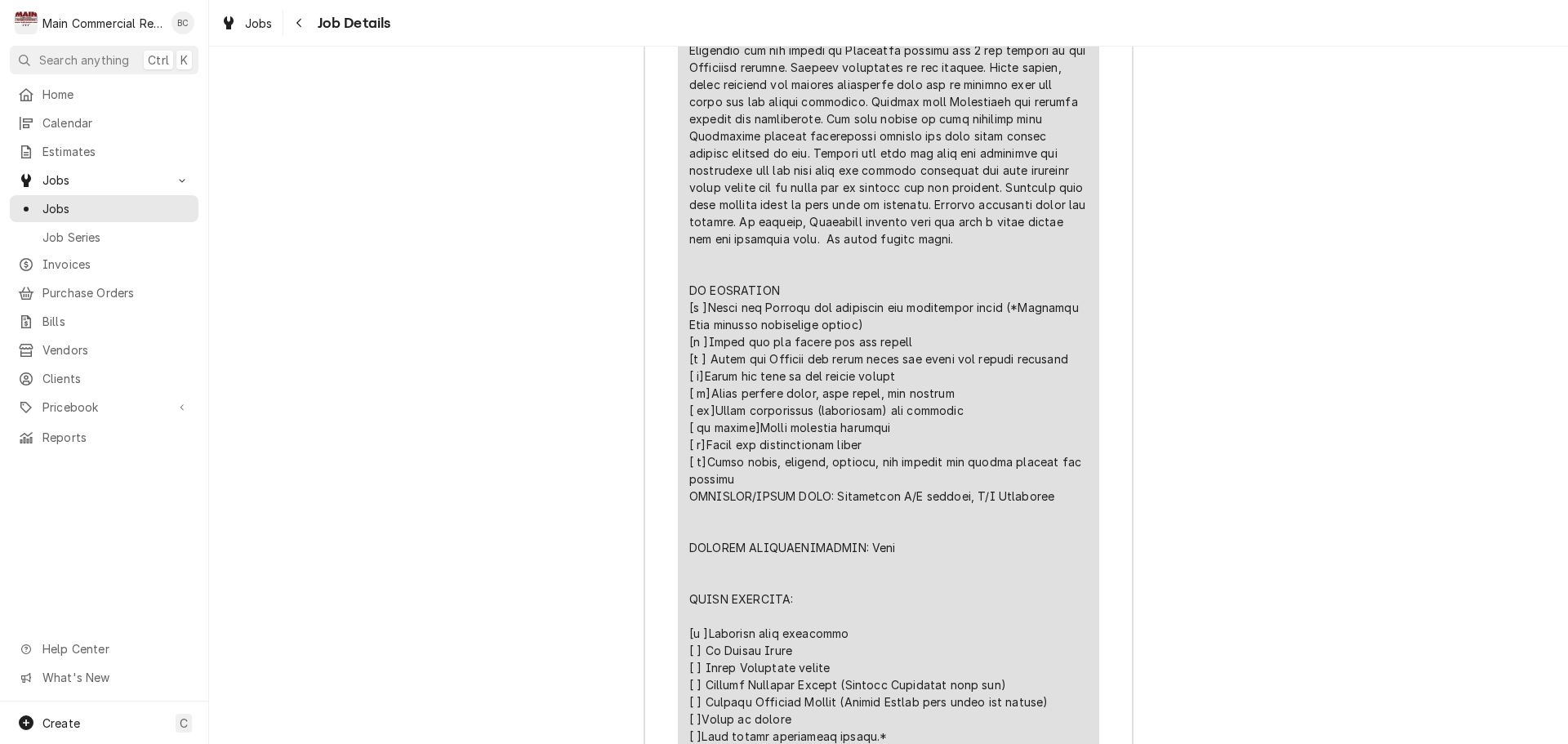
scroll to position [3022, 0]
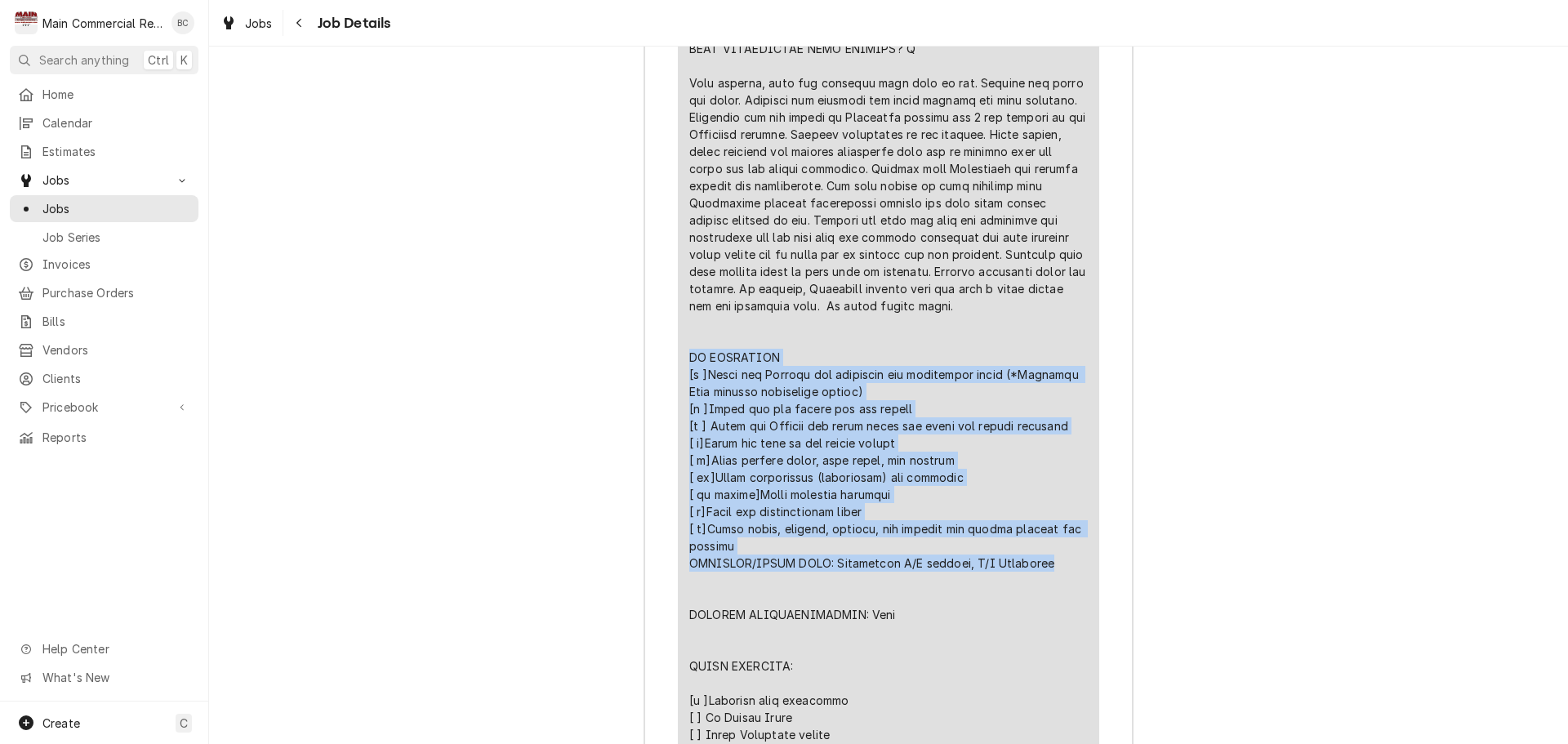
drag, startPoint x: 684, startPoint y: 250, endPoint x: 1040, endPoint y: 463, distance: 414.9
click at [1040, 463] on div "Line Item" at bounding box center [888, 391] width 398 height 1150
copy div "PM CHECKLIST [x ]Clean and Inspect all condenser and evaporator coils (*Chemica…"
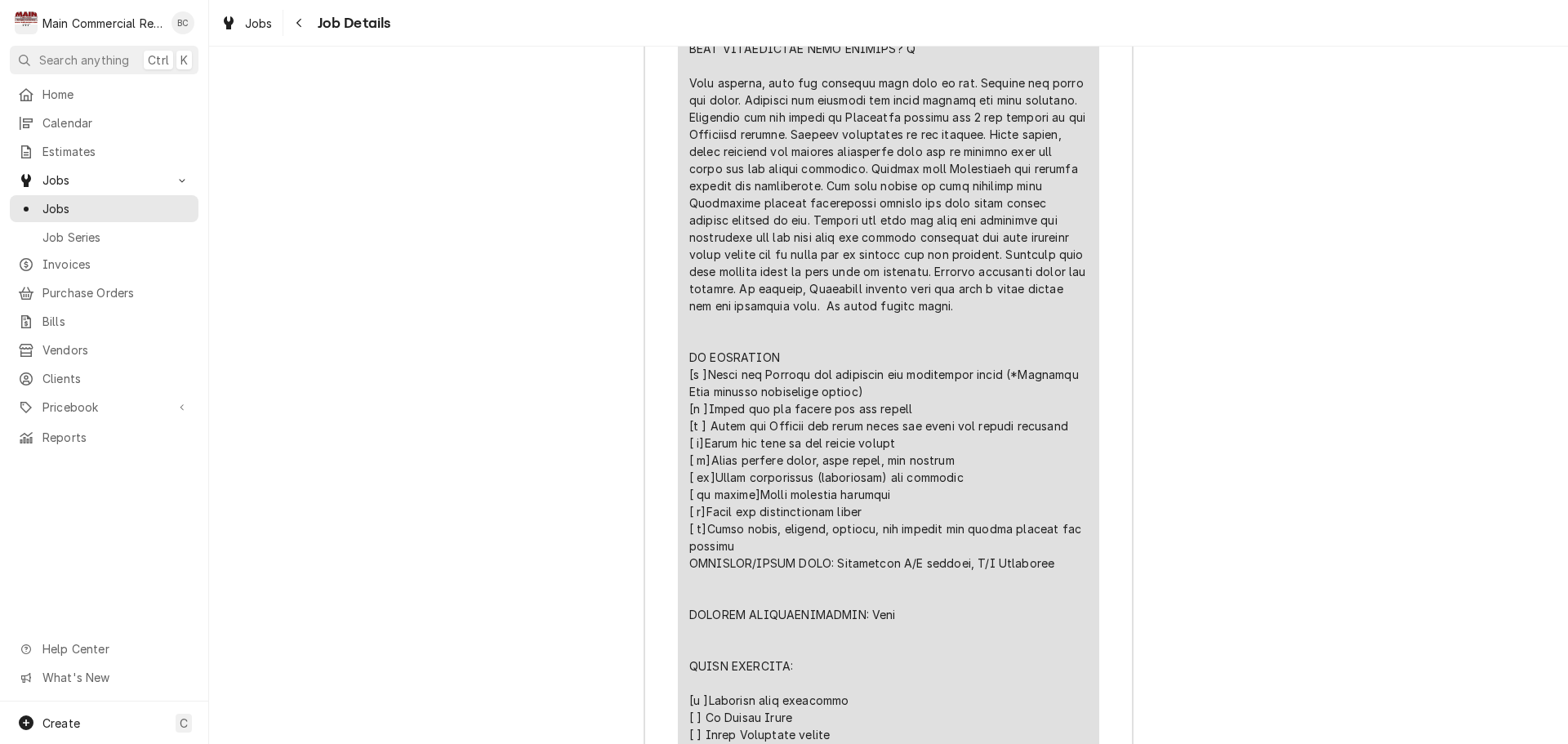
click at [813, 520] on div "Line Item" at bounding box center [888, 391] width 398 height 1150
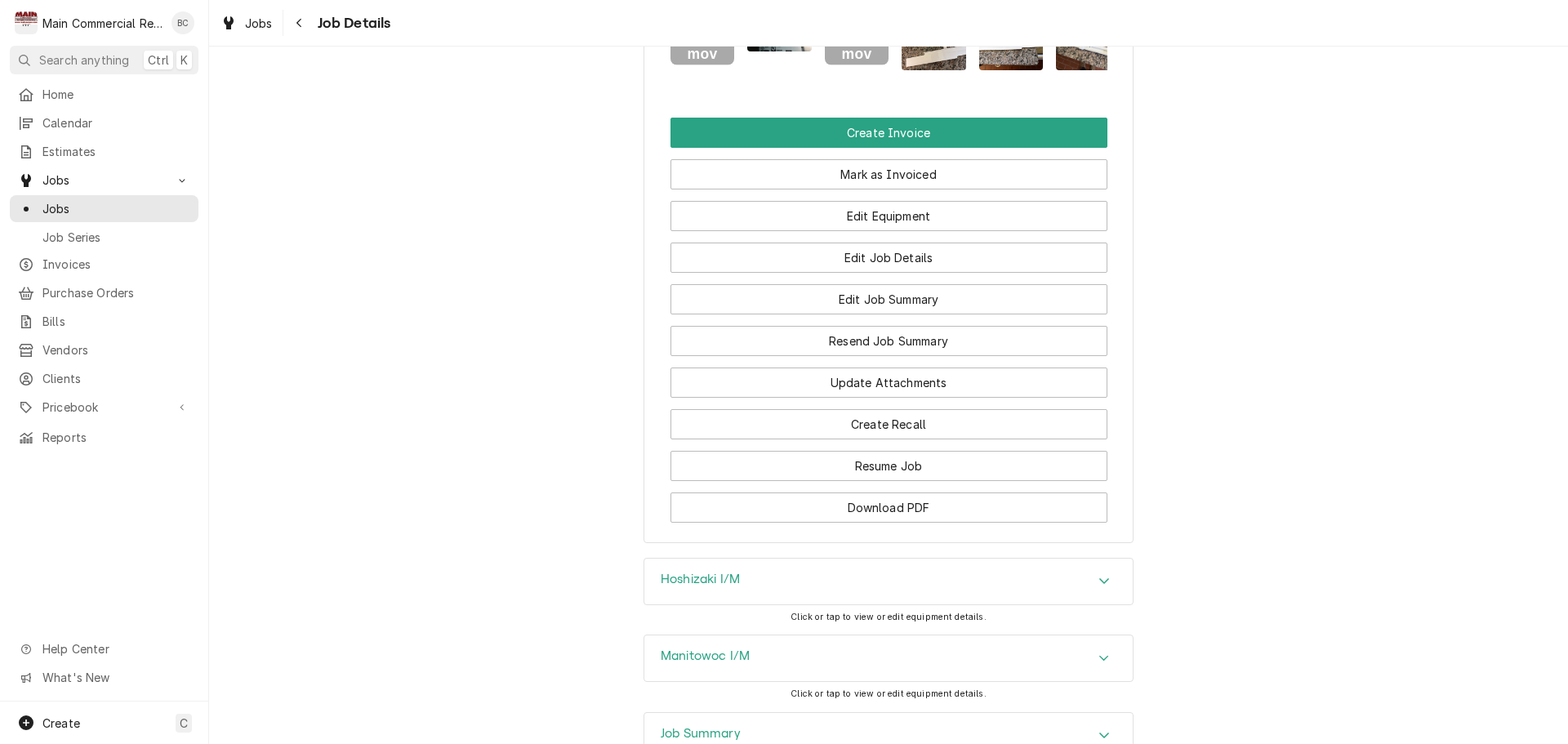
scroll to position [1571, 0]
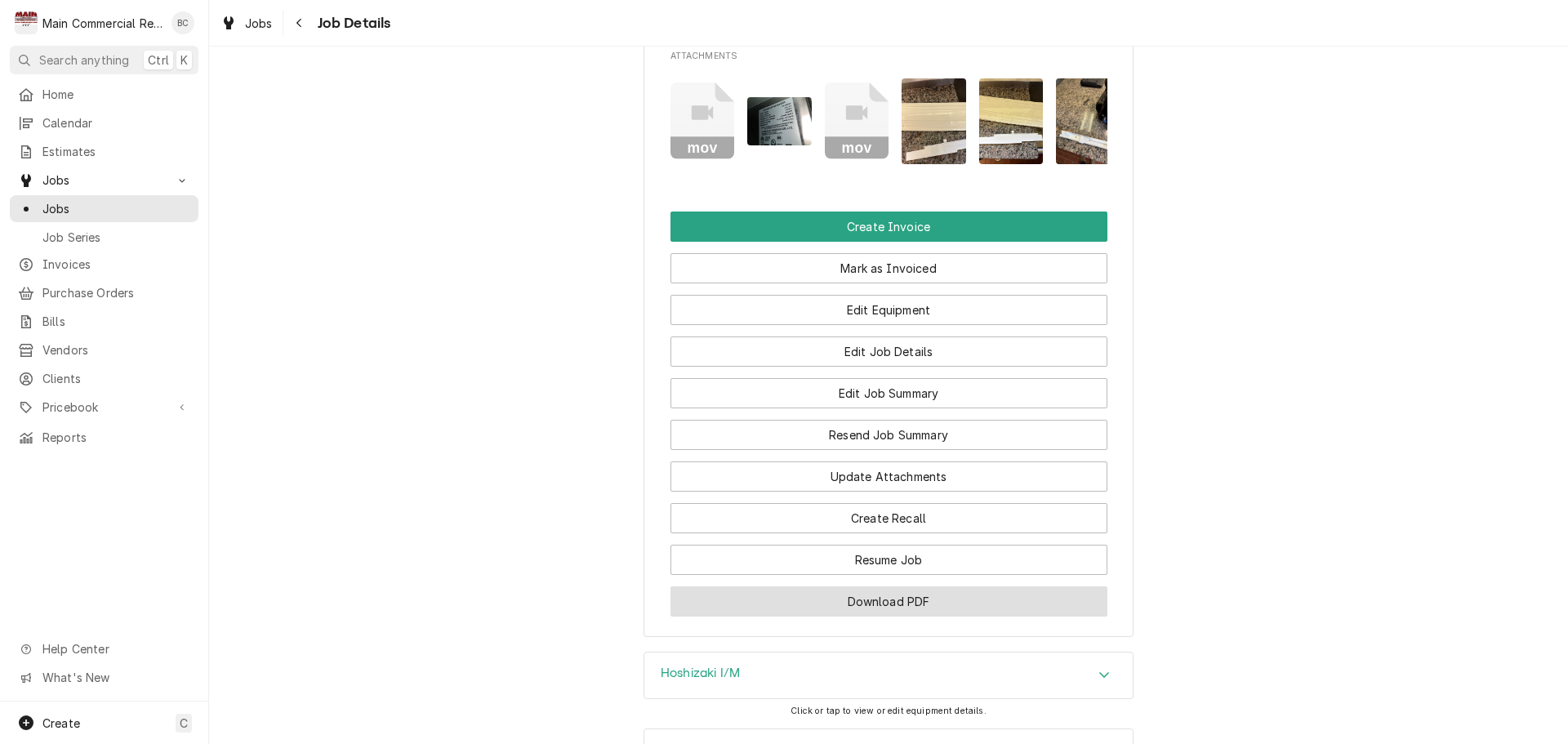
click at [848, 586] on button "Download PDF" at bounding box center [889, 601] width 437 height 30
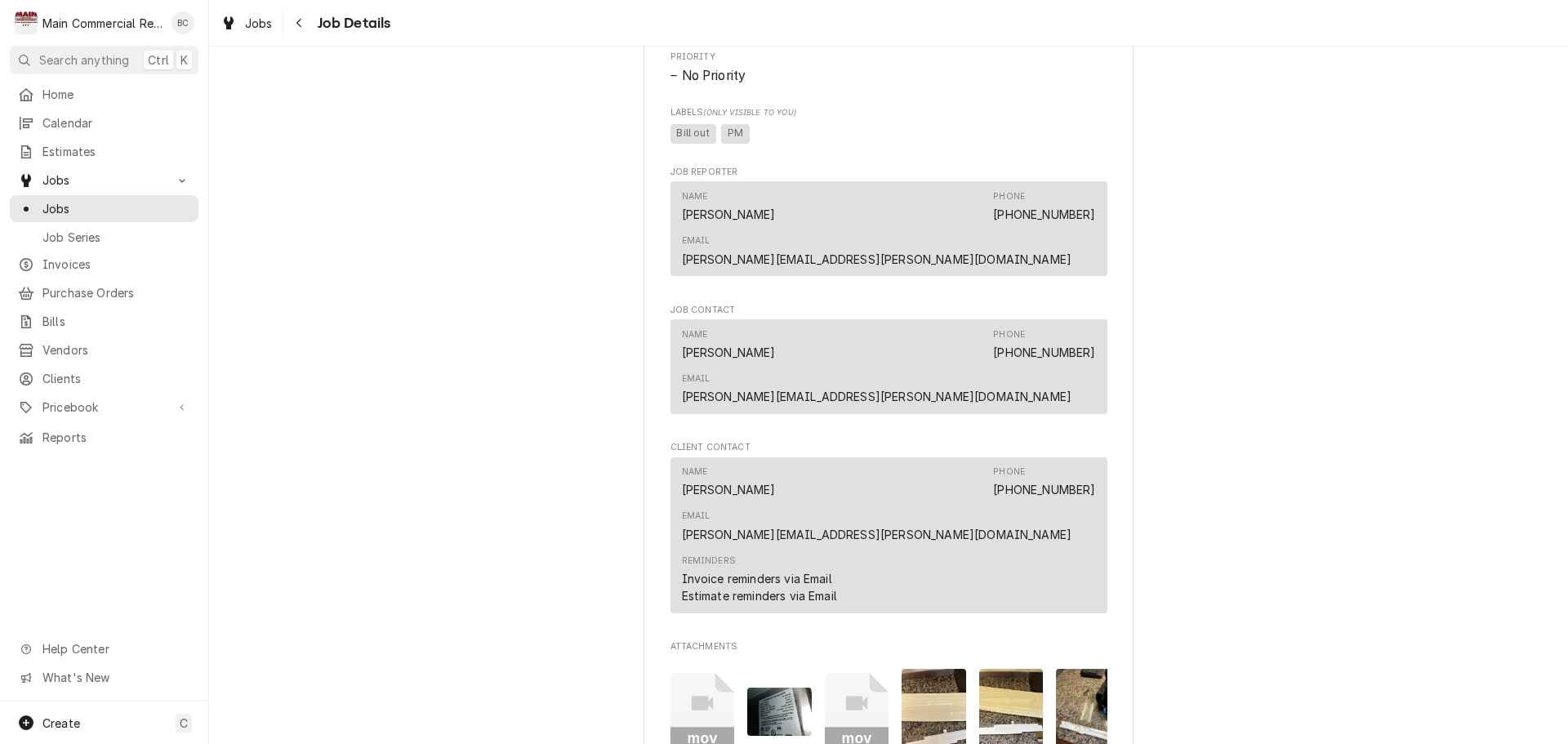
scroll to position [1307, 0]
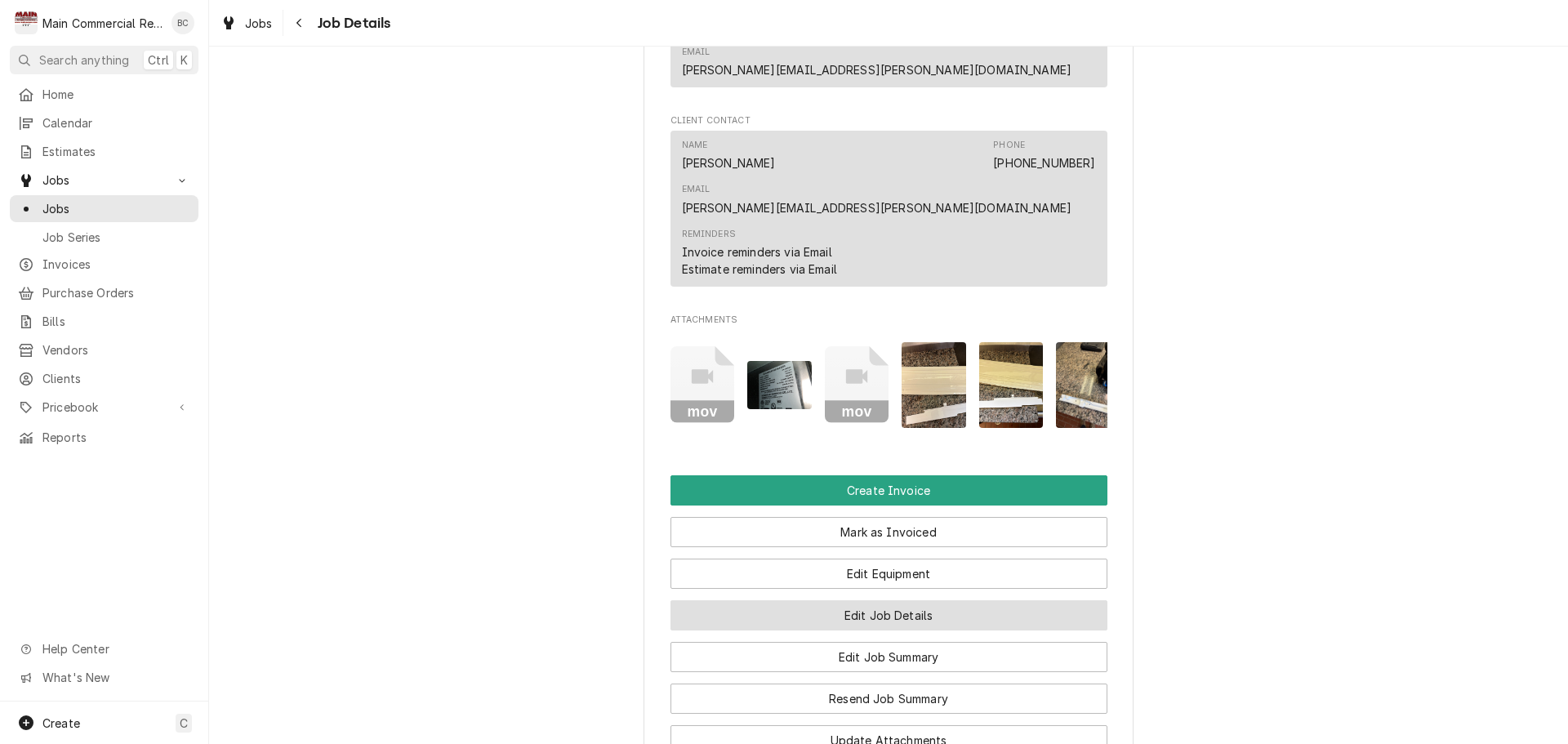
click at [915, 601] on button "Edit Job Details" at bounding box center [889, 615] width 437 height 30
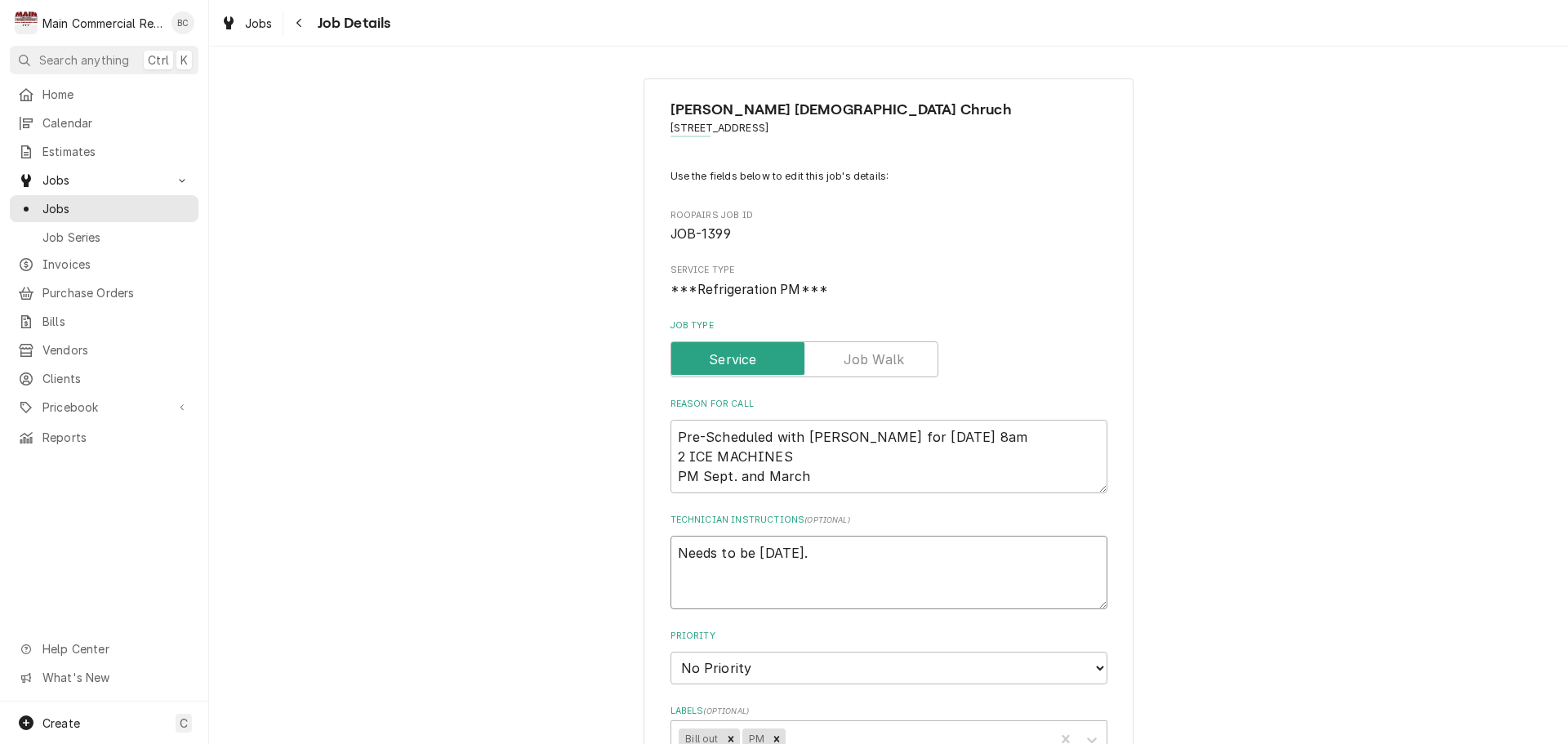
click at [671, 549] on textarea "Needs to be [DATE]." at bounding box center [889, 573] width 437 height 74
type textarea "x"
type textarea "Needs to be [DATE]."
click at [671, 548] on textarea "Needs to be [DATE]." at bounding box center [889, 573] width 437 height 74
type textarea "x"
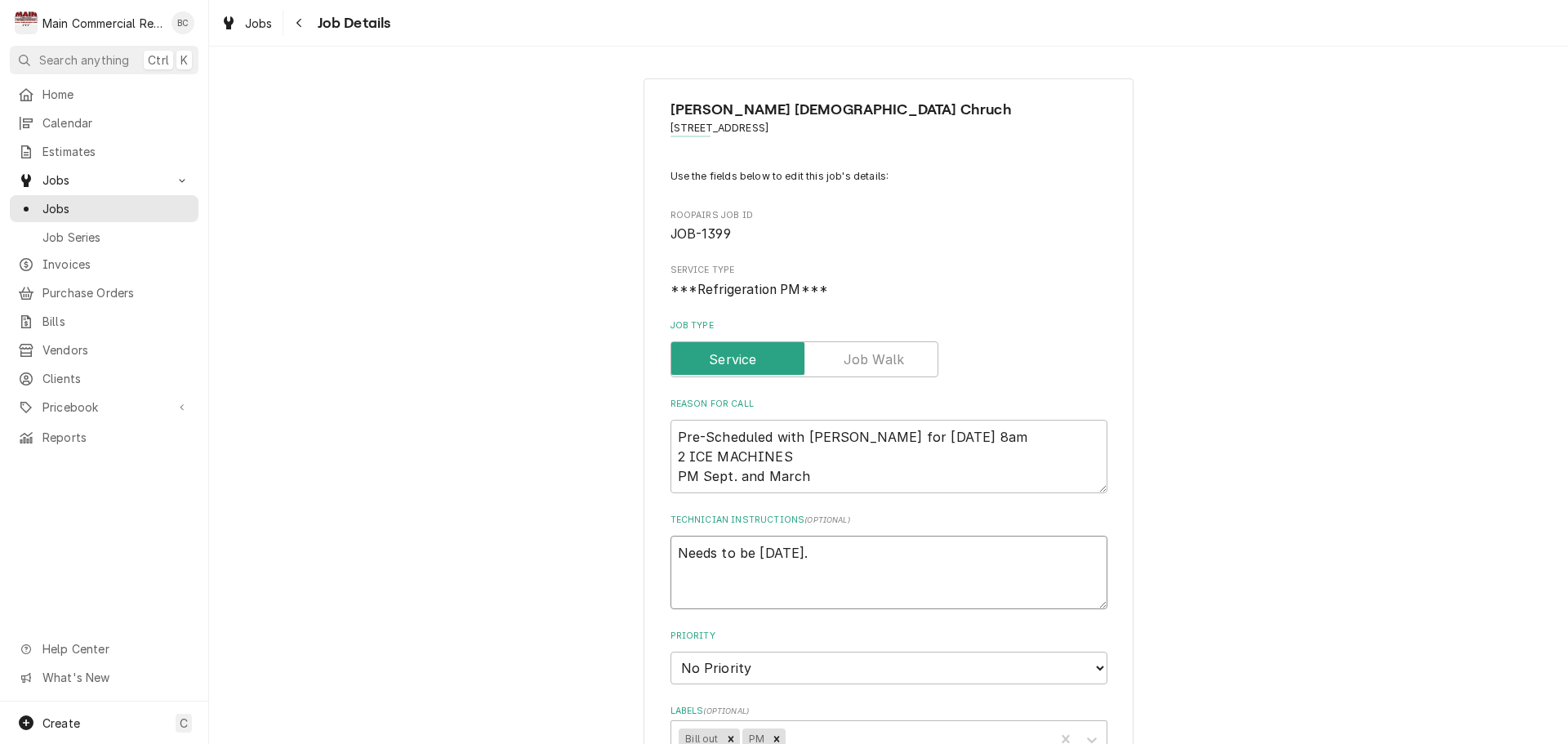
type textarea "i Needs to be Tuesday."
type textarea "x"
type textarea "in Needs to be Tuesday."
type textarea "x"
type textarea "i Needs to be Tuesday."
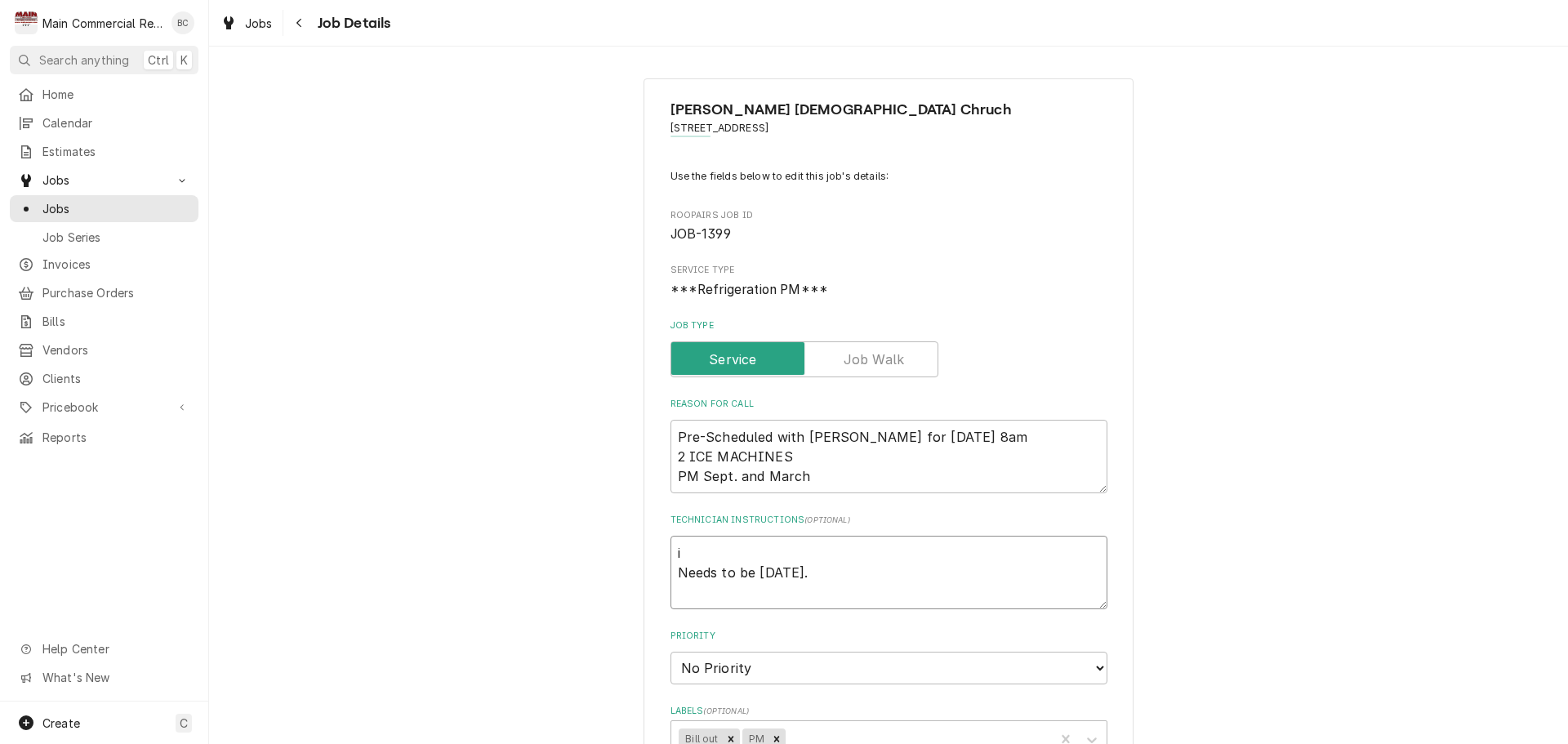
type textarea "x"
type textarea "Needs to be [DATE]."
type textarea "x"
type textarea "I Needs to be Tuesday."
type textarea "x"
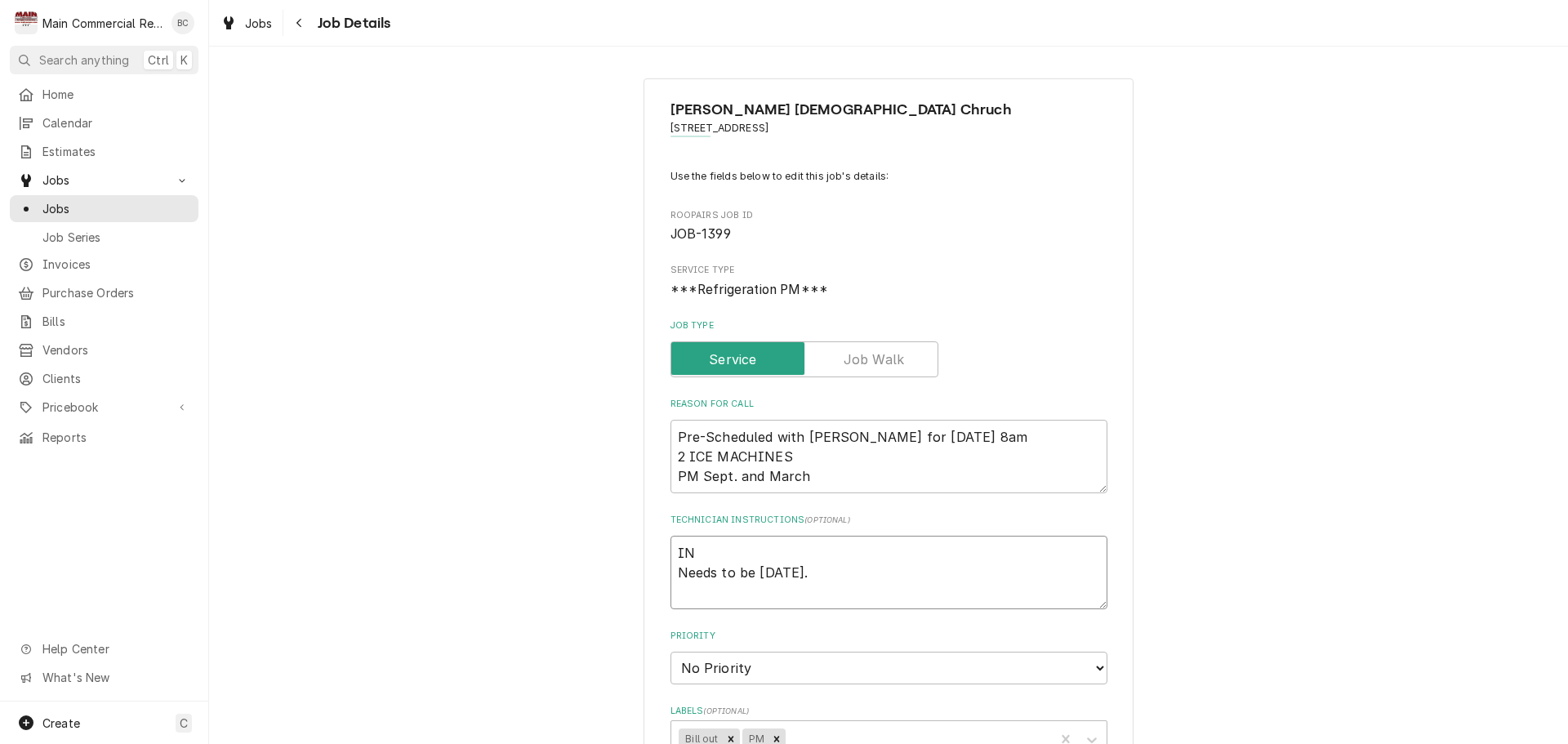
type textarea "INV Needs to be Tuesday."
type textarea "x"
type textarea "INV# Needs to be Tuesday."
type textarea "x"
type textarea "INV#1 Needs to be Tuesday."
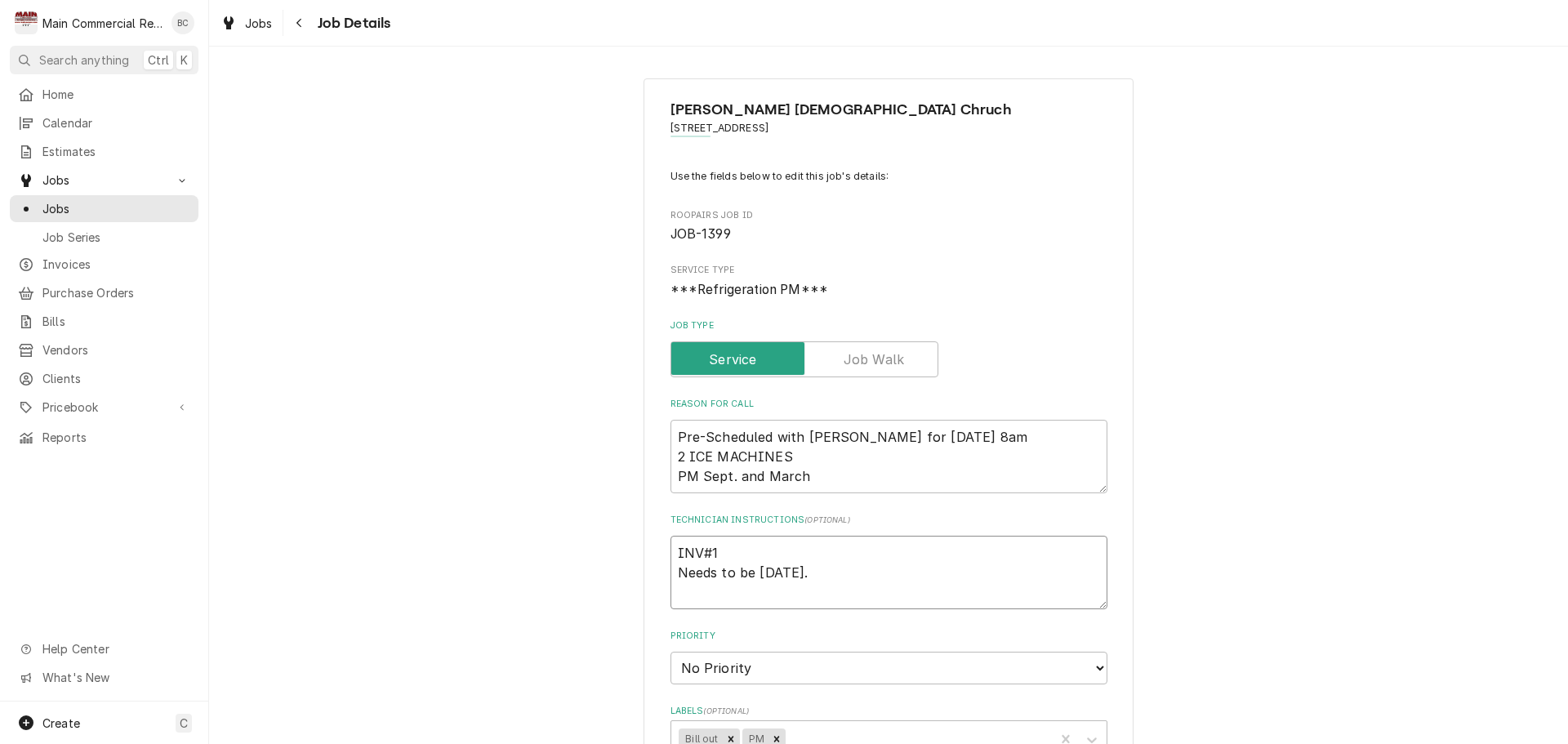
type textarea "x"
type textarea "INV#15 Needs to be Tuesday."
type textarea "x"
type textarea "INV#152 Needs to be Tuesday."
type textarea "x"
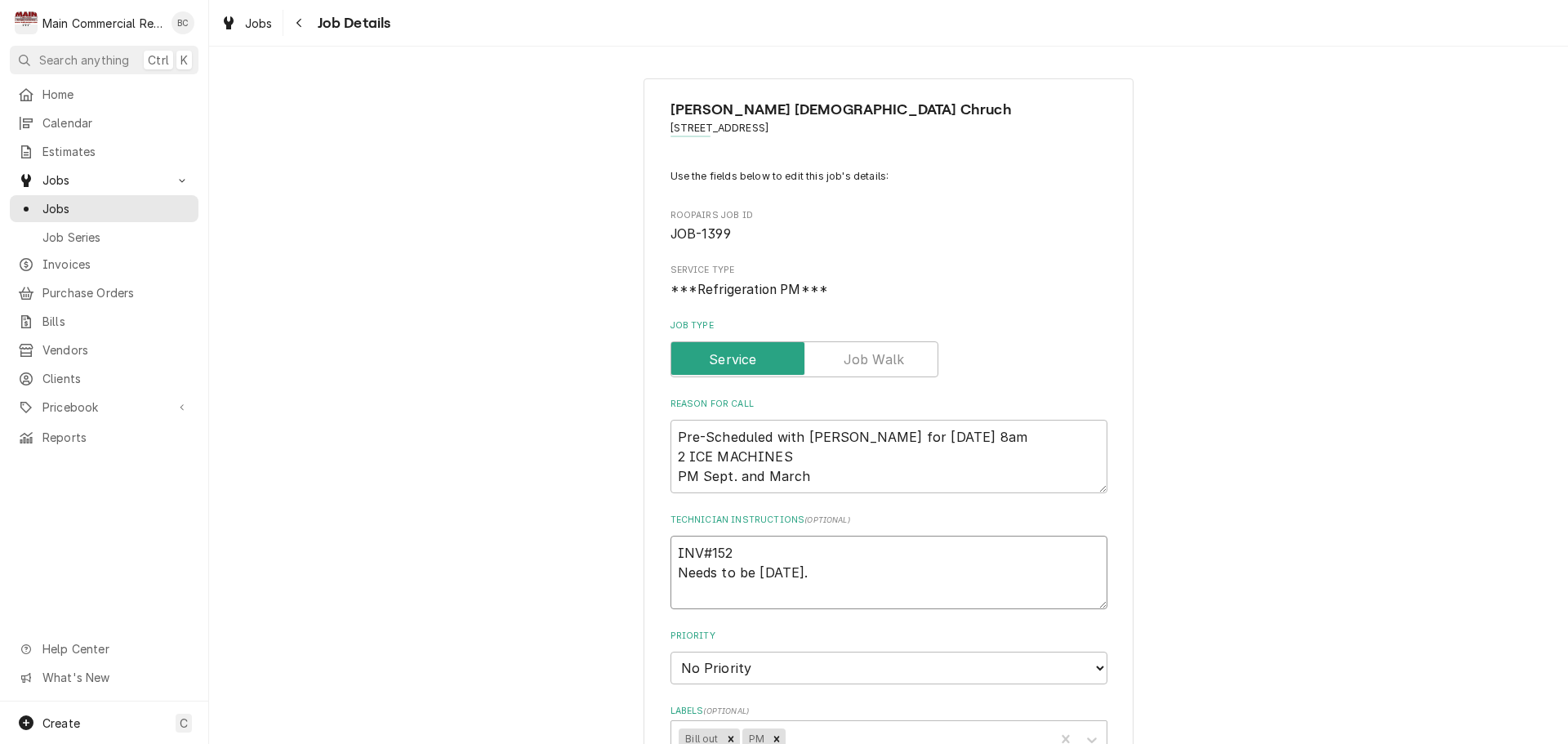
type textarea "INV#1523 Needs to be Tuesday."
type textarea "x"
type textarea "INV#15230 Needs to be Tuesday."
type textarea "x"
type textarea "INV#152305 Needs to be Tuesday."
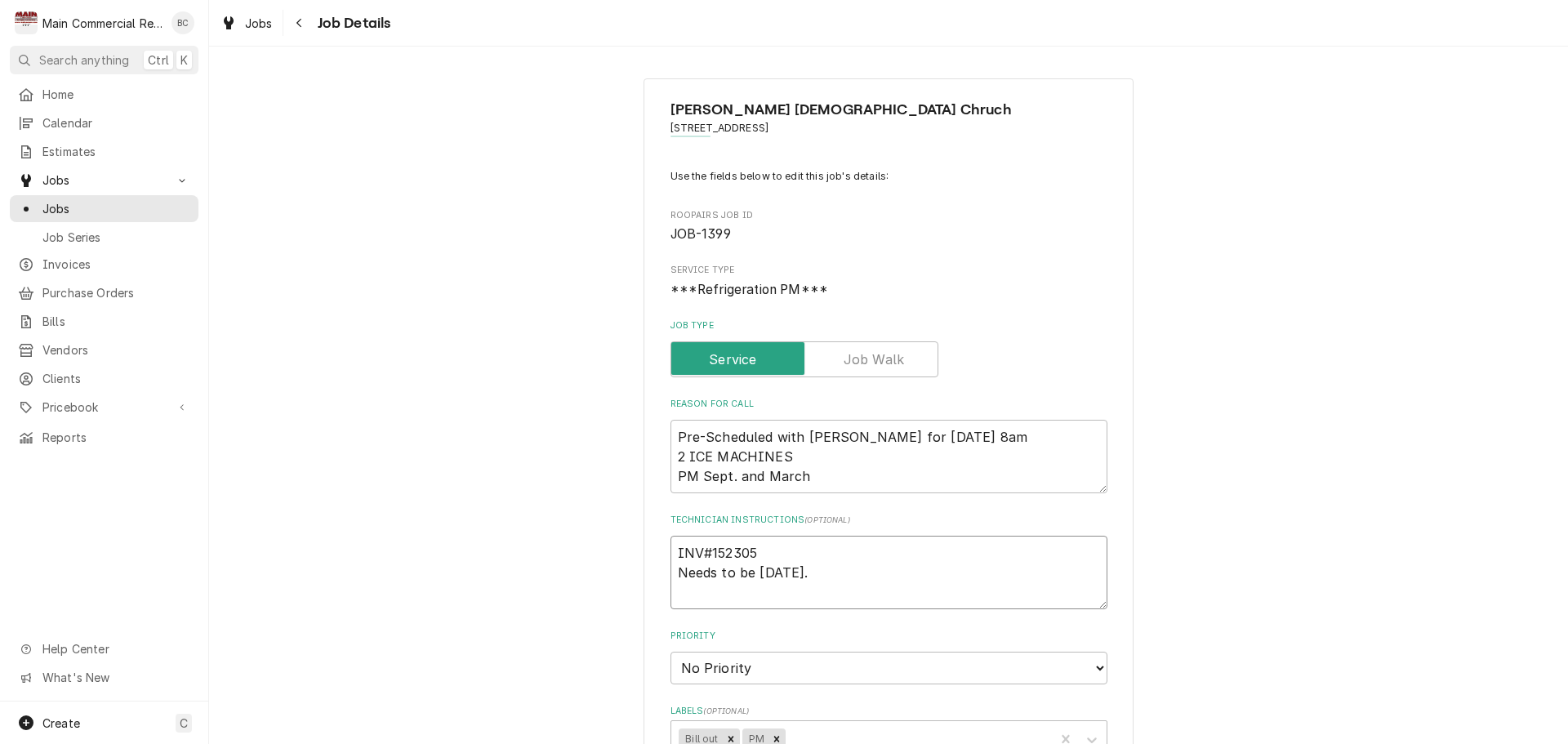
type textarea "x"
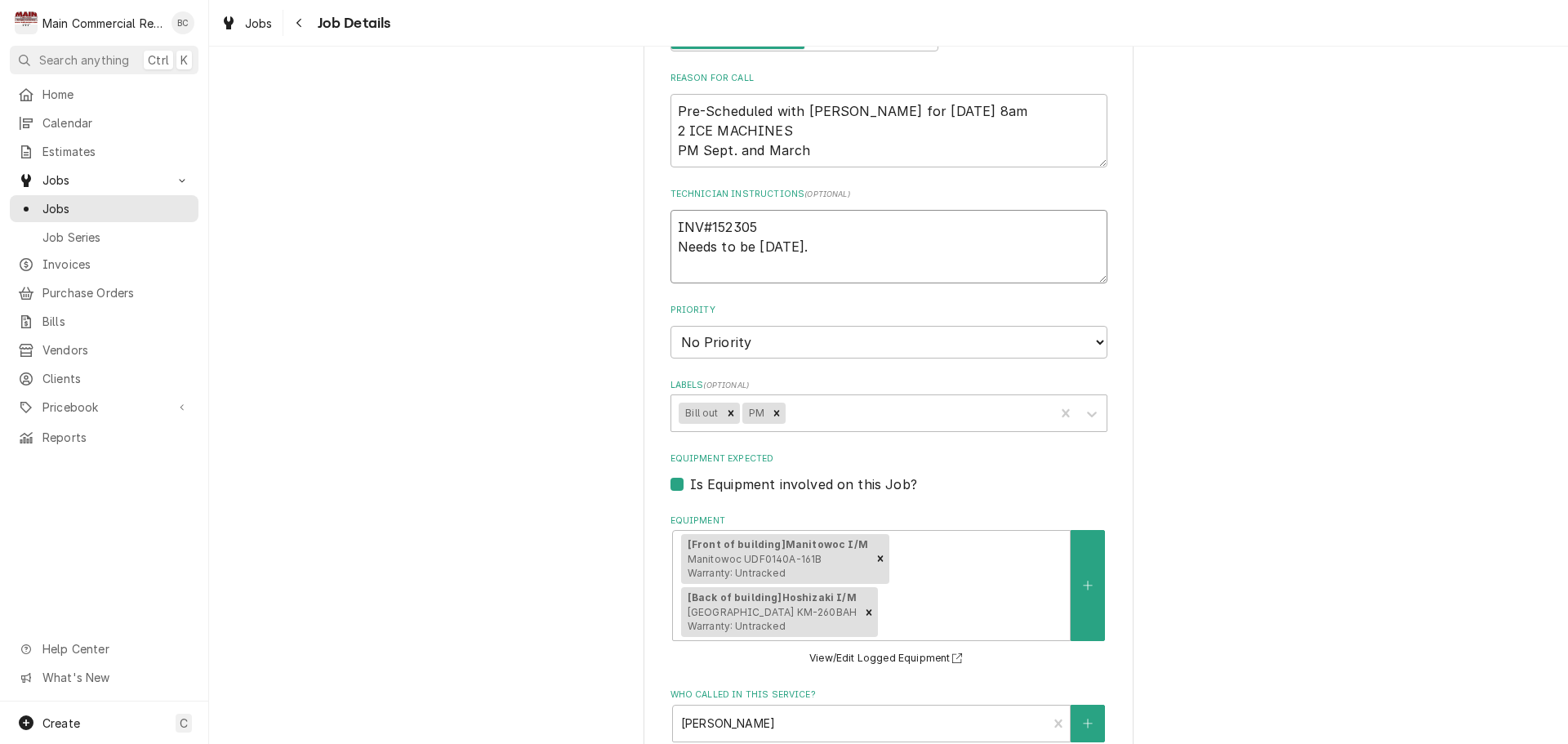
scroll to position [326, 0]
click at [726, 415] on icon "Remove Bill out" at bounding box center [731, 412] width 12 height 12
type textarea "INV#152305 Needs to be Tuesday."
type textarea "x"
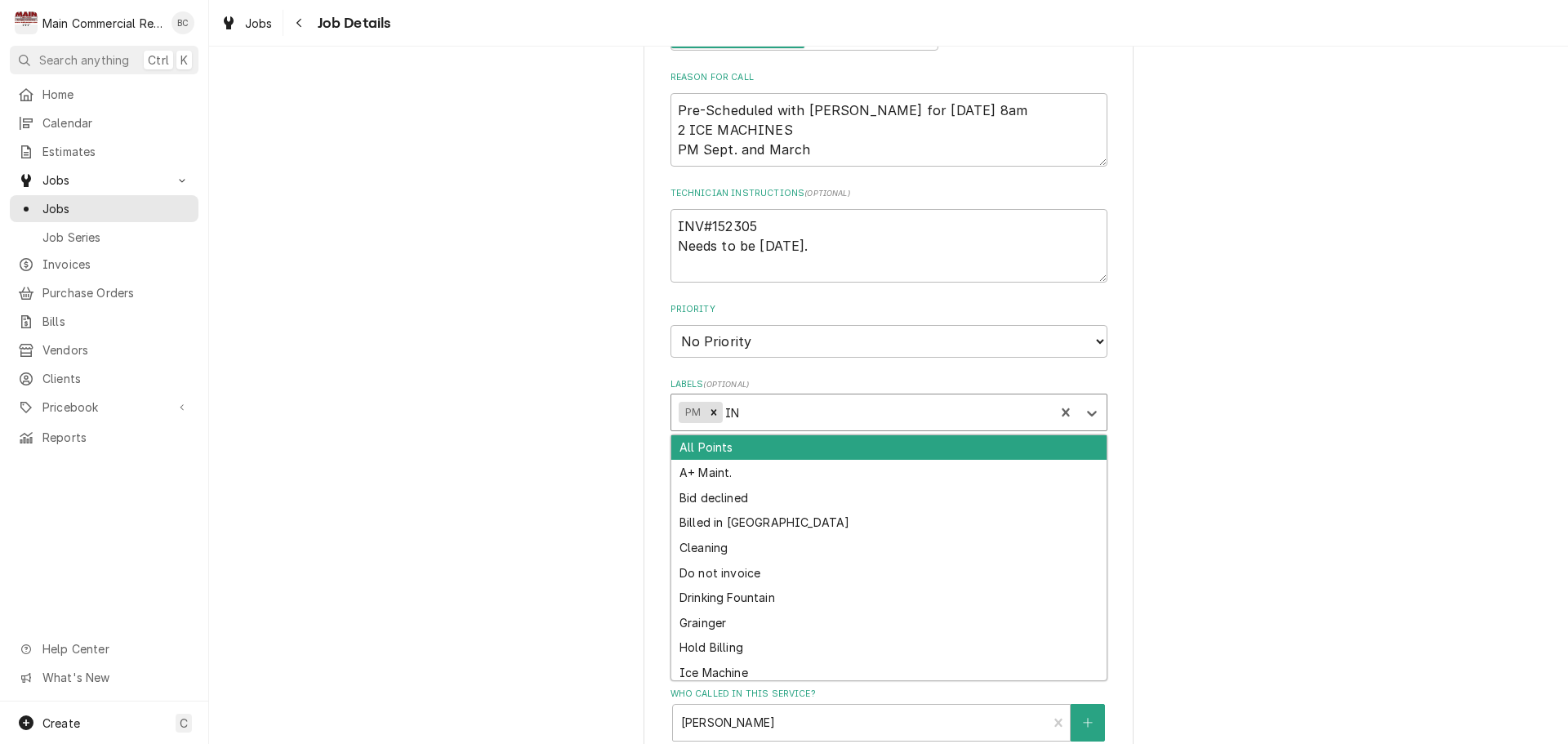
type input "INV"
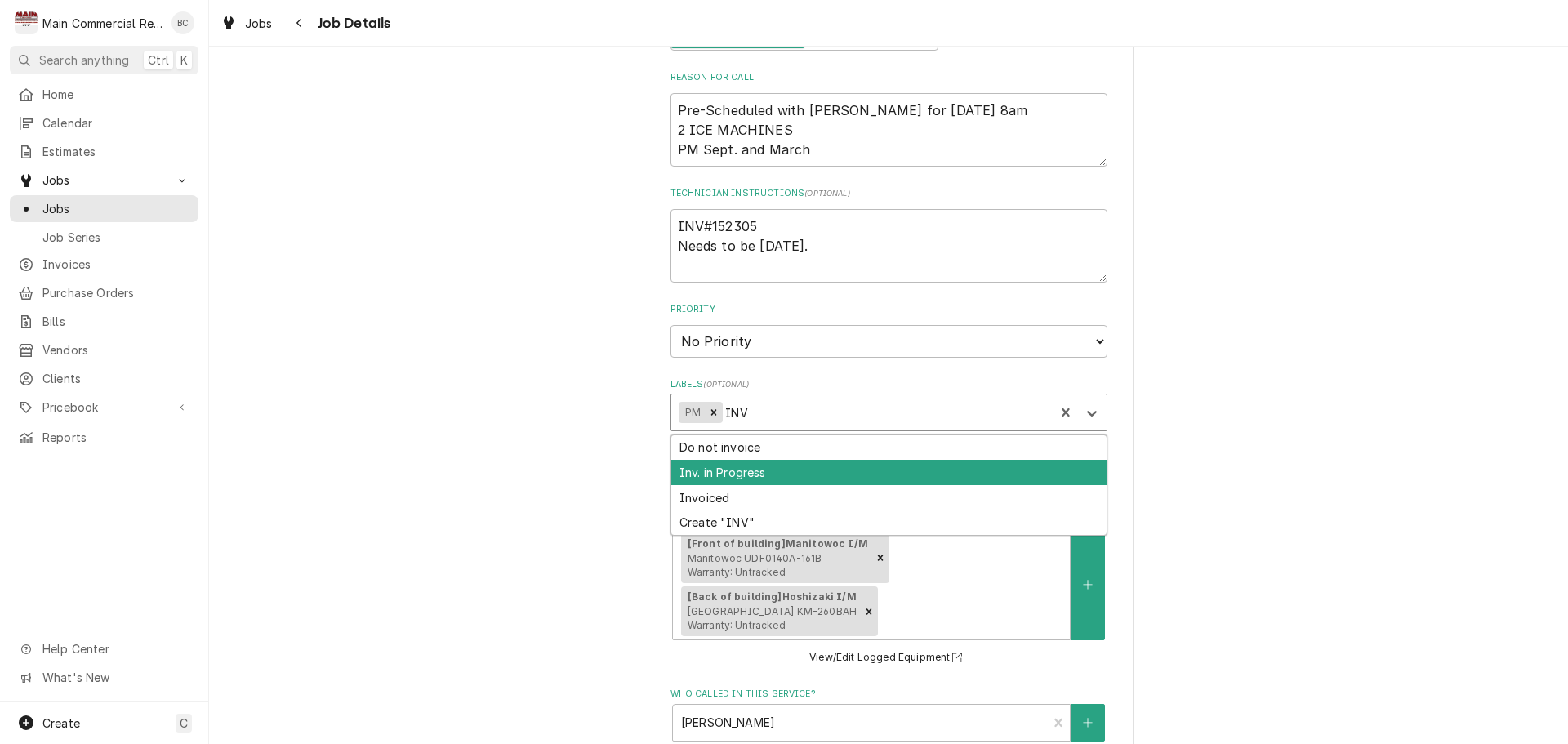
click at [726, 475] on div "Inv. in Progress" at bounding box center [890, 472] width 436 height 26
type textarea "x"
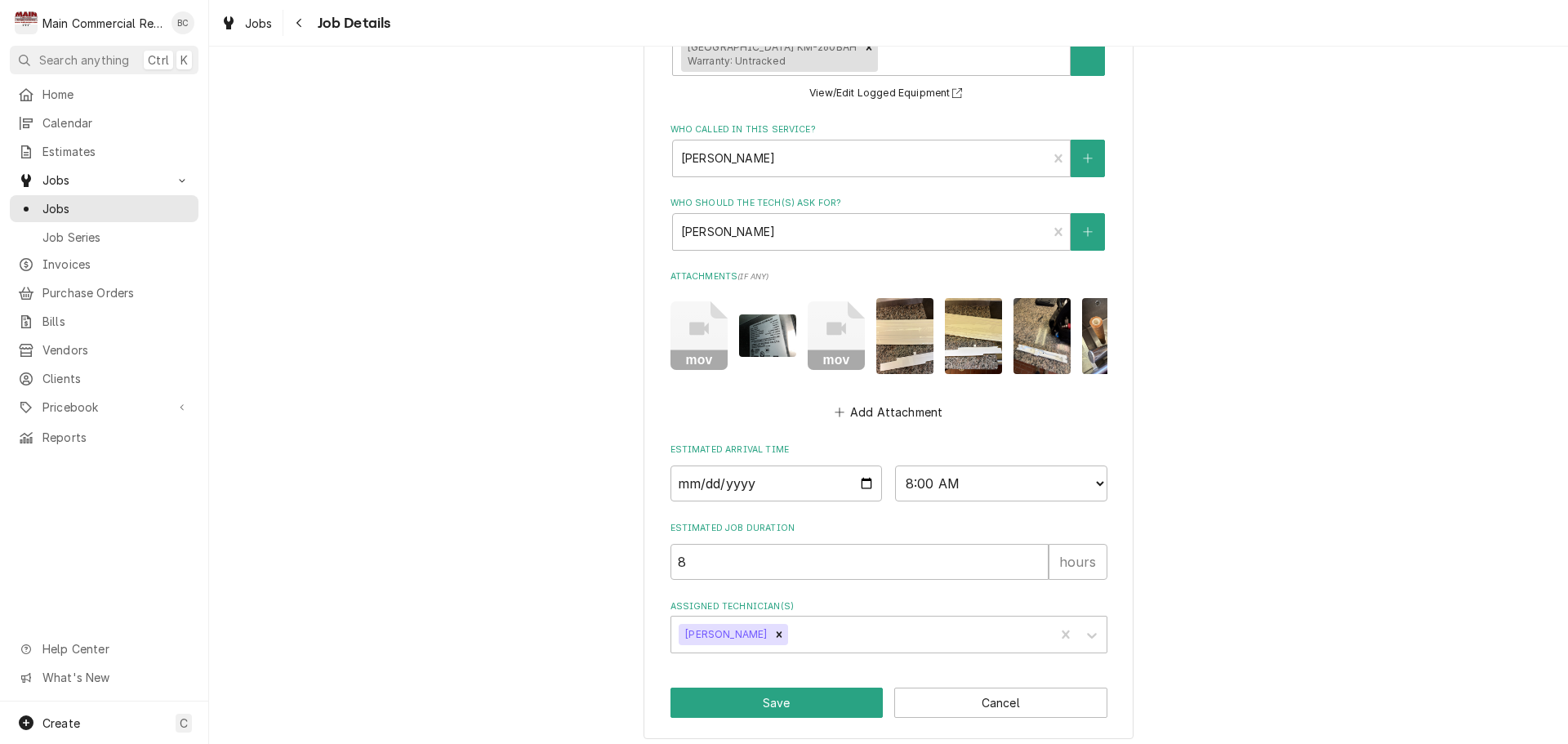
scroll to position [892, 0]
click at [791, 697] on button "Save" at bounding box center [778, 702] width 213 height 30
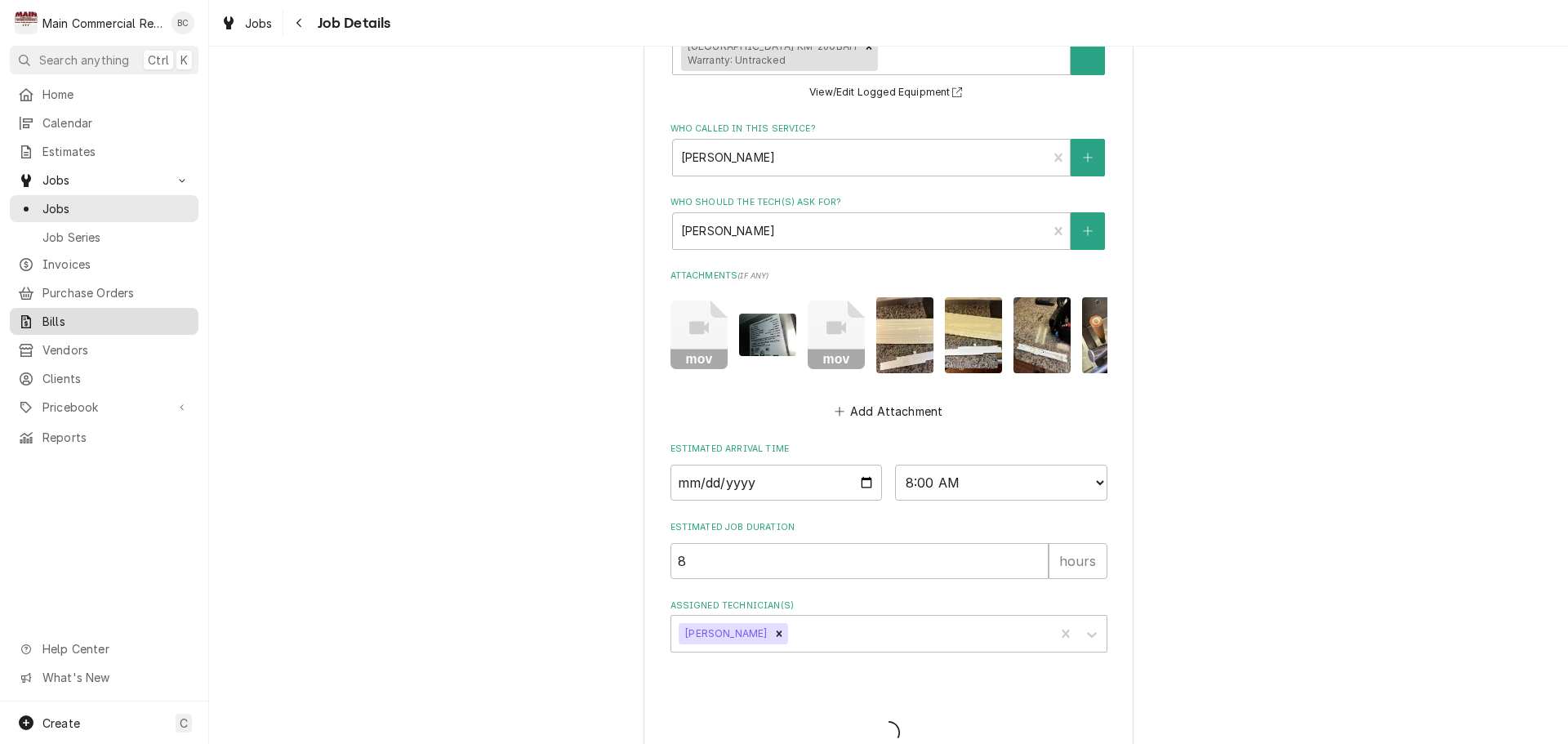
type textarea "x"
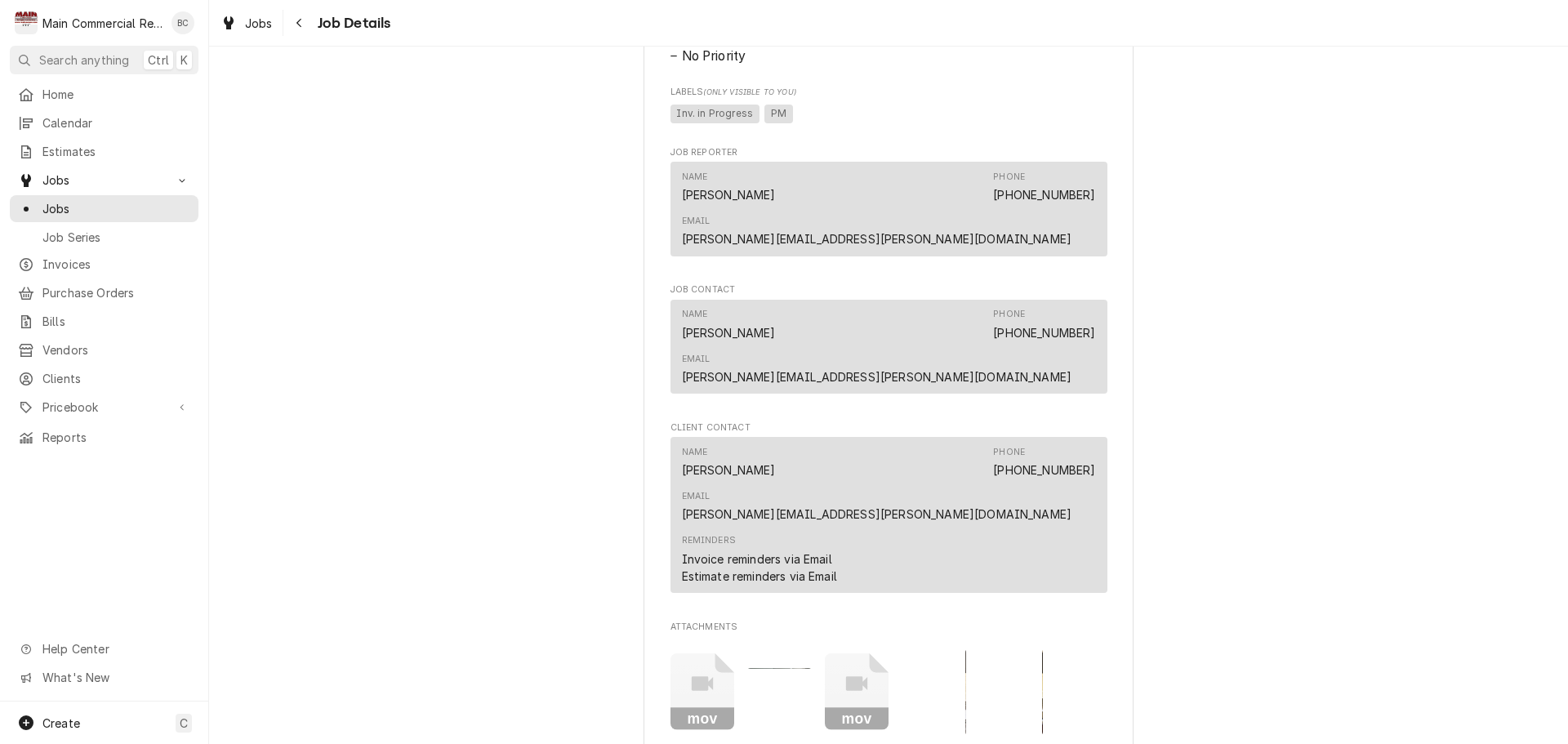
scroll to position [1062, 0]
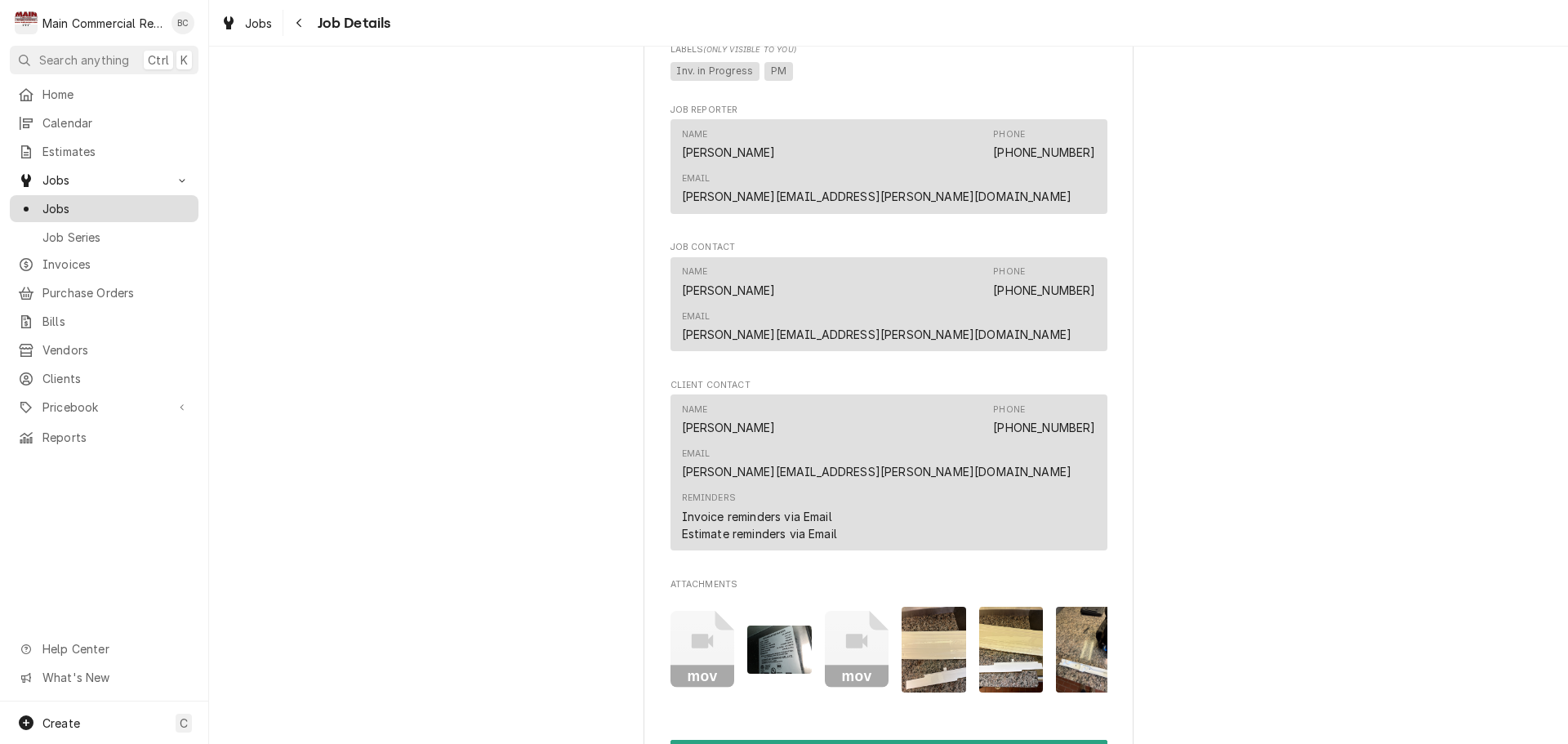
click at [102, 203] on span "Jobs" at bounding box center [117, 209] width 148 height 17
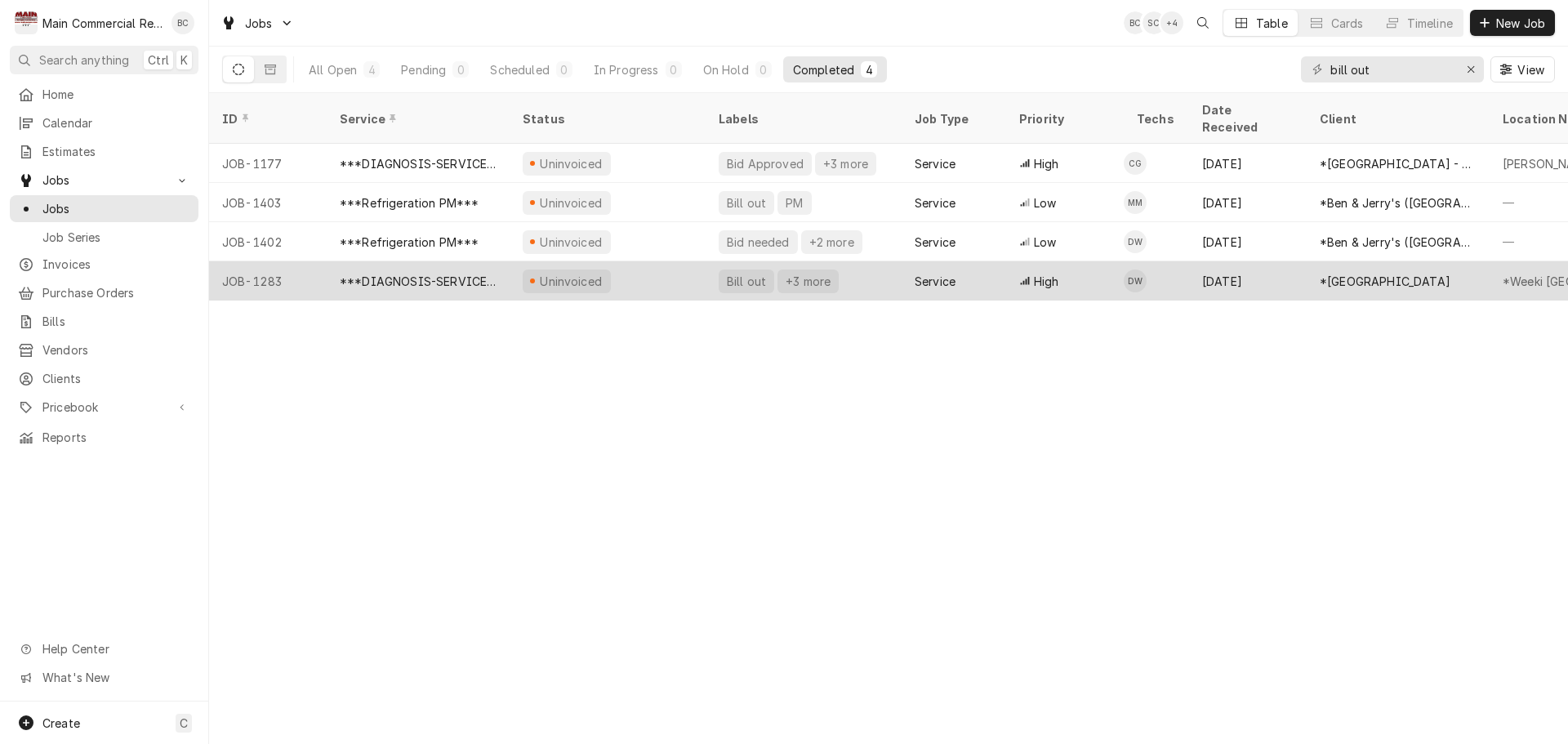
click at [745, 273] on div "Bill out" at bounding box center [747, 281] width 43 height 17
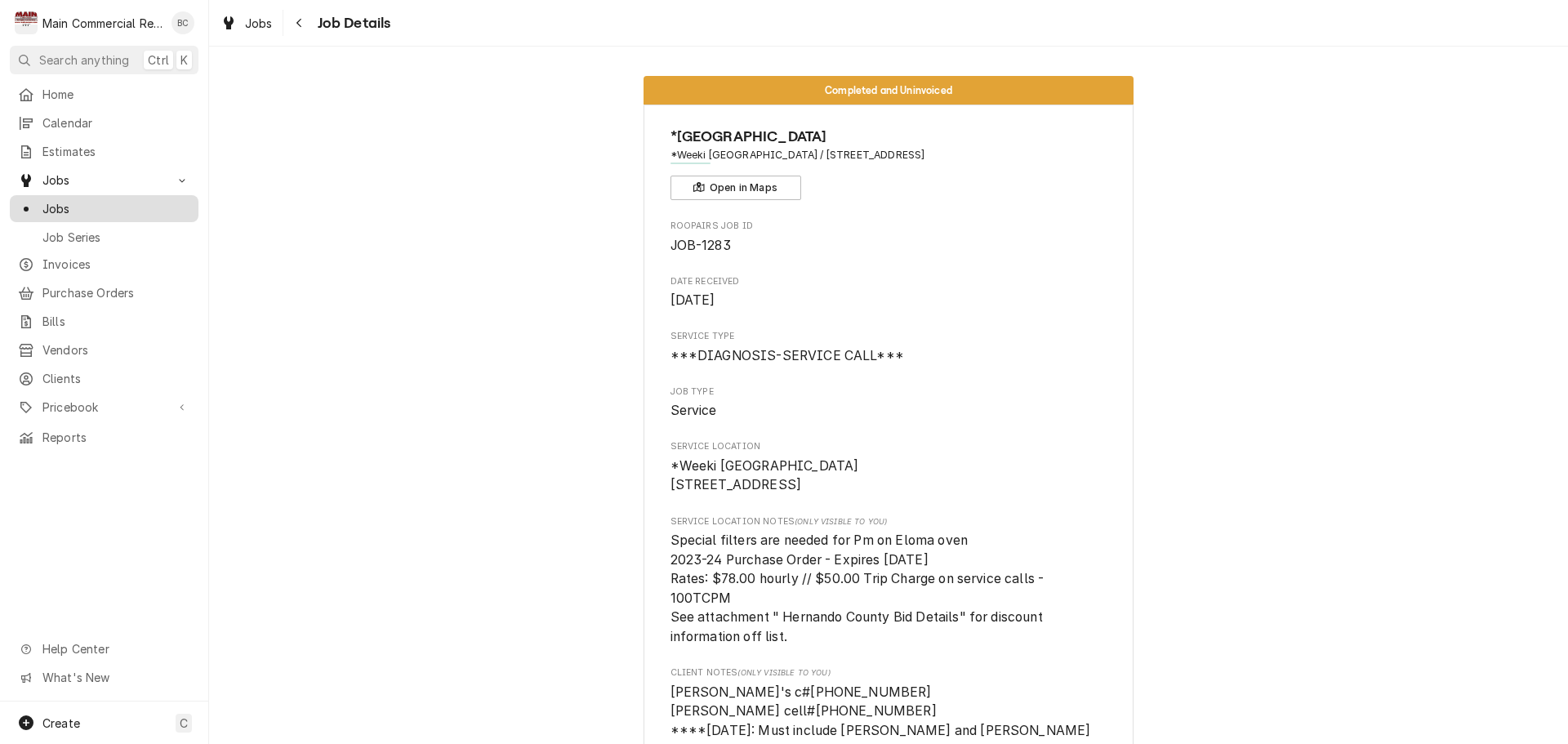
click at [121, 204] on span "Jobs" at bounding box center [117, 209] width 148 height 17
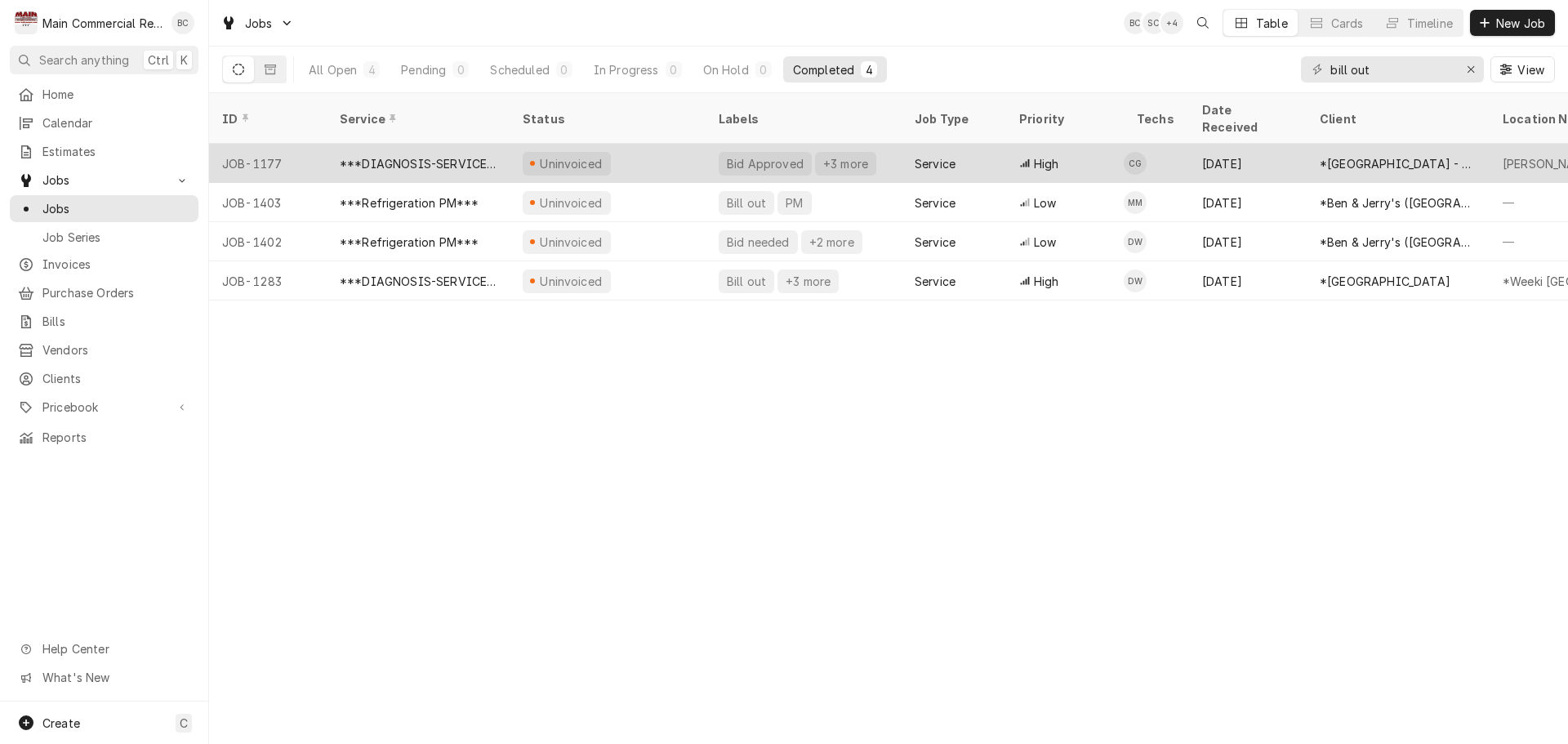
click at [744, 155] on div "Bid Approved" at bounding box center [766, 163] width 80 height 17
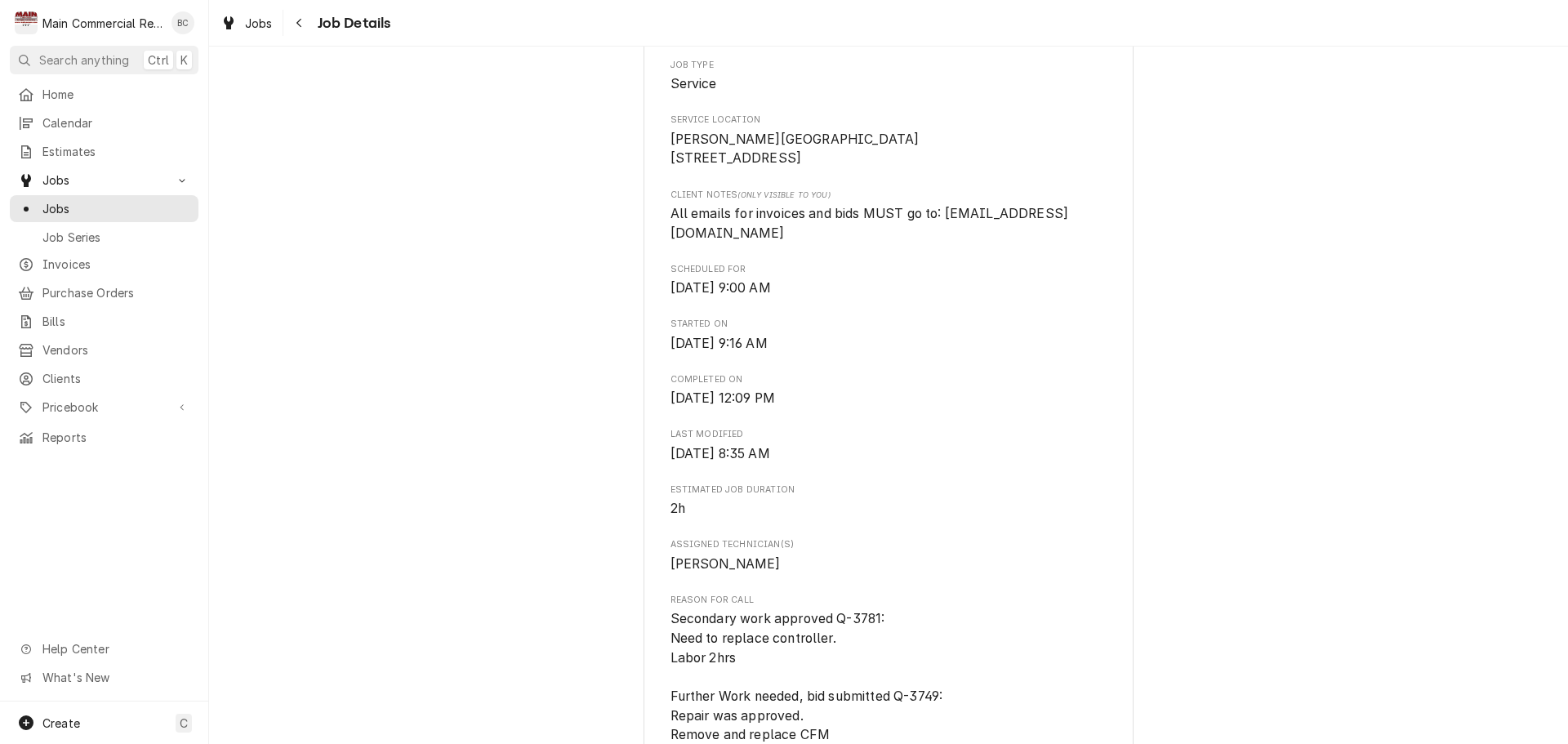
scroll to position [654, 0]
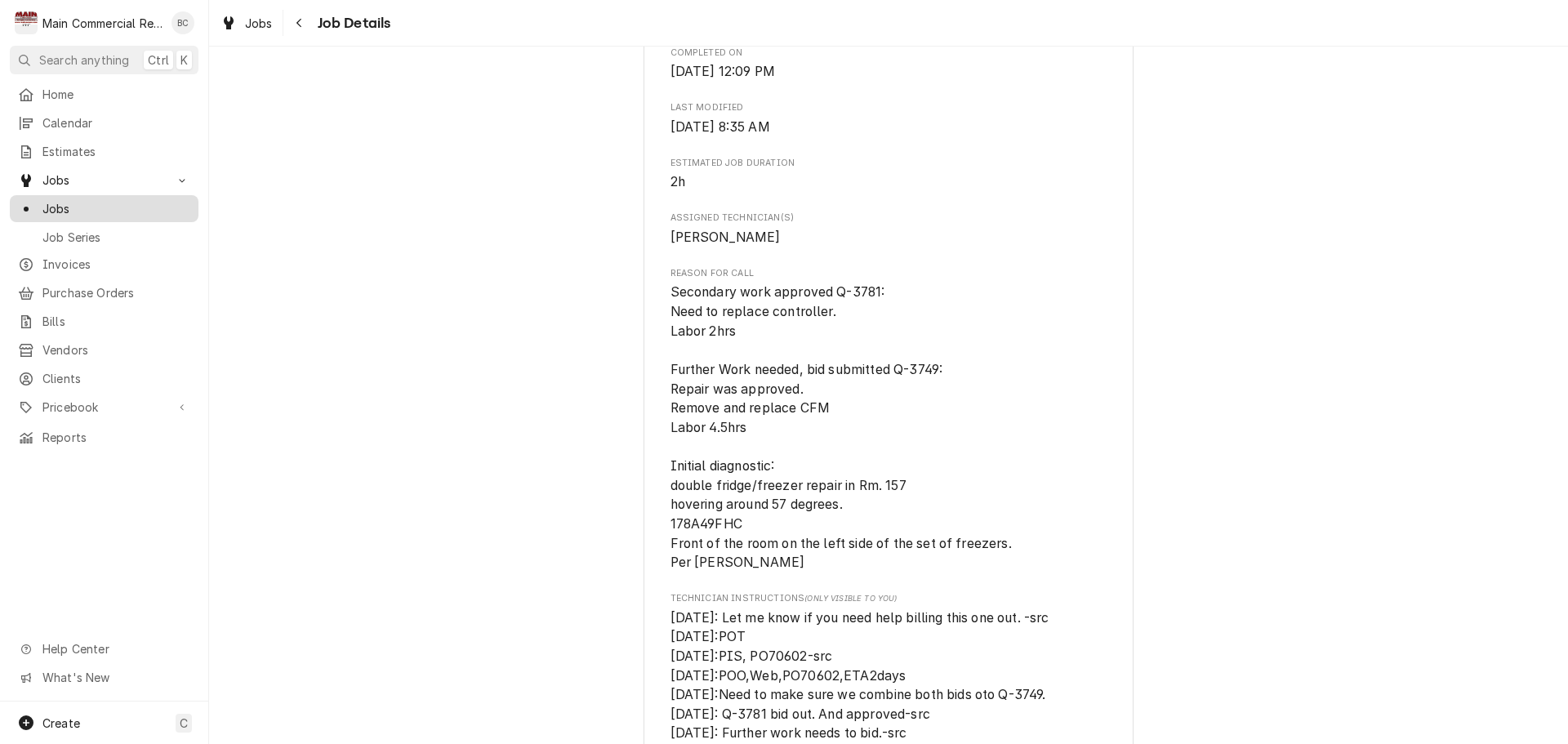
click at [101, 202] on span "Jobs" at bounding box center [117, 209] width 148 height 17
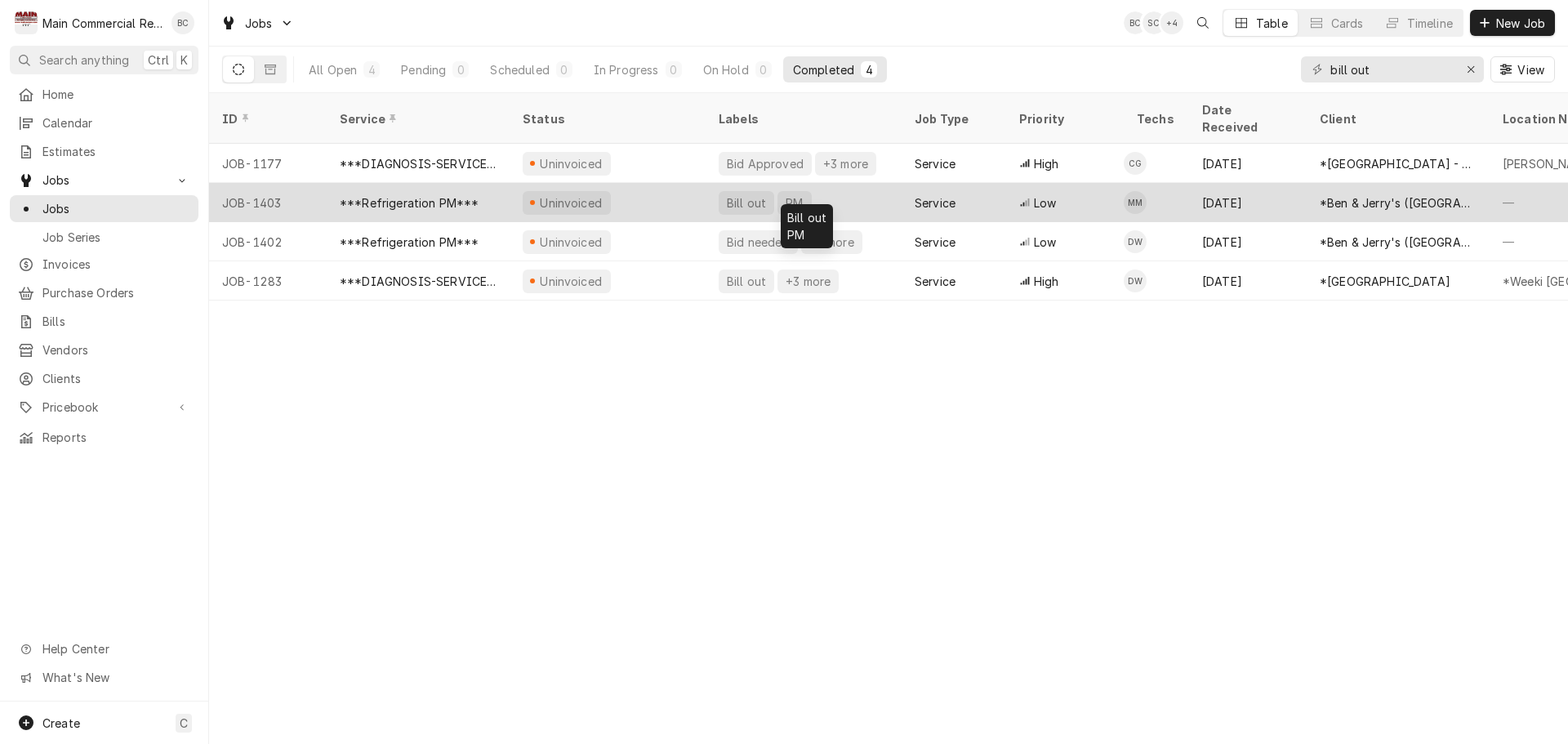
click at [747, 194] on div "Bill out" at bounding box center [747, 202] width 43 height 17
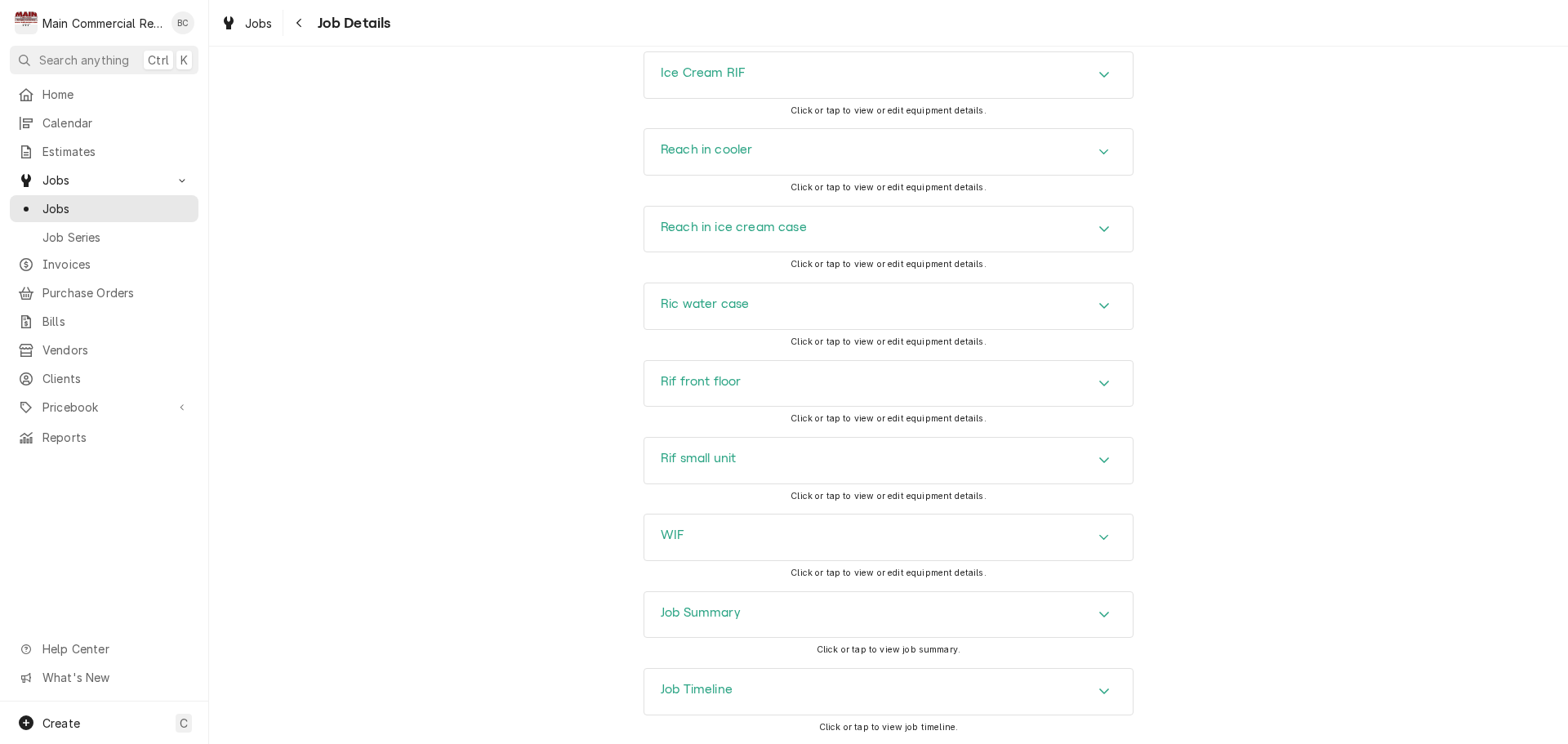
scroll to position [2459, 0]
click at [697, 604] on h3 "Job Summary" at bounding box center [701, 611] width 80 height 16
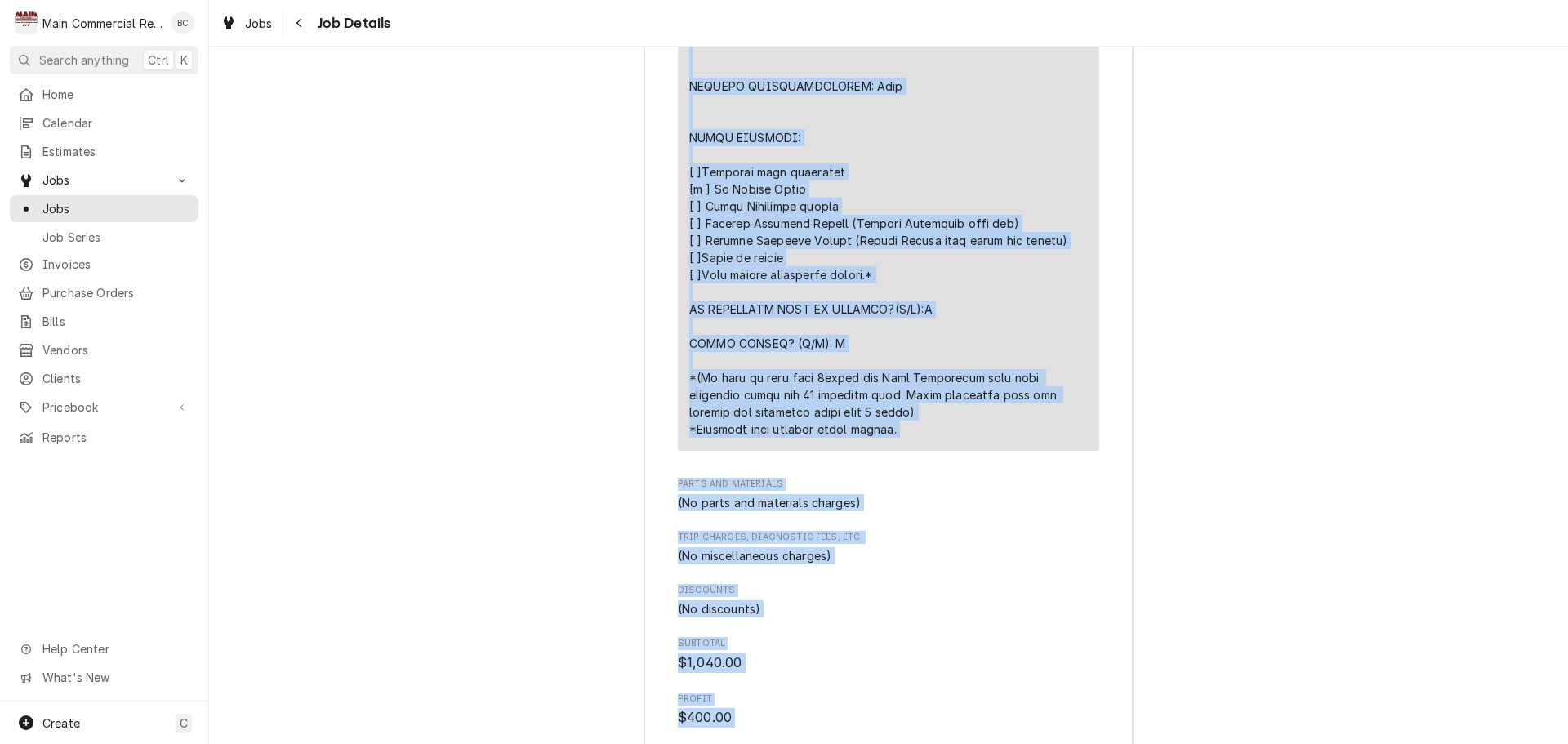
scroll to position [4672, 0]
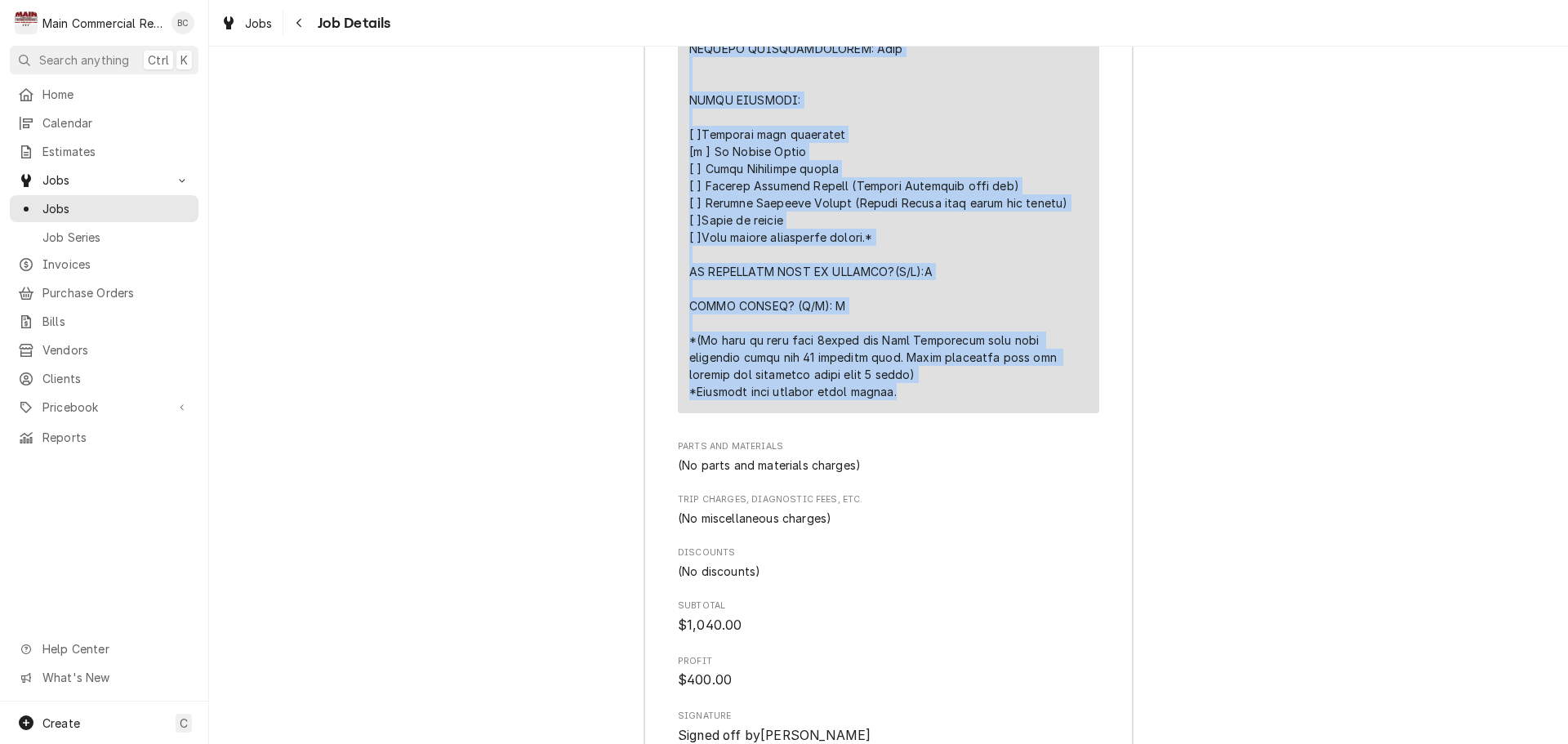
drag, startPoint x: 686, startPoint y: 408, endPoint x: 907, endPoint y: 316, distance: 239.4
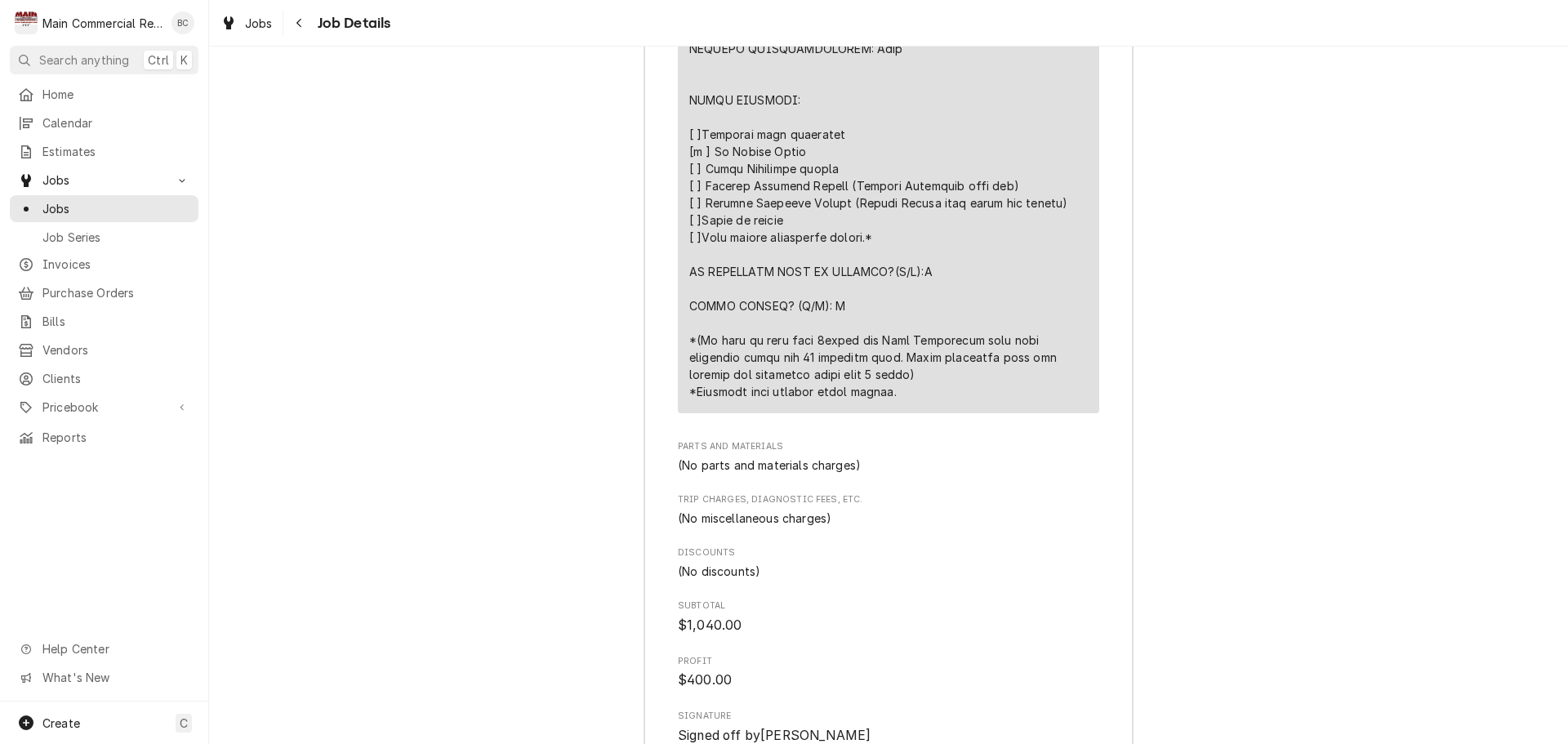
click at [855, 563] on div "(No discounts)" at bounding box center [889, 571] width 421 height 17
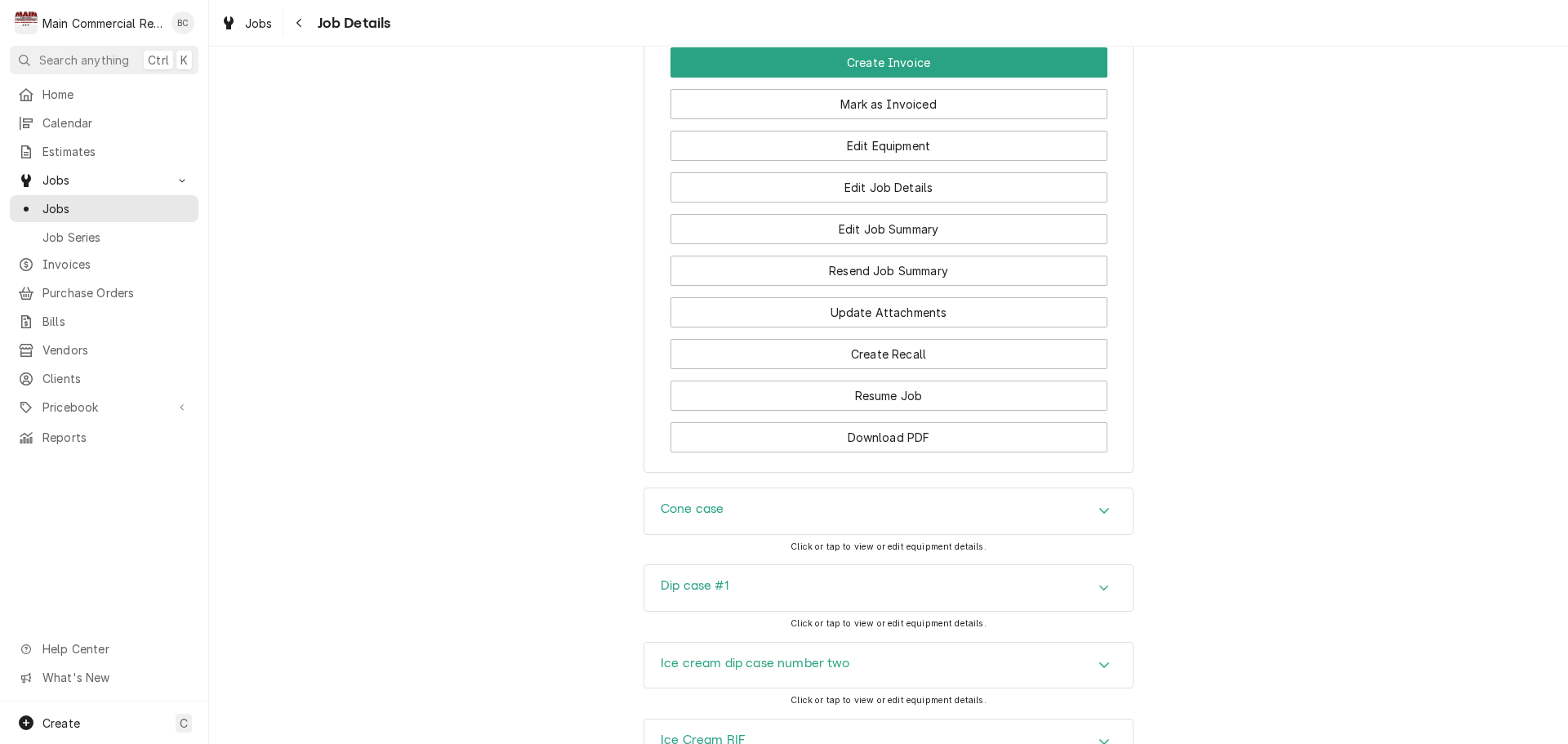
scroll to position [1731, 0]
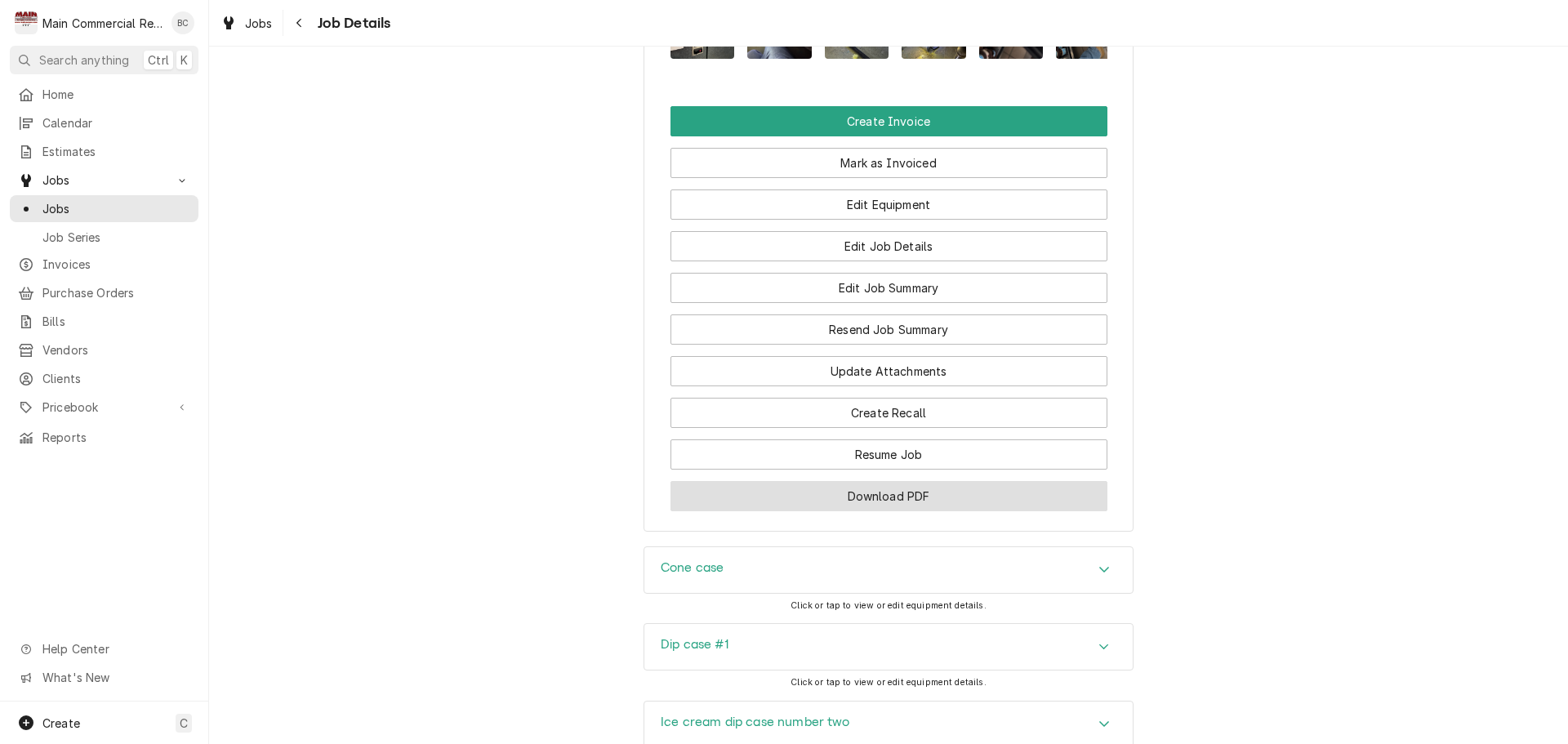
click at [871, 481] on button "Download PDF" at bounding box center [889, 496] width 437 height 30
click at [555, 624] on div "Dip case #1 Click or tap to view or edit equipment details." at bounding box center [888, 662] width 1359 height 77
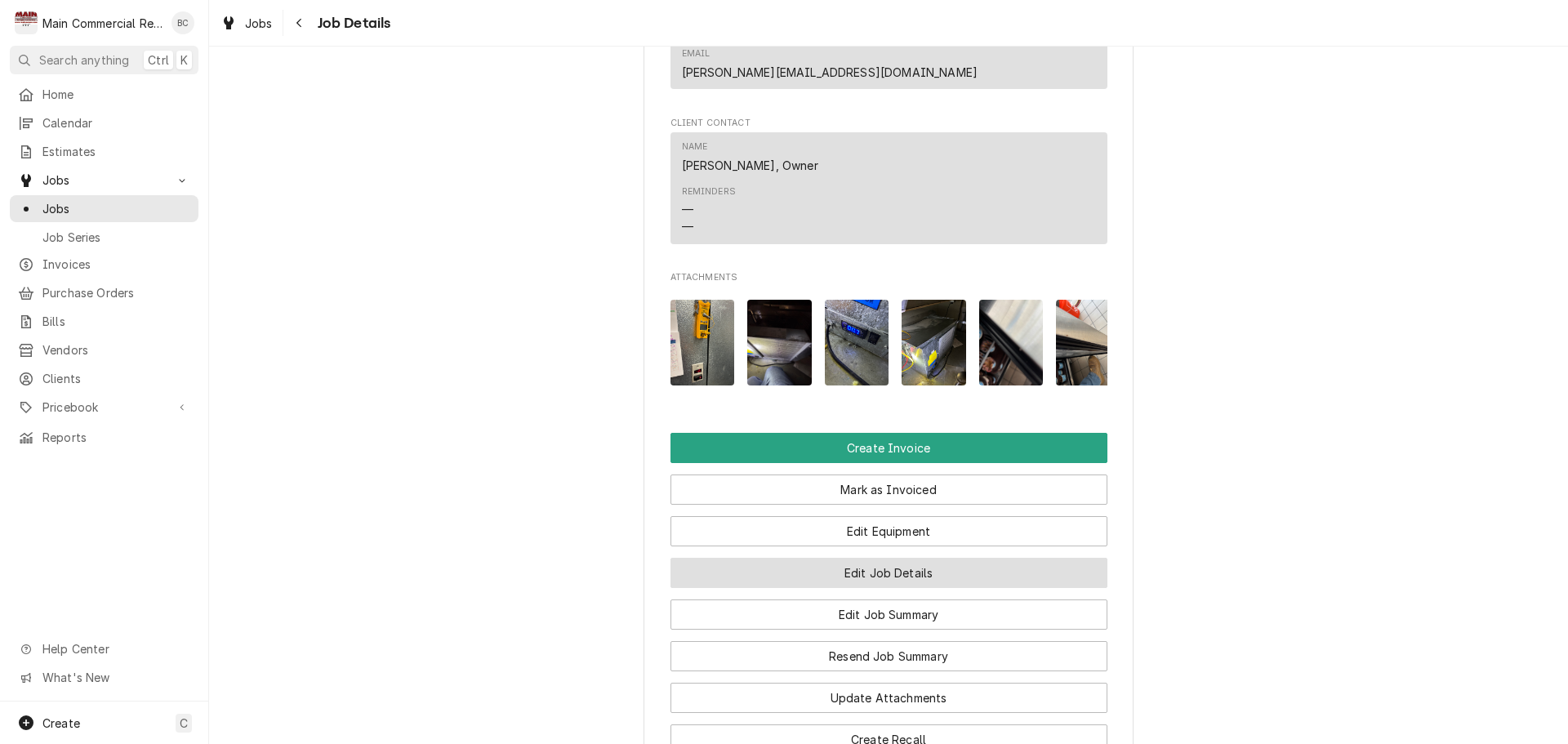
click at [882, 558] on button "Edit Job Details" at bounding box center [889, 573] width 437 height 30
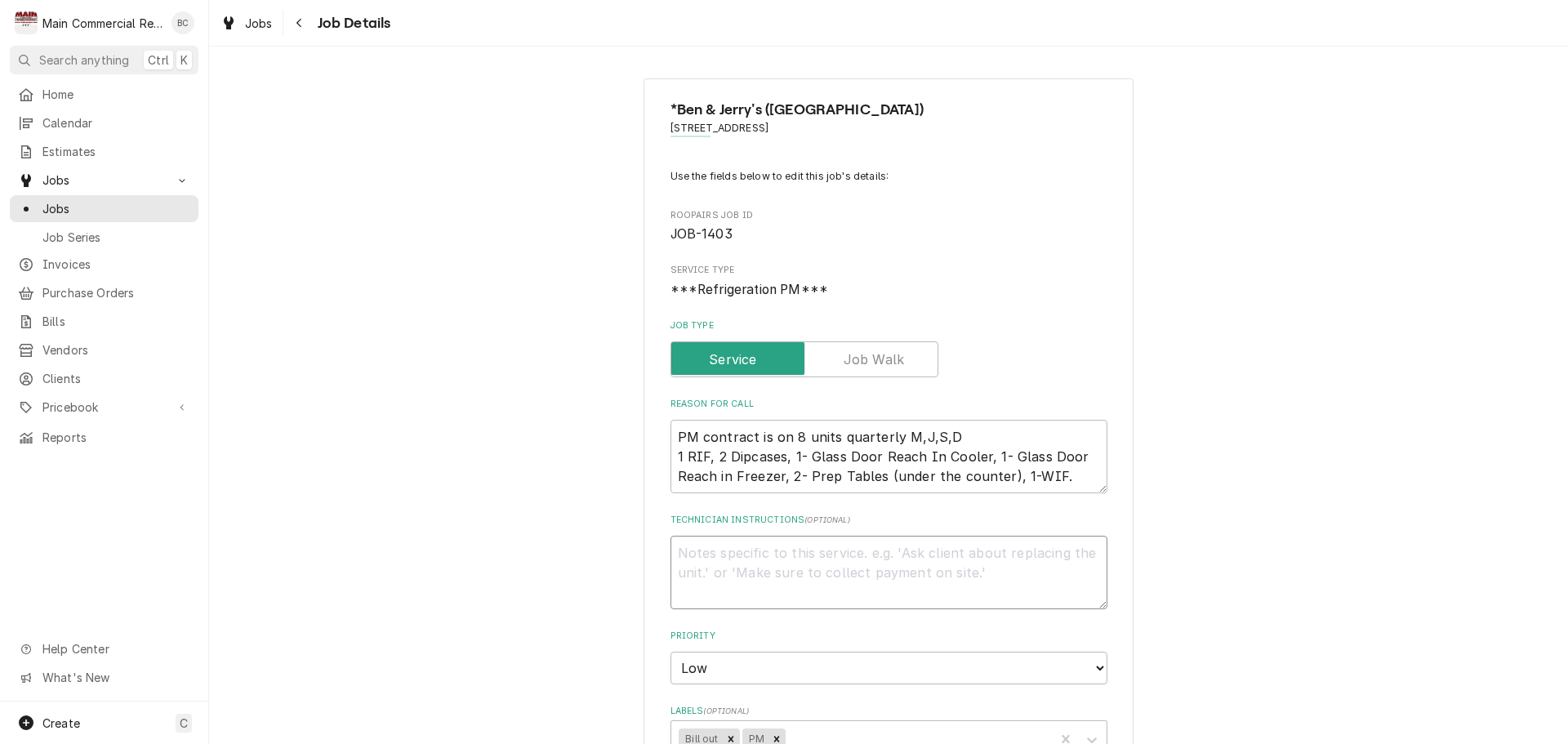
click at [711, 562] on textarea "Technician Instructions ( optional )" at bounding box center [889, 573] width 437 height 74
type textarea "x"
type textarea "I"
type textarea "x"
type textarea "IN"
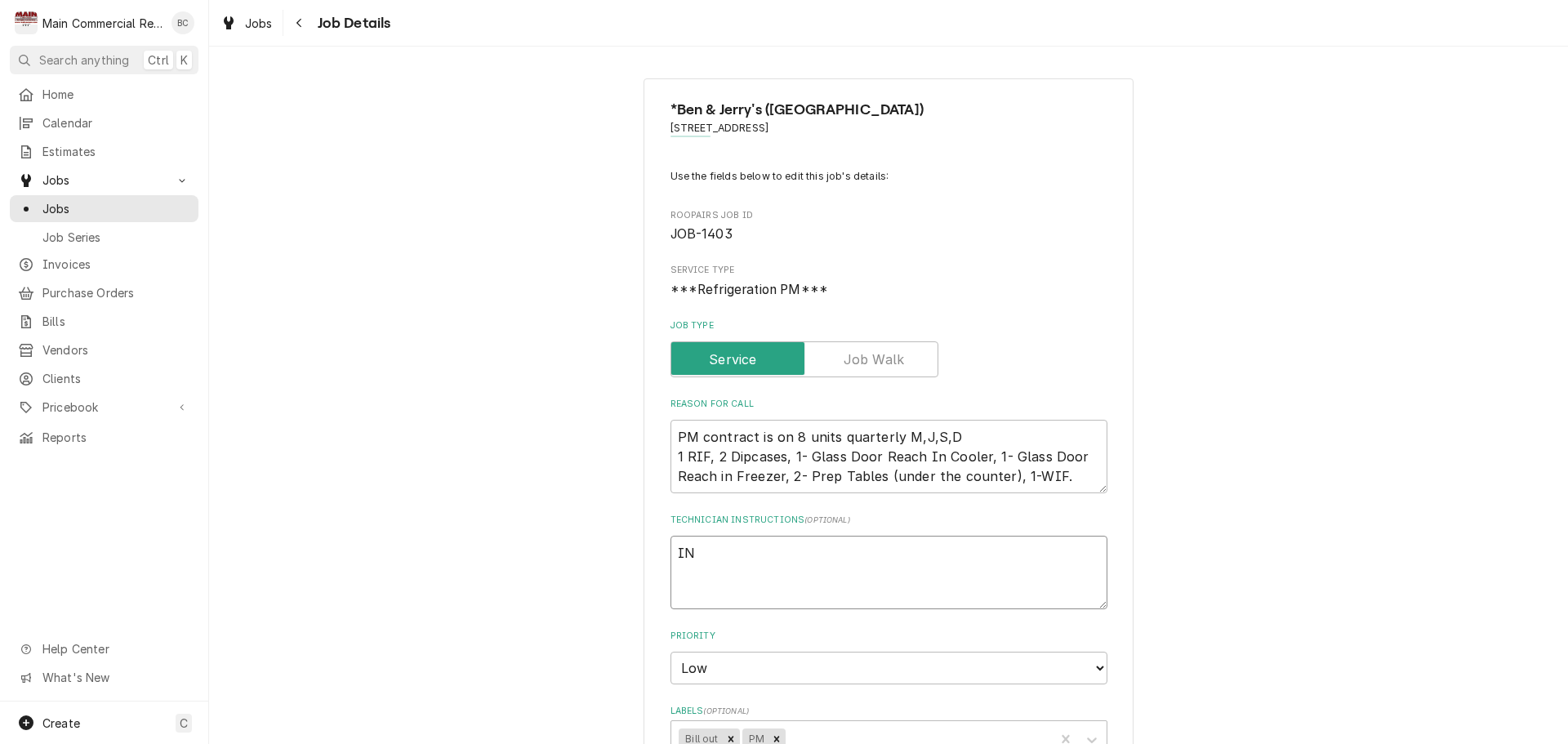
type textarea "x"
type textarea "INV"
type textarea "x"
type textarea "INV#"
type textarea "x"
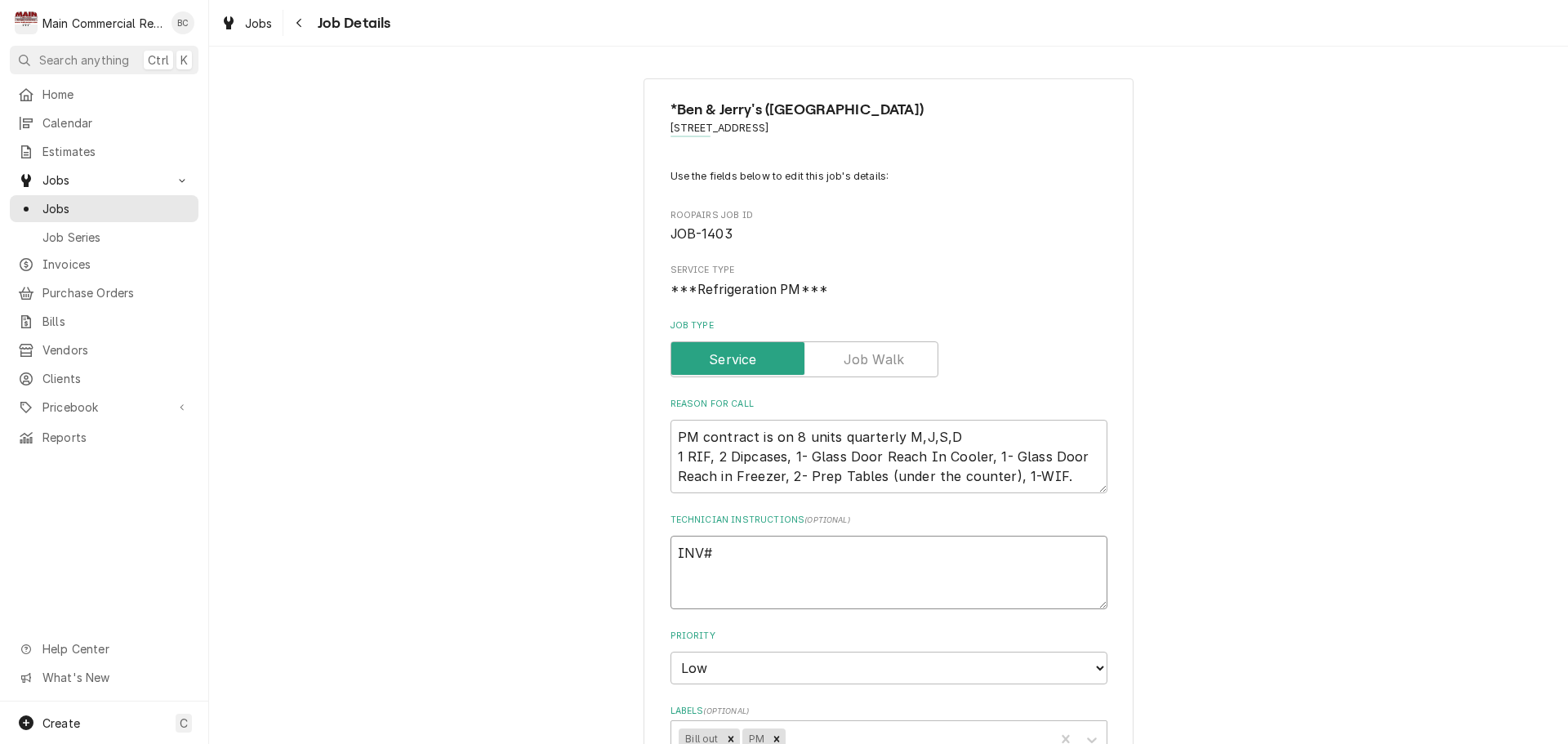
type textarea "INV#1"
type textarea "x"
type textarea "INV#15"
type textarea "x"
type textarea "INV#152"
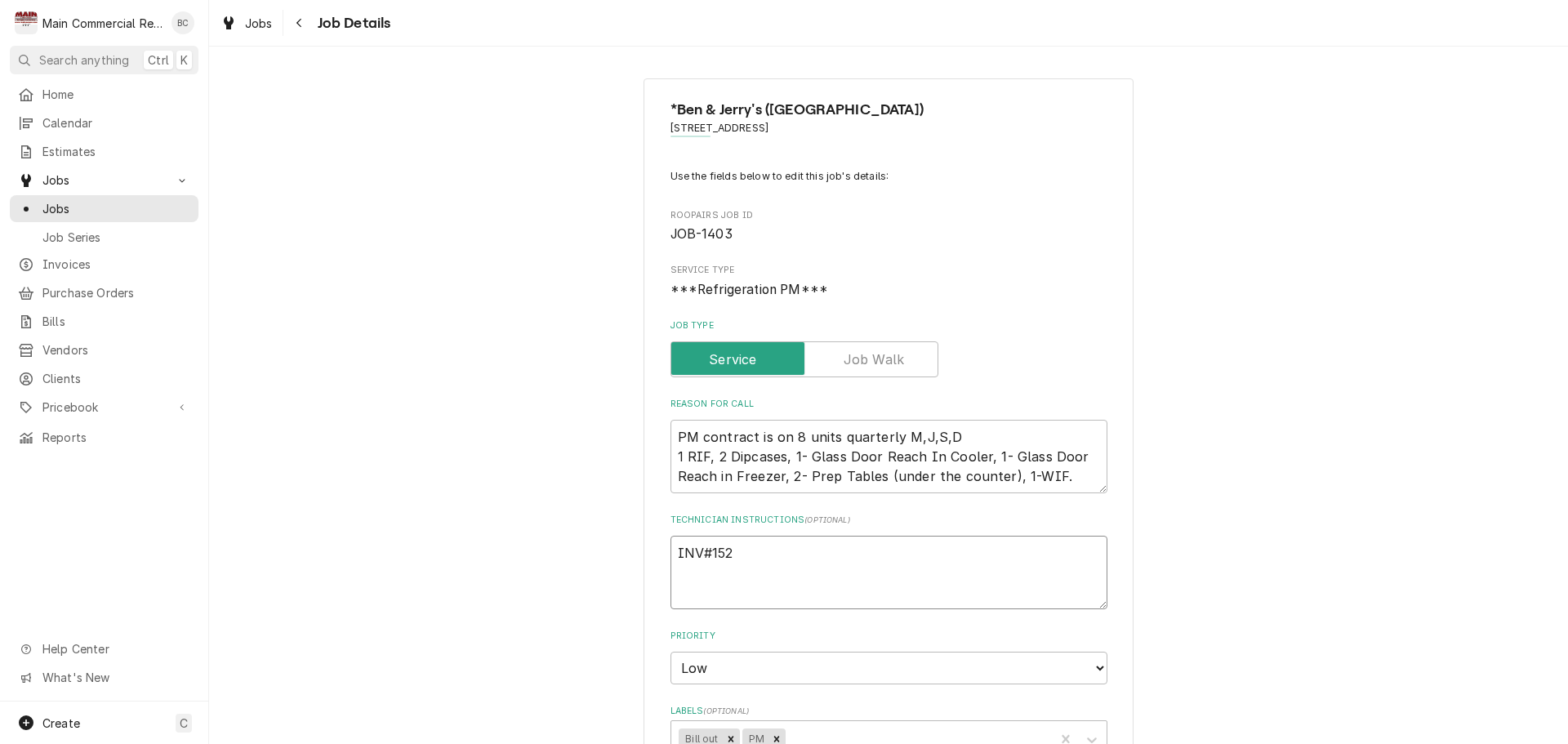
type textarea "x"
type textarea "INV#1523"
type textarea "x"
type textarea "INV#15230"
type textarea "x"
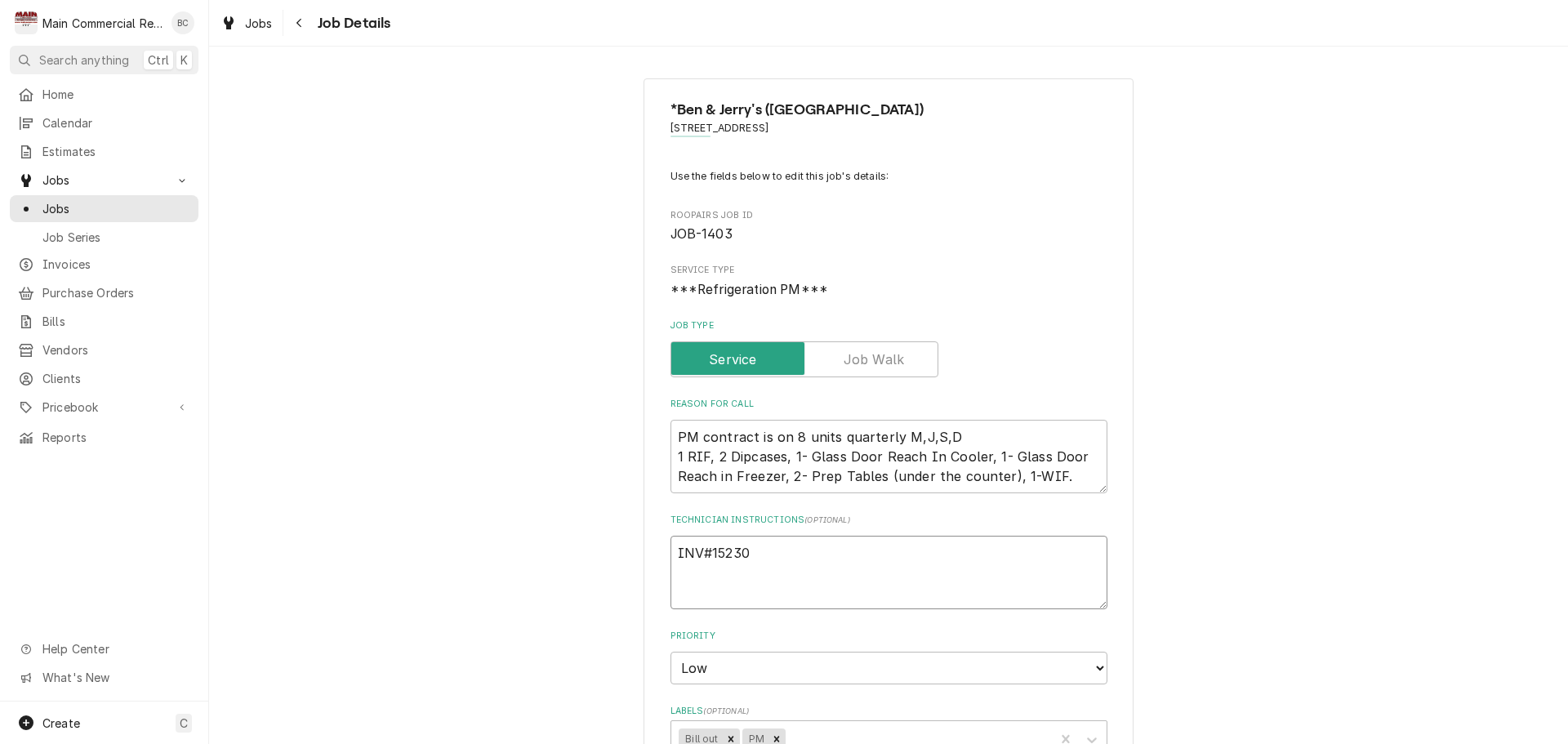
type textarea "INV#152306"
type textarea "x"
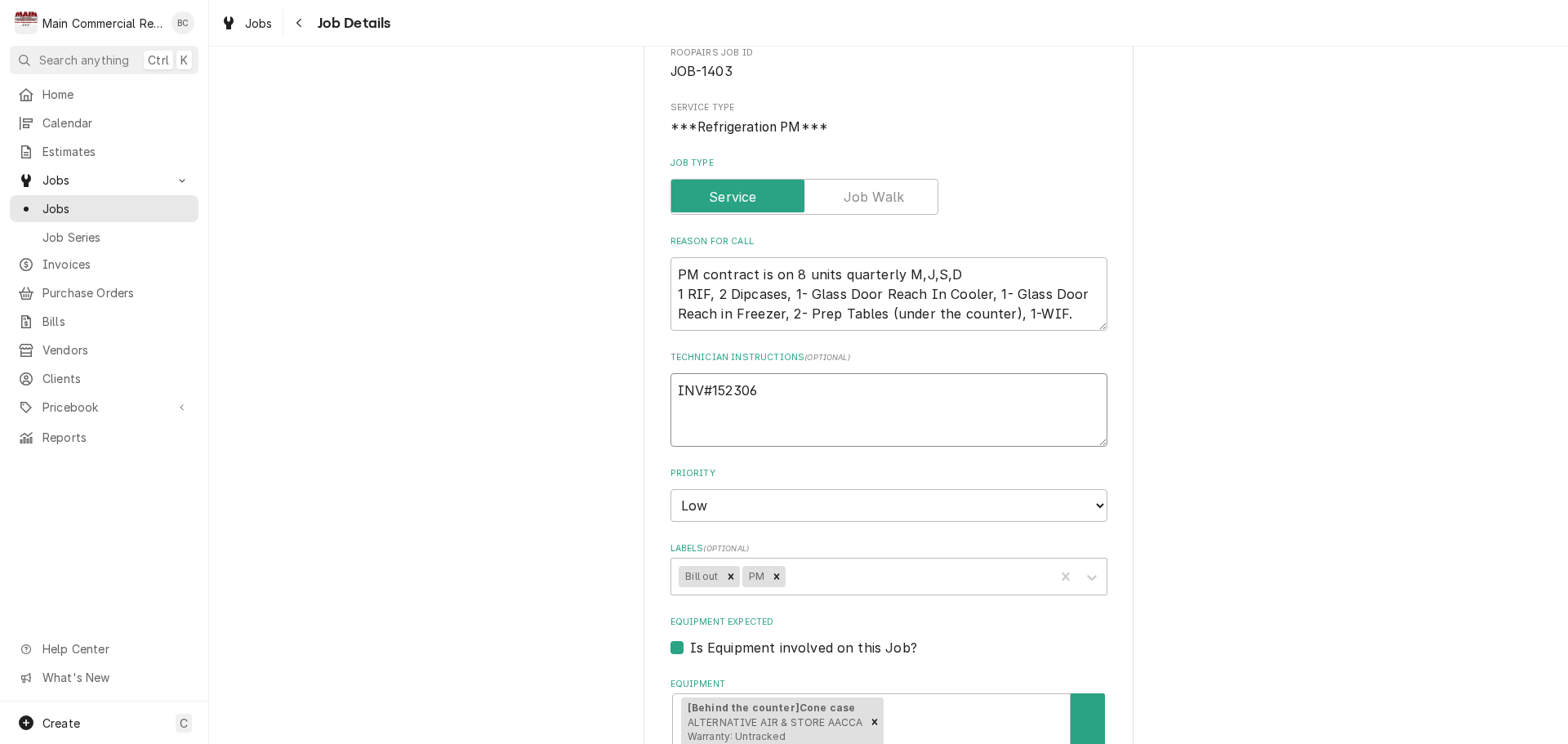
scroll to position [163, 0]
click at [726, 580] on icon "Remove Bill out" at bounding box center [731, 575] width 12 height 12
type textarea "INV#152306"
type textarea "x"
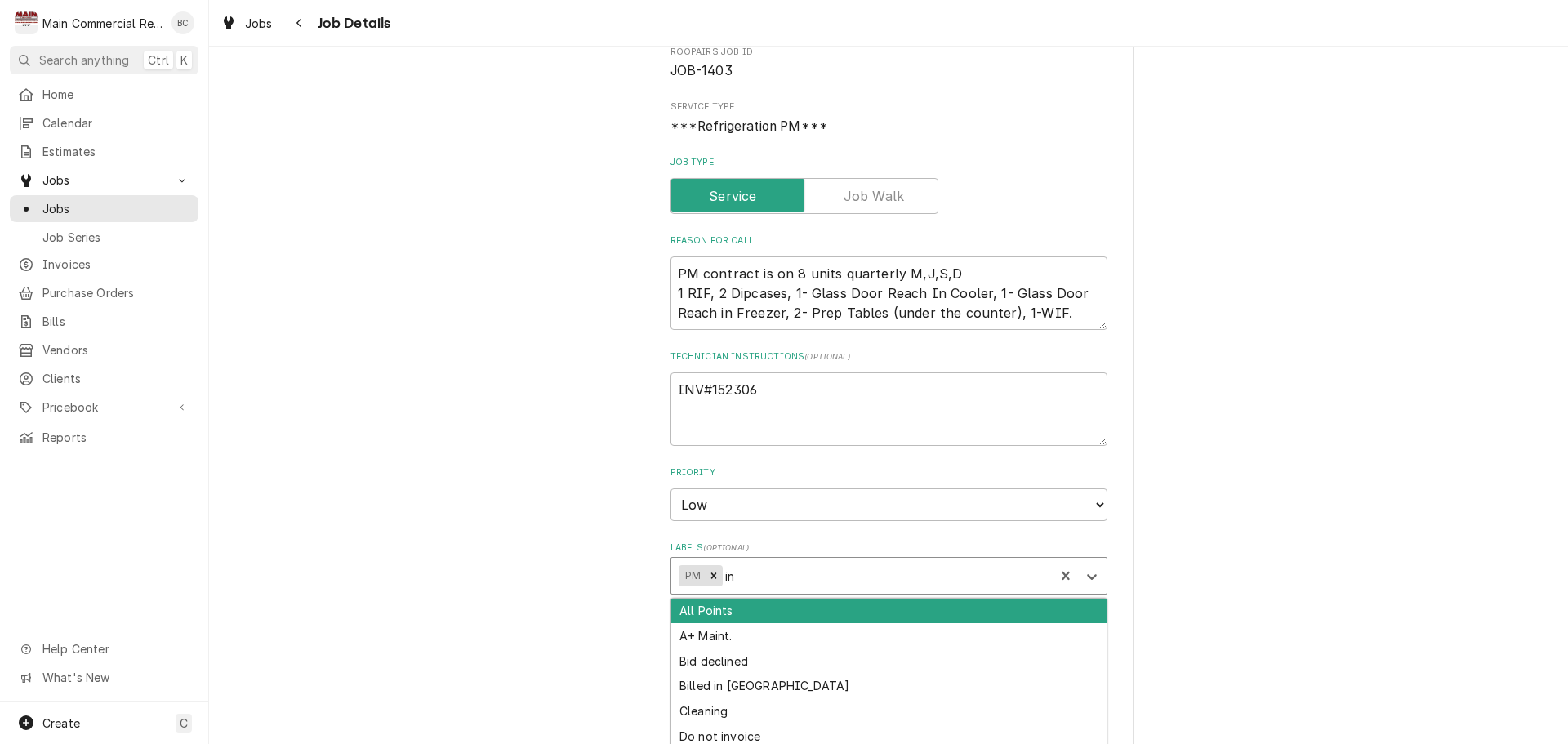
type input "inv"
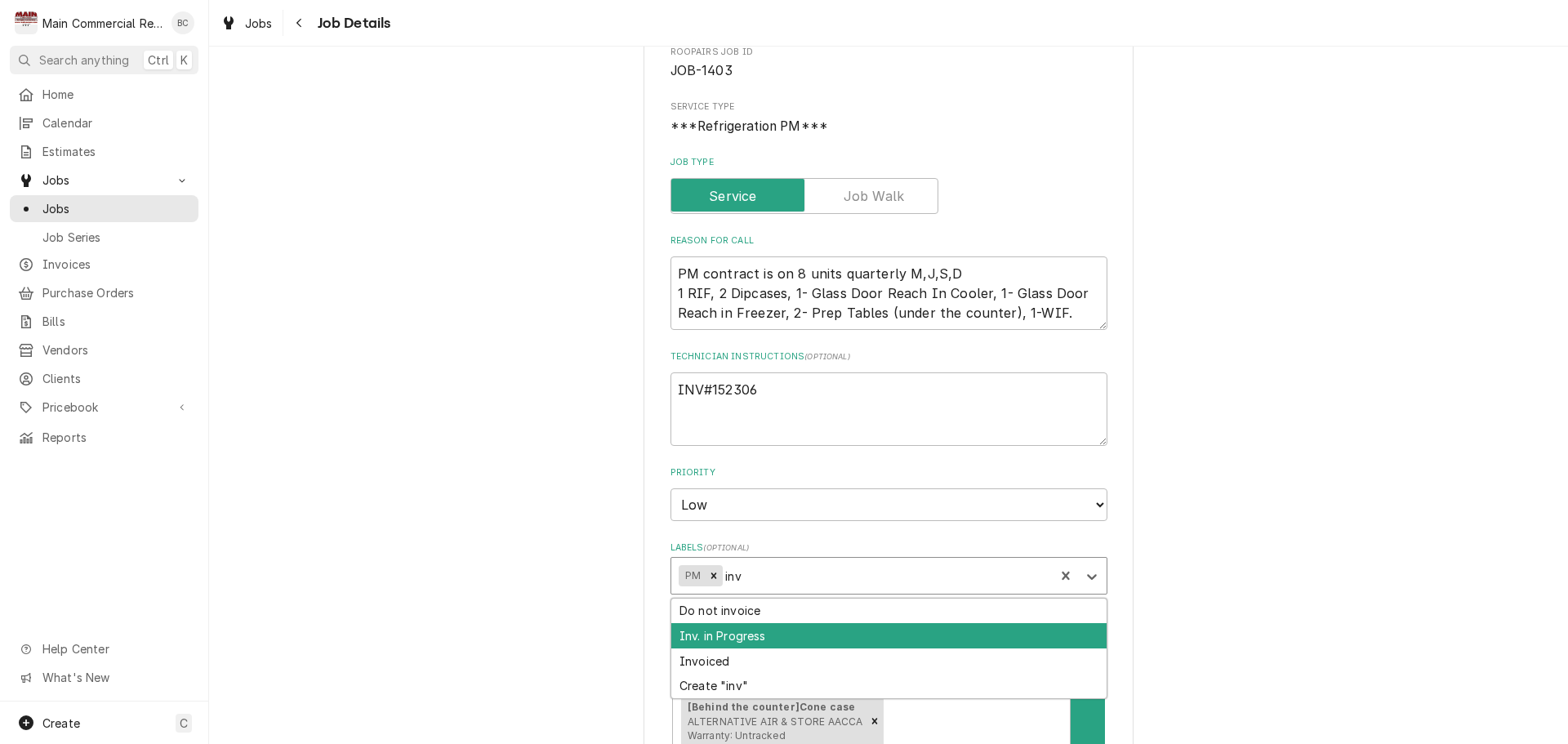
click at [738, 631] on div "Inv. in Progress" at bounding box center [890, 636] width 436 height 26
type textarea "x"
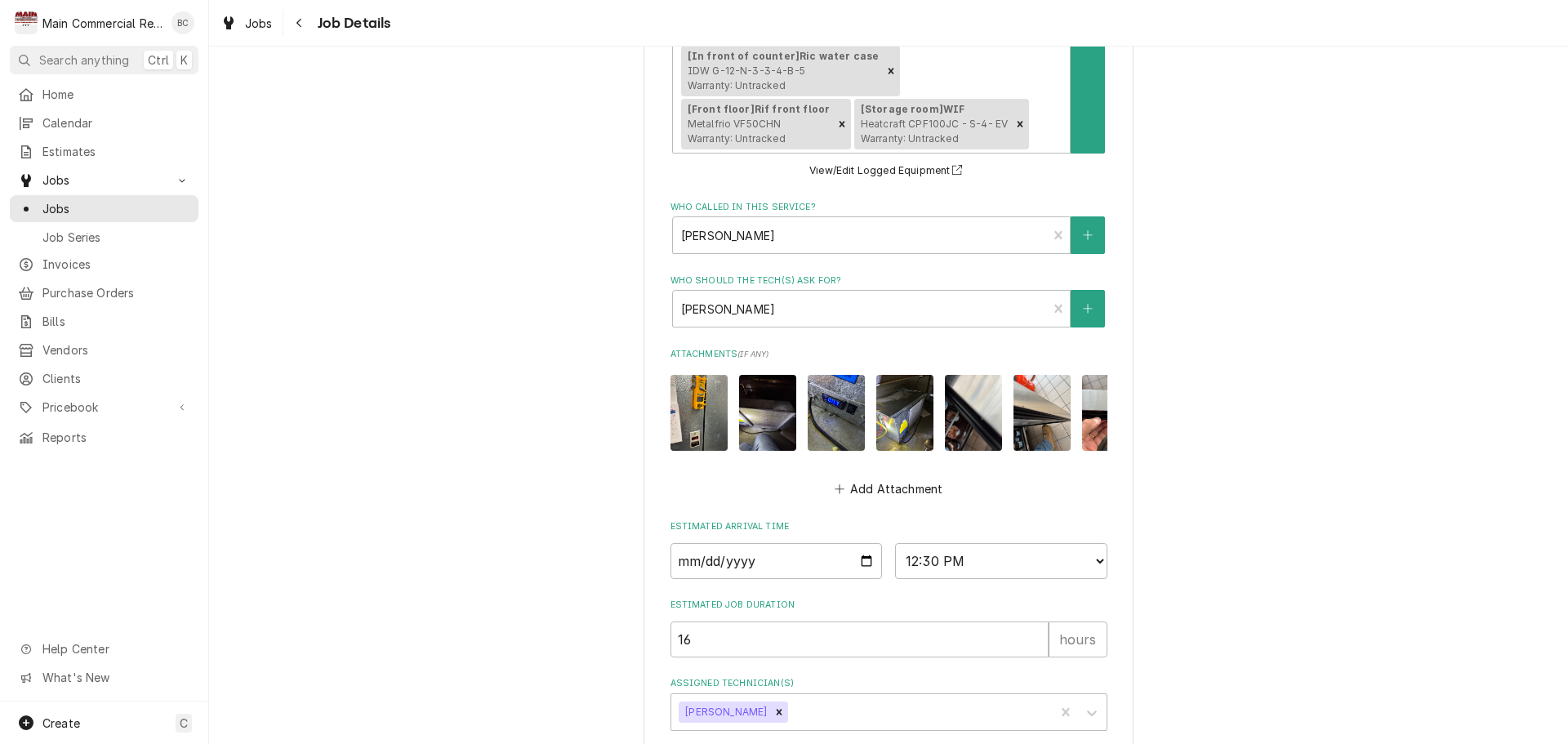
scroll to position [1179, 0]
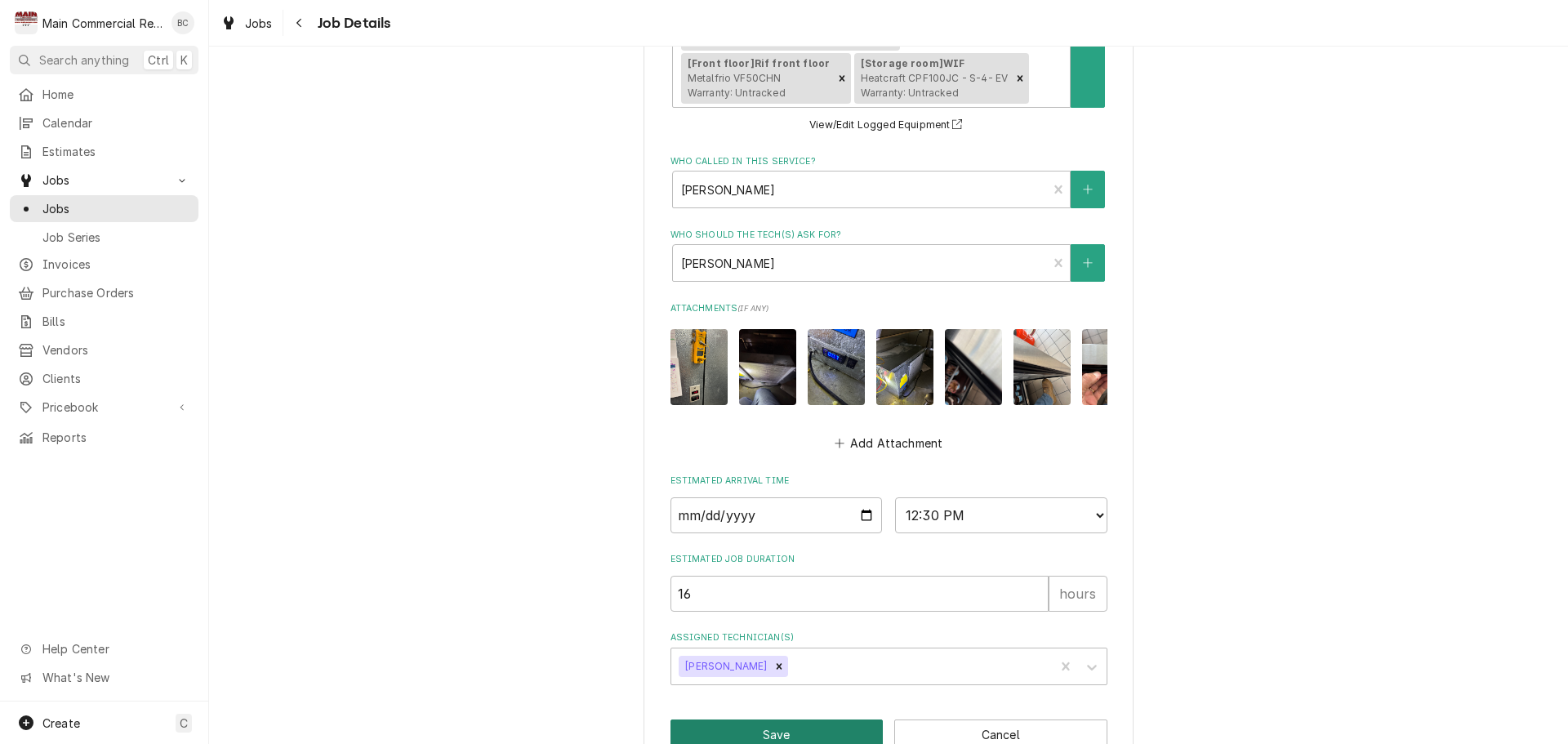
click at [755, 719] on button "Save" at bounding box center [778, 734] width 213 height 30
type textarea "x"
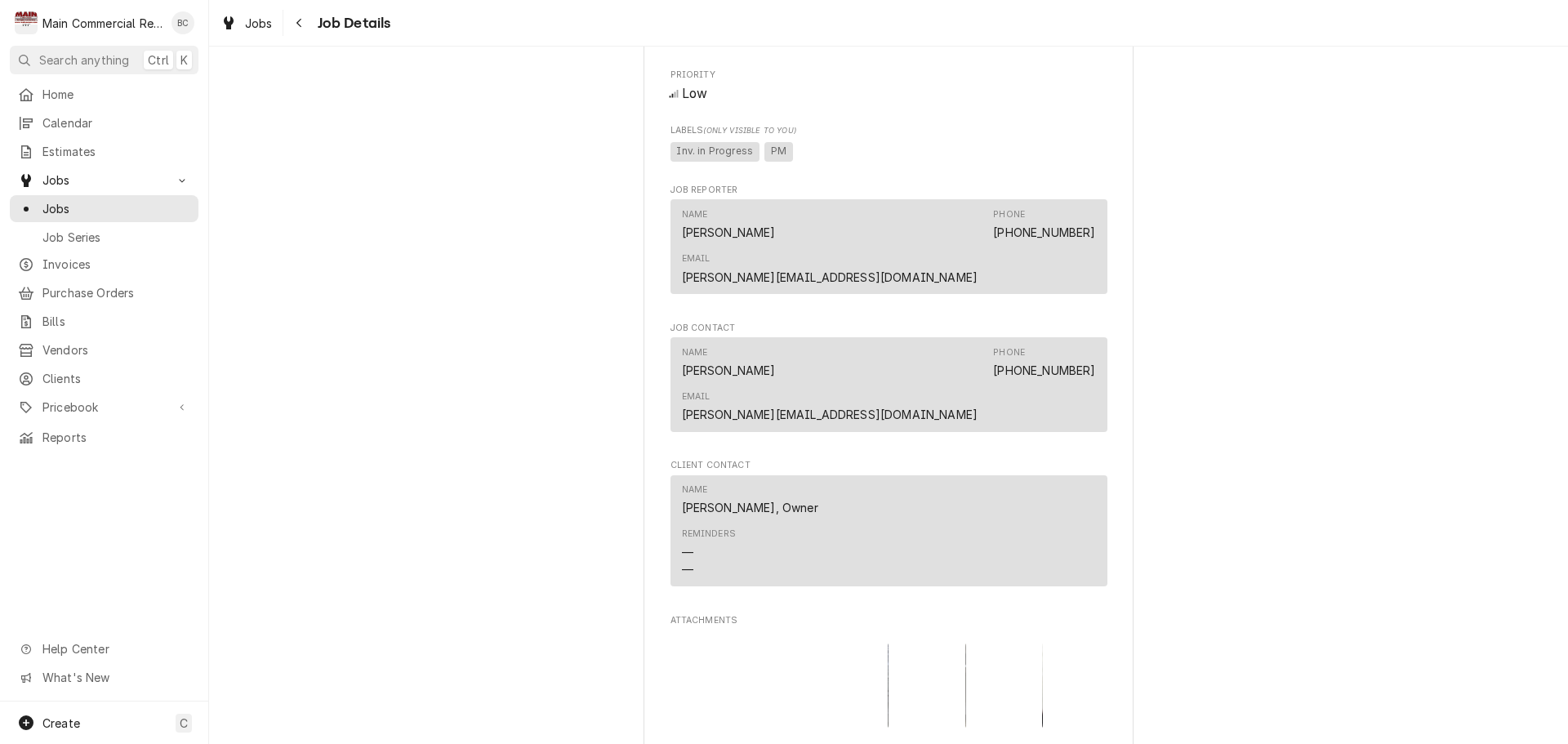
scroll to position [899, 0]
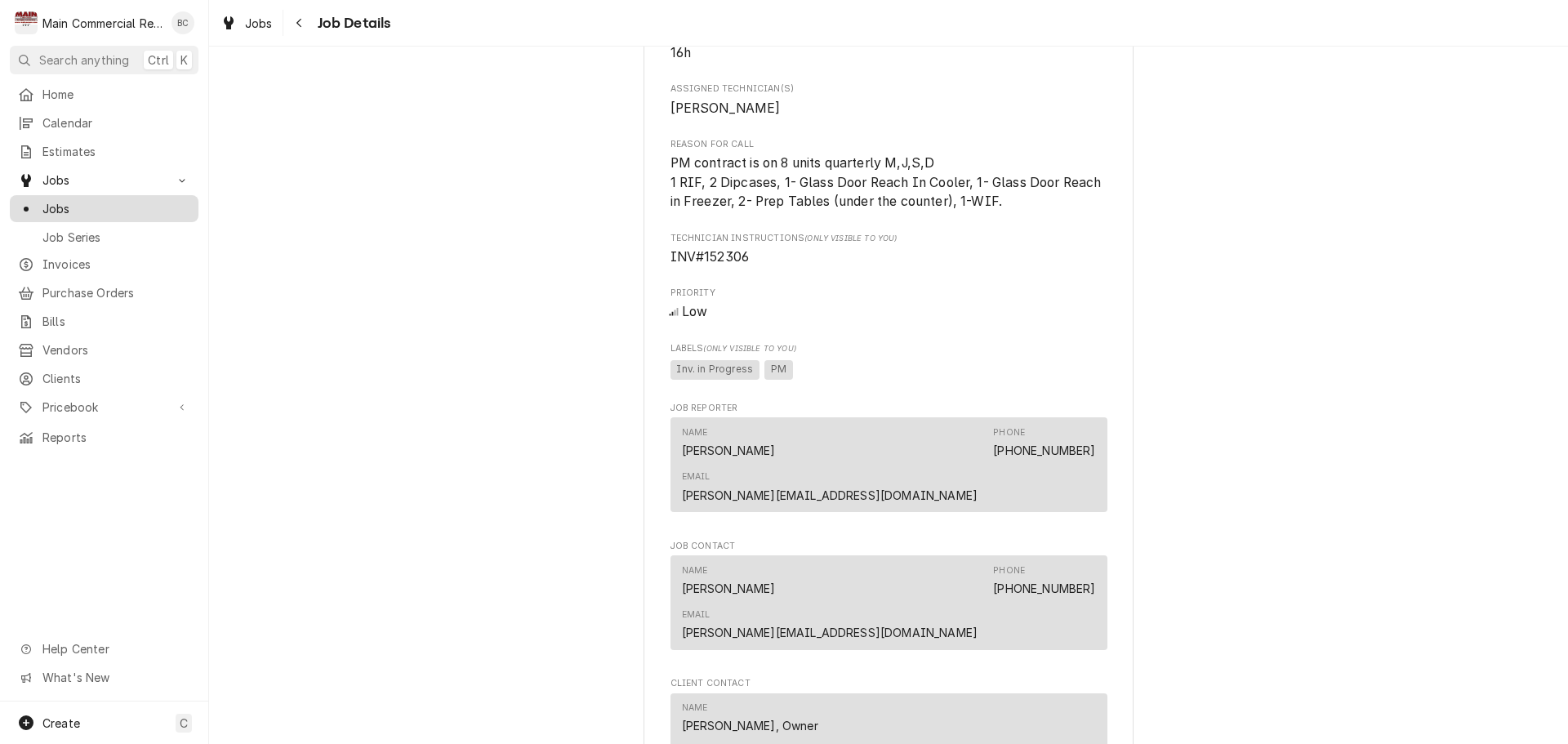
click at [112, 201] on span "Jobs" at bounding box center [117, 209] width 148 height 17
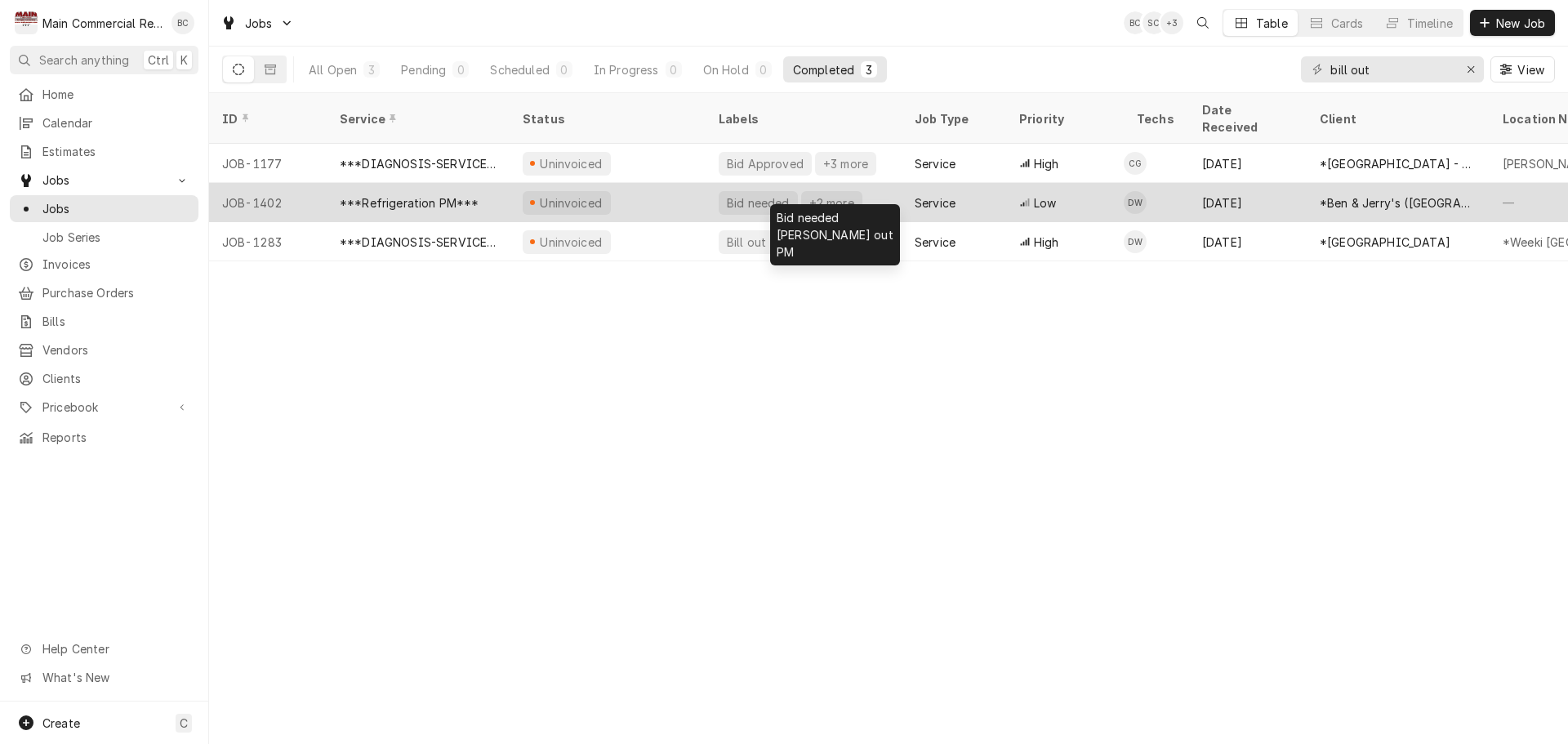
click at [747, 194] on div "Bid needed" at bounding box center [758, 202] width 67 height 17
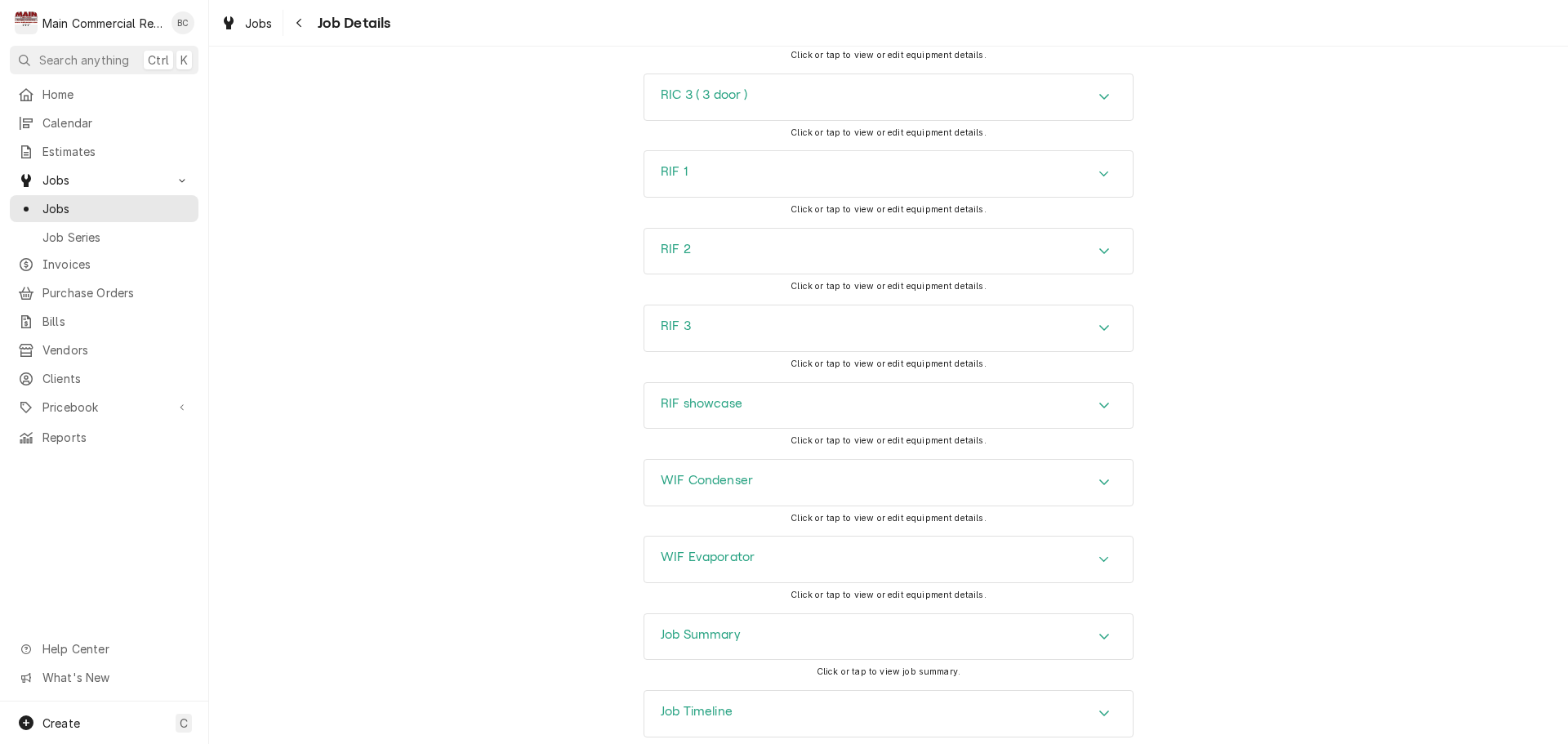
scroll to position [3134, 0]
click at [679, 624] on h3 "Job Summary" at bounding box center [701, 631] width 80 height 16
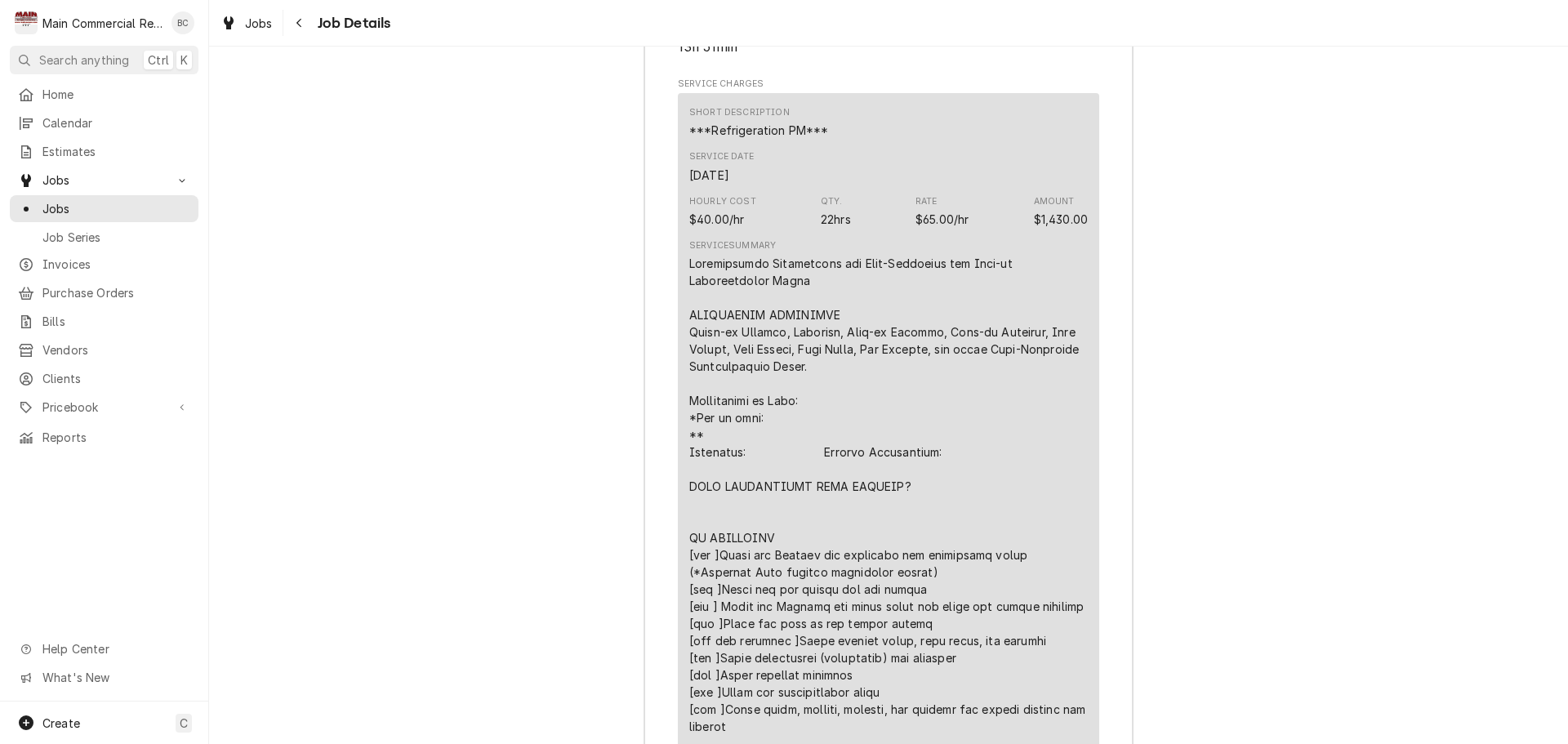
scroll to position [4033, 0]
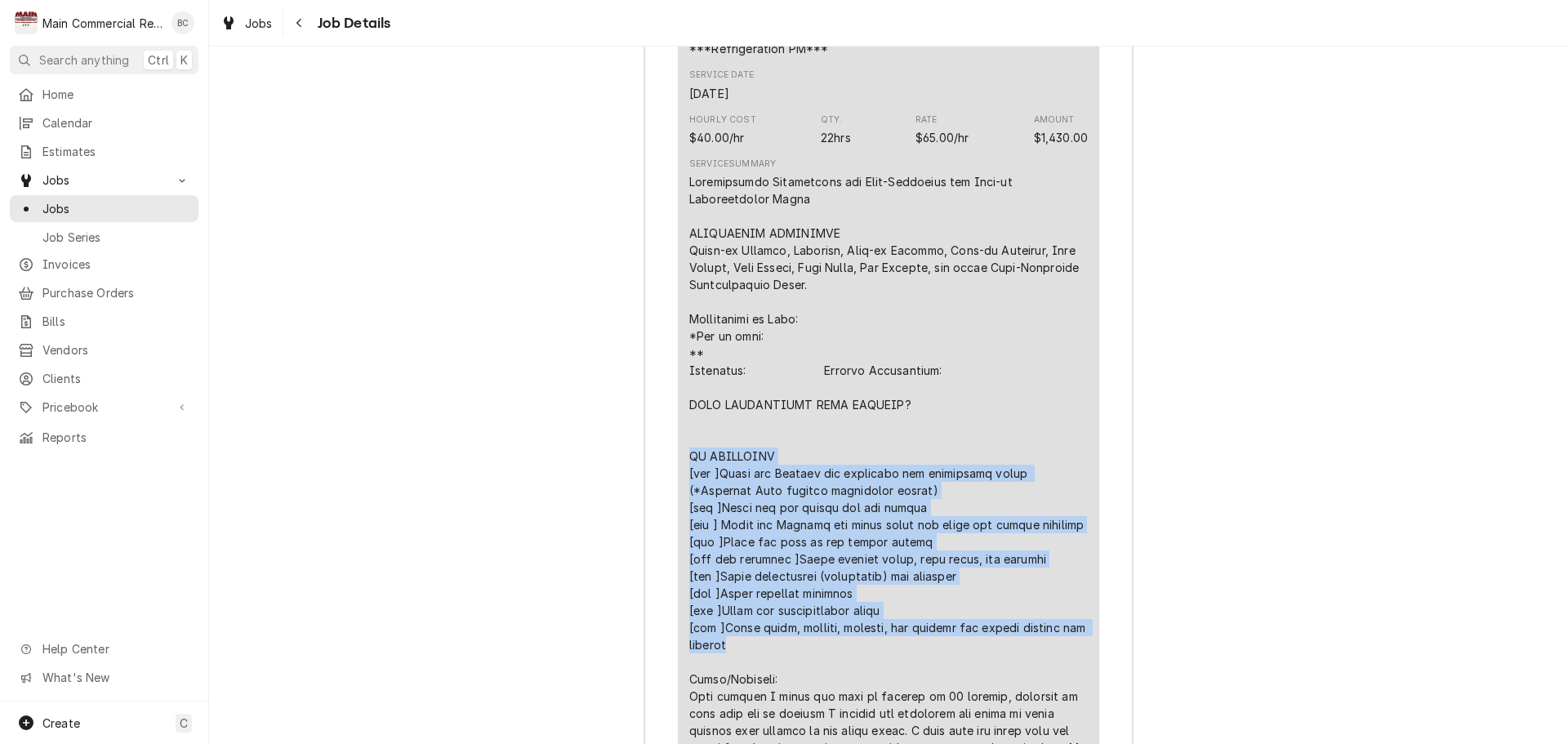
drag, startPoint x: 686, startPoint y: 361, endPoint x: 731, endPoint y: 553, distance: 197.2
copy div "PM CHECKLIST [yes ]Clean and Inspect all condenser and evaporator coils (*Chemi…"
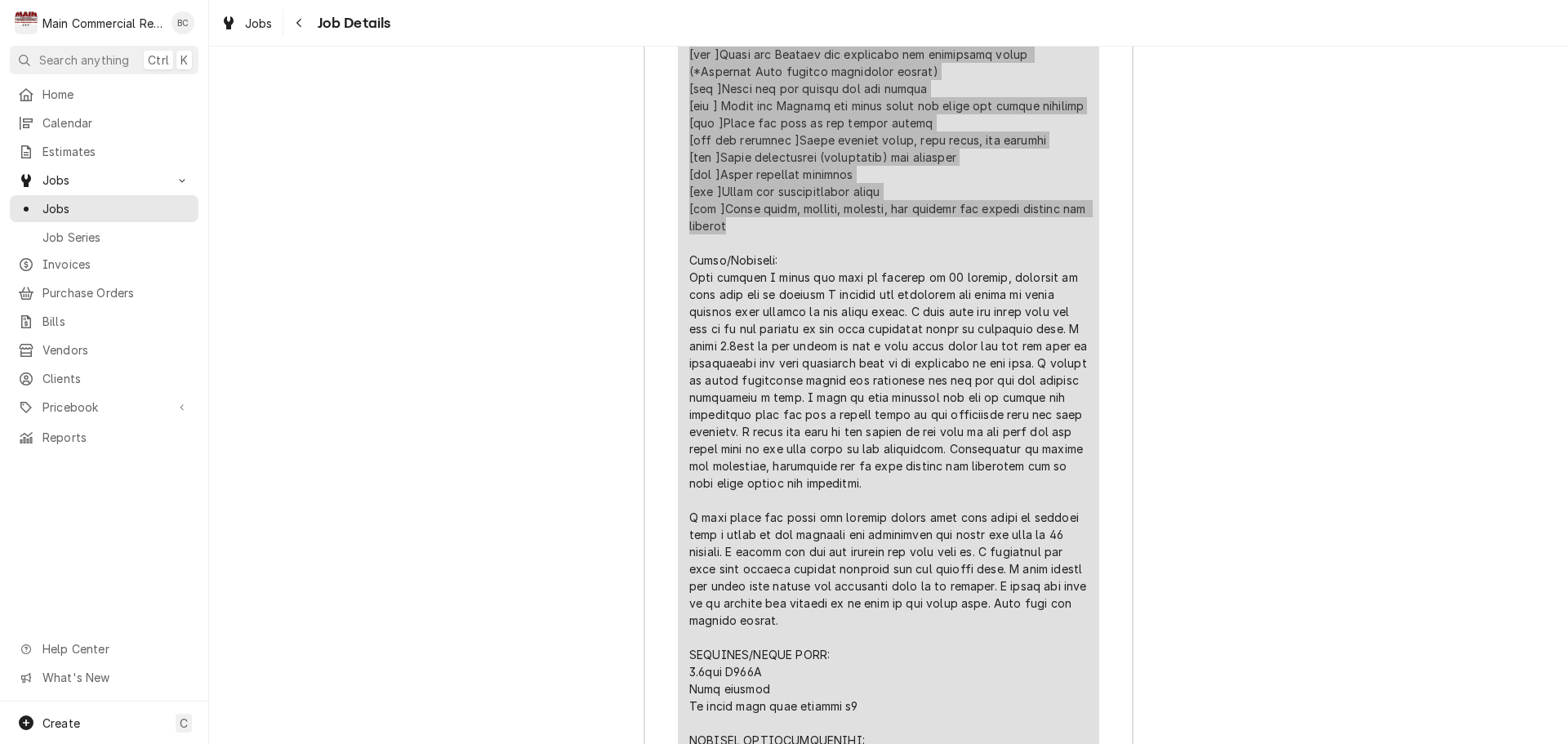
scroll to position [4686, 0]
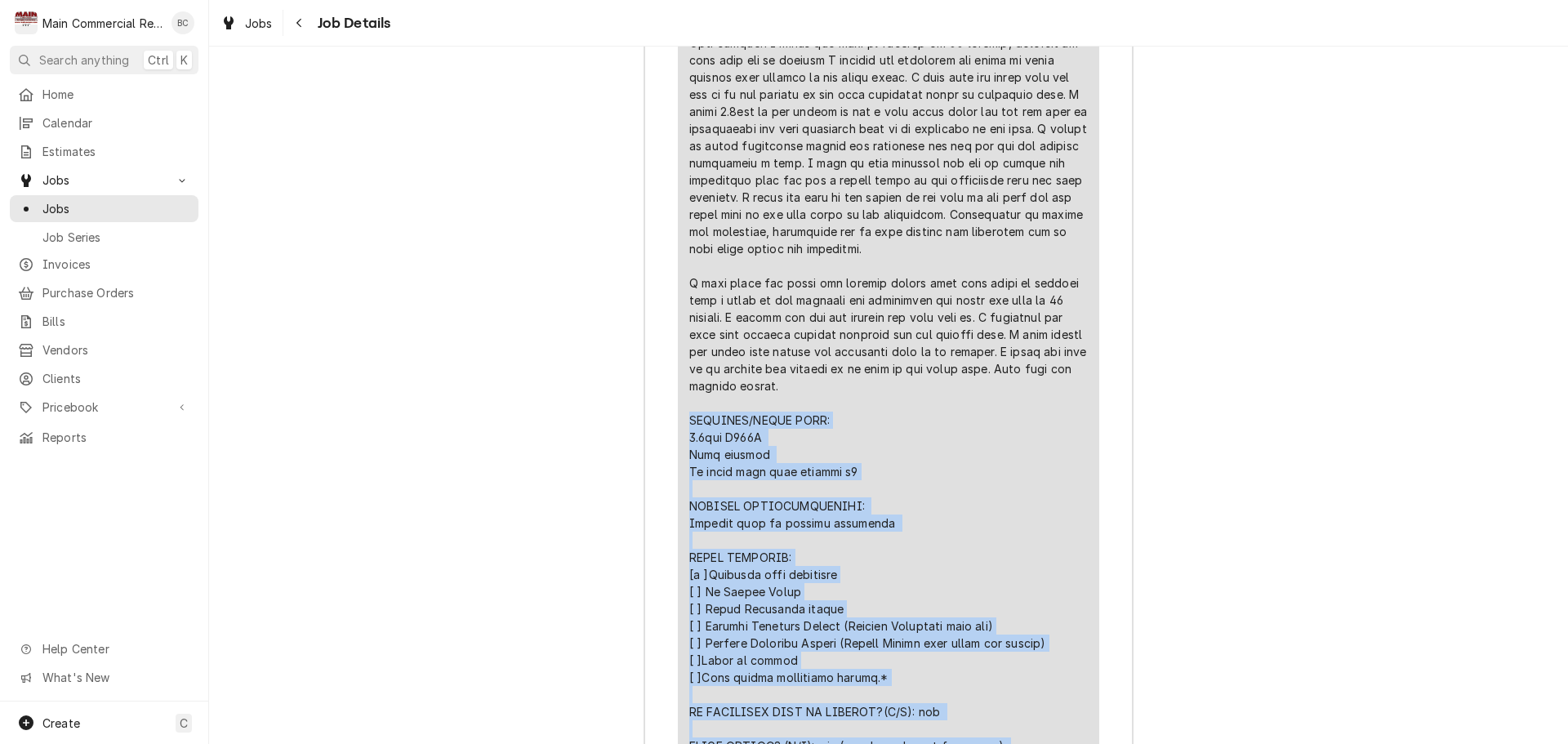
drag, startPoint x: 685, startPoint y: 318, endPoint x: 1007, endPoint y: 664, distance: 472.7
click at [1007, 664] on div "Line Item" at bounding box center [888, 180] width 398 height 1321
copy div "MATERIAL/PARTS USED: 4.5lbs R404A Soap bubbles No rinse evap foam cleaner x3 FU…"
click at [483, 608] on div "Job Summary Roopairs Job ID JOB-1402 Service Type ***Refrigeration PM*** Job Ty…" at bounding box center [888, 599] width 1359 height 3084
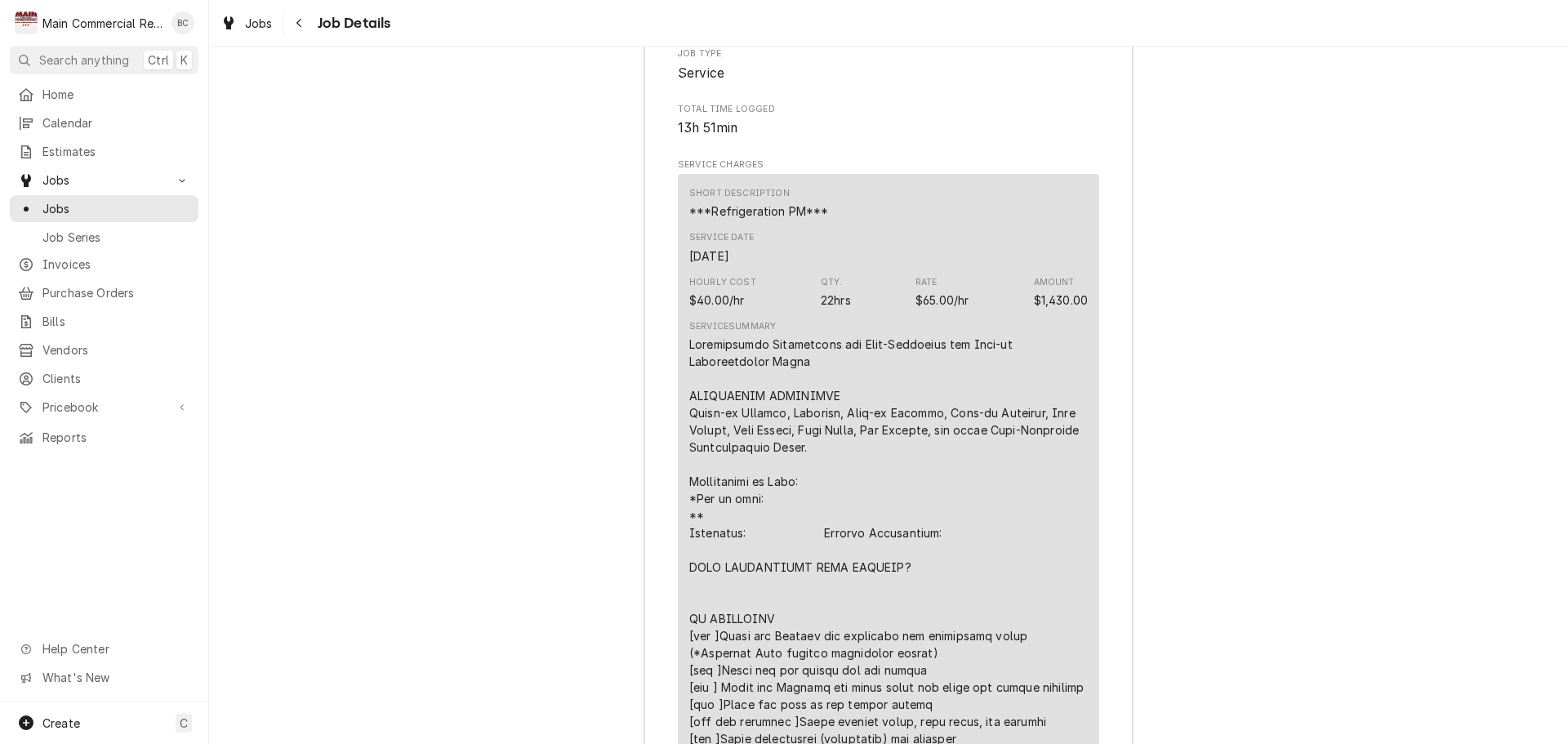
scroll to position [3705, 0]
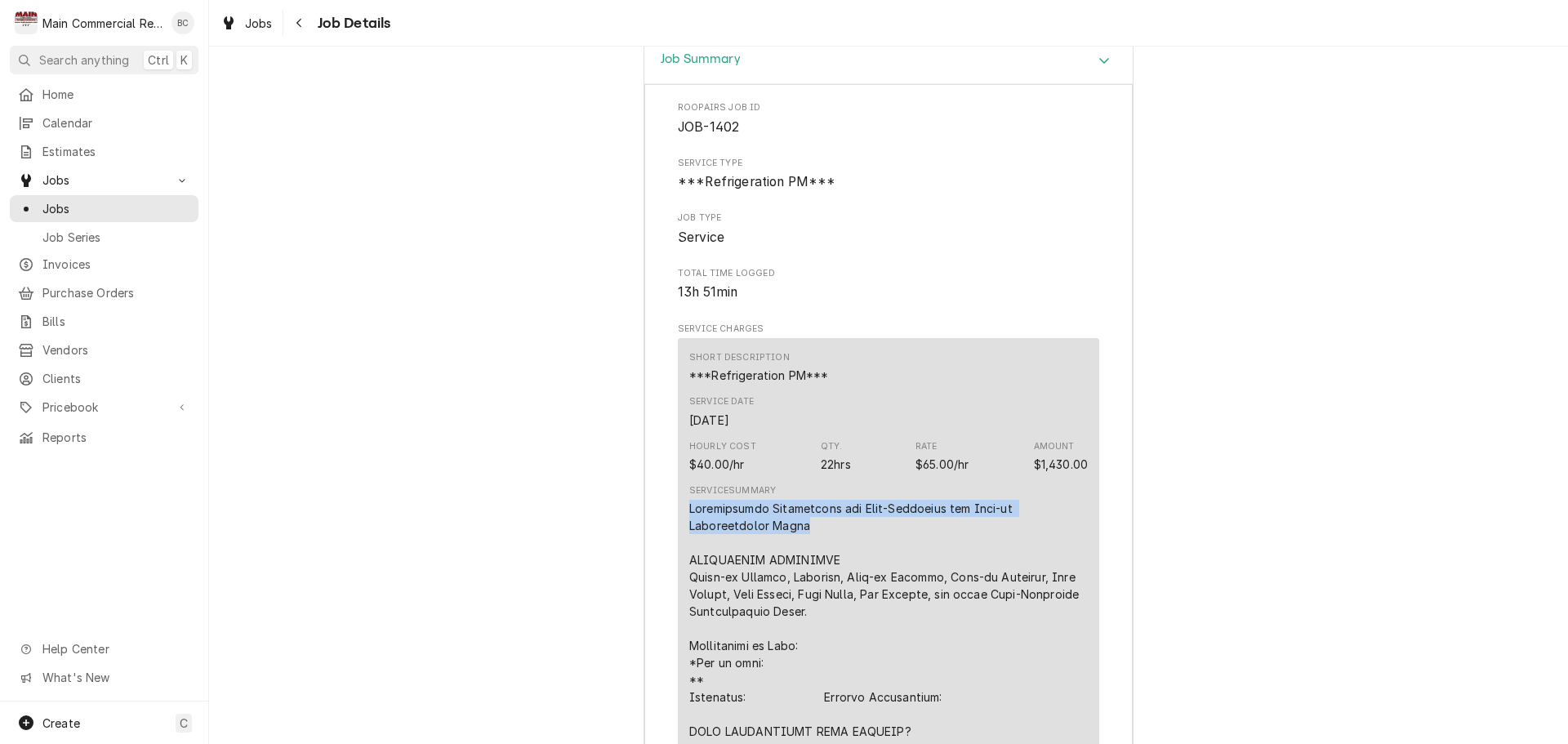
drag, startPoint x: 684, startPoint y: 414, endPoint x: 718, endPoint y: 434, distance: 39.4
drag, startPoint x: 718, startPoint y: 434, endPoint x: 779, endPoint y: 392, distance: 74.1
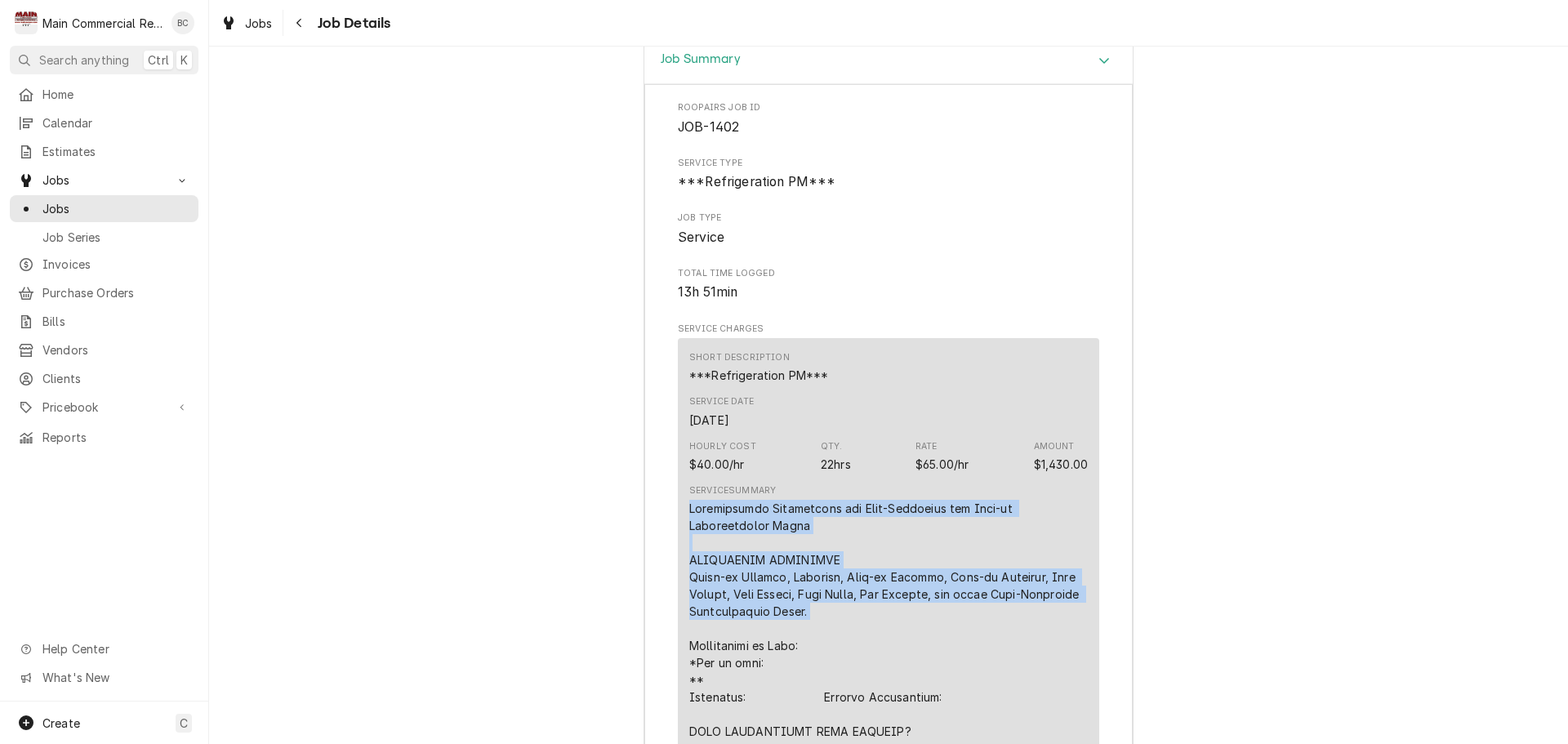
drag, startPoint x: 685, startPoint y: 411, endPoint x: 792, endPoint y: 525, distance: 156.3
copy div "Preventative Maintenance for Self-Contained and Walk-in Refrigeration Units APP…"
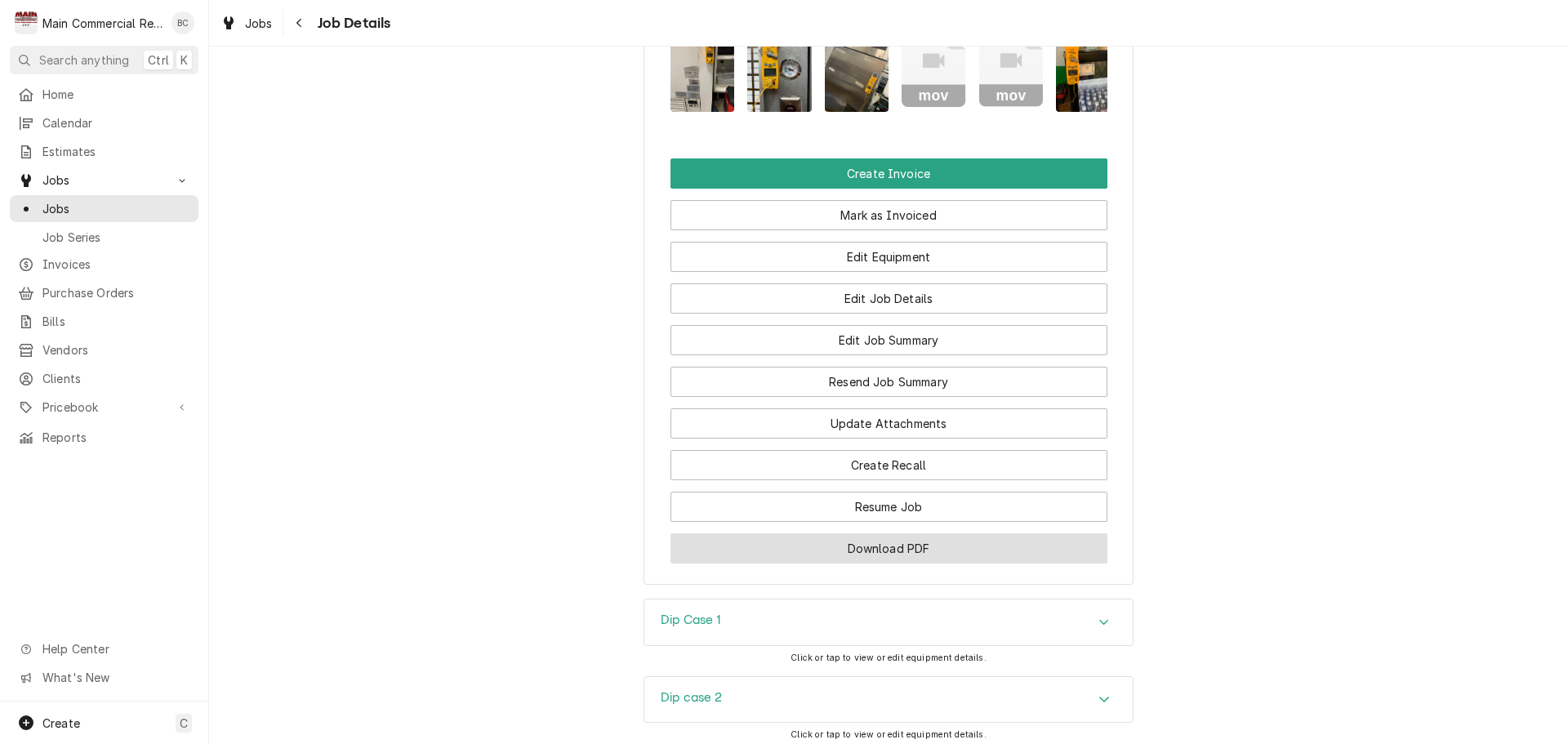
scroll to position [2072, 0]
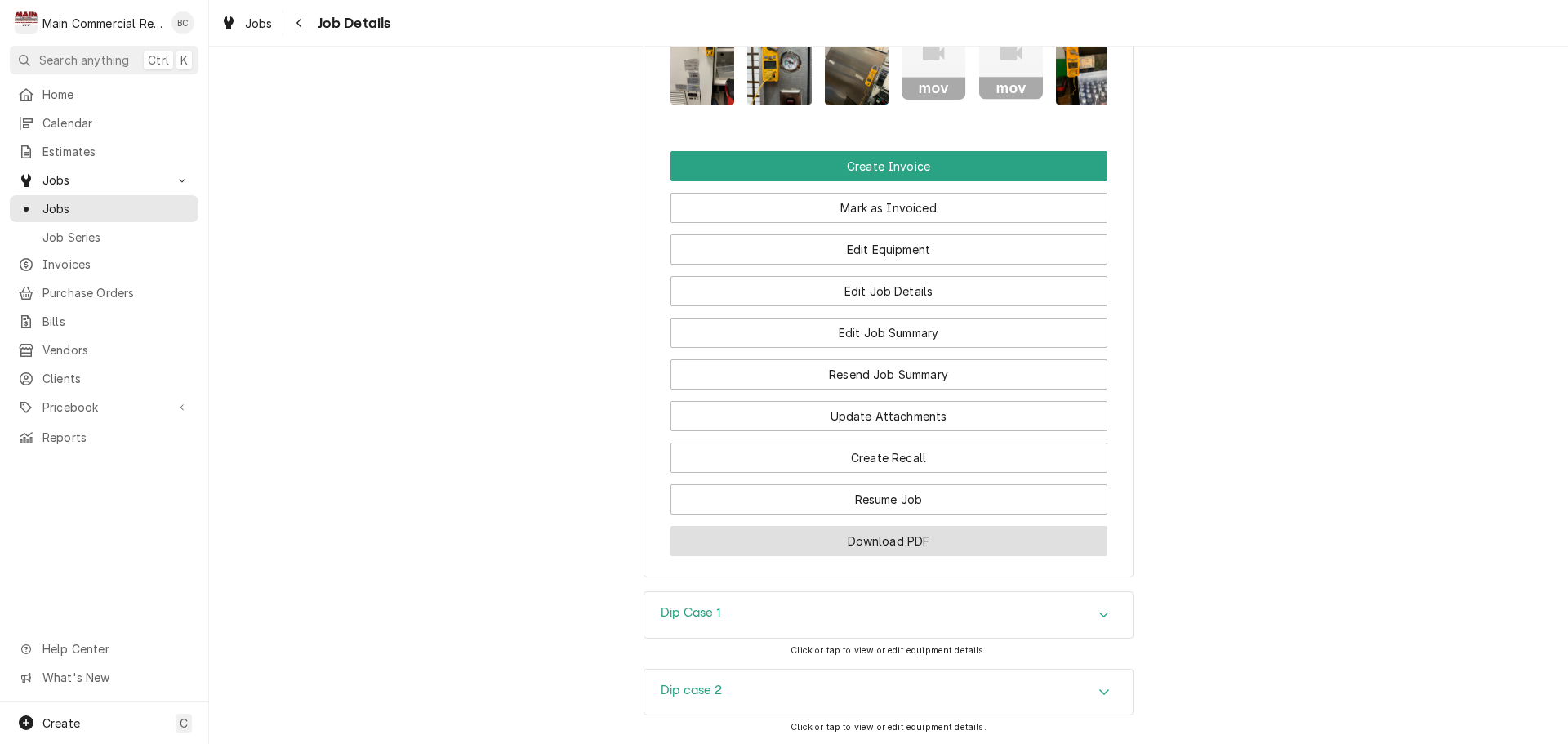
click at [927, 526] on button "Download PDF" at bounding box center [889, 541] width 437 height 30
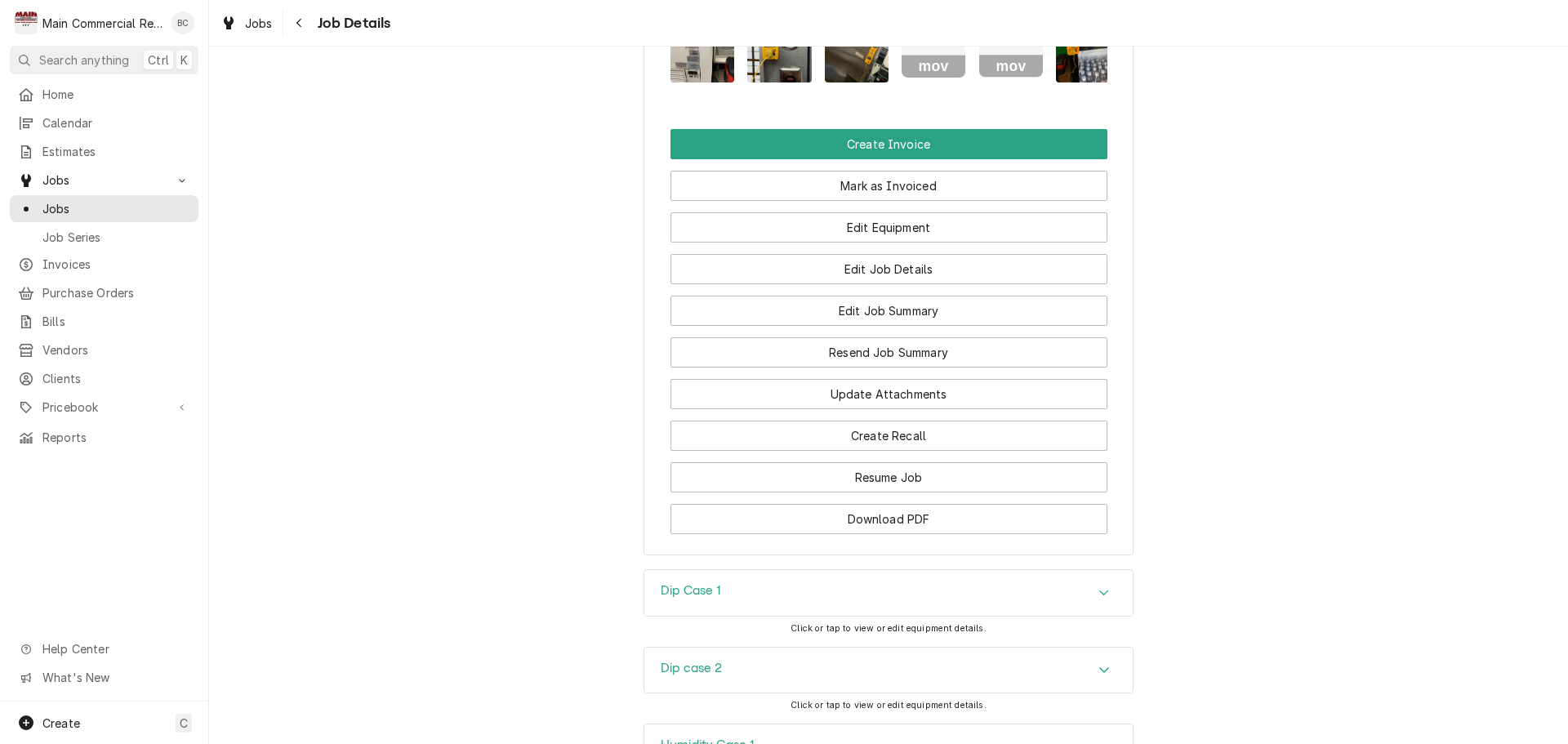
scroll to position [1893, 0]
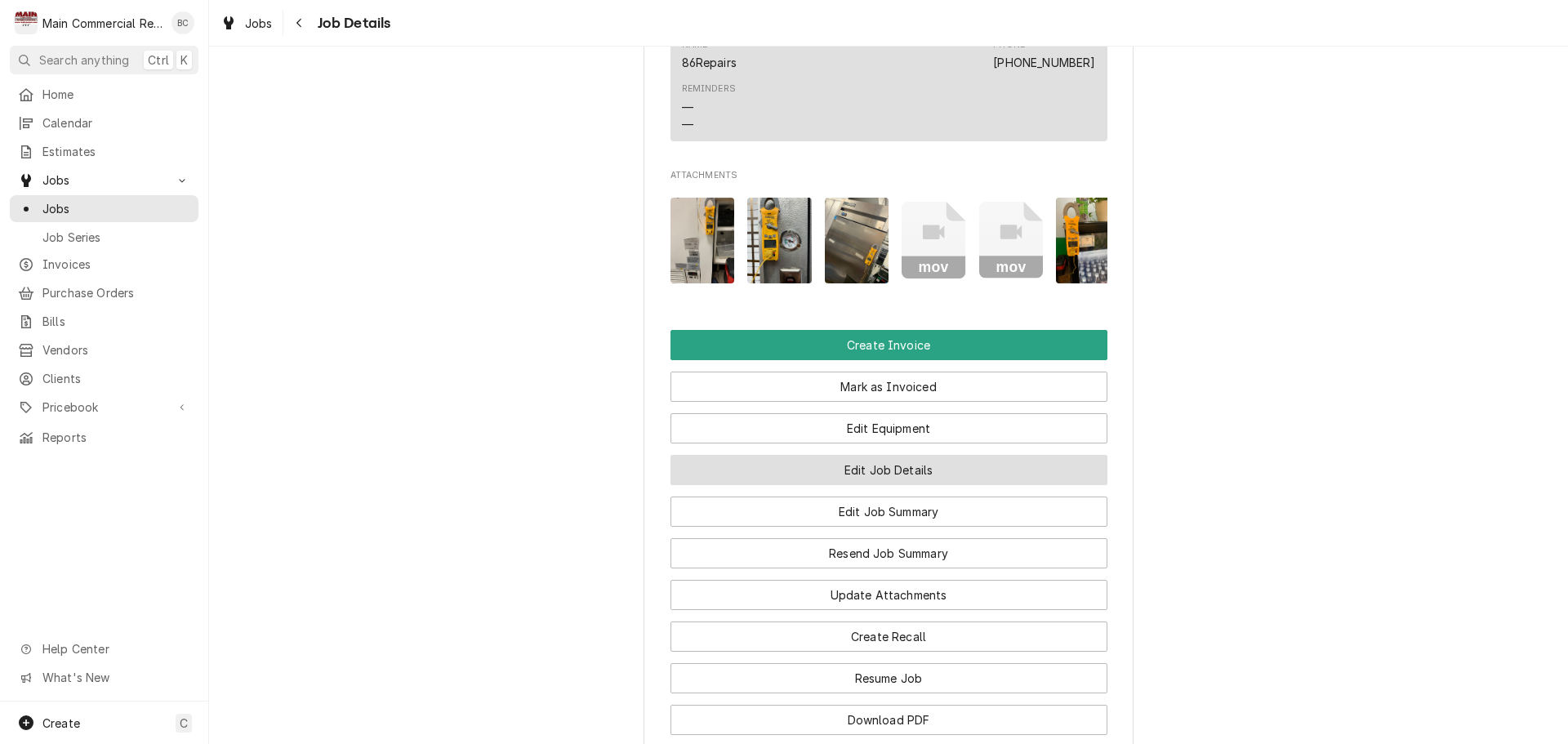
click at [869, 455] on button "Edit Job Details" at bounding box center [889, 470] width 437 height 30
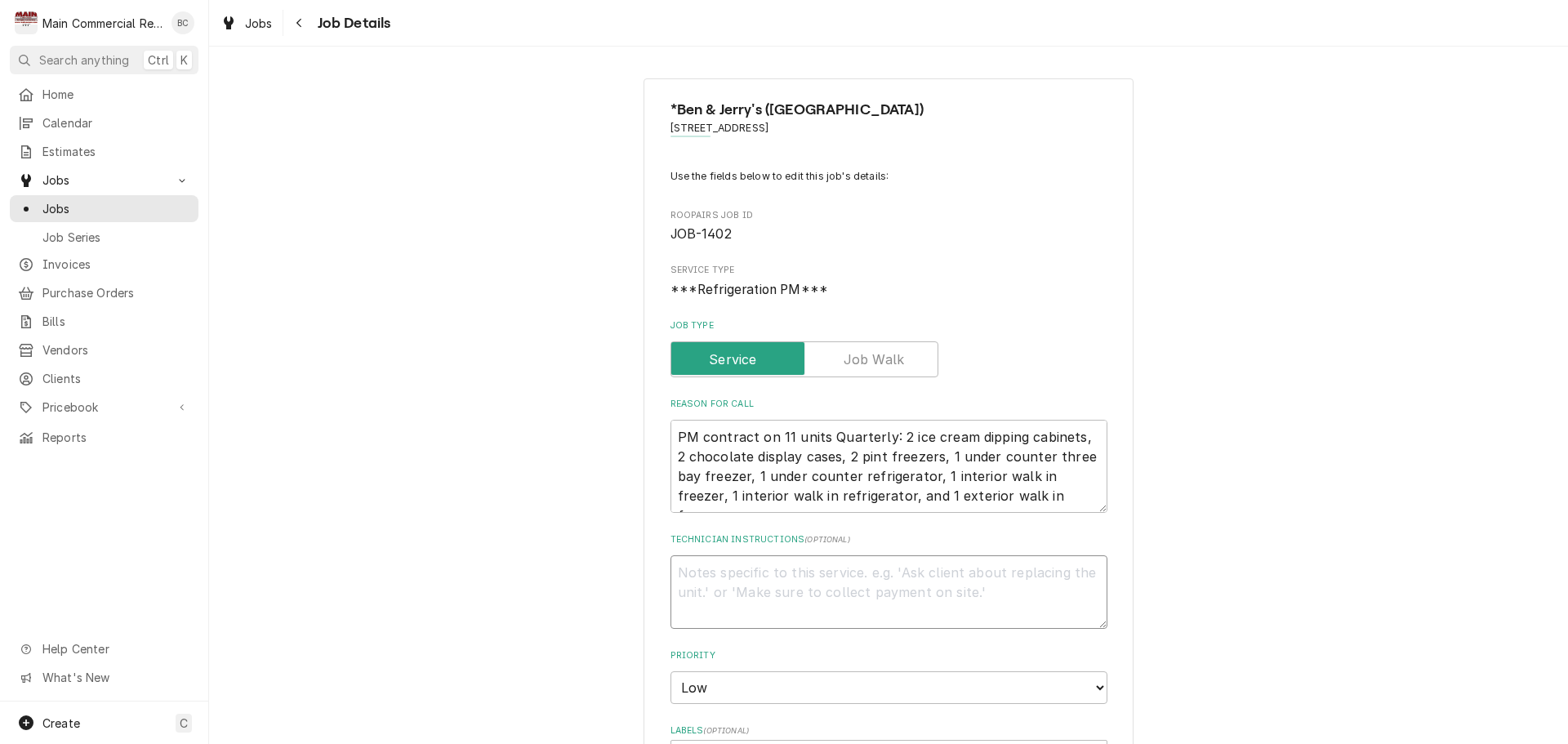
click at [742, 570] on textarea "Technician Instructions ( optional )" at bounding box center [889, 592] width 437 height 74
type textarea "x"
type textarea "I"
type textarea "x"
type textarea "IN"
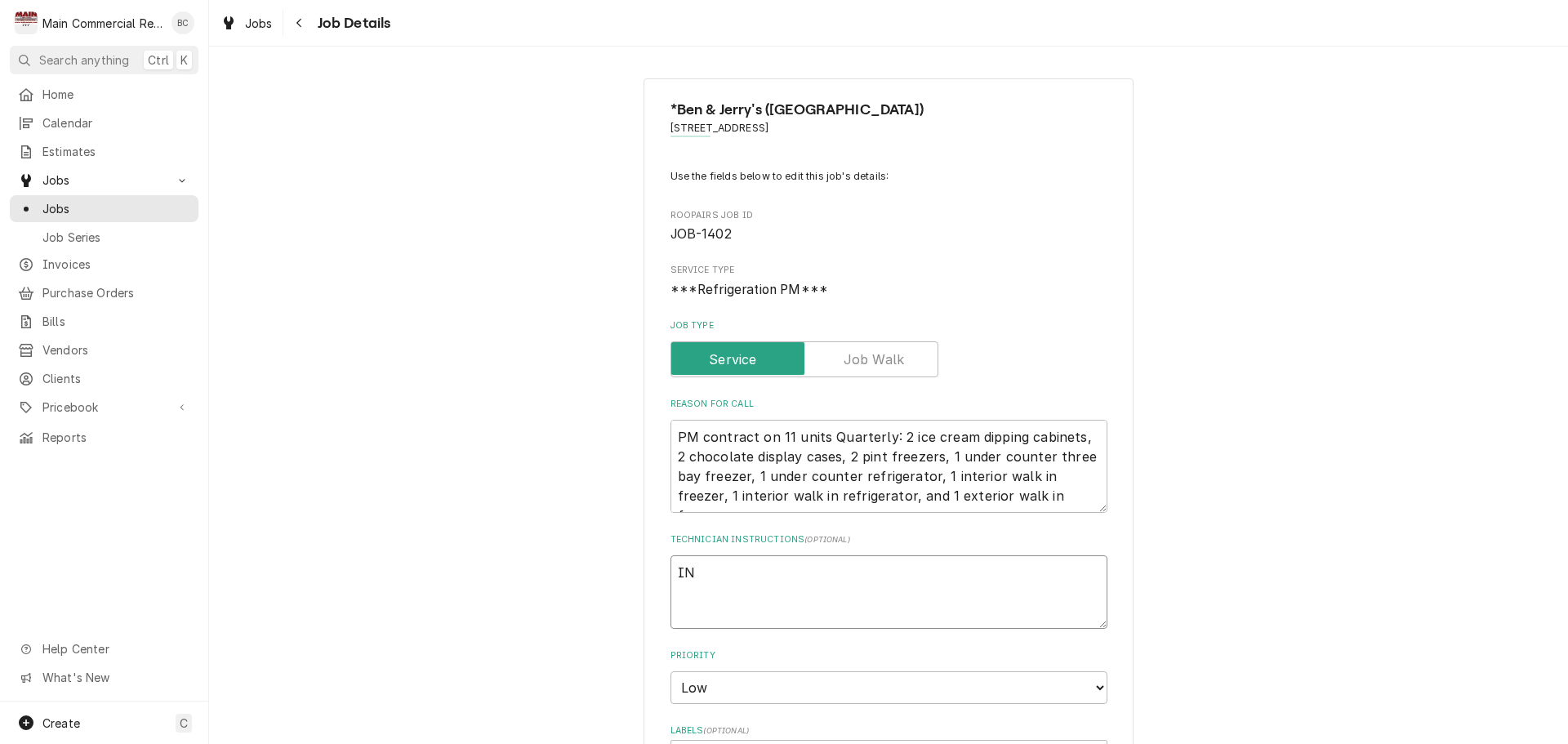
type textarea "x"
type textarea "INV"
type textarea "x"
type textarea "INV#"
type textarea "x"
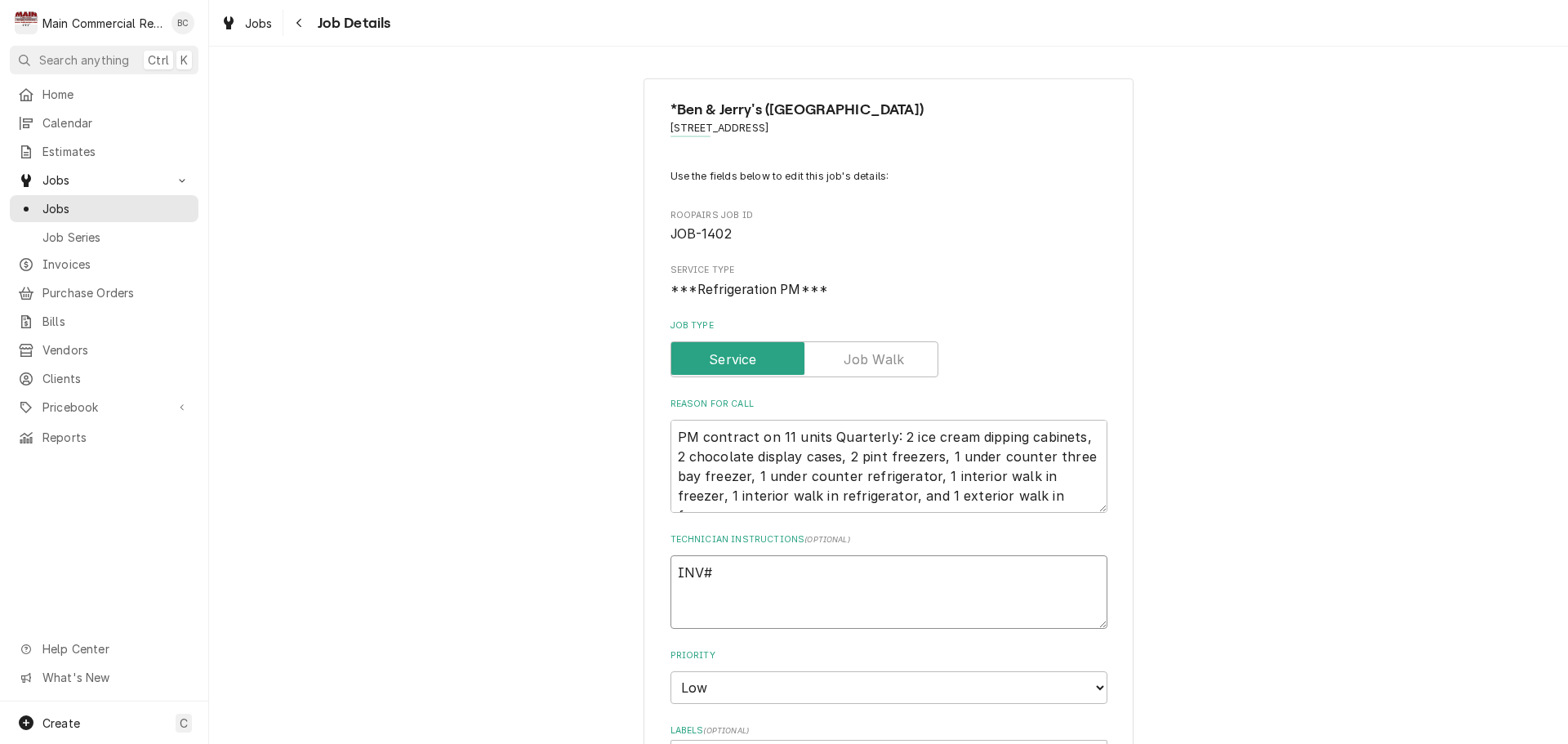
type textarea "INV#1"
type textarea "x"
type textarea "INV#15"
type textarea "x"
type textarea "INV#152"
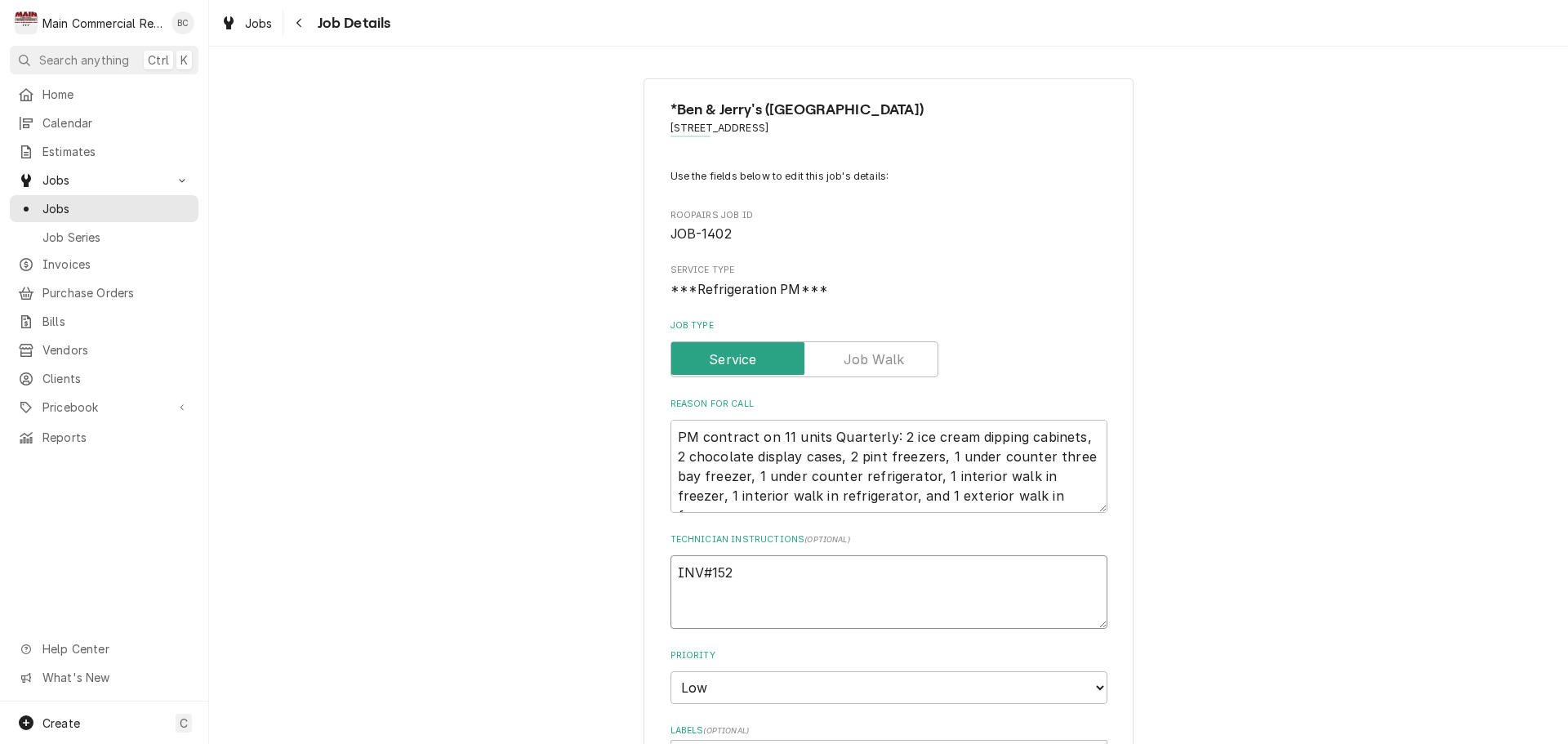
type textarea "x"
type textarea "INV#1523"
type textarea "x"
type textarea "INV#15230"
type textarea "x"
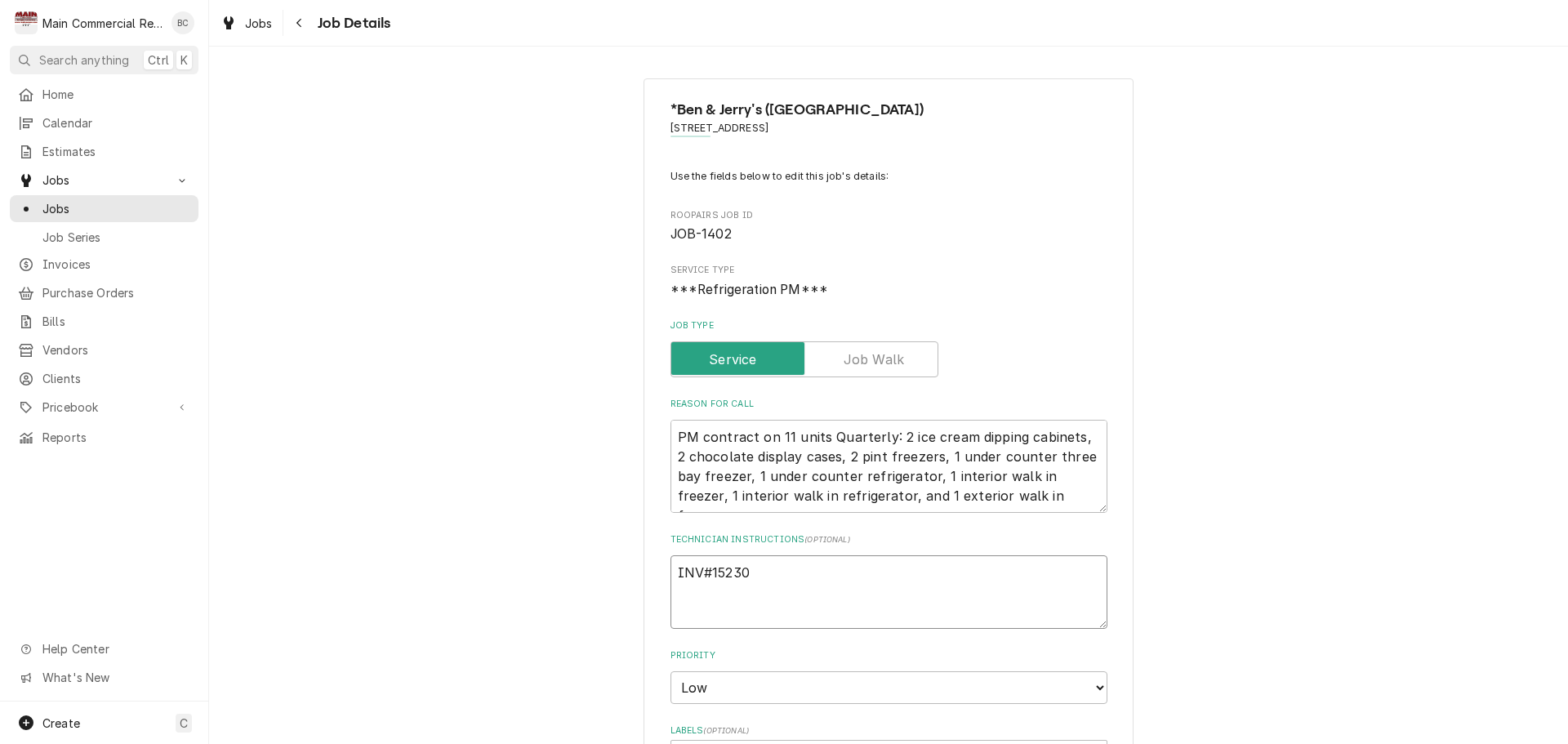
type textarea "INV#152307"
type textarea "x"
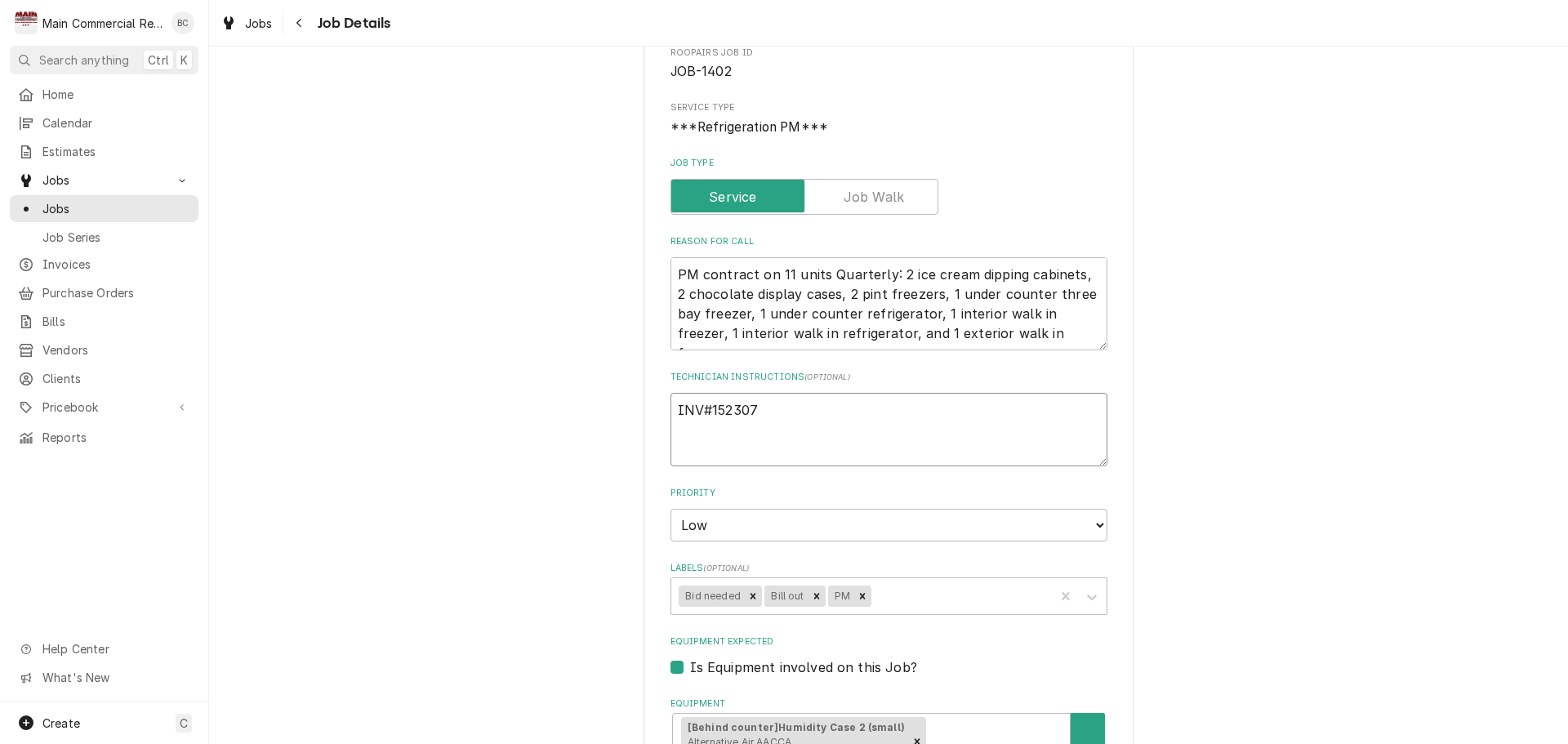
scroll to position [163, 0]
click at [813, 595] on icon "Remove Bill out" at bounding box center [816, 595] width 5 height 5
type textarea "INV#152307"
type textarea "x"
click at [820, 597] on div "Labels" at bounding box center [929, 595] width 235 height 29
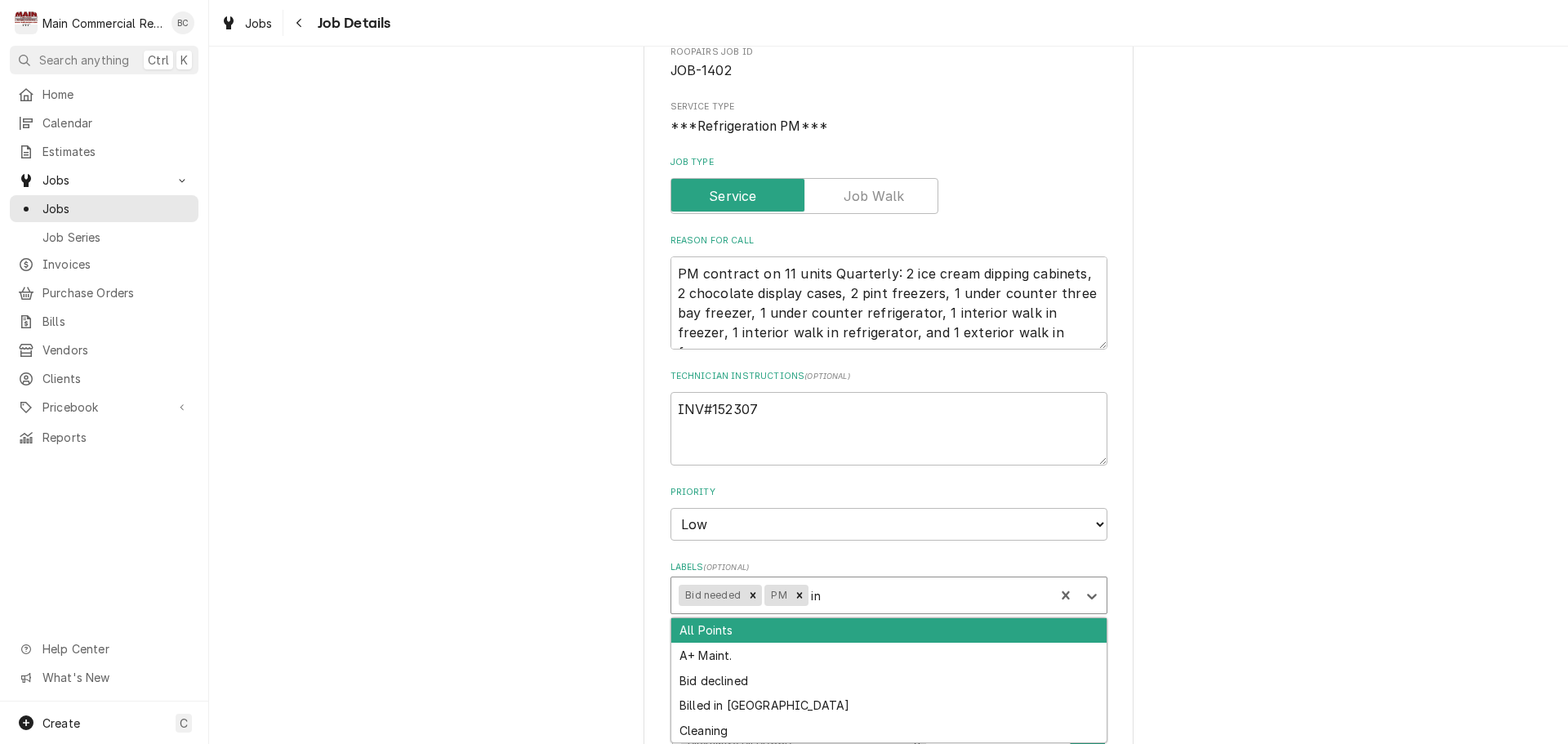
type input "inv"
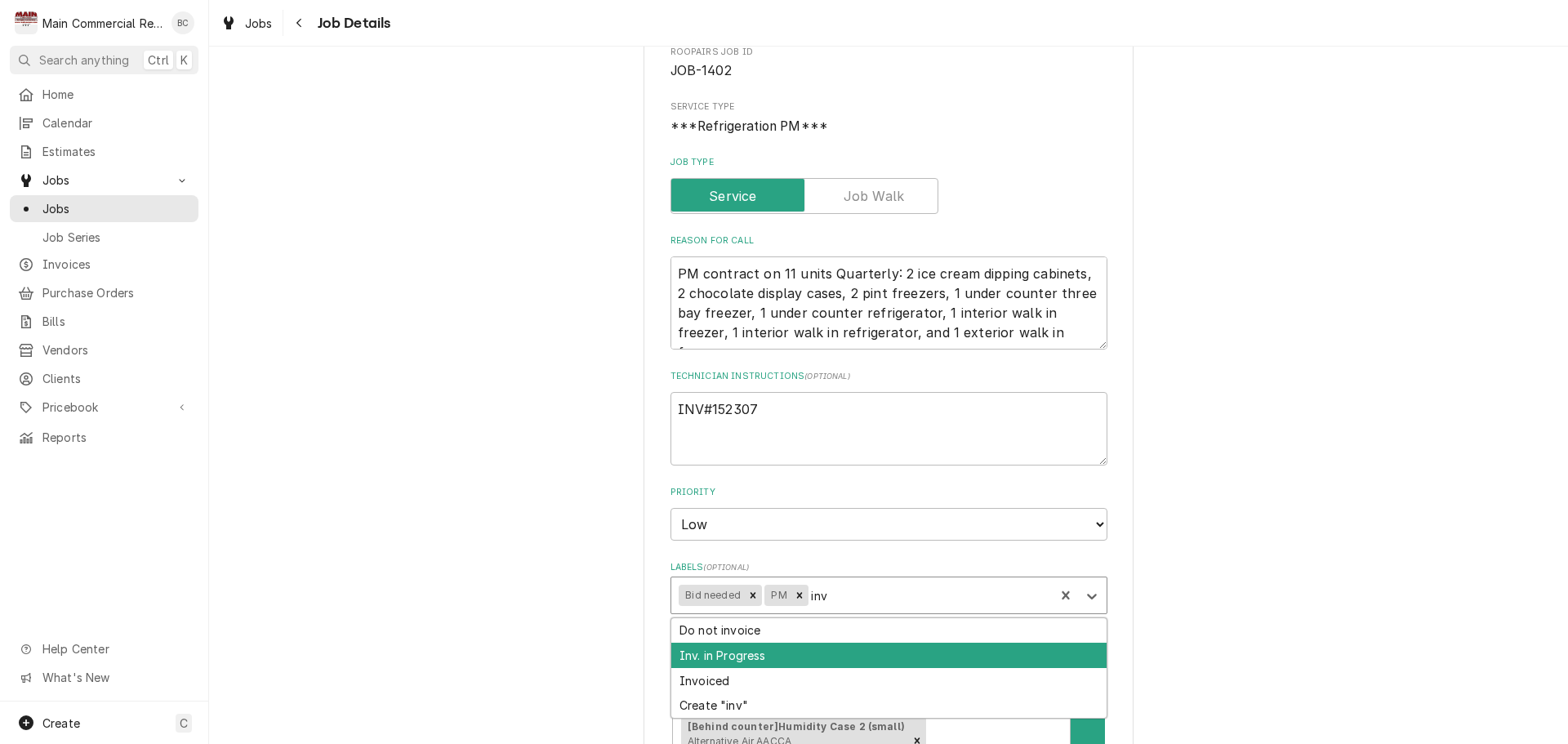
click at [751, 663] on div "Inv. in Progress" at bounding box center [890, 656] width 436 height 26
type textarea "x"
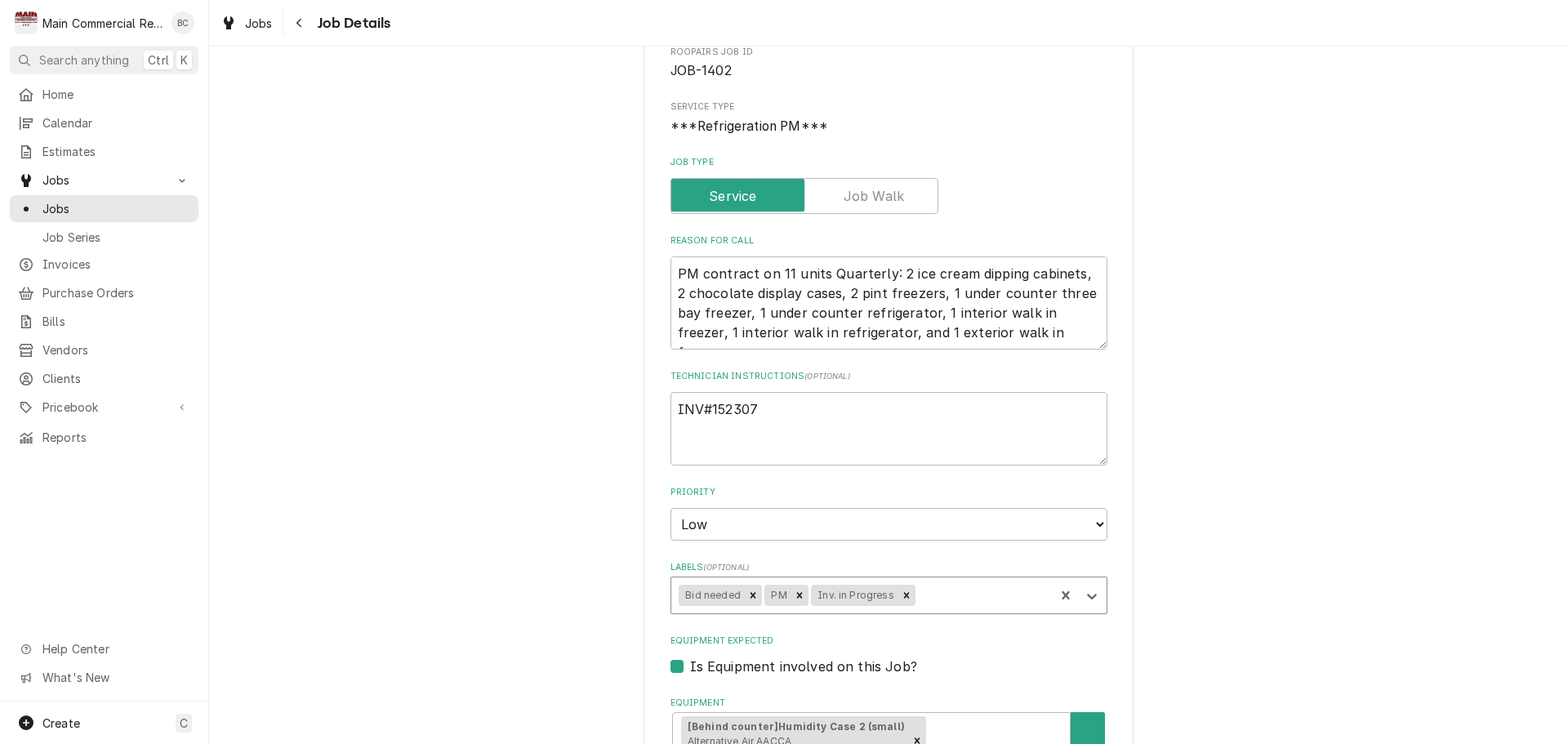
type textarea "x"
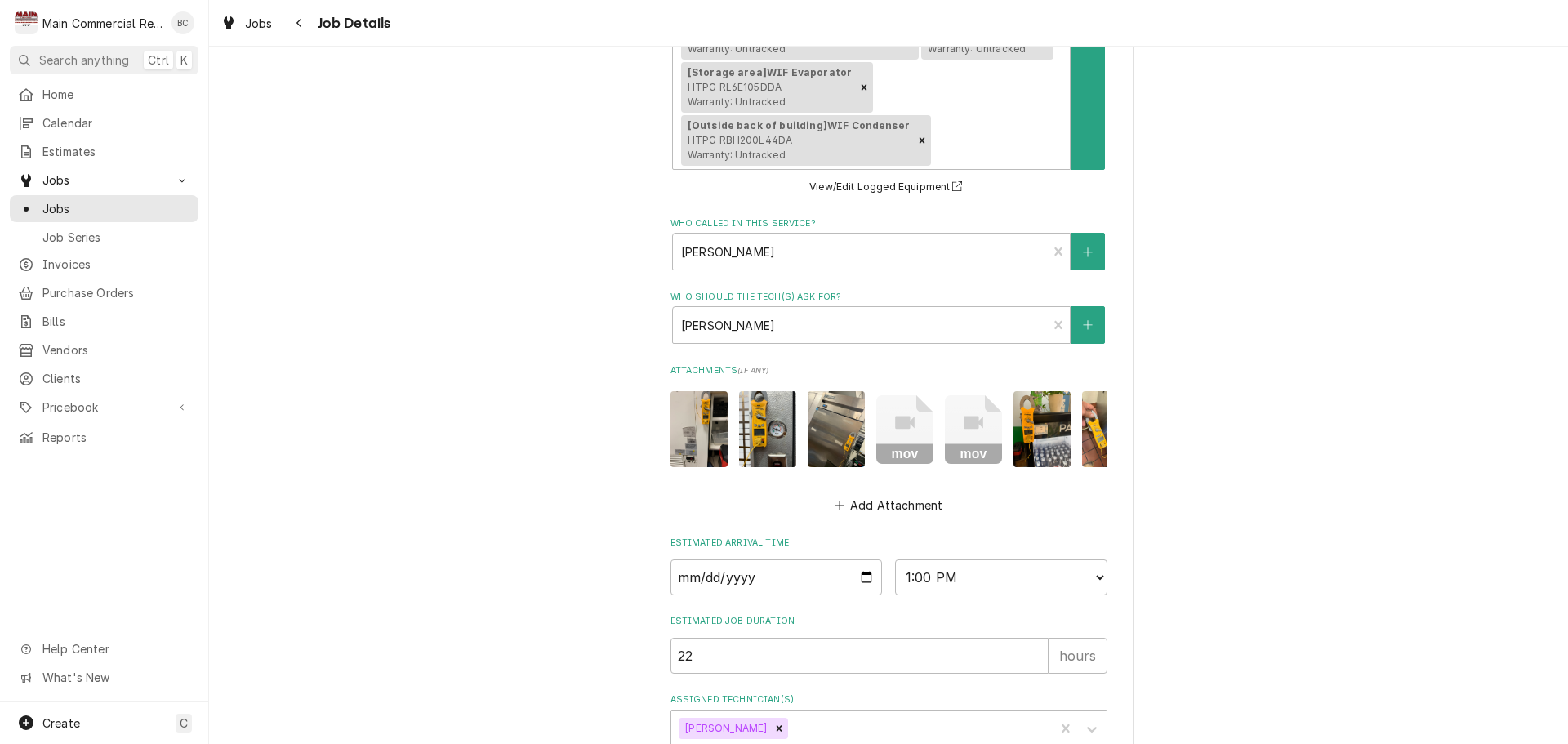
scroll to position [1305, 0]
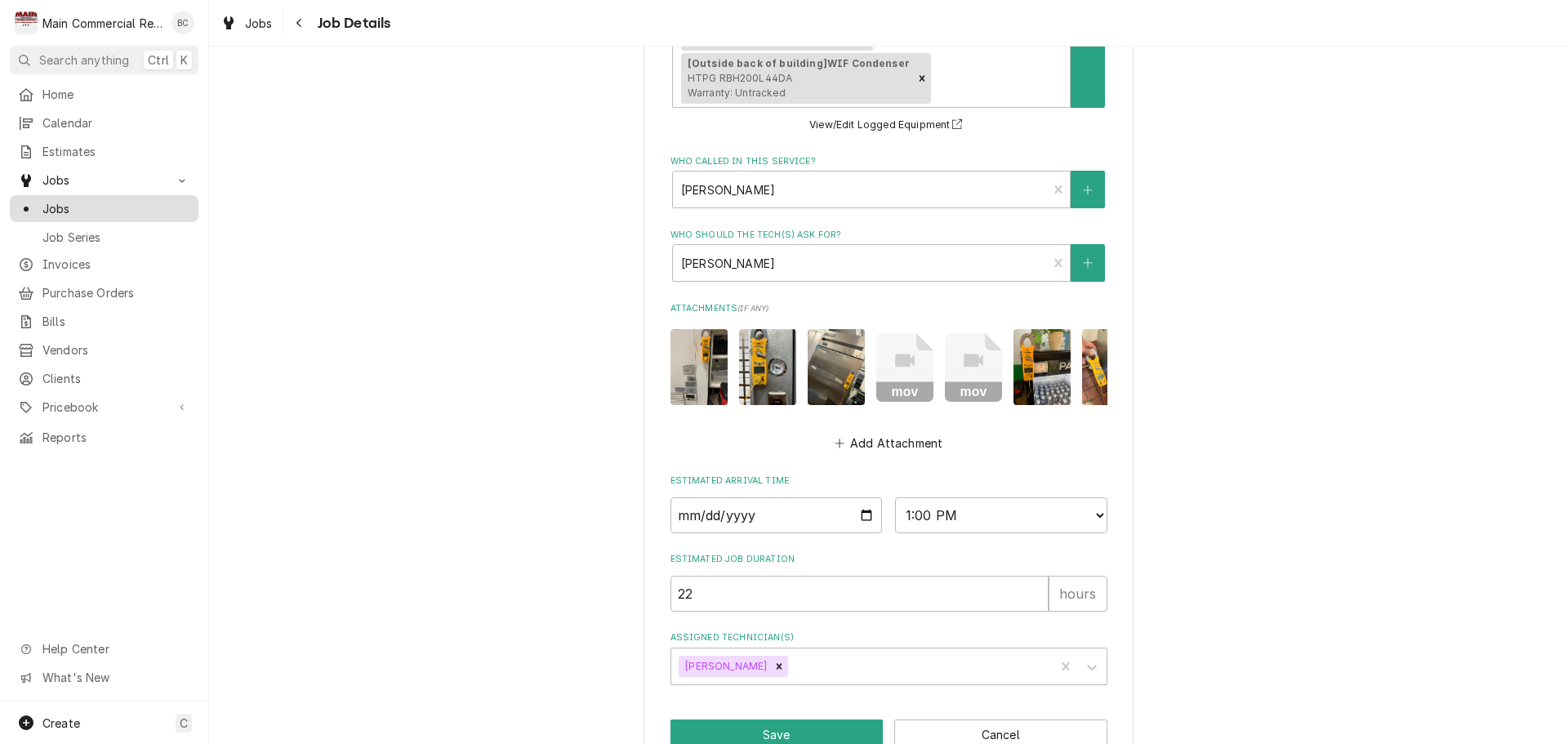
click at [107, 208] on span "Jobs" at bounding box center [117, 209] width 148 height 17
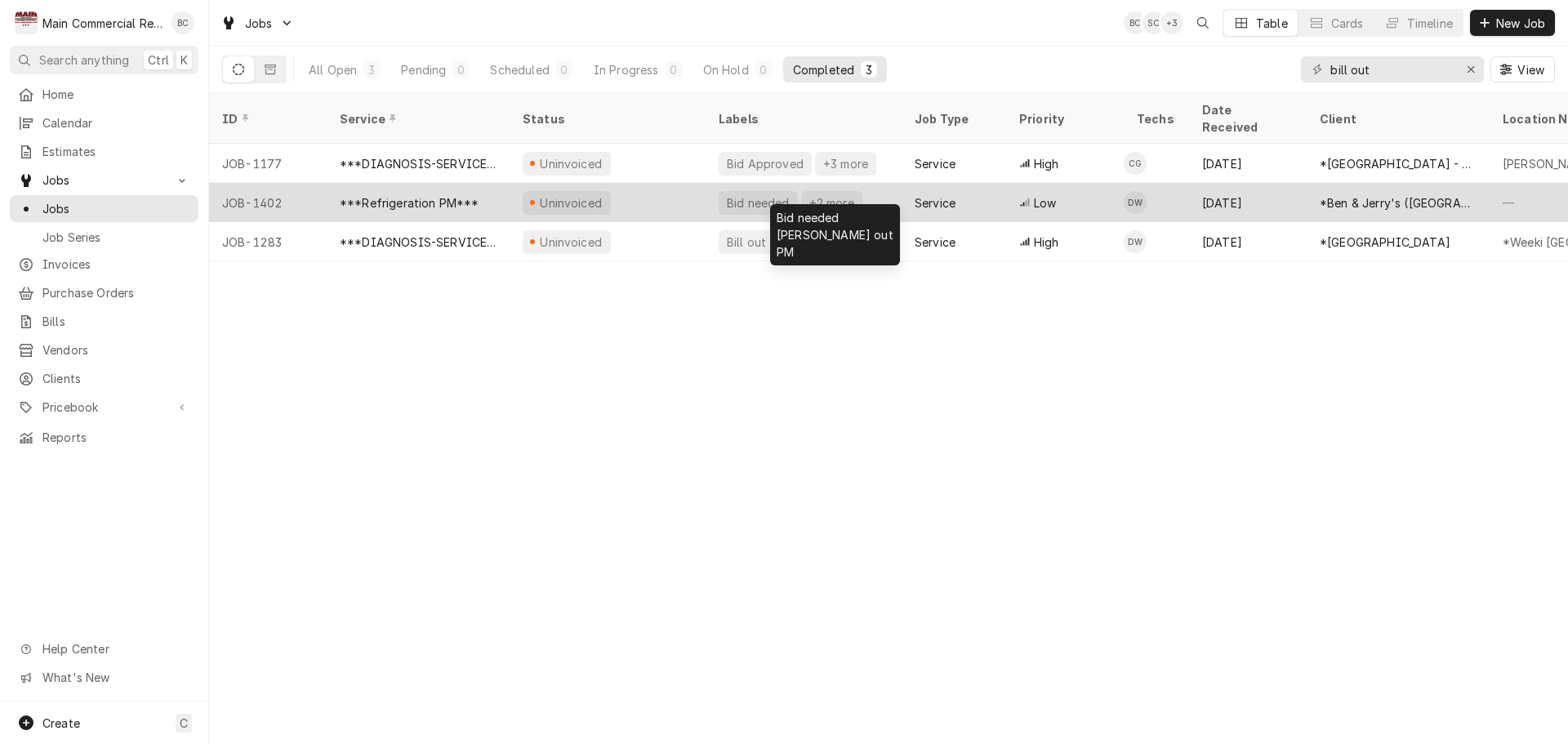
click at [808, 194] on div "+2 more" at bounding box center [831, 202] width 48 height 17
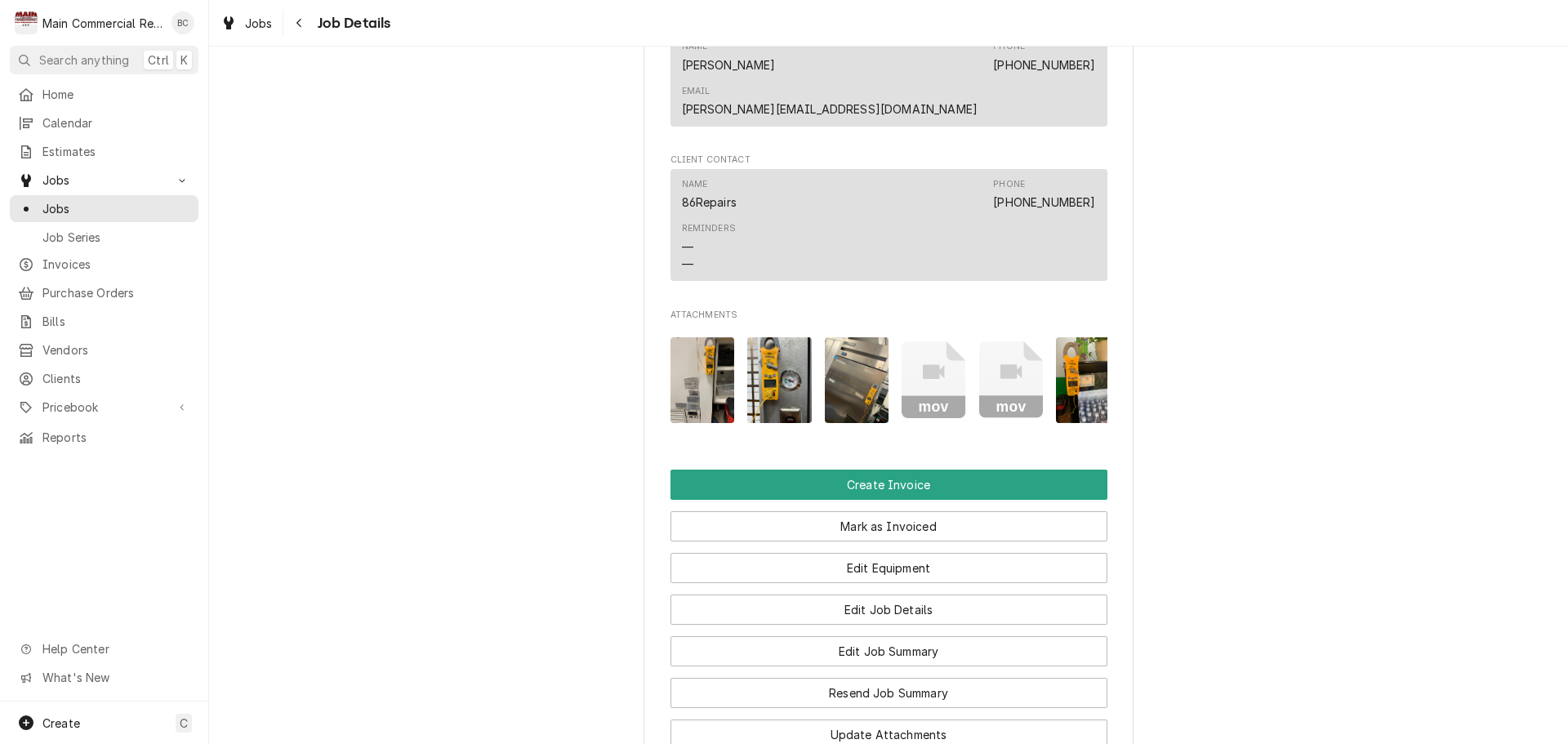
scroll to position [1716, 0]
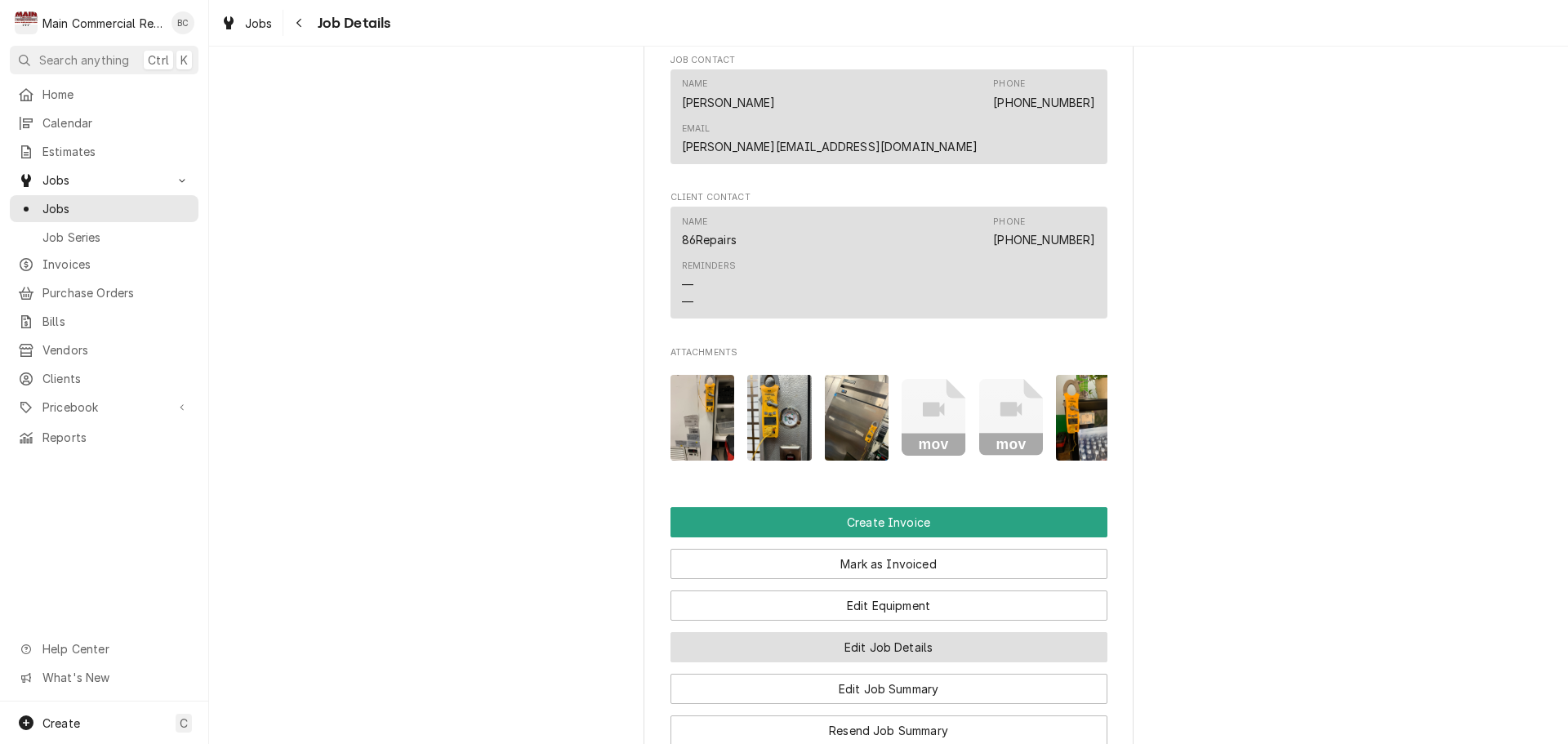
click at [851, 633] on button "Edit Job Details" at bounding box center [889, 647] width 437 height 30
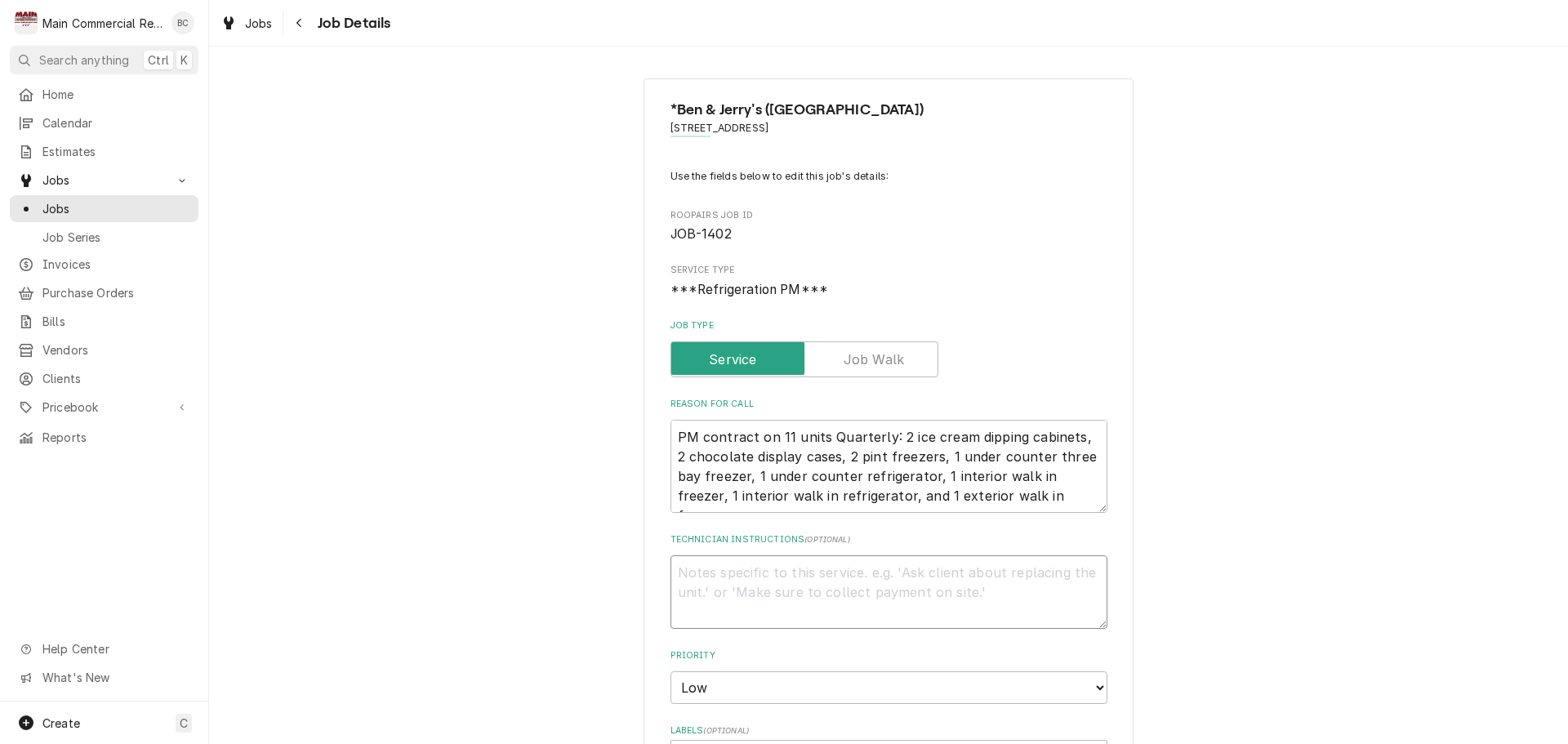
click at [750, 576] on textarea "Technician Instructions ( optional )" at bounding box center [889, 592] width 437 height 74
type textarea "x"
type textarea "I"
type textarea "x"
type textarea "IN"
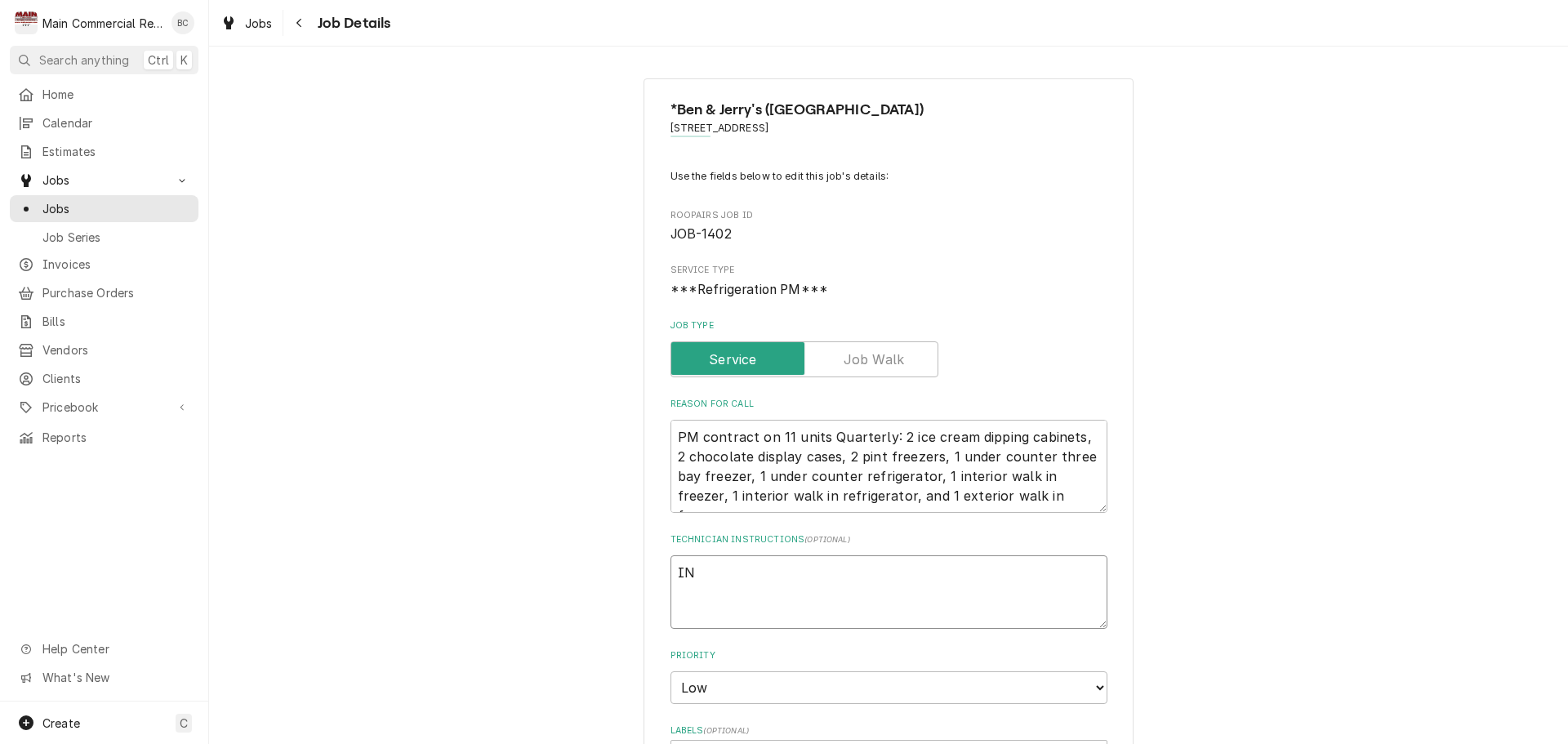
type textarea "x"
type textarea "INV"
type textarea "x"
type textarea "INV#"
type textarea "x"
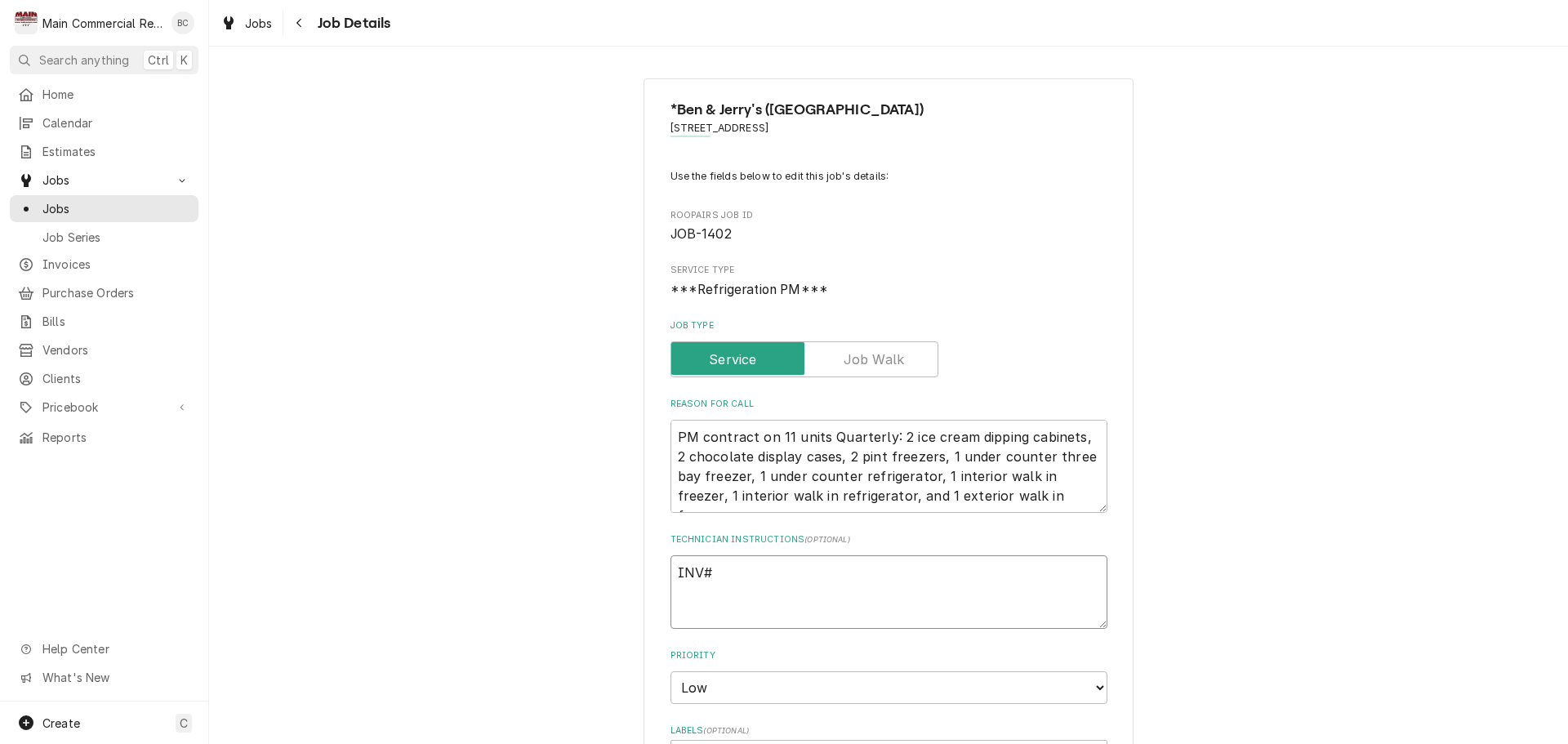
type textarea "INV#1"
type textarea "x"
type textarea "INV#15"
type textarea "x"
type textarea "INV#152"
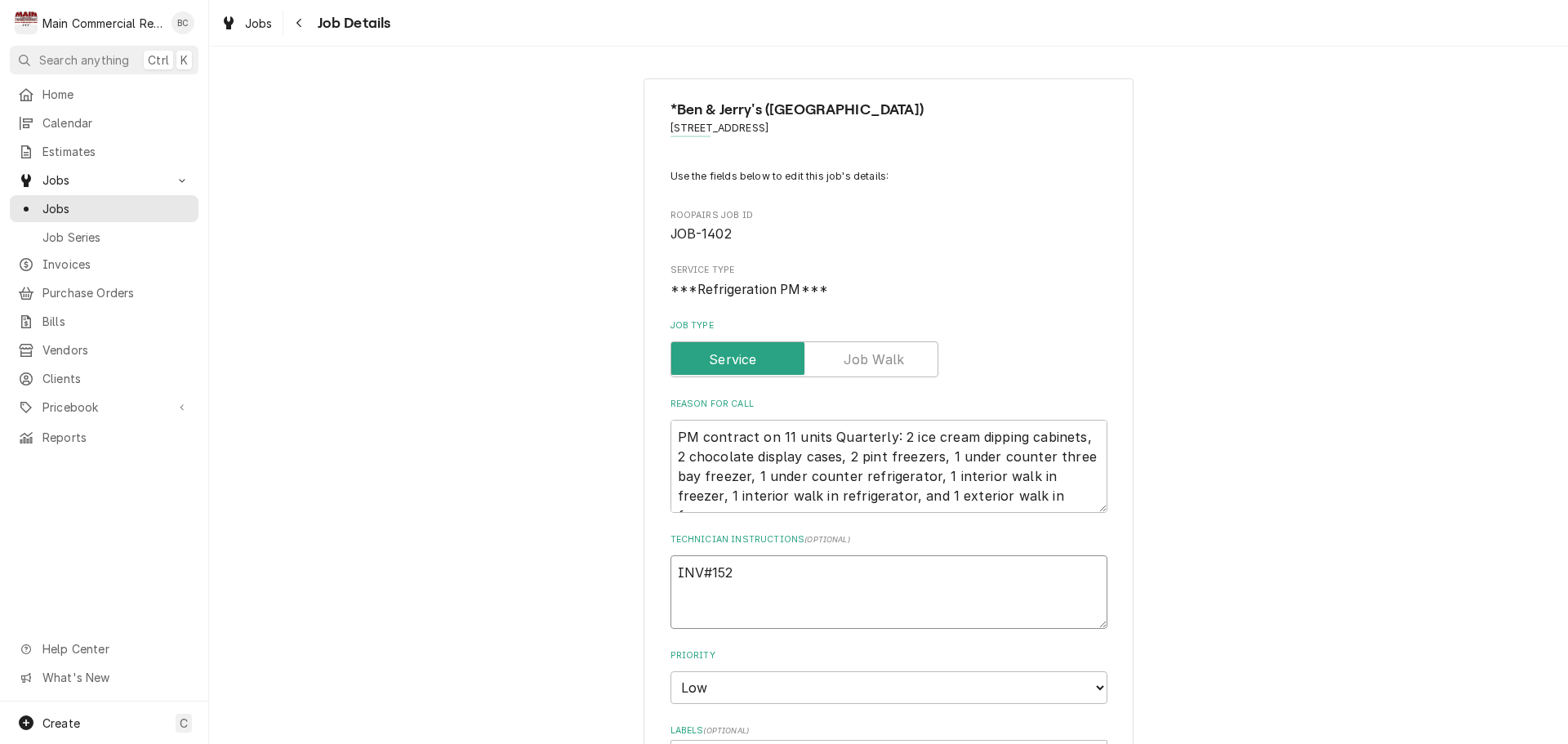
type textarea "x"
type textarea "INV#1523"
type textarea "x"
type textarea "INV#15230"
type textarea "x"
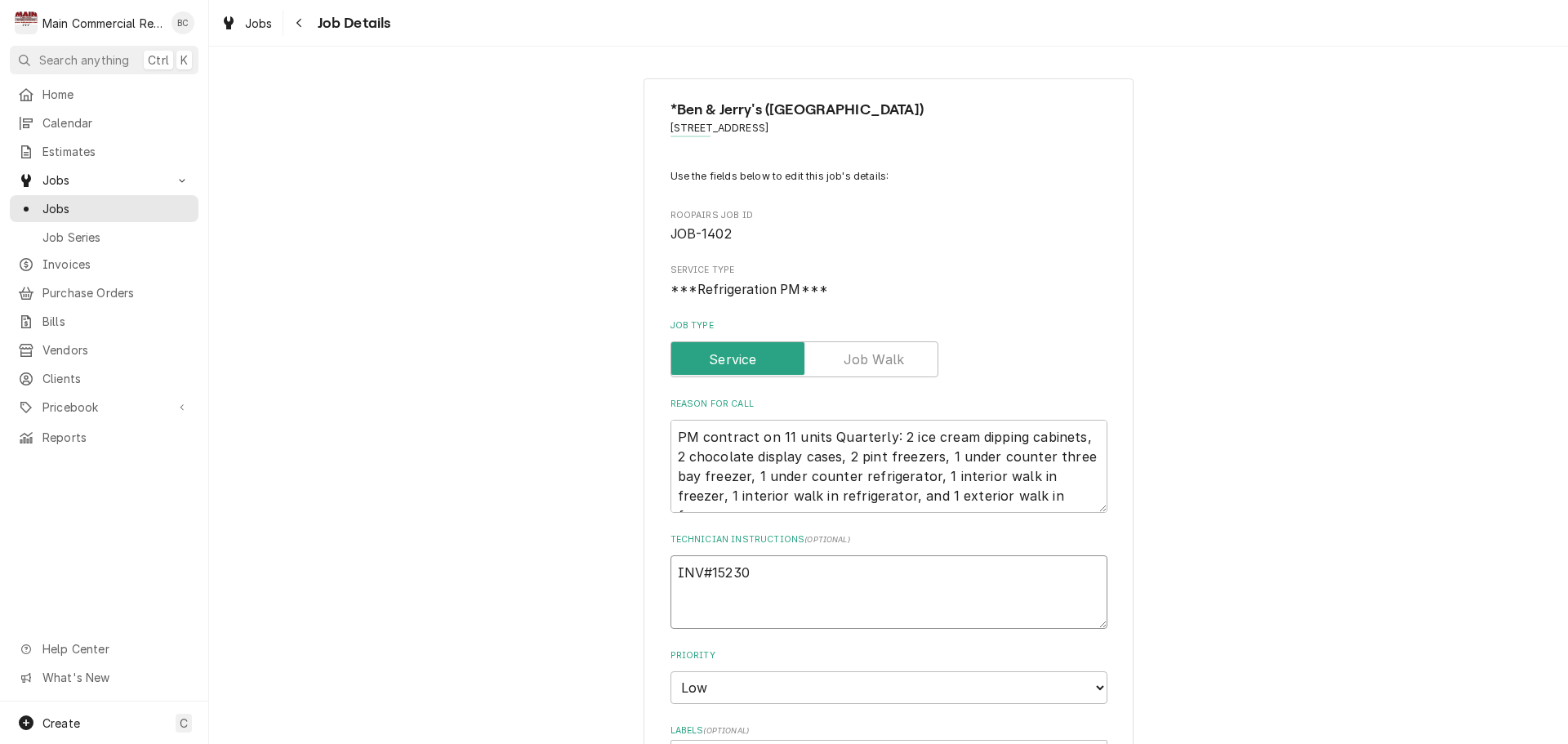
type textarea "INV#152307"
type textarea "x"
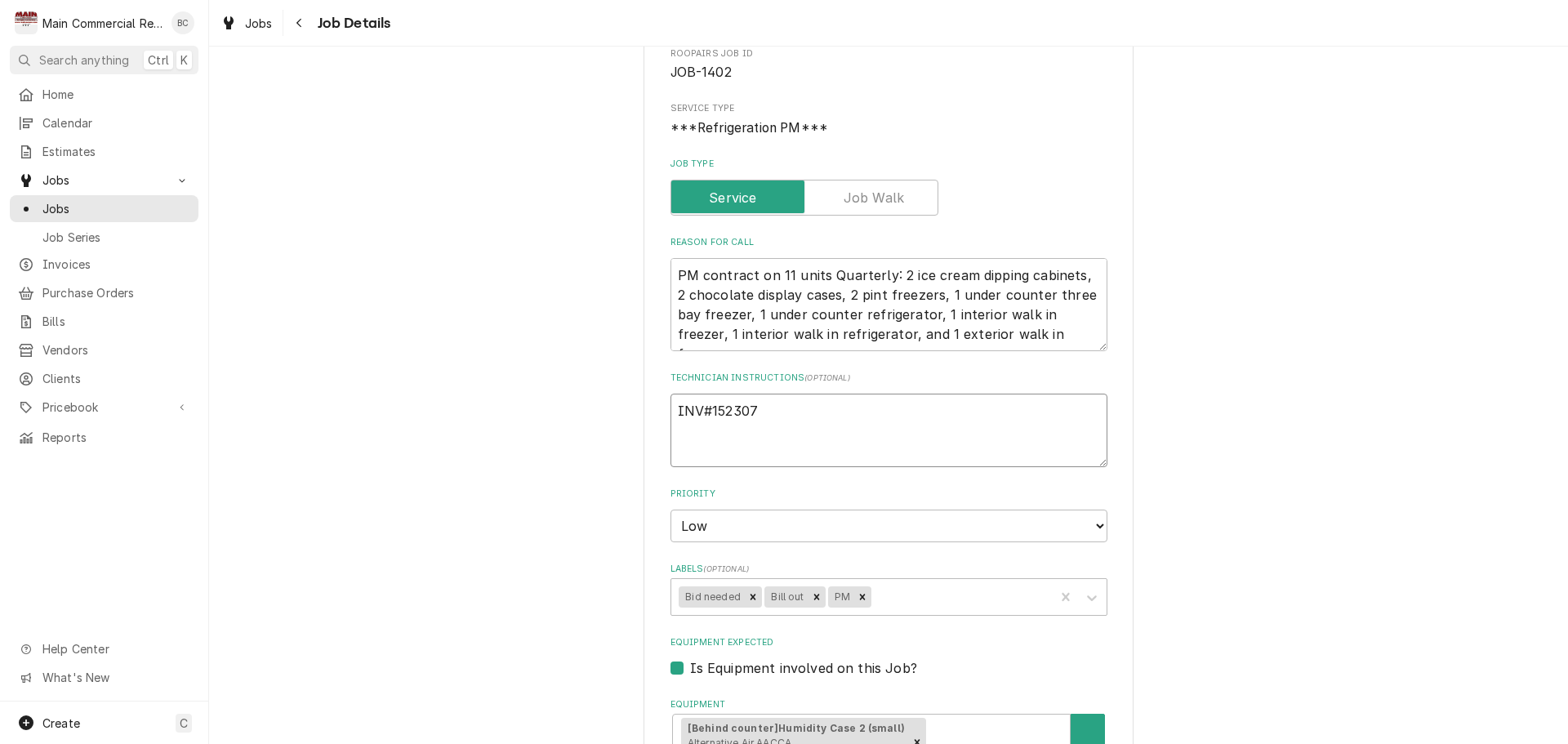
scroll to position [163, 0]
click at [811, 595] on icon "Remove Bill out" at bounding box center [817, 595] width 12 height 12
type textarea "INV#152307"
type textarea "x"
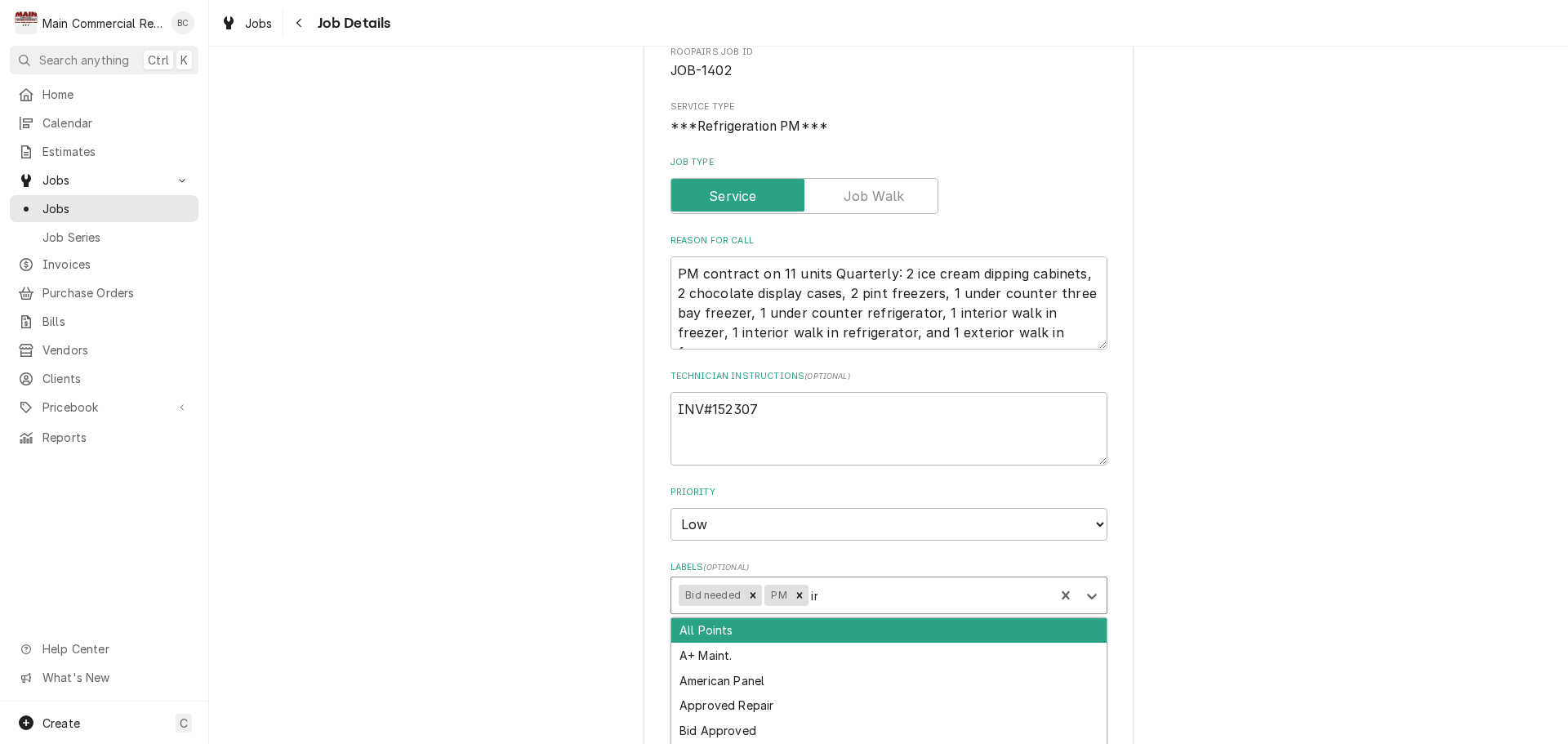
type input "inv"
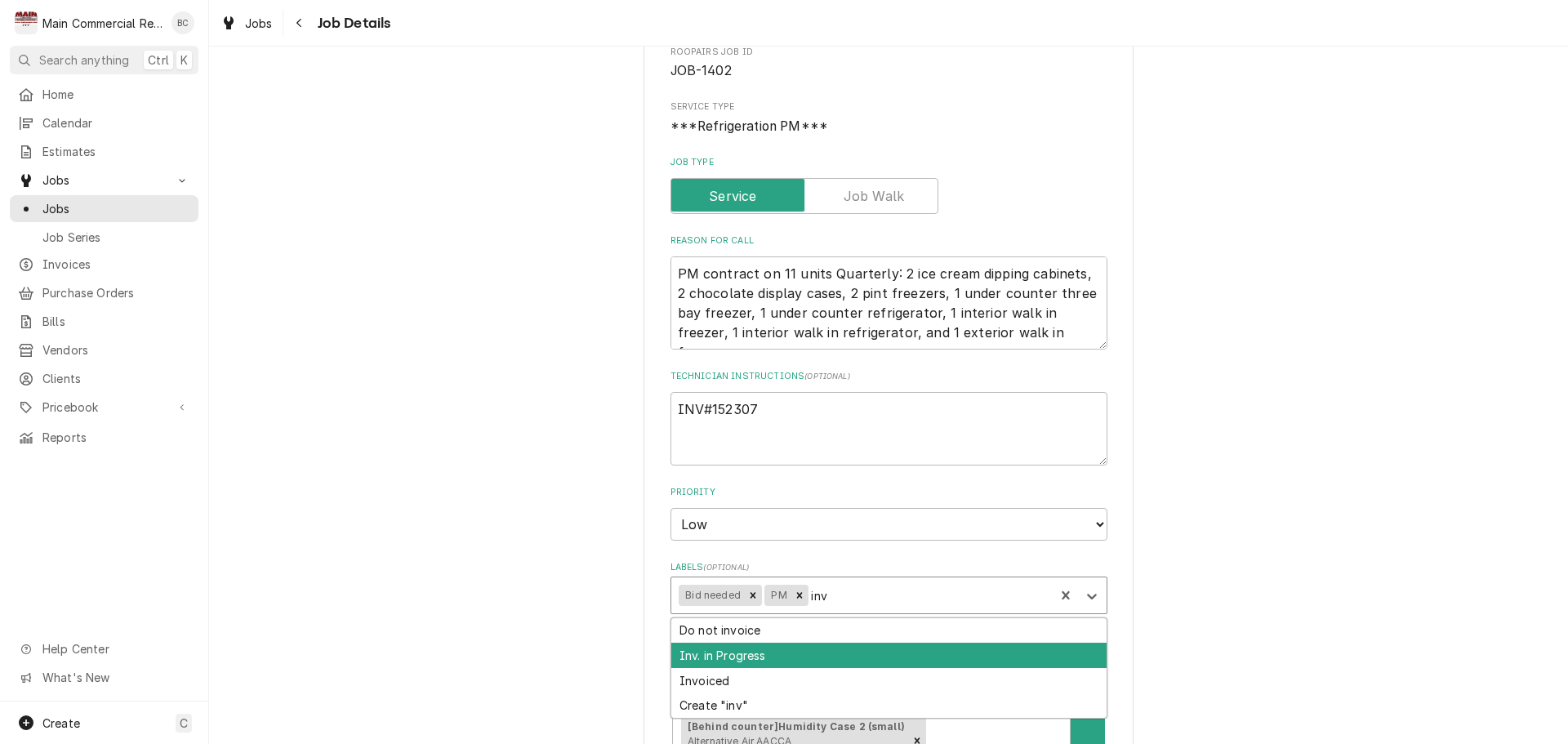
click at [779, 664] on div "Inv. in Progress" at bounding box center [890, 656] width 436 height 26
type textarea "x"
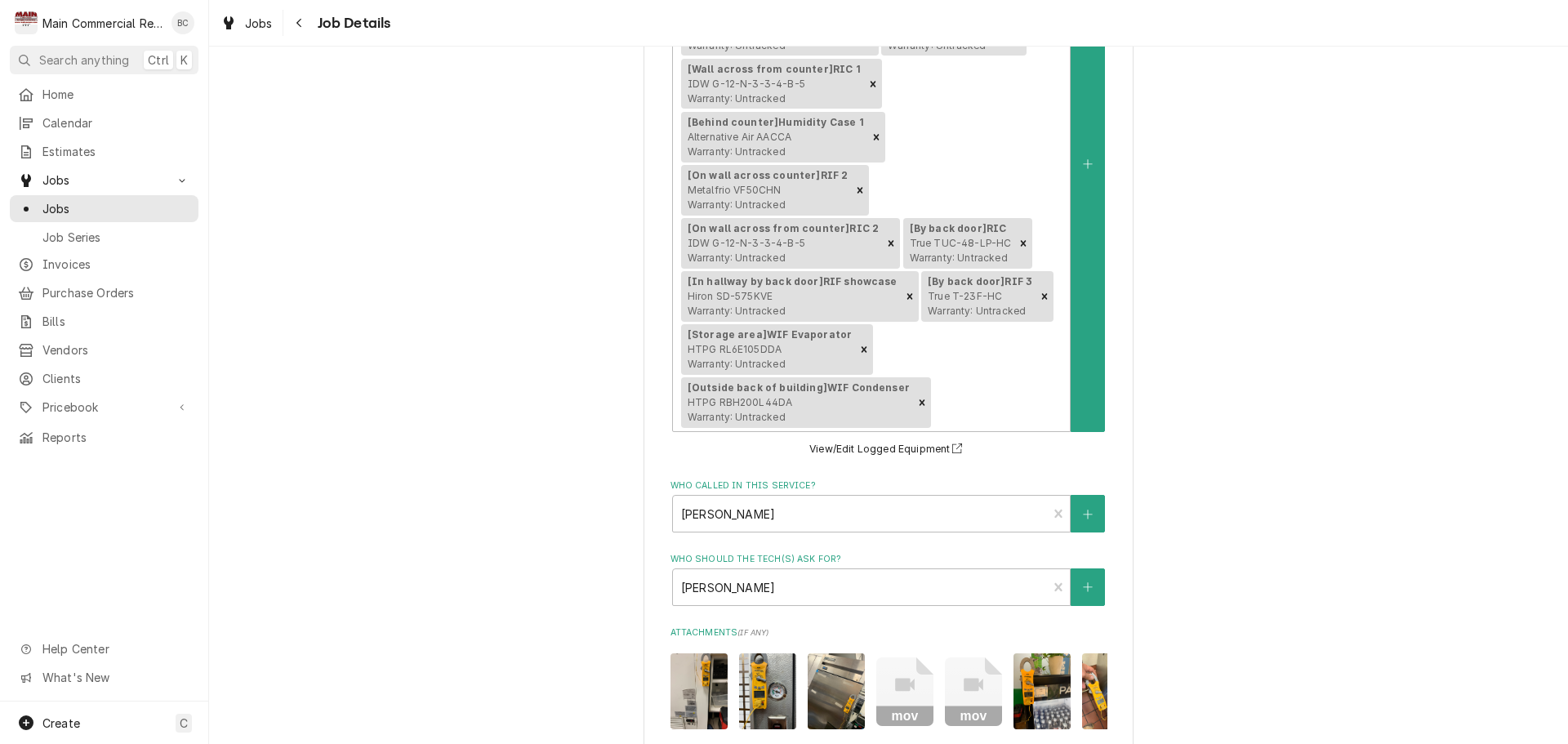
scroll to position [1305, 0]
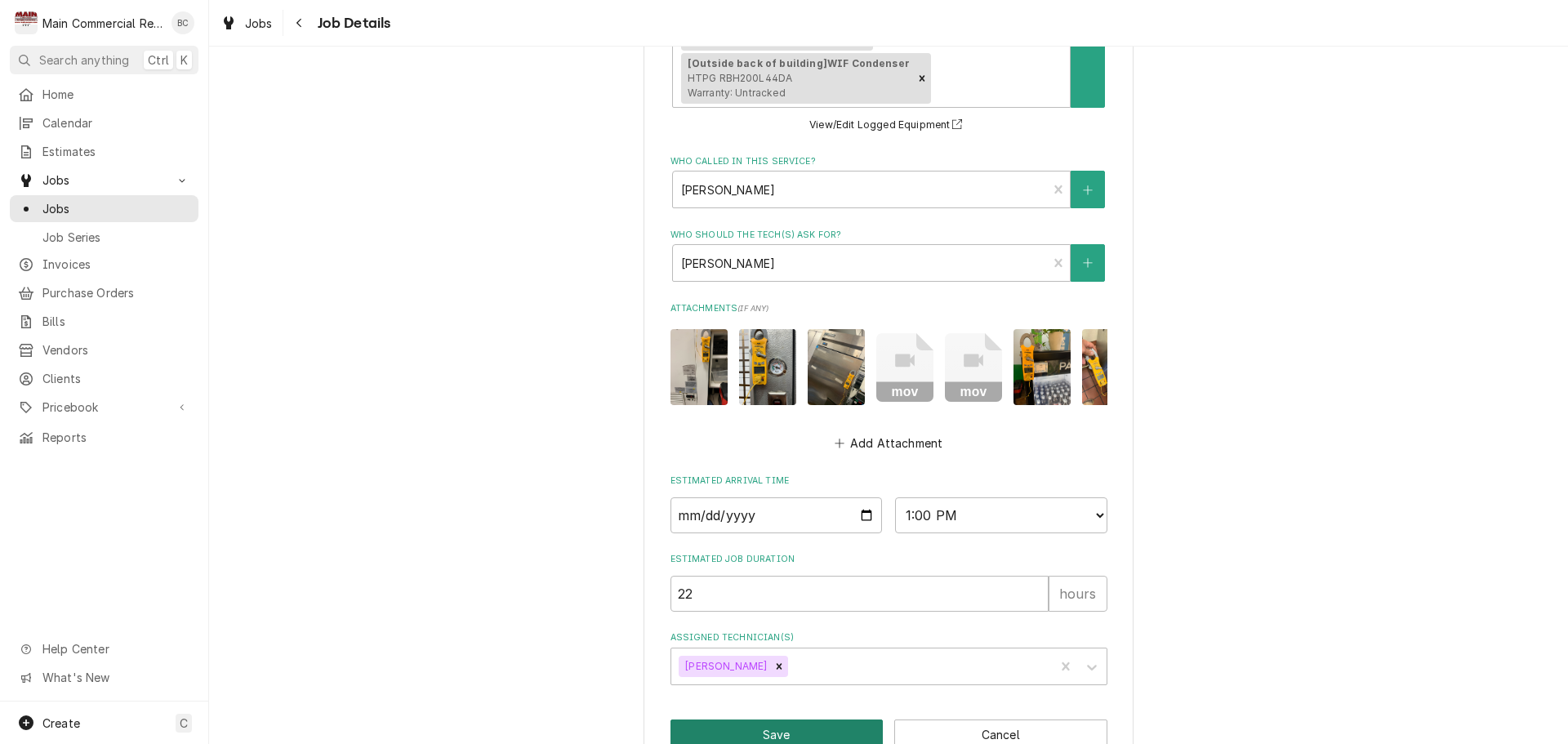
click at [755, 719] on button "Save" at bounding box center [778, 734] width 213 height 30
type textarea "x"
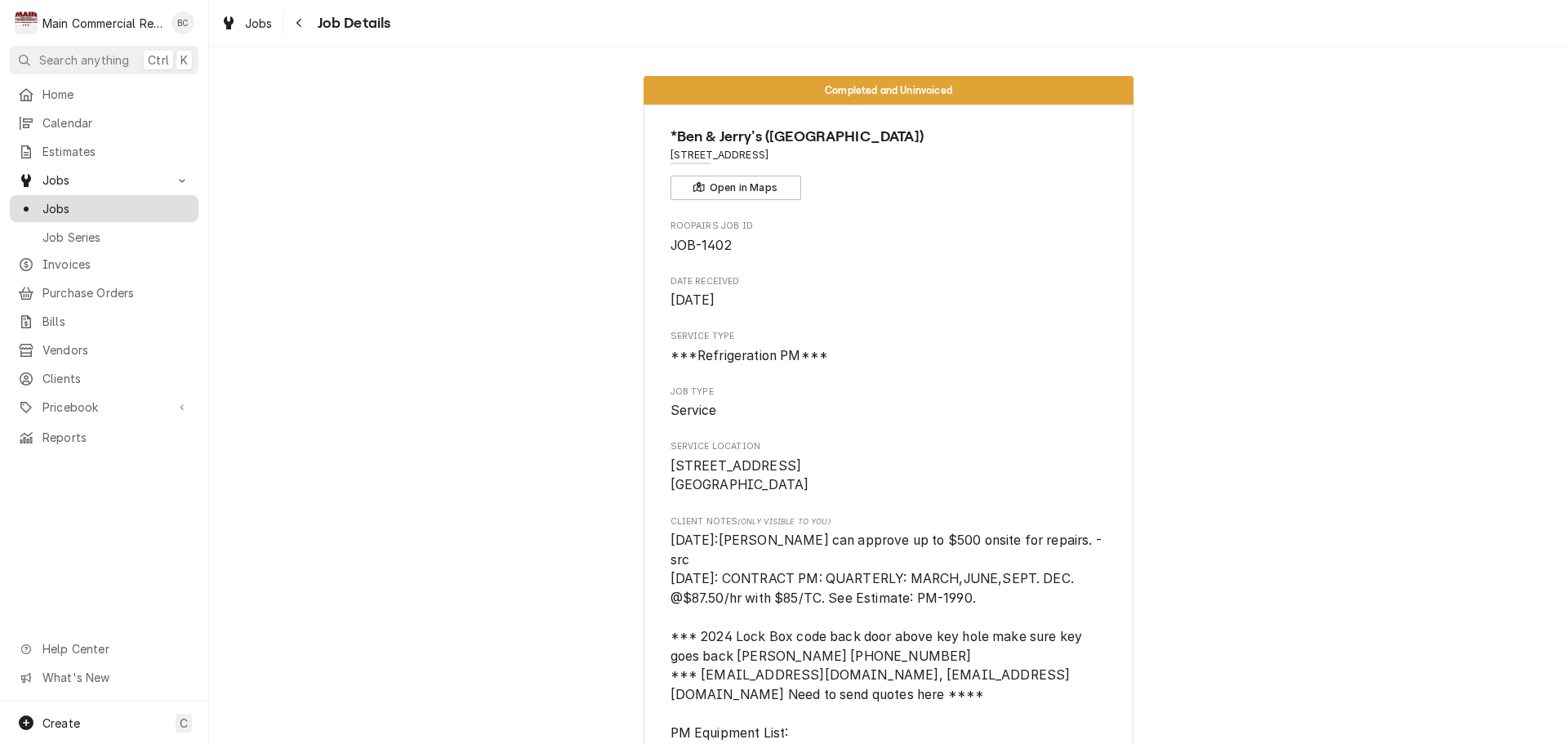
click at [83, 203] on span "Jobs" at bounding box center [117, 209] width 148 height 17
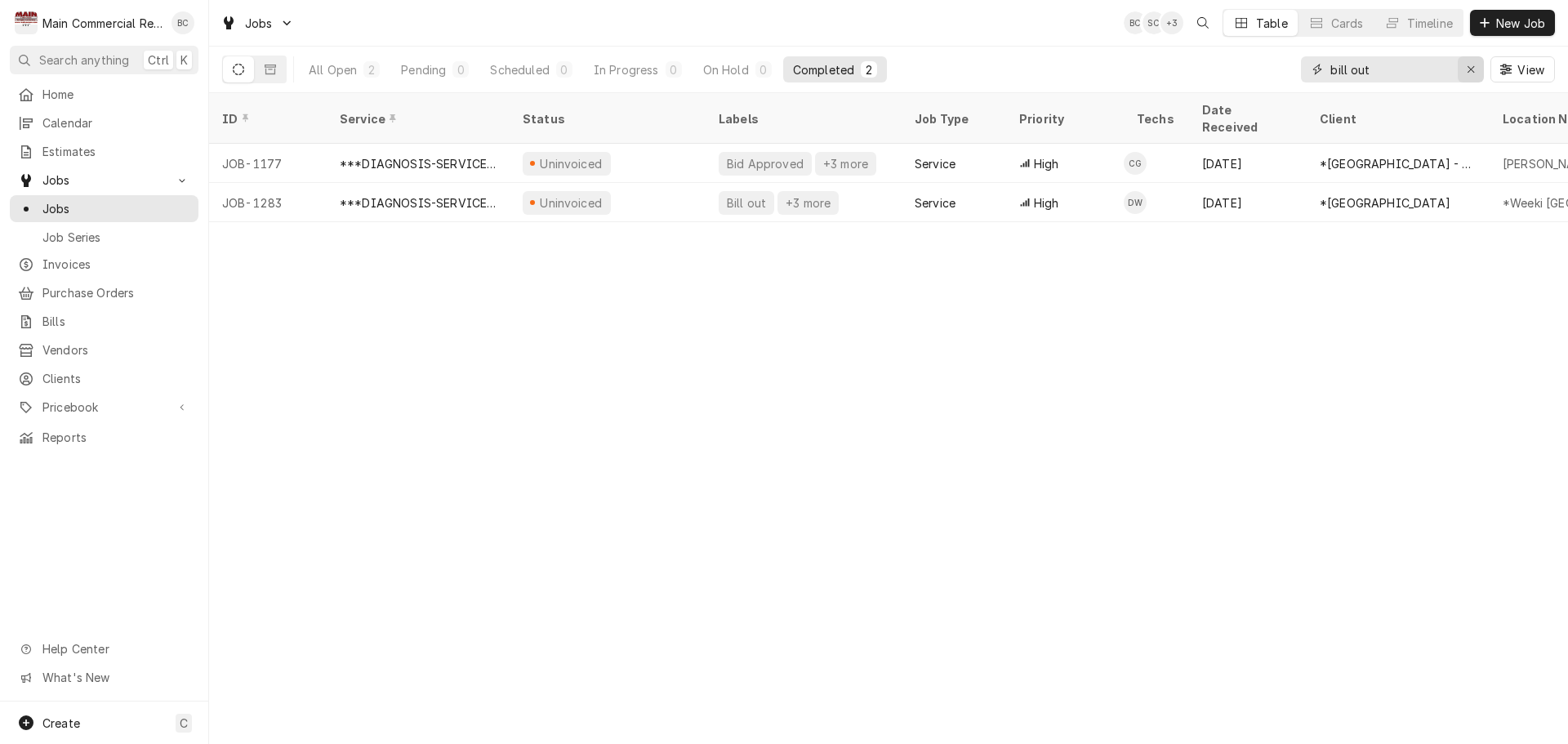
click at [1467, 66] on icon "Erase input" at bounding box center [1471, 69] width 9 height 12
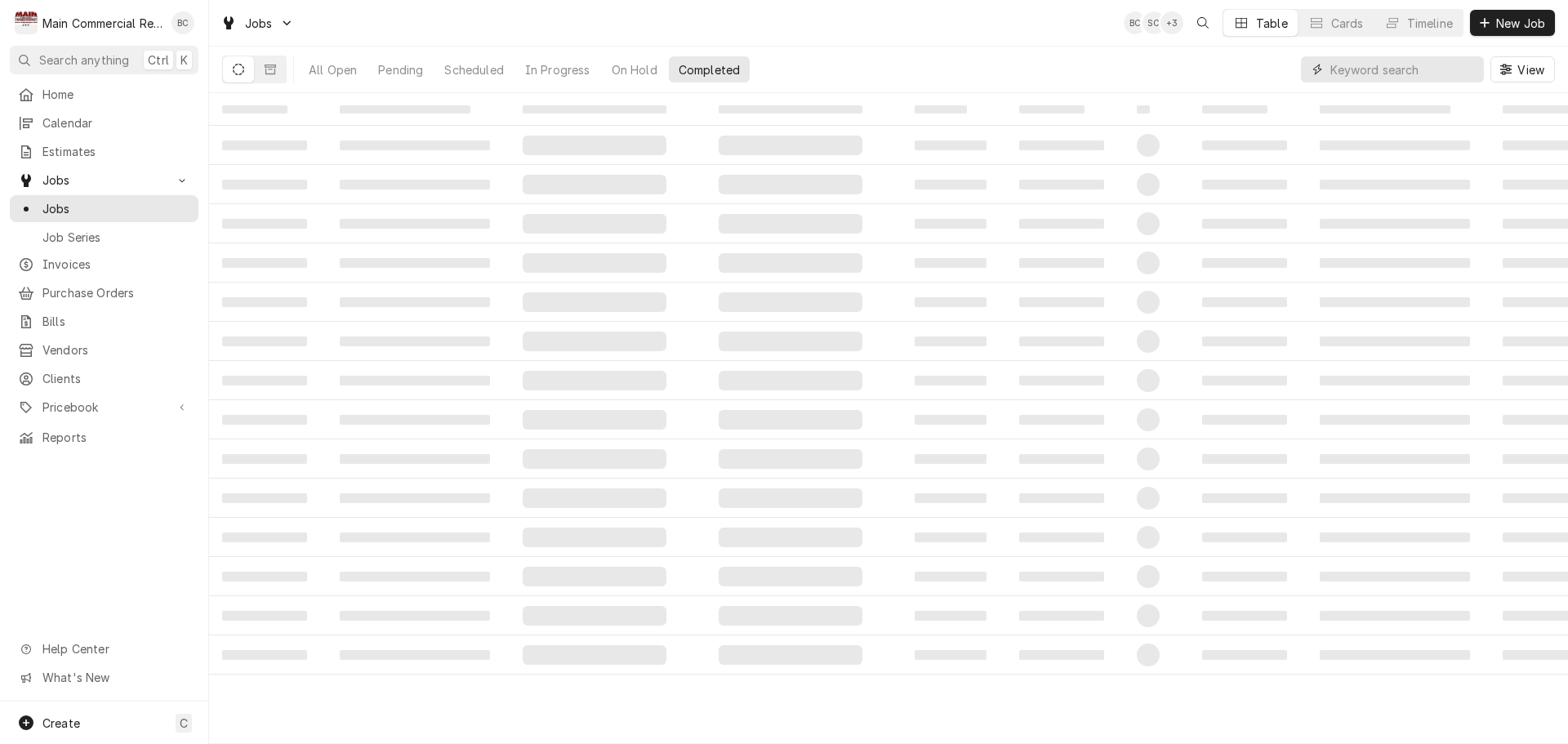
click at [1418, 71] on input "Dynamic Content Wrapper" at bounding box center [1403, 69] width 145 height 26
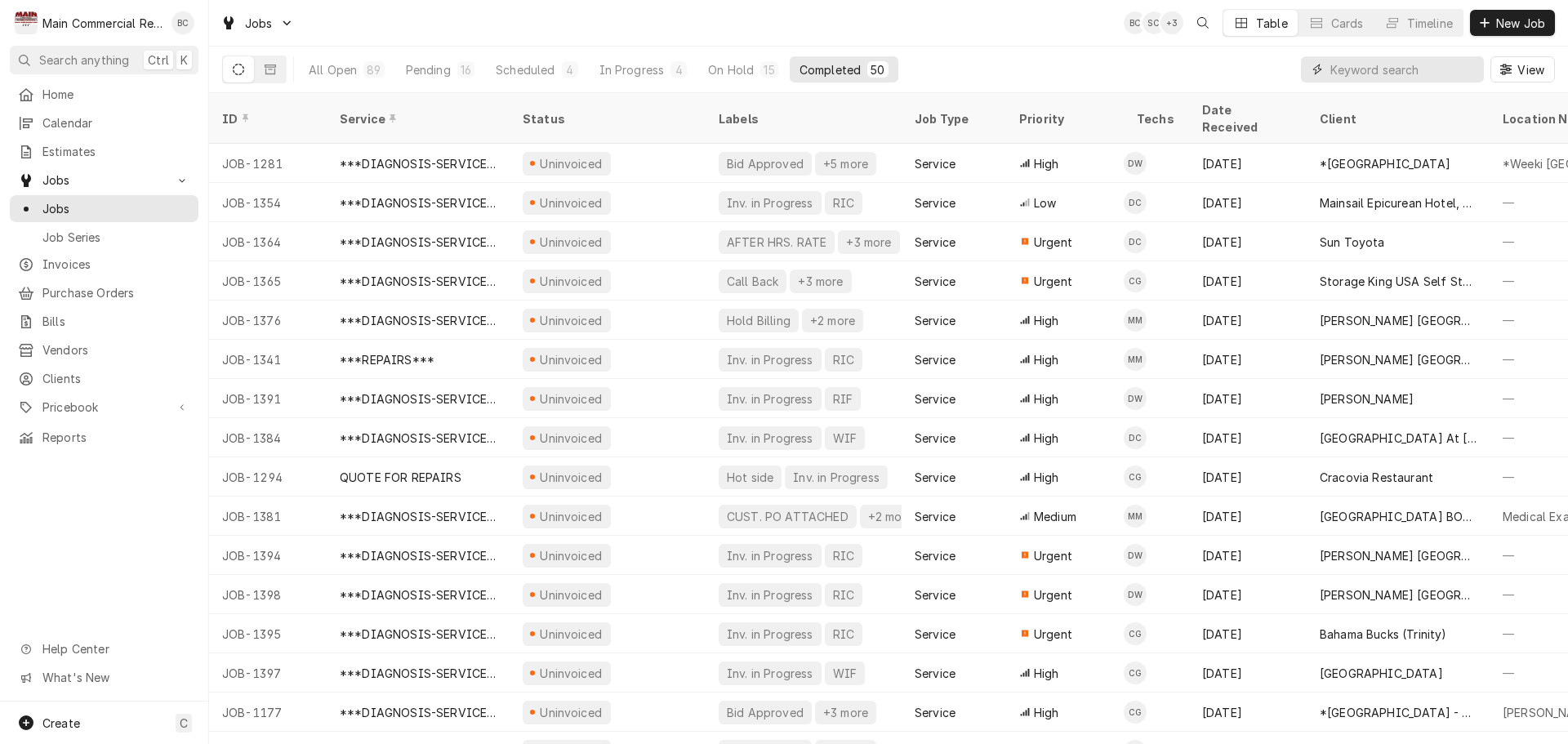
type input "3"
type input "1399"
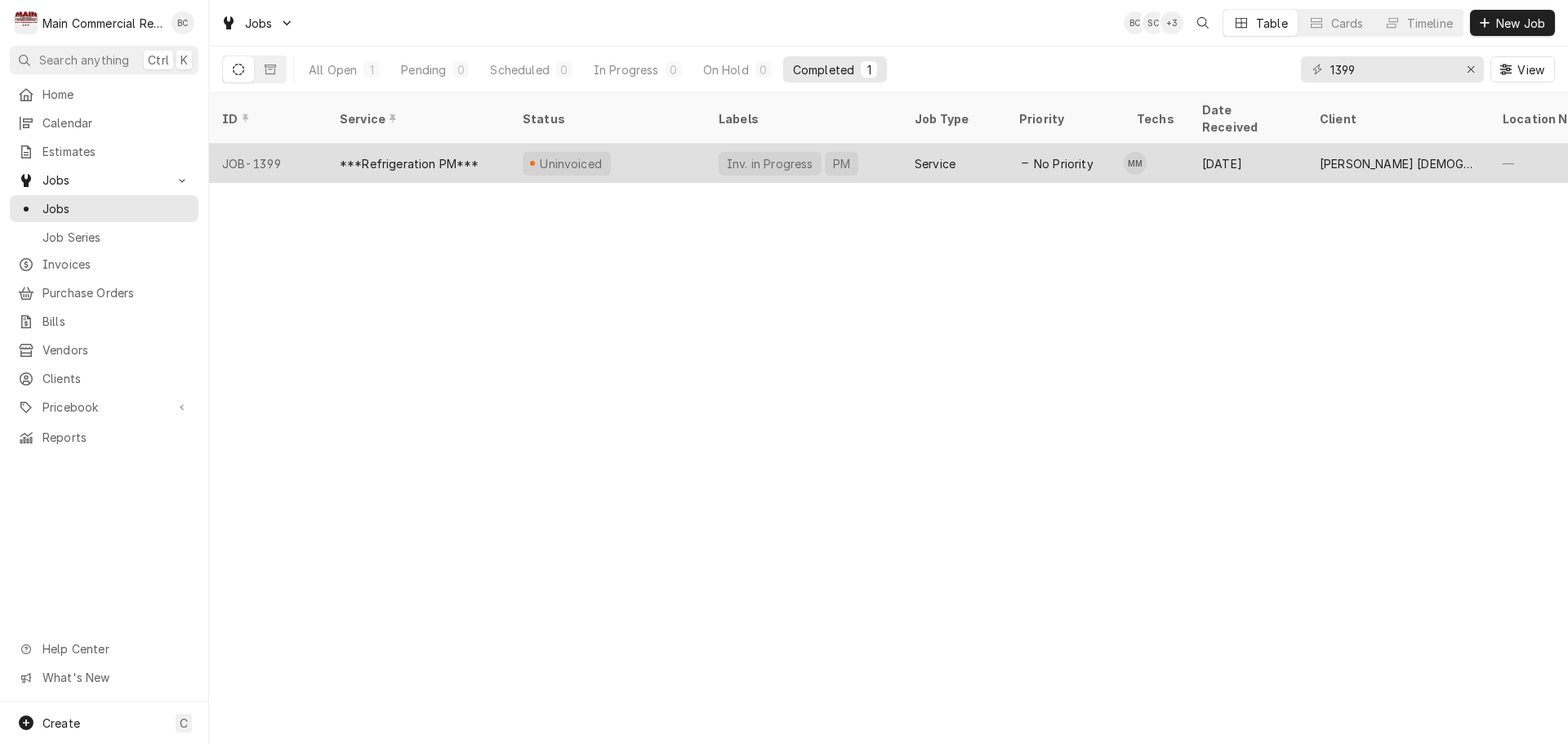
click at [408, 155] on div "***Refrigeration PM***" at bounding box center [409, 163] width 139 height 17
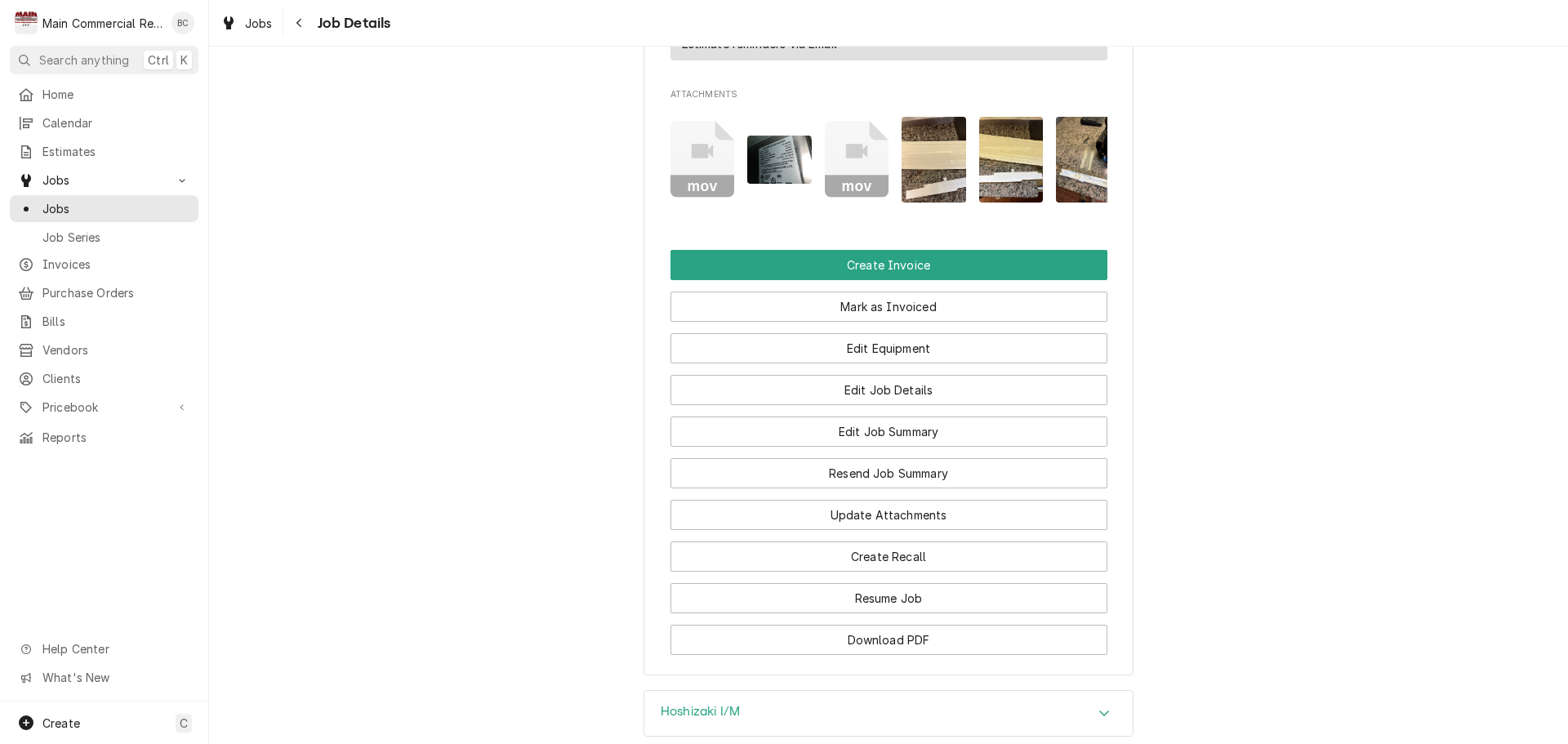
scroll to position [1782, 0]
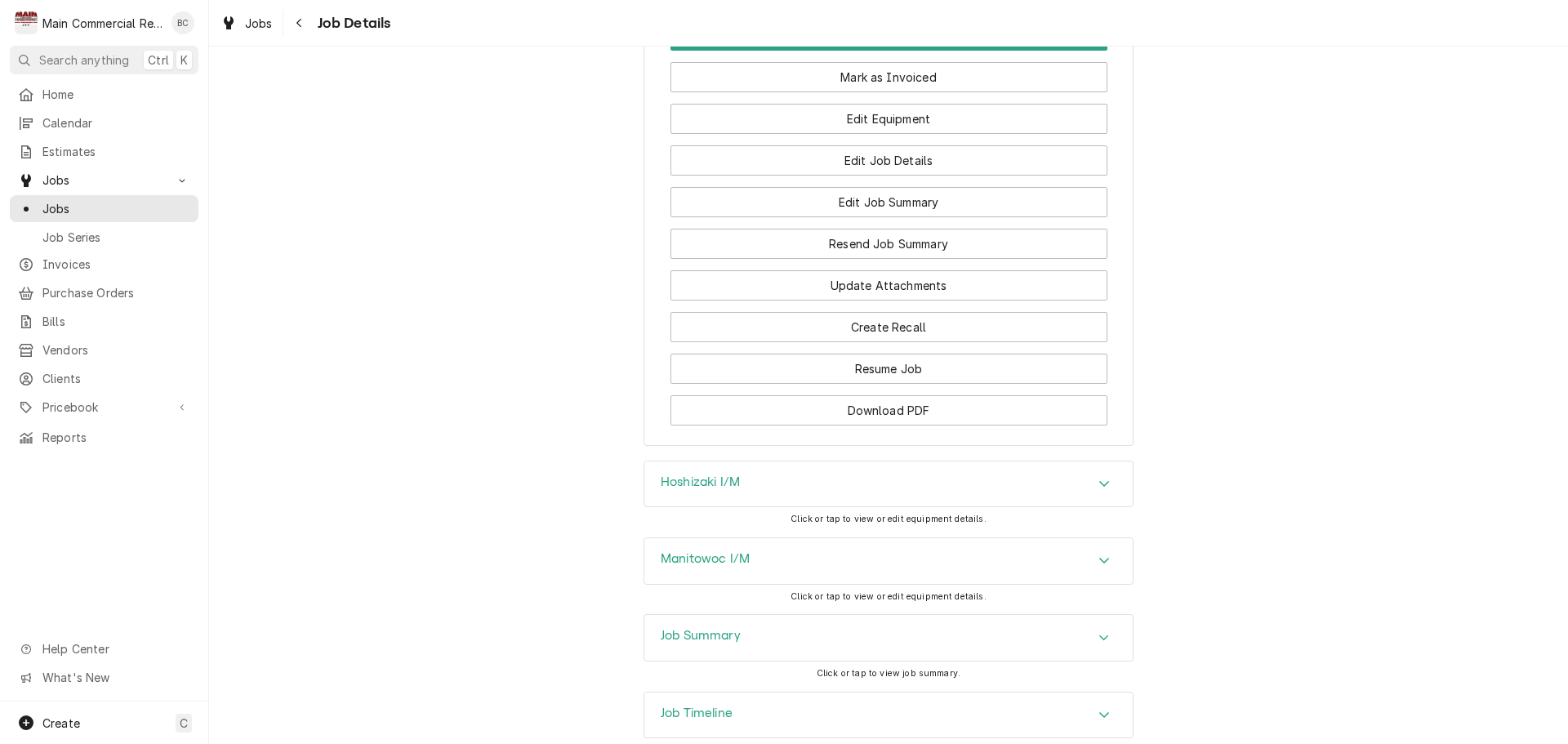
click at [718, 628] on h3 "Job Summary" at bounding box center [701, 636] width 80 height 16
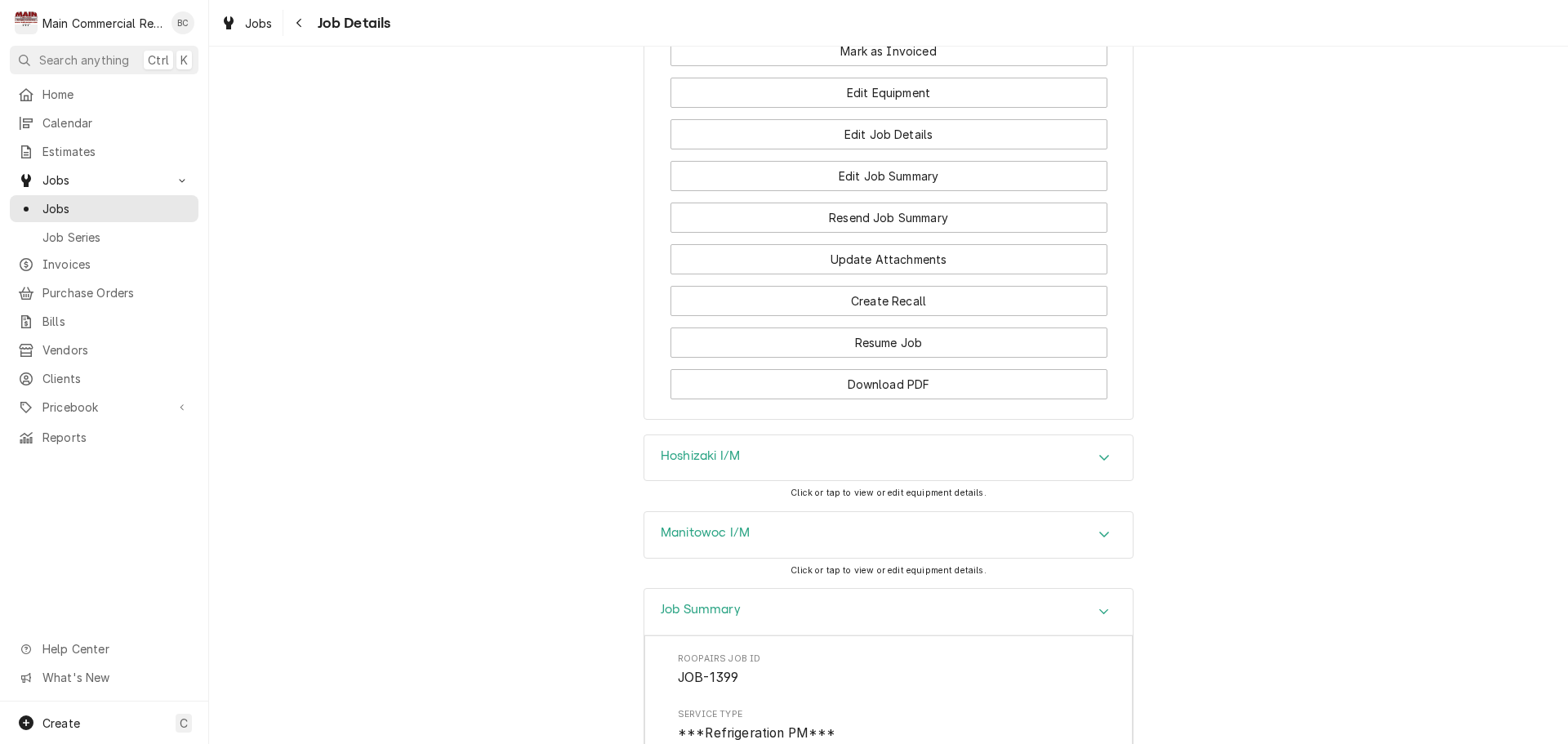
scroll to position [1945, 0]
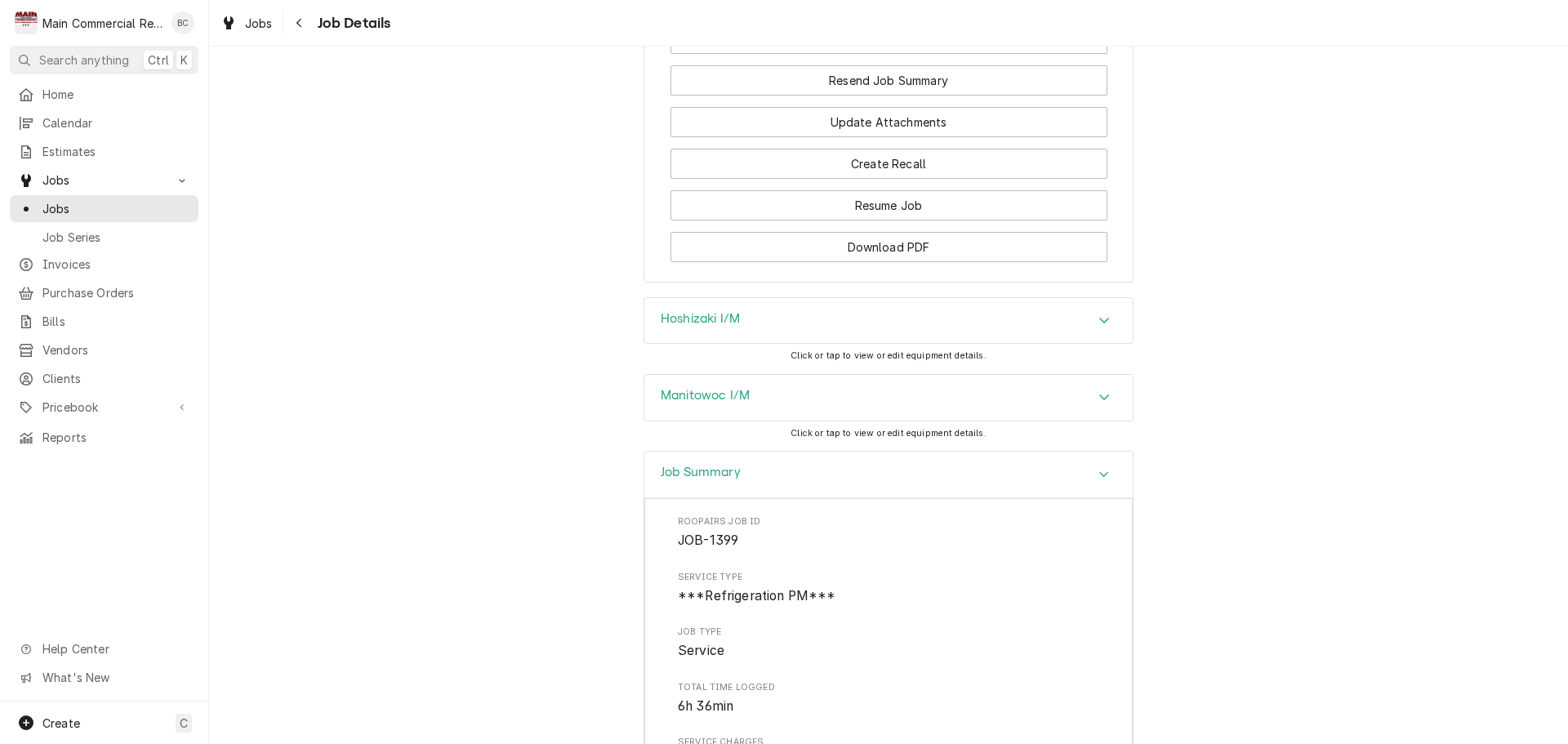
click at [687, 311] on h3 "Hoshizaki I/M" at bounding box center [700, 318] width 79 height 16
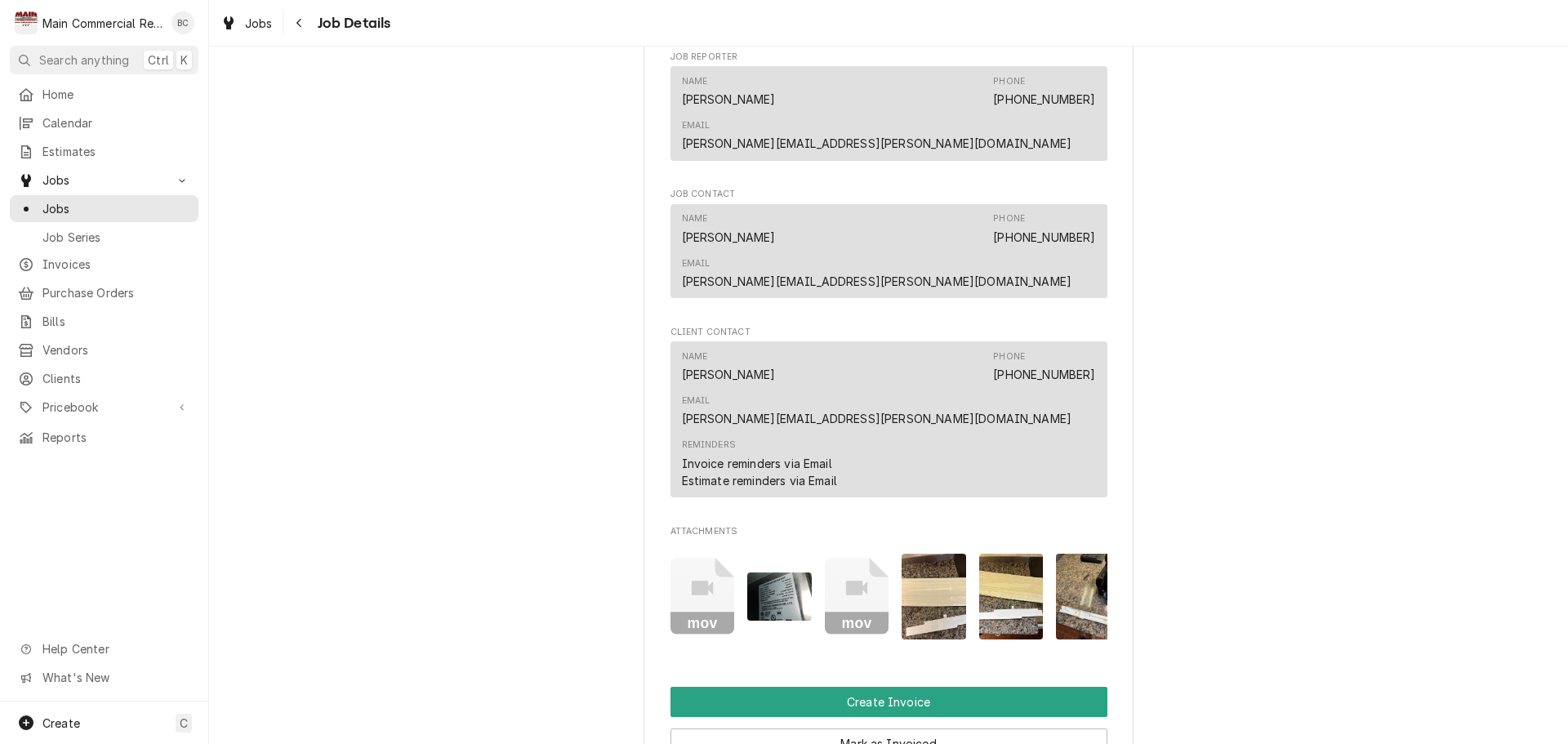
scroll to position [638, 0]
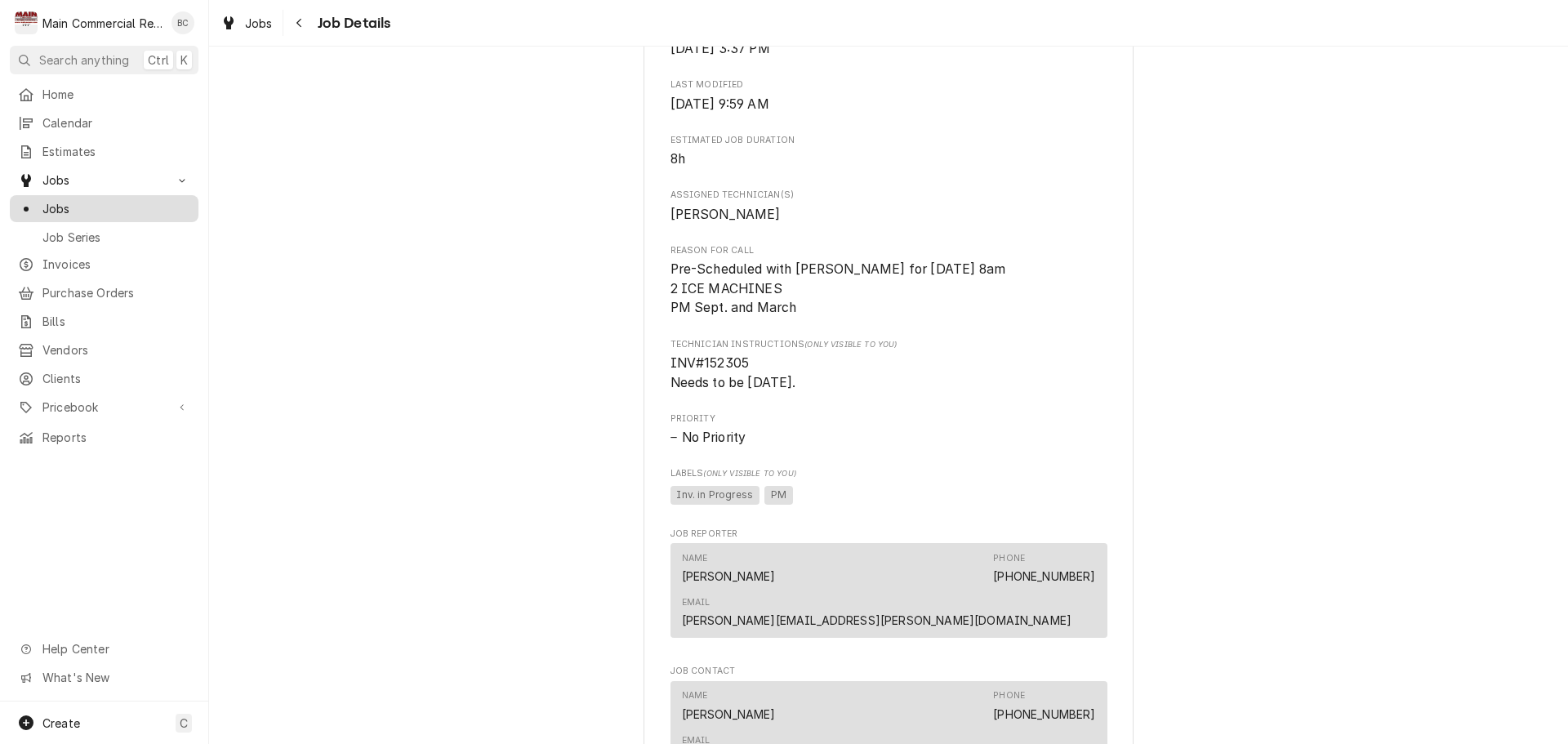
click at [111, 206] on span "Jobs" at bounding box center [117, 209] width 148 height 17
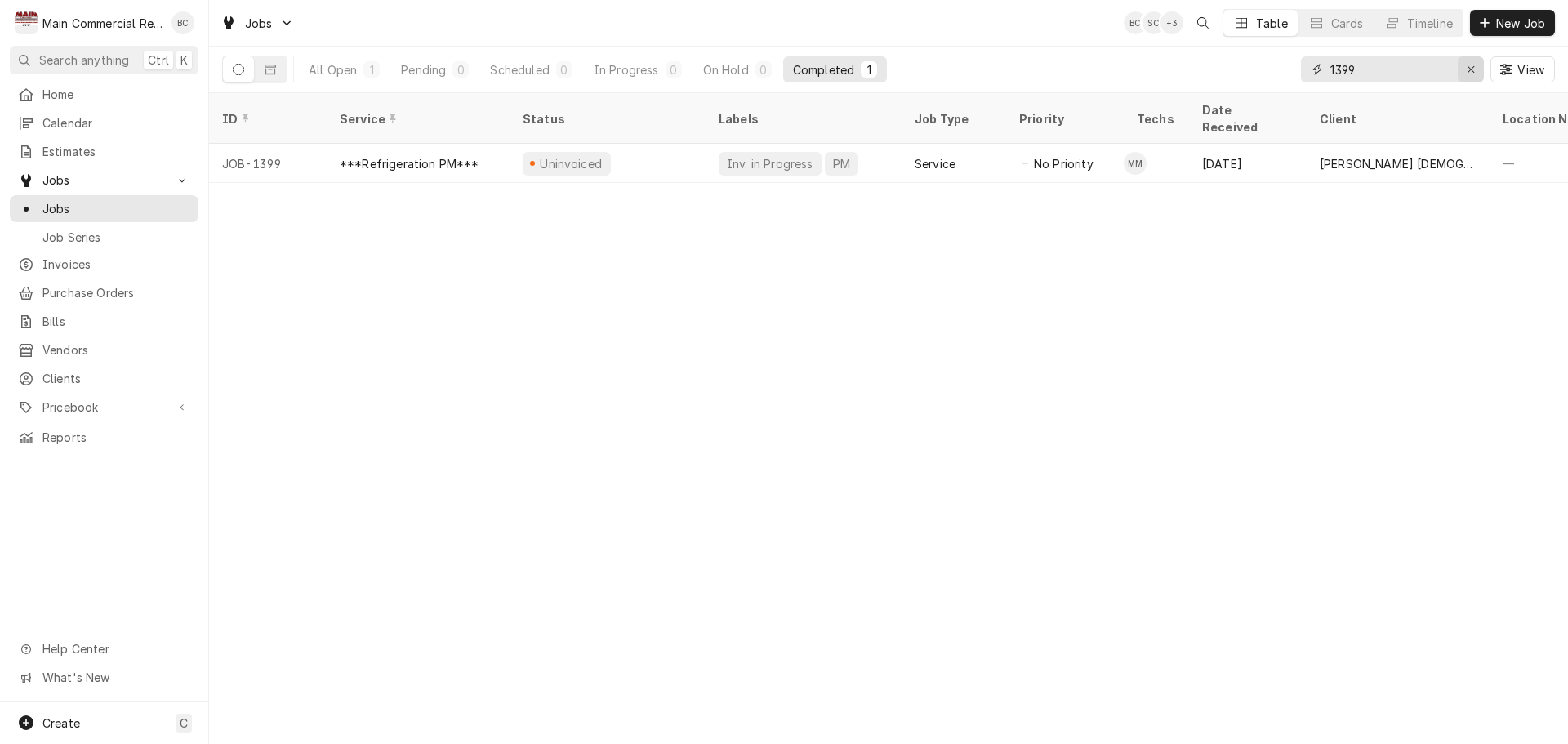
click at [1467, 65] on icon "Erase input" at bounding box center [1471, 69] width 9 height 12
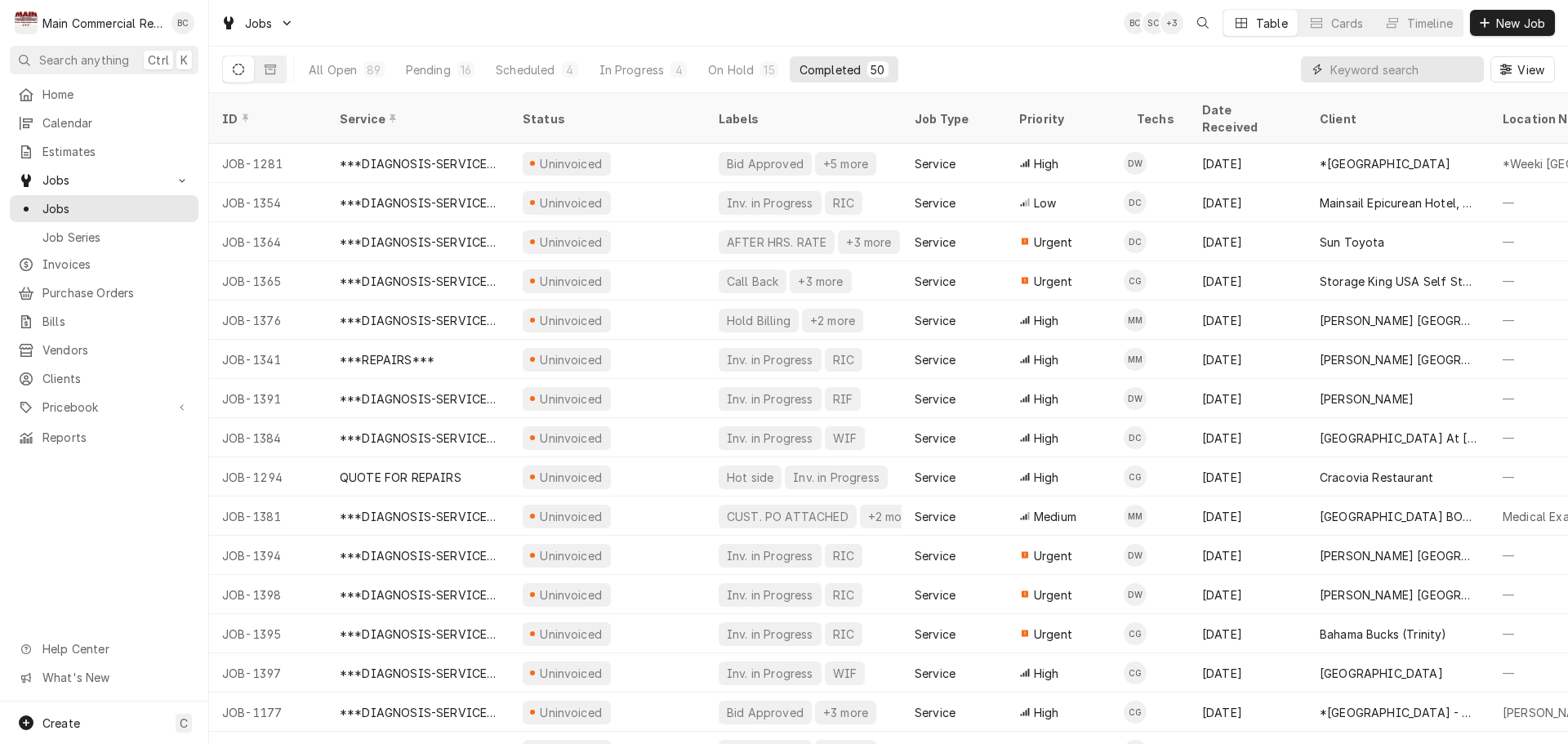
click at [1387, 71] on input "Dynamic Content Wrapper" at bounding box center [1403, 69] width 145 height 26
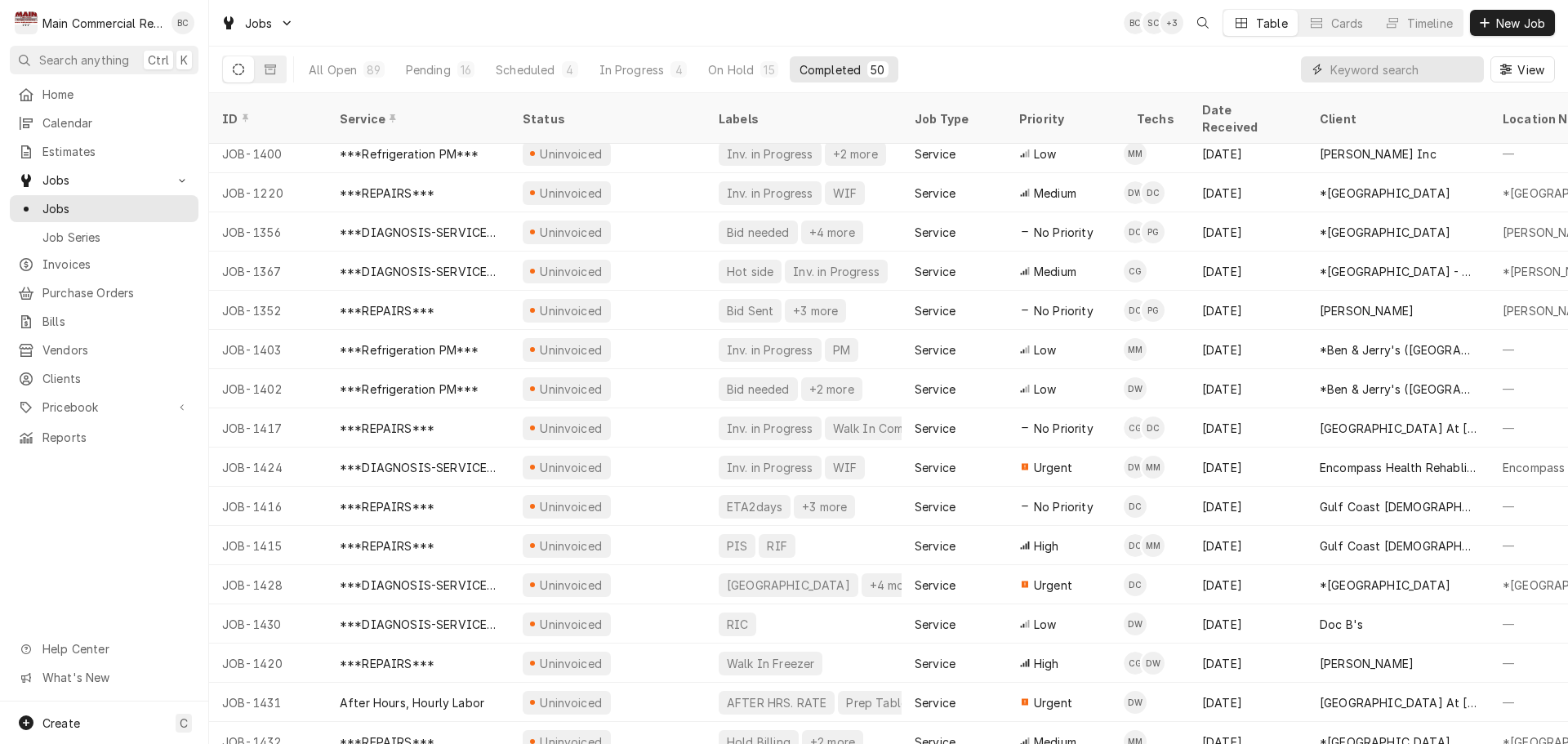
scroll to position [726, 0]
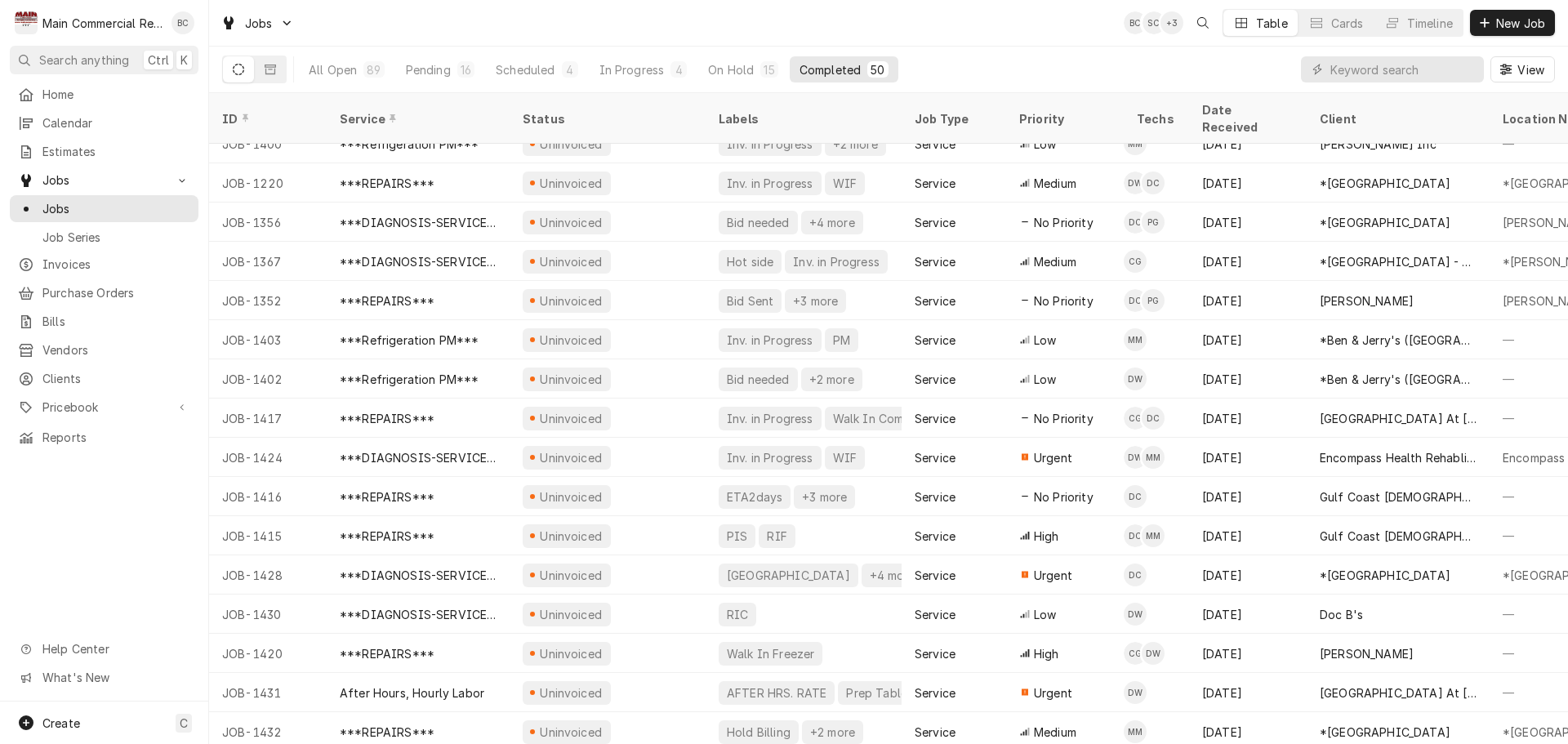
click at [583, 685] on div "Uninvoiced" at bounding box center [571, 693] width 67 height 17
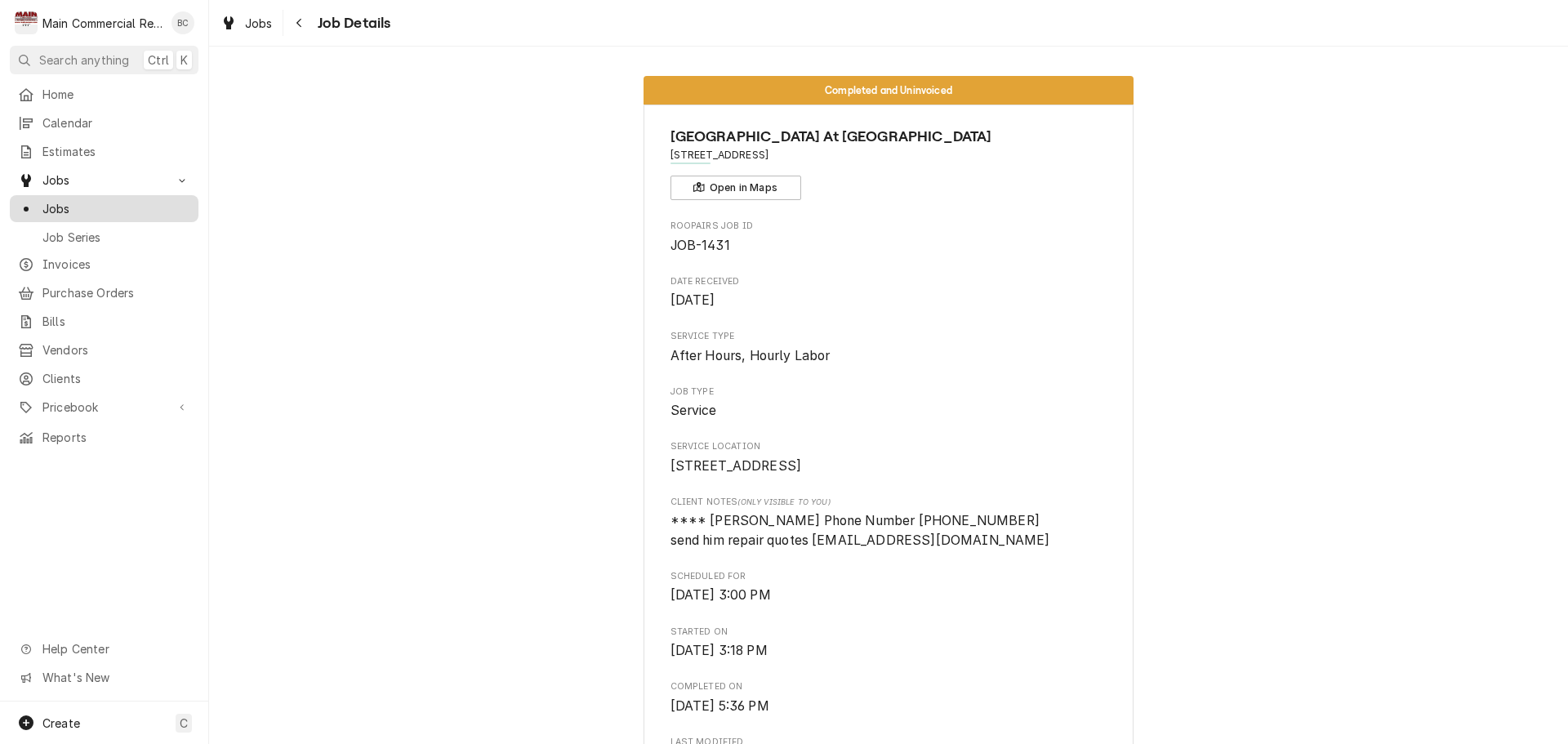
click at [130, 207] on span "Jobs" at bounding box center [117, 209] width 148 height 17
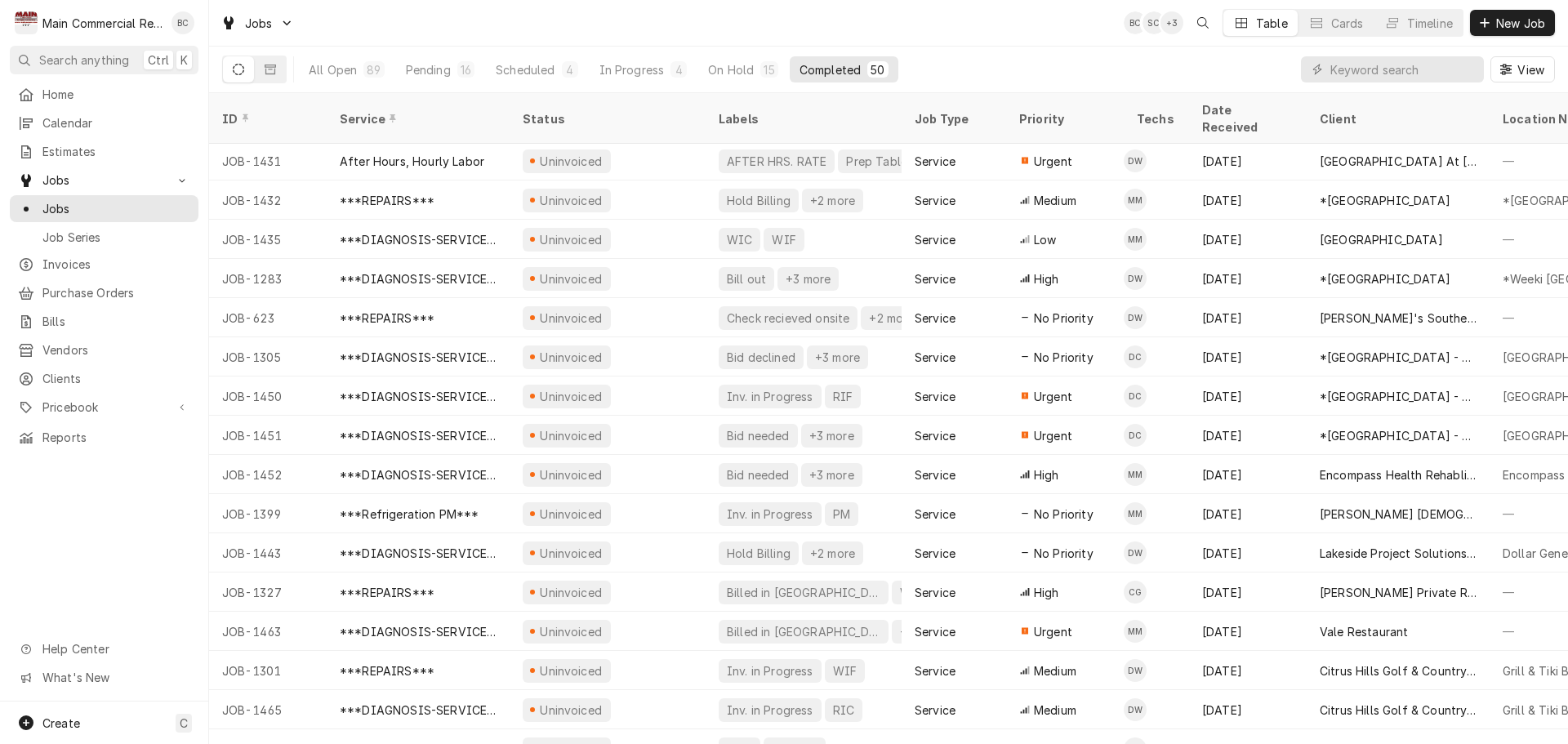
scroll to position [1190, 0]
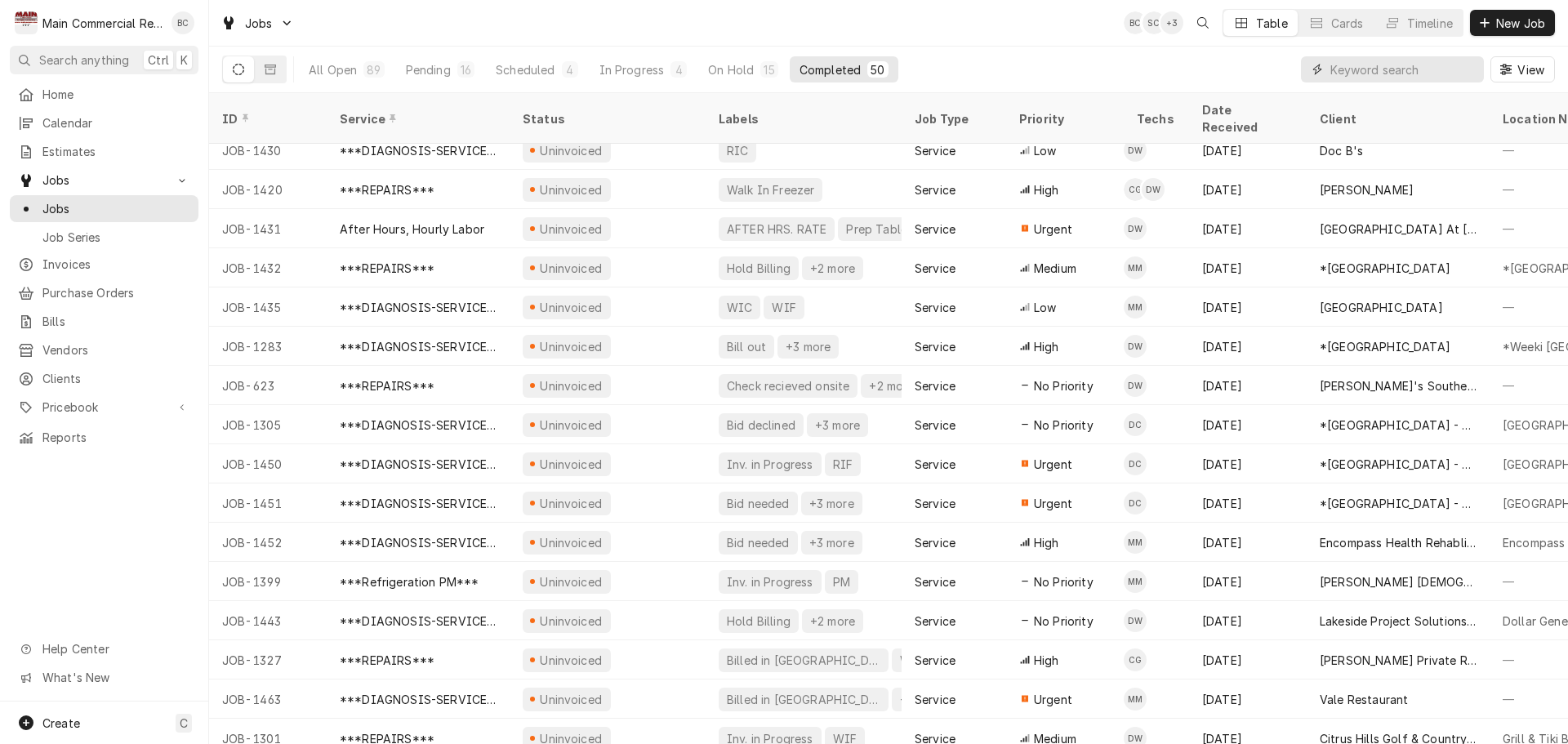
click at [1451, 73] on input "Dynamic Content Wrapper" at bounding box center [1403, 69] width 145 height 26
type input "bill out"
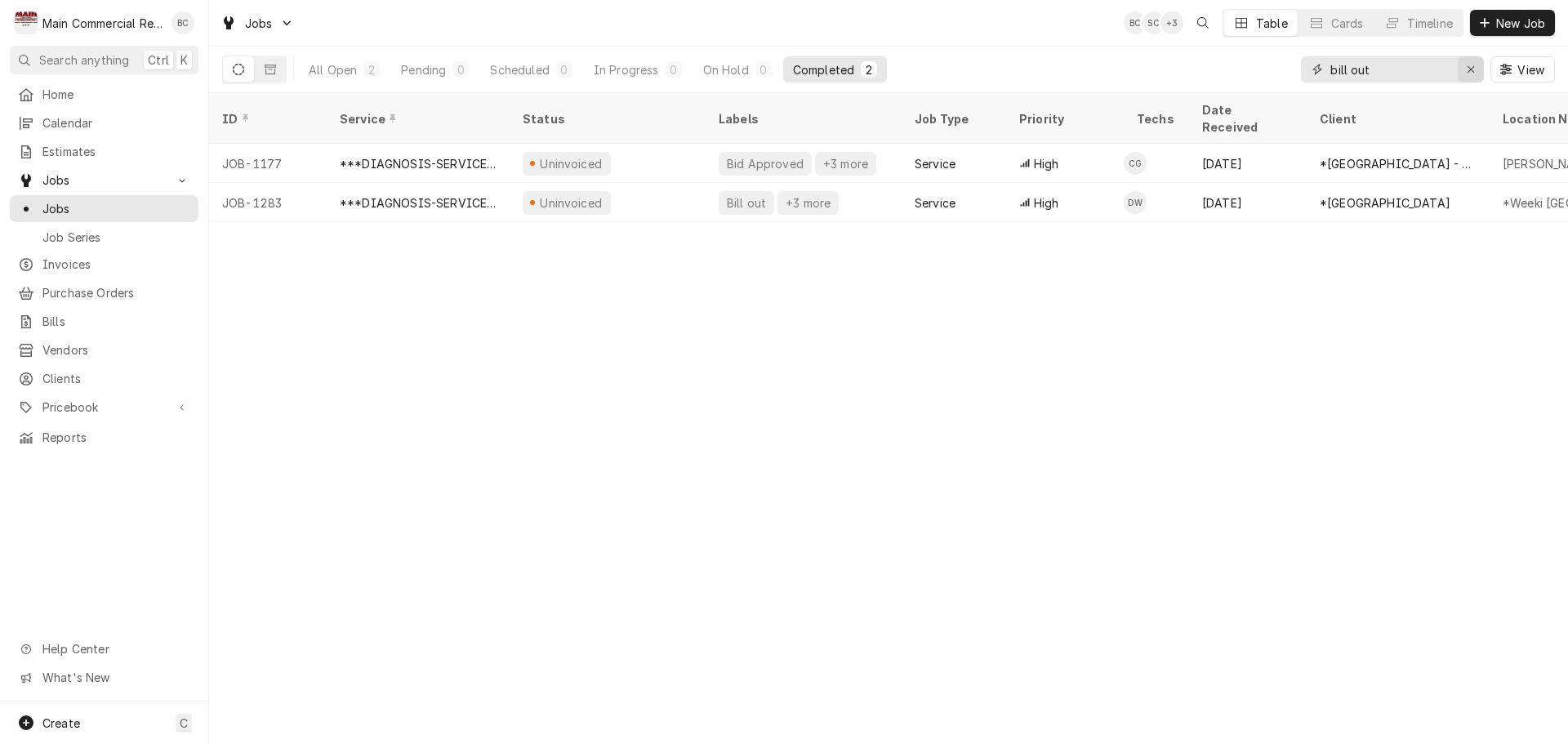
click at [1470, 69] on icon "Erase input" at bounding box center [1470, 69] width 6 height 6
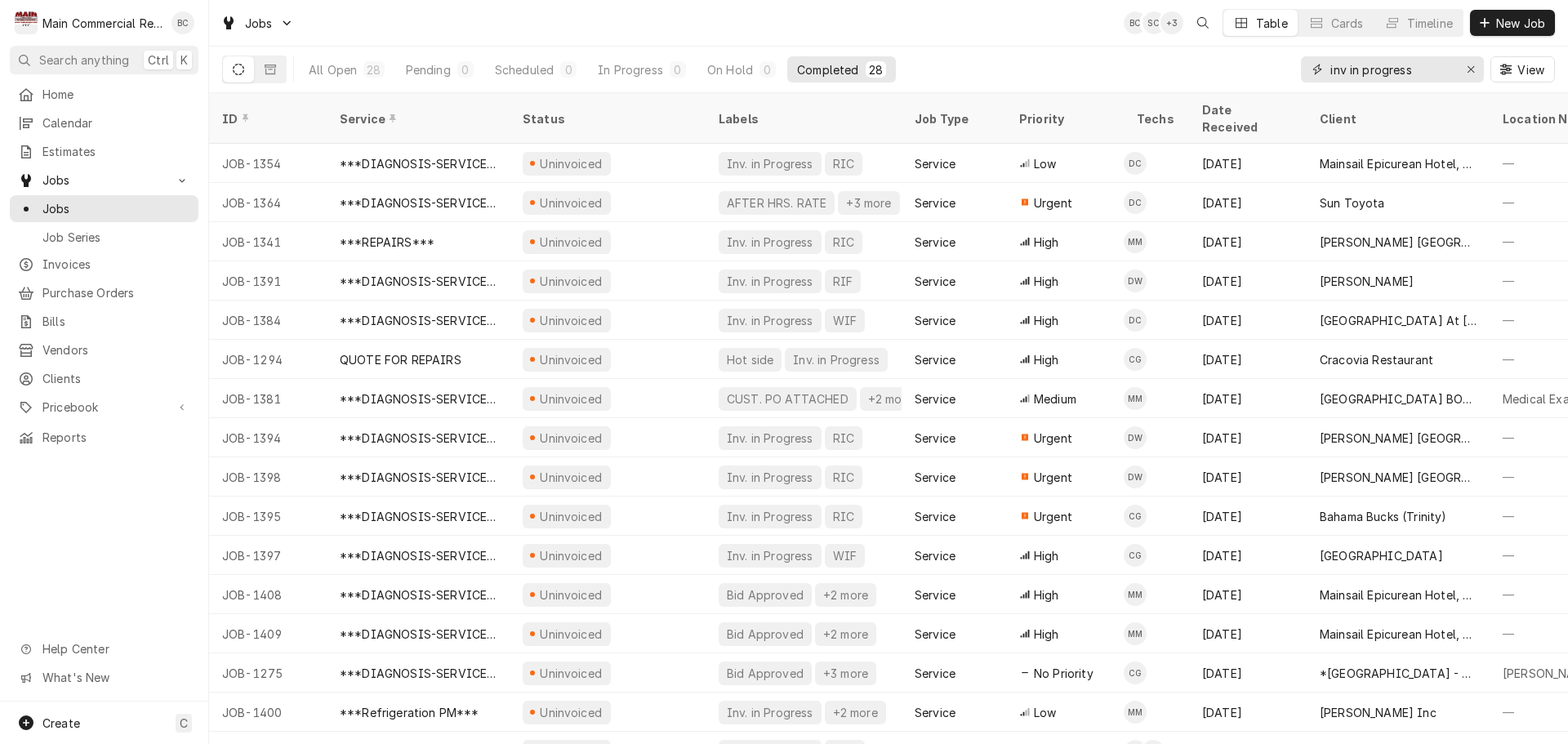
type input "inv in progress"
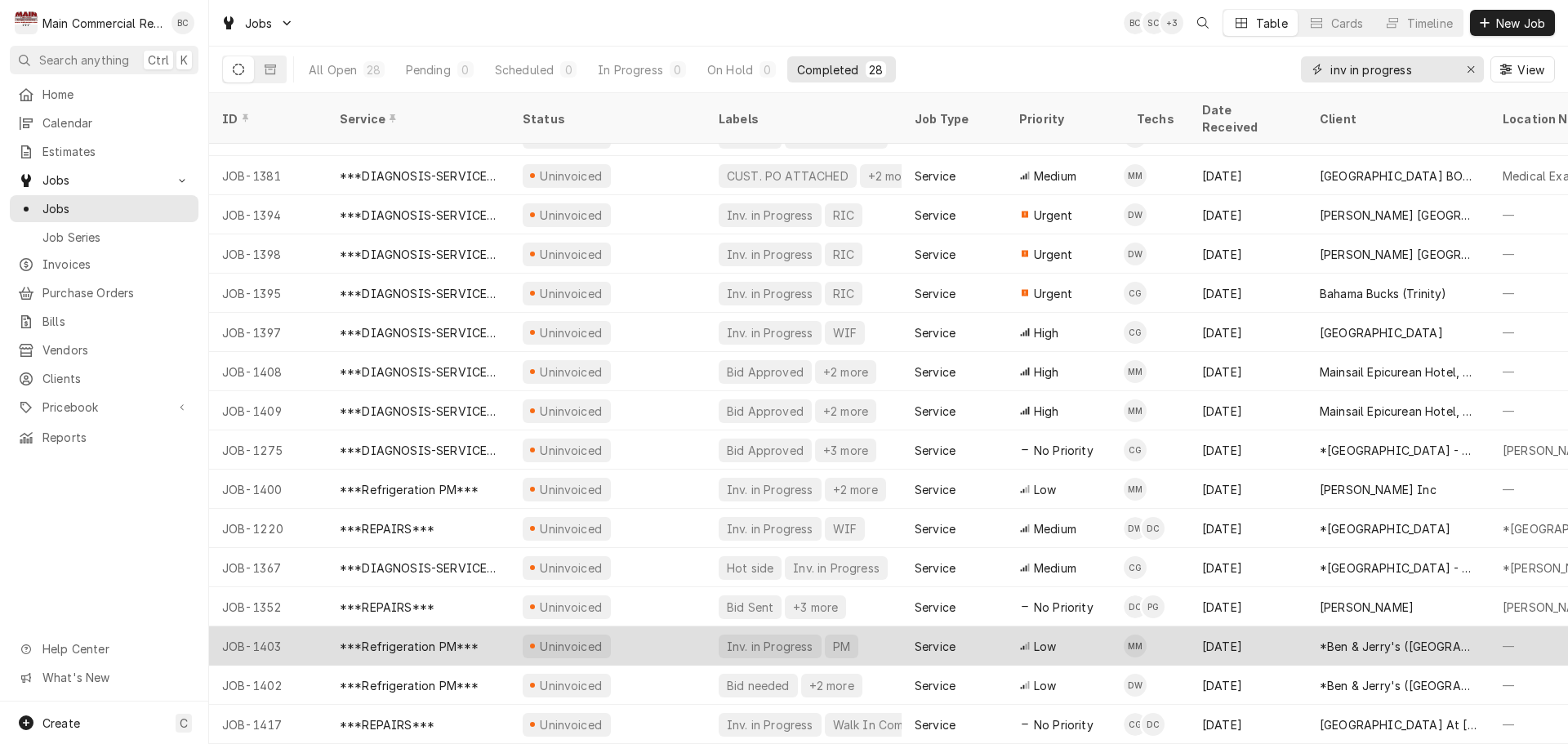
scroll to position [0, 0]
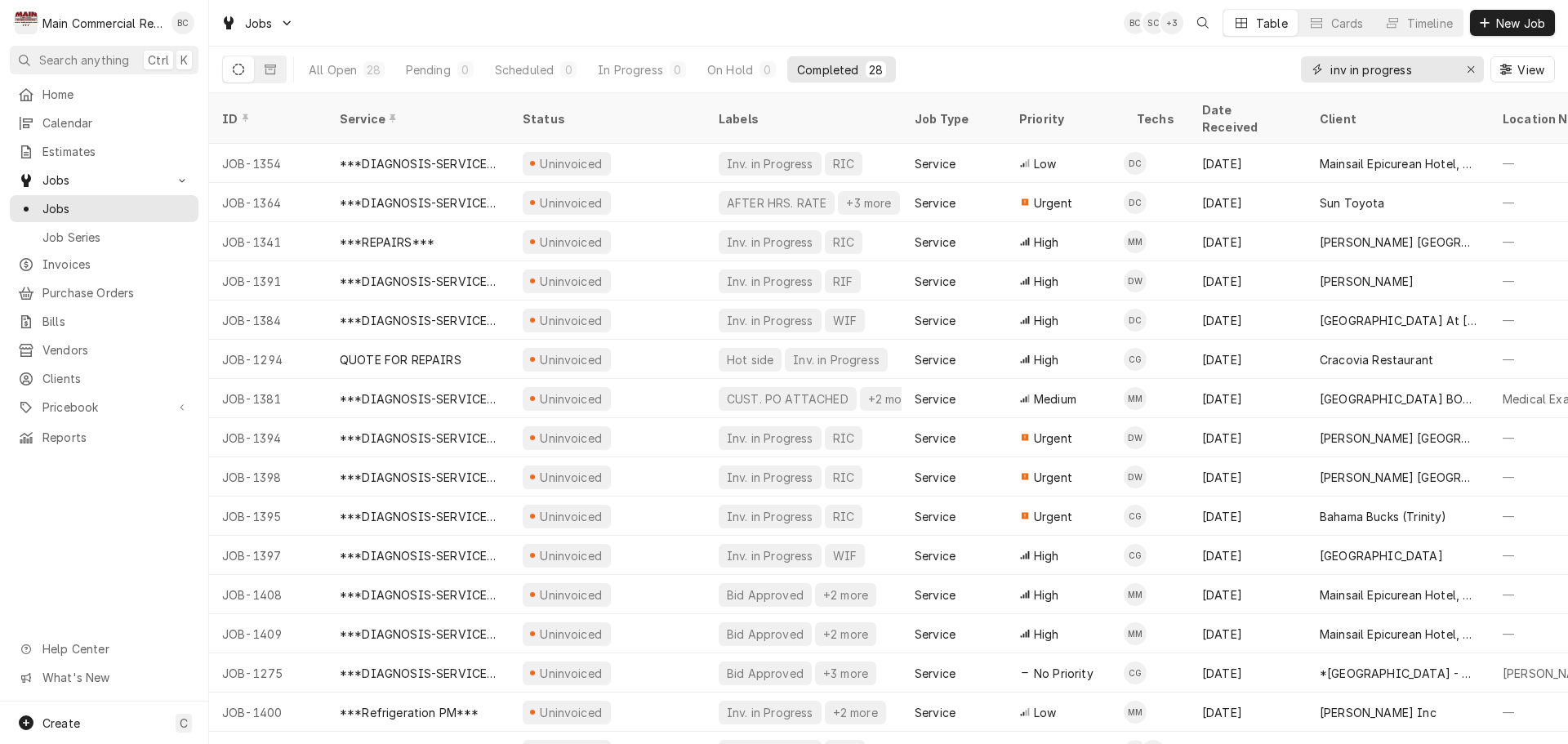
click at [1473, 68] on icon "Erase input" at bounding box center [1471, 69] width 9 height 12
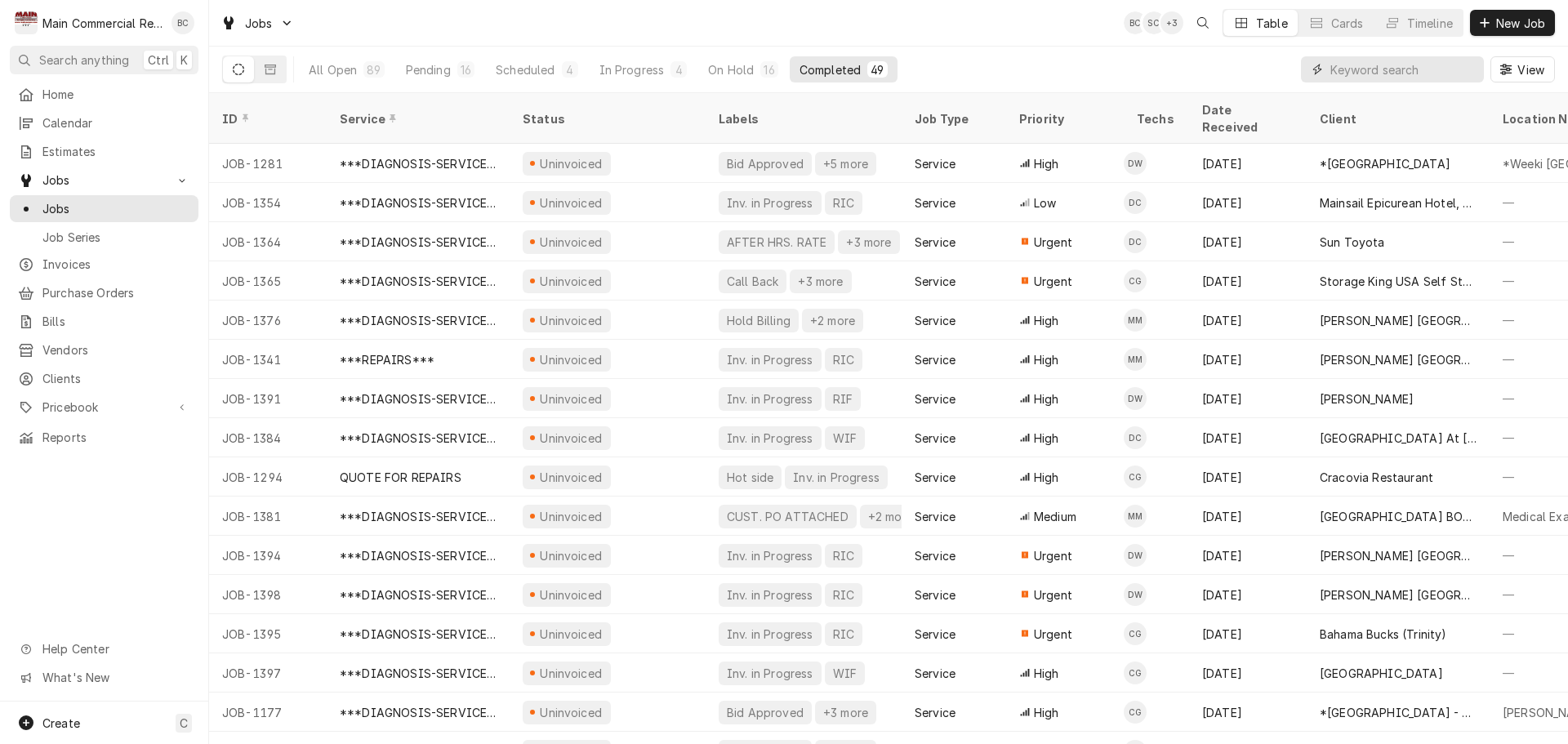
click at [1357, 67] on input "Dynamic Content Wrapper" at bounding box center [1403, 69] width 145 height 26
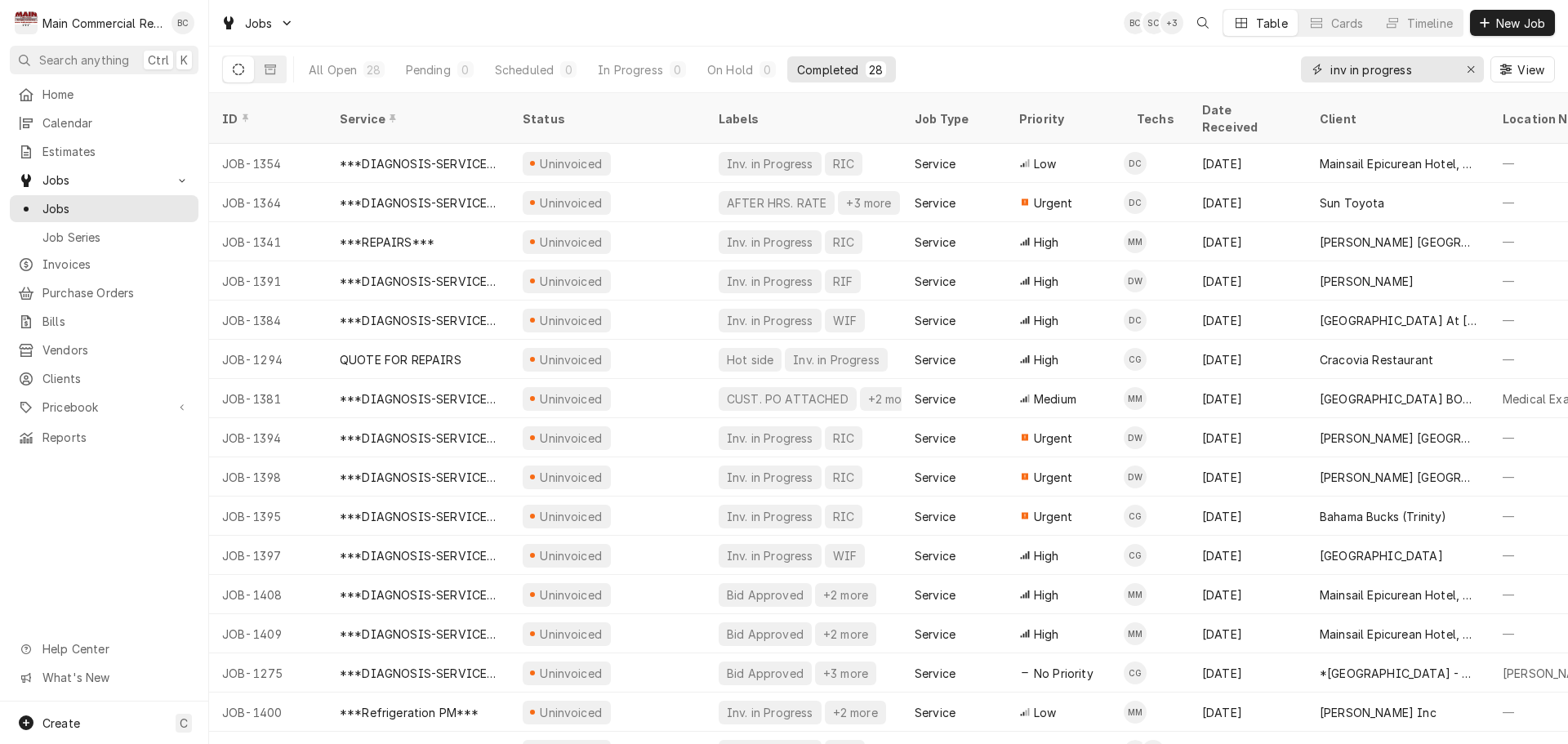
type input "inv in progress"
click at [1473, 67] on icon "Erase input" at bounding box center [1471, 69] width 9 height 12
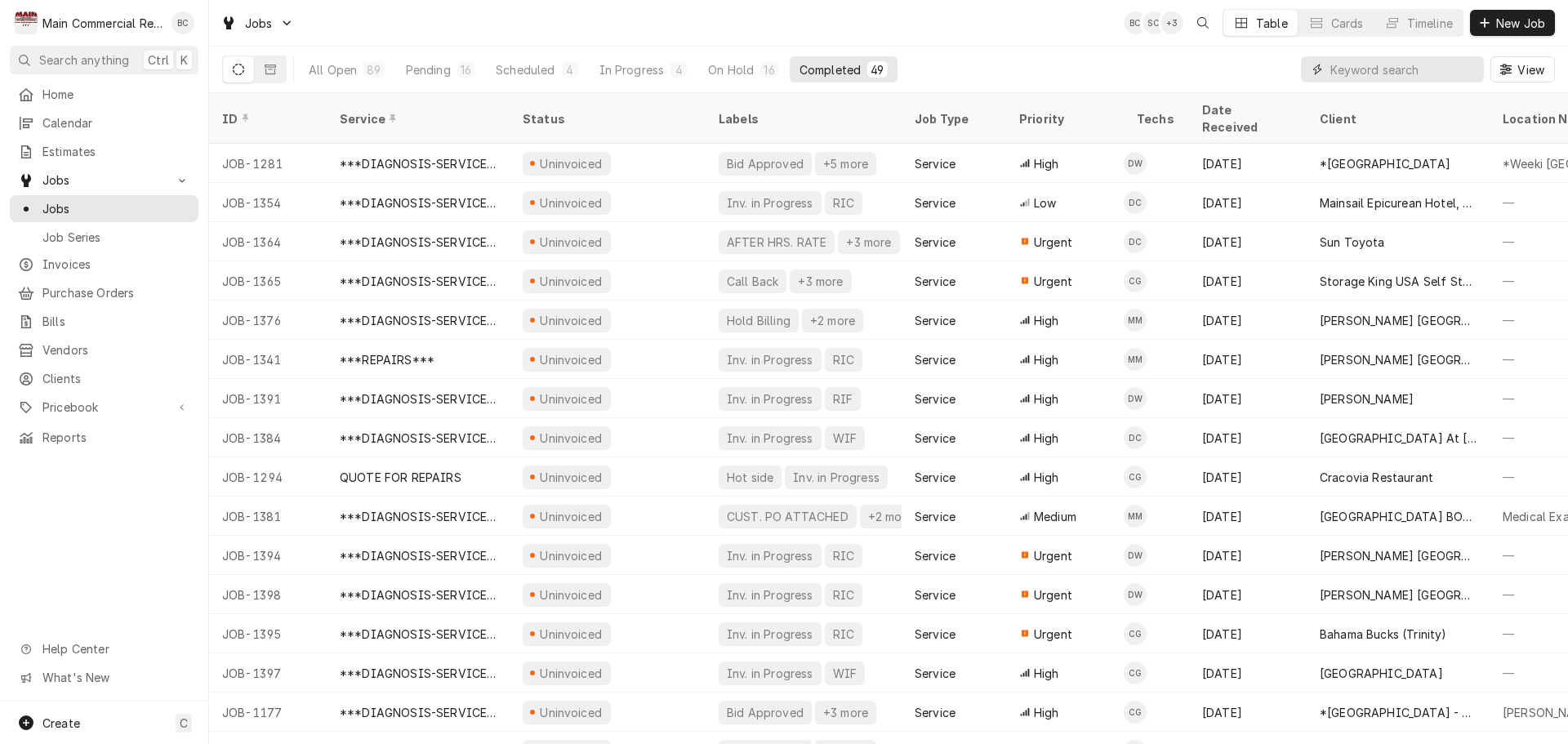
click at [1457, 67] on input "Dynamic Content Wrapper" at bounding box center [1403, 69] width 145 height 26
type input "bill out"
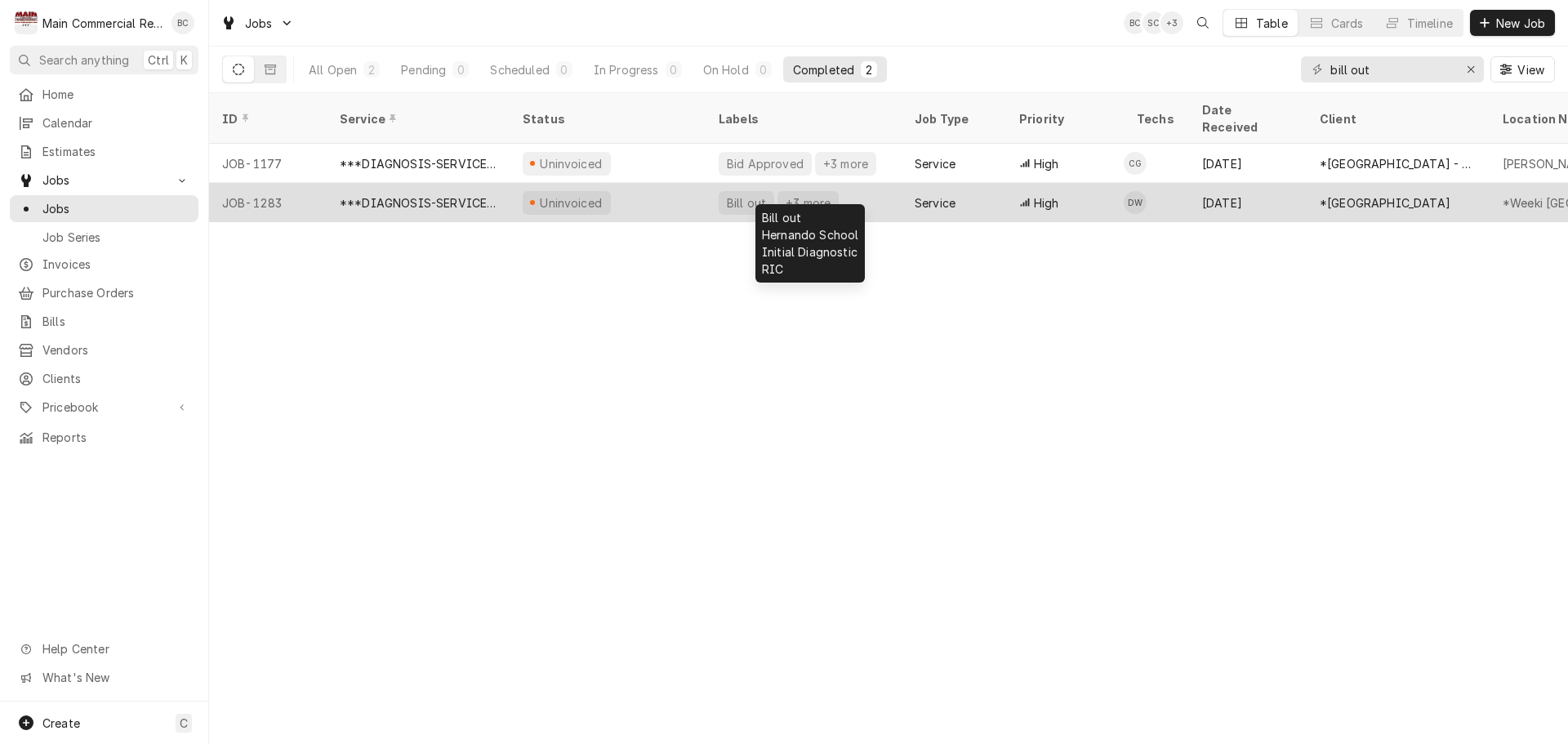
click at [744, 194] on div "Bill out" at bounding box center [747, 202] width 43 height 17
